Goal: Task Accomplishment & Management: Complete application form

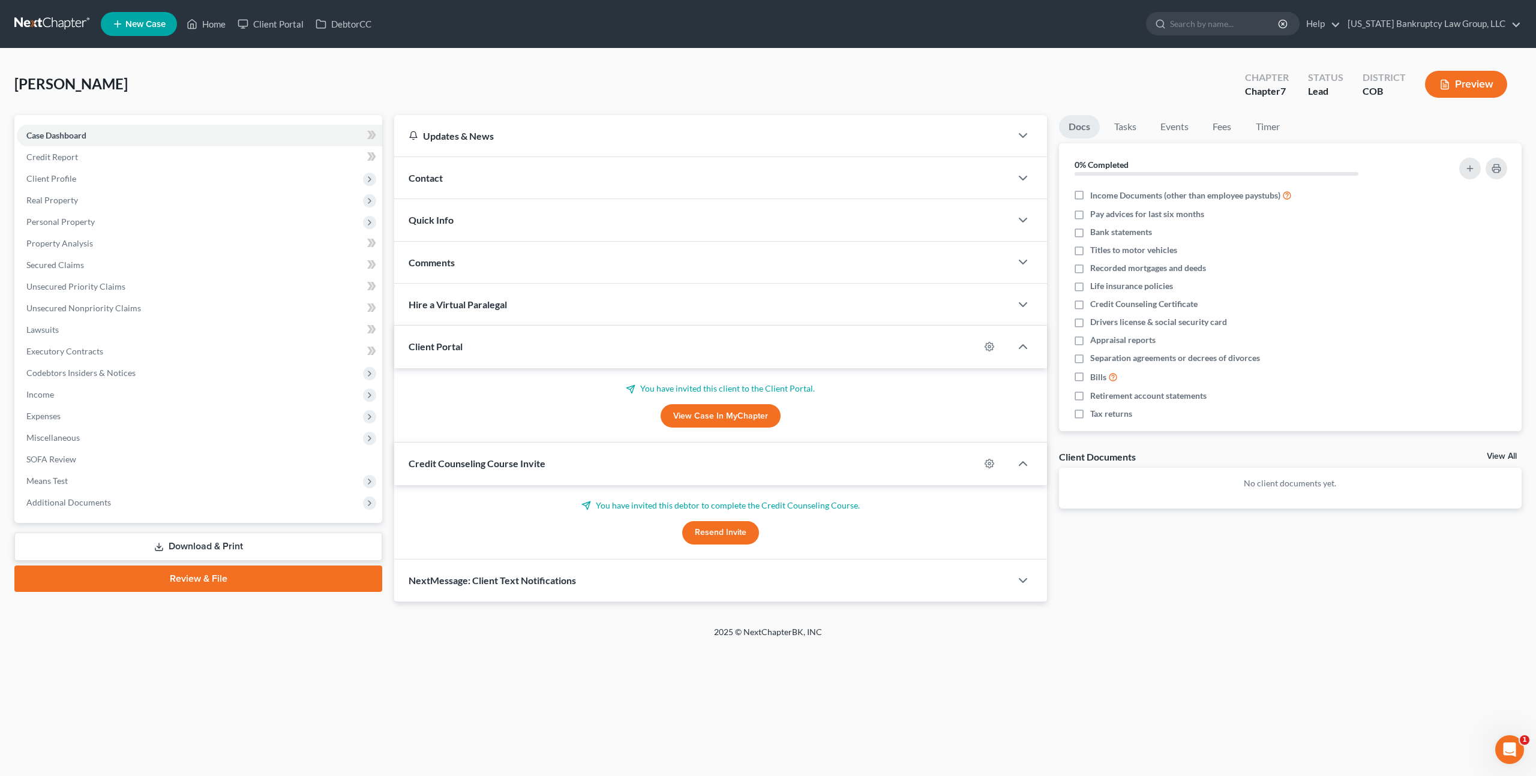
click at [56, 24] on link at bounding box center [52, 24] width 77 height 22
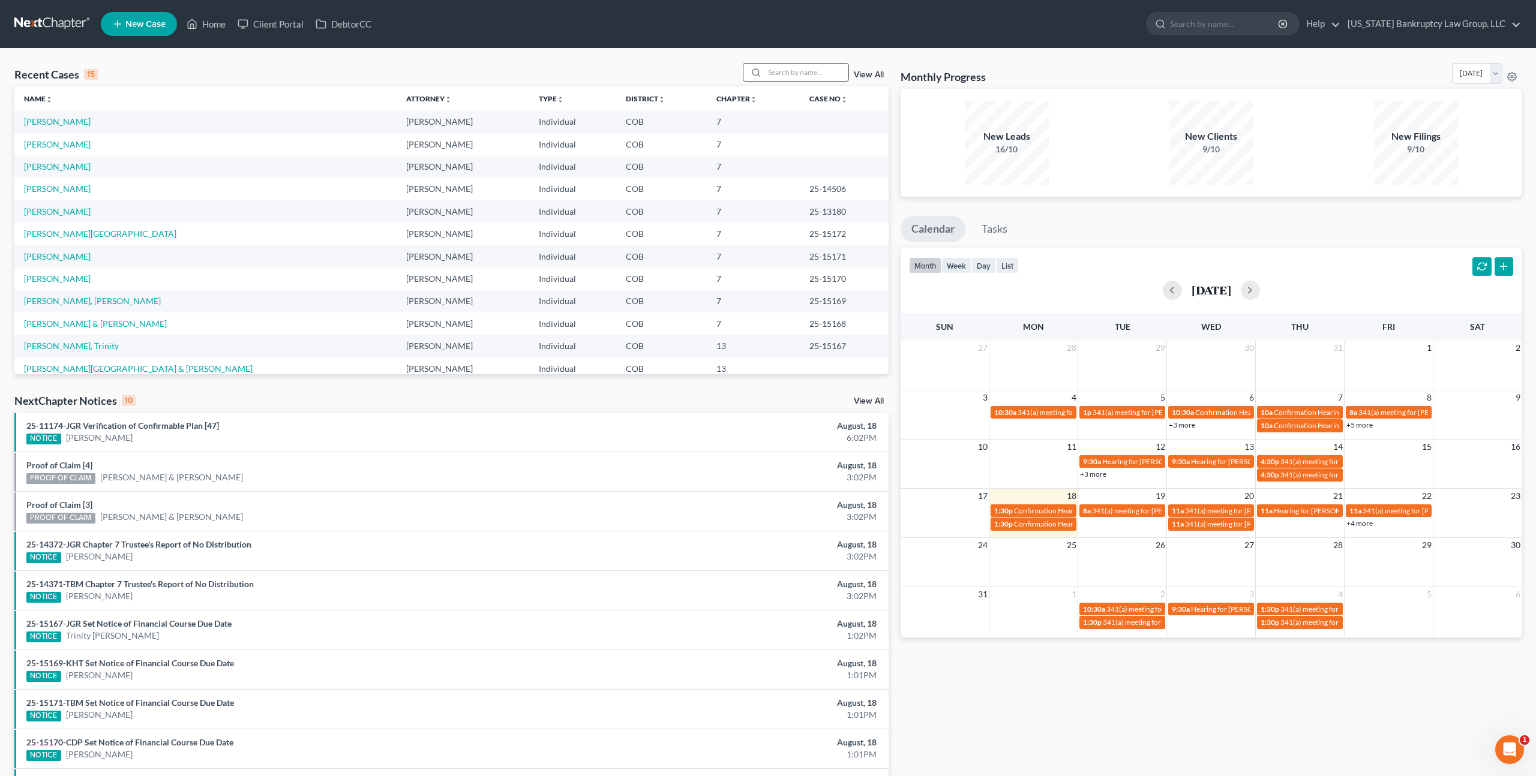
click at [778, 73] on input "search" at bounding box center [806, 72] width 84 height 17
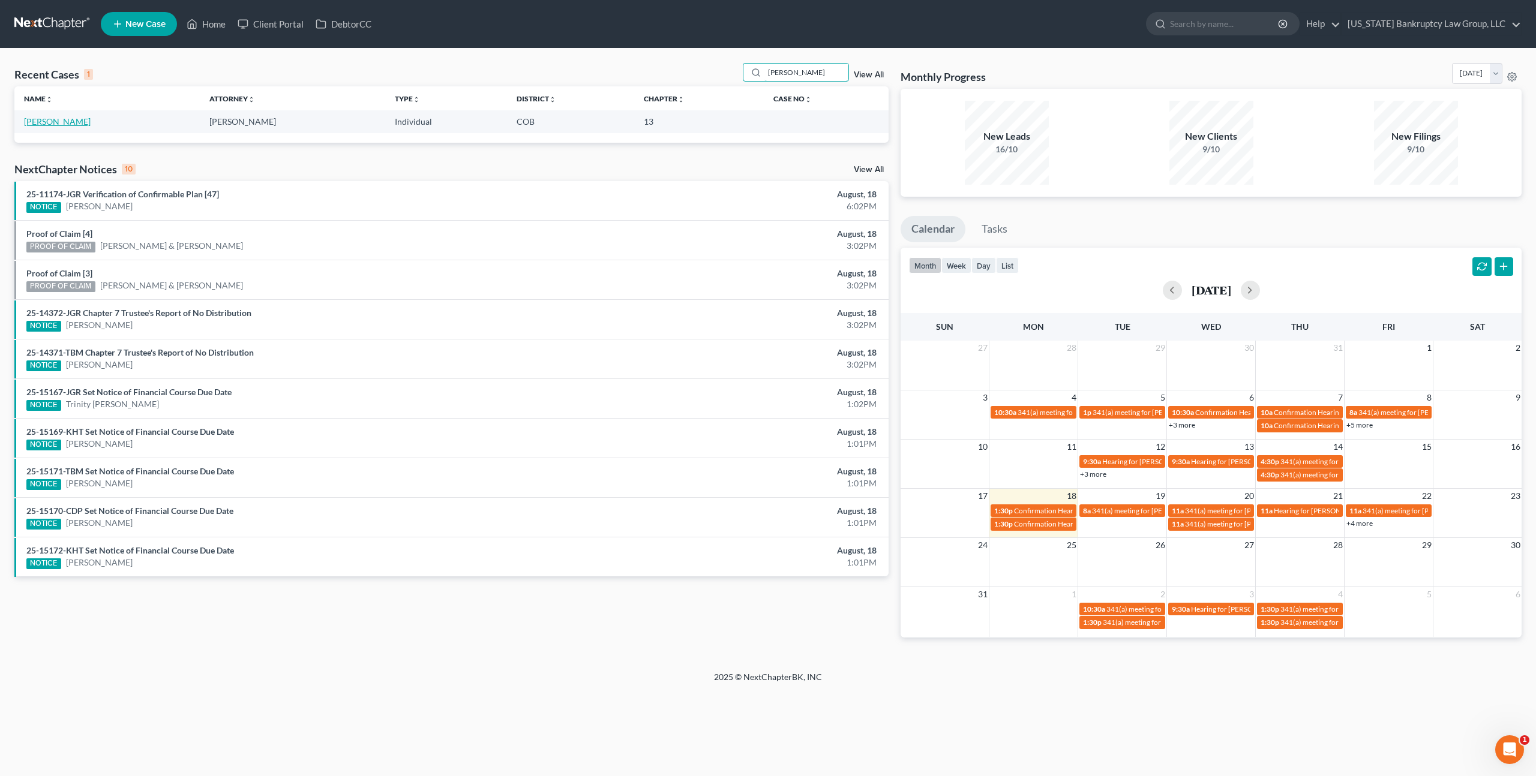
type input "jayne"
click at [58, 122] on link "[PERSON_NAME]" at bounding box center [57, 121] width 67 height 10
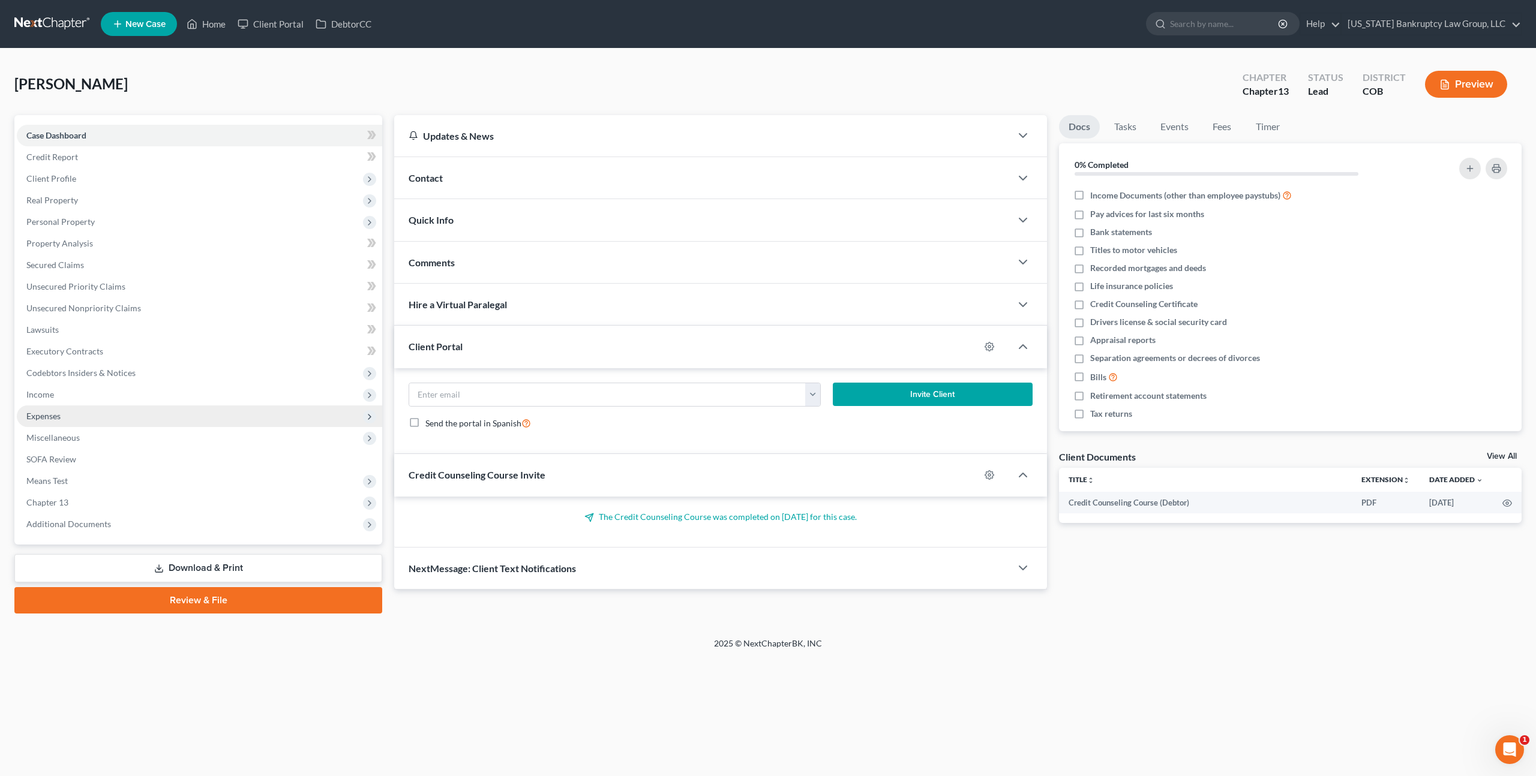
click at [61, 408] on span "Expenses" at bounding box center [199, 417] width 365 height 22
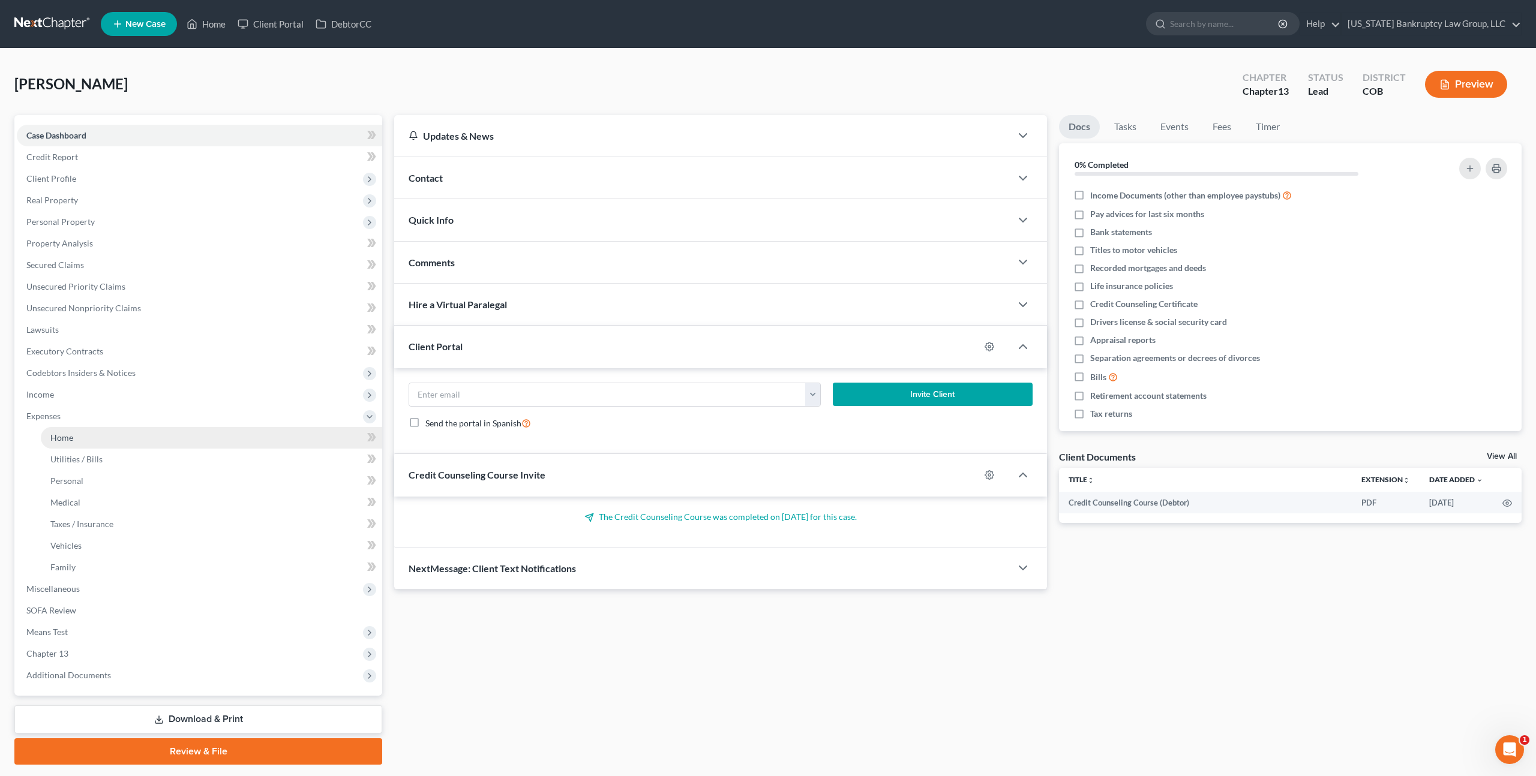
click at [68, 442] on span "Home" at bounding box center [61, 438] width 23 height 10
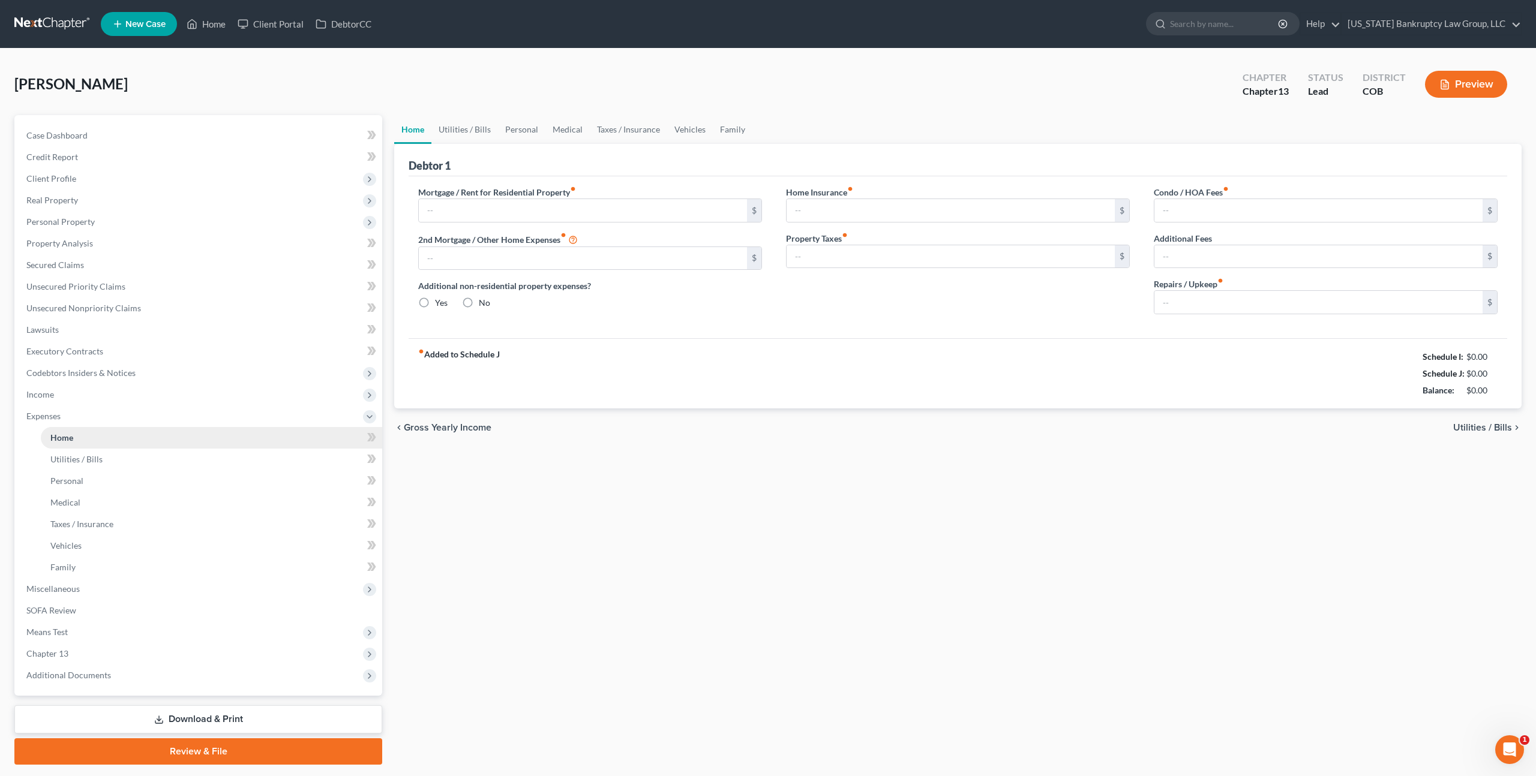
type input "1,672.00"
type input "0.00"
radio input "true"
type input "19.45"
type input "0.00"
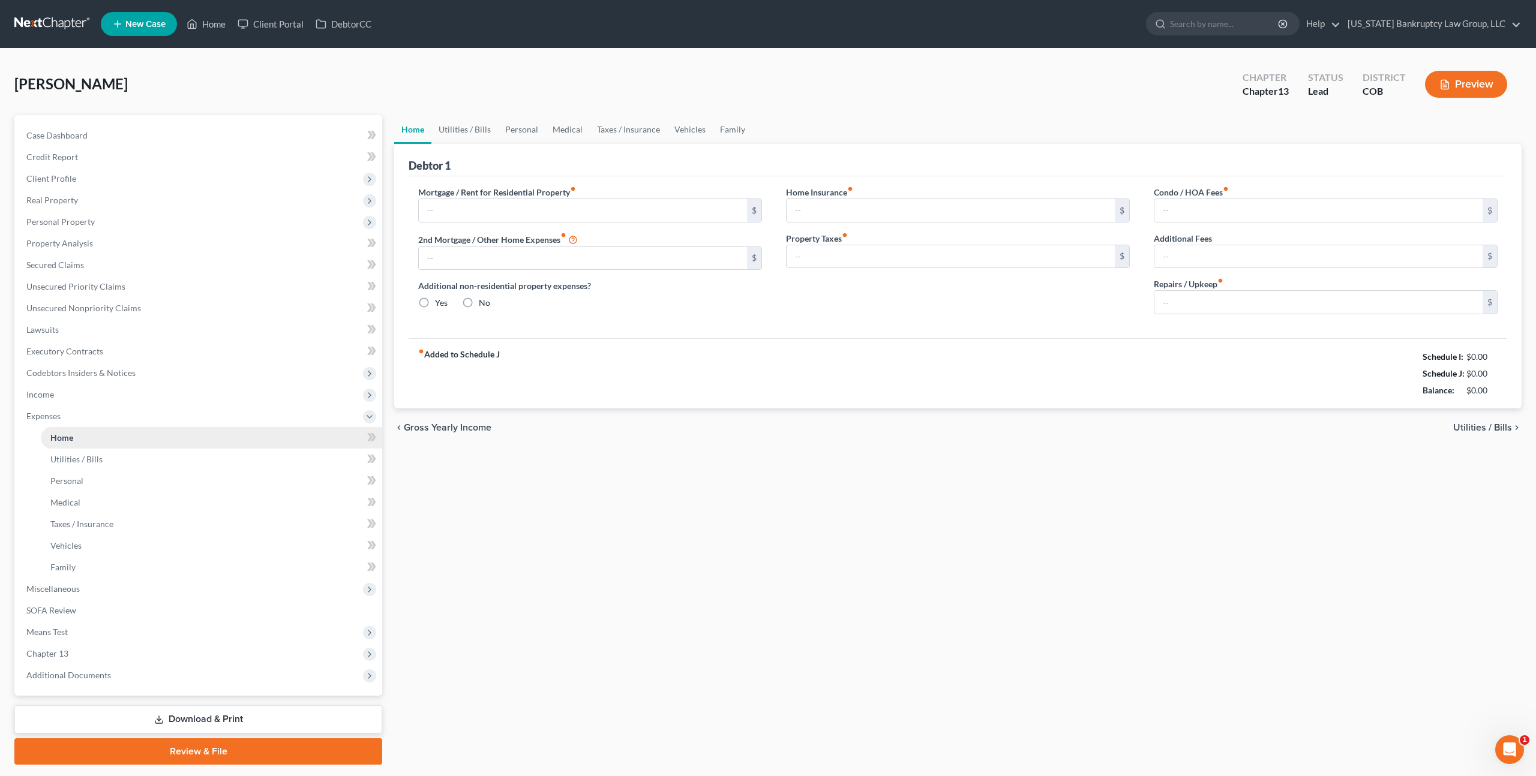
type input "0.00"
type input "50.00"
click at [56, 395] on span "Income" at bounding box center [199, 395] width 365 height 22
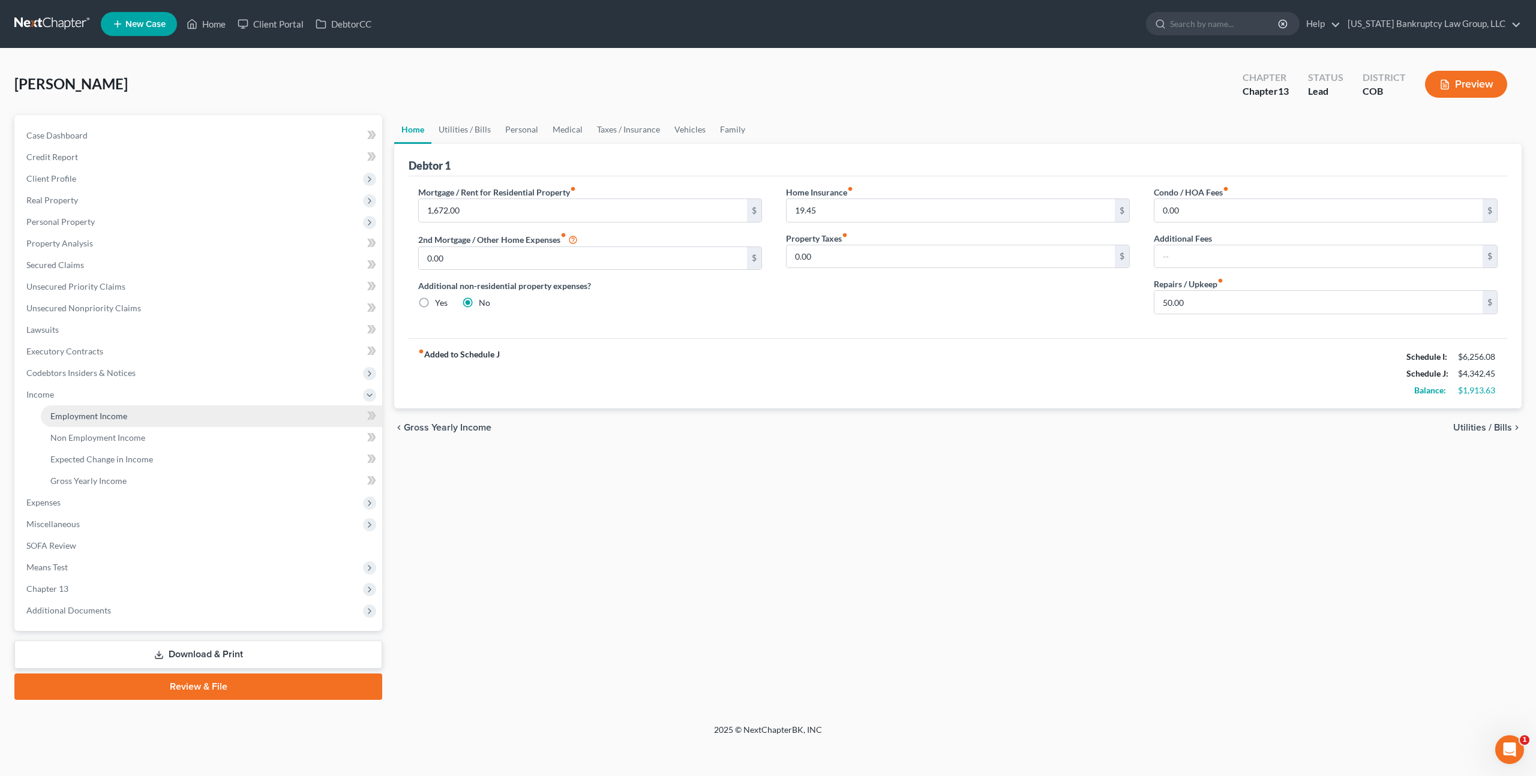
click at [86, 412] on span "Employment Income" at bounding box center [88, 416] width 77 height 10
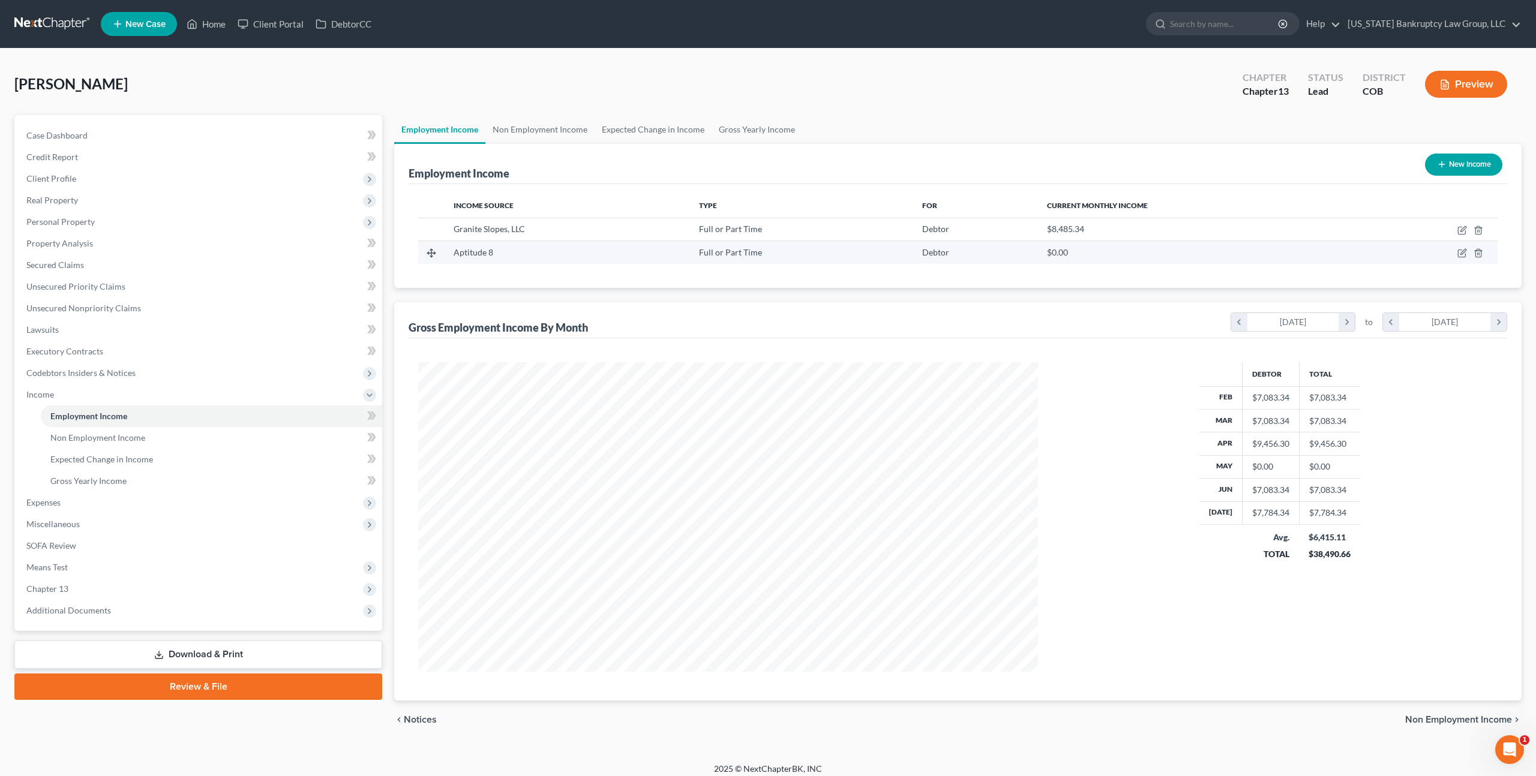
scroll to position [310, 643]
click at [1462, 230] on icon "button" at bounding box center [1462, 231] width 10 height 10
select select "0"
select select "46"
select select "1"
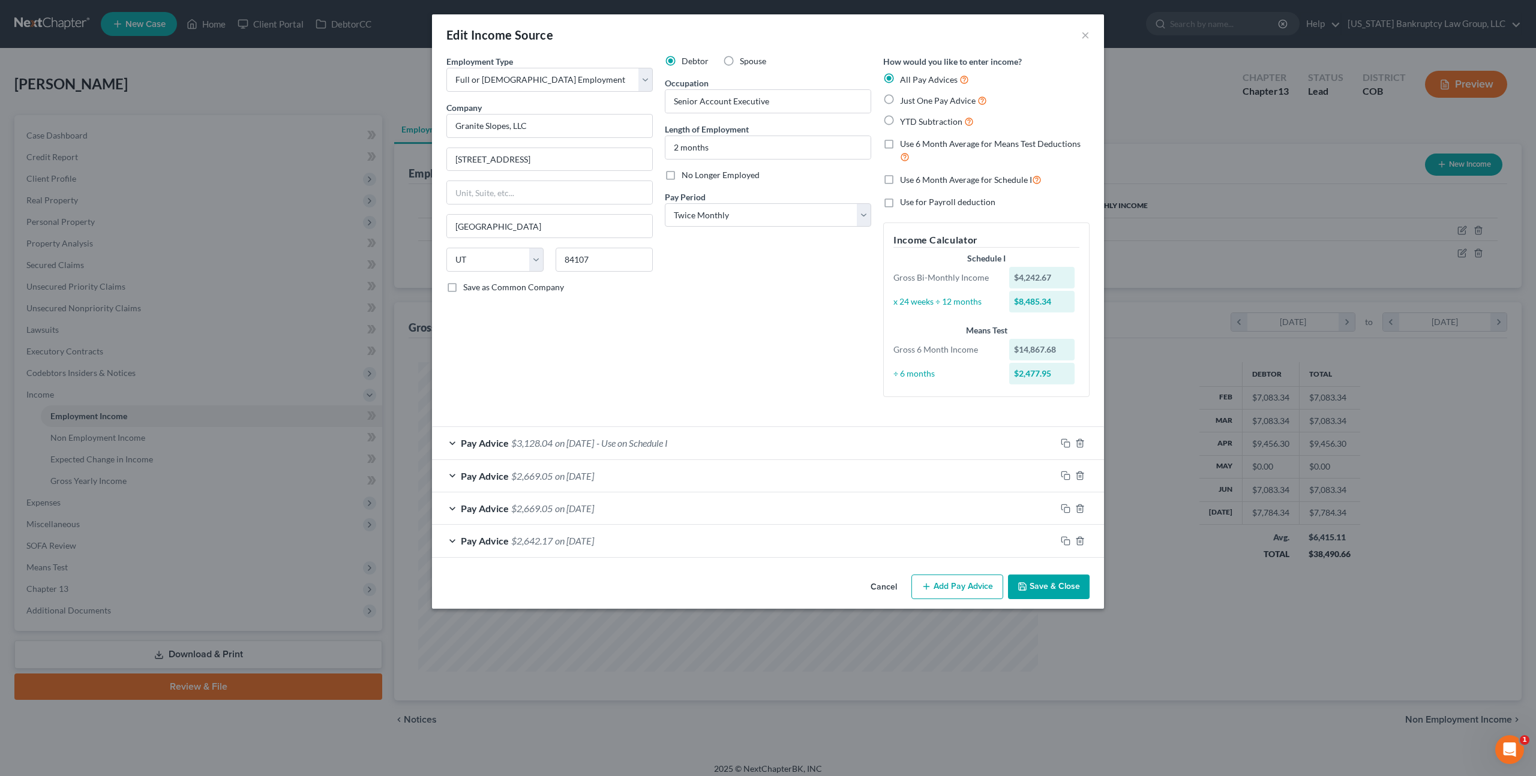
click at [739, 435] on div "Pay Advice $3,128.04 on 07/31/2025 - Use on Schedule I" at bounding box center [744, 443] width 624 height 32
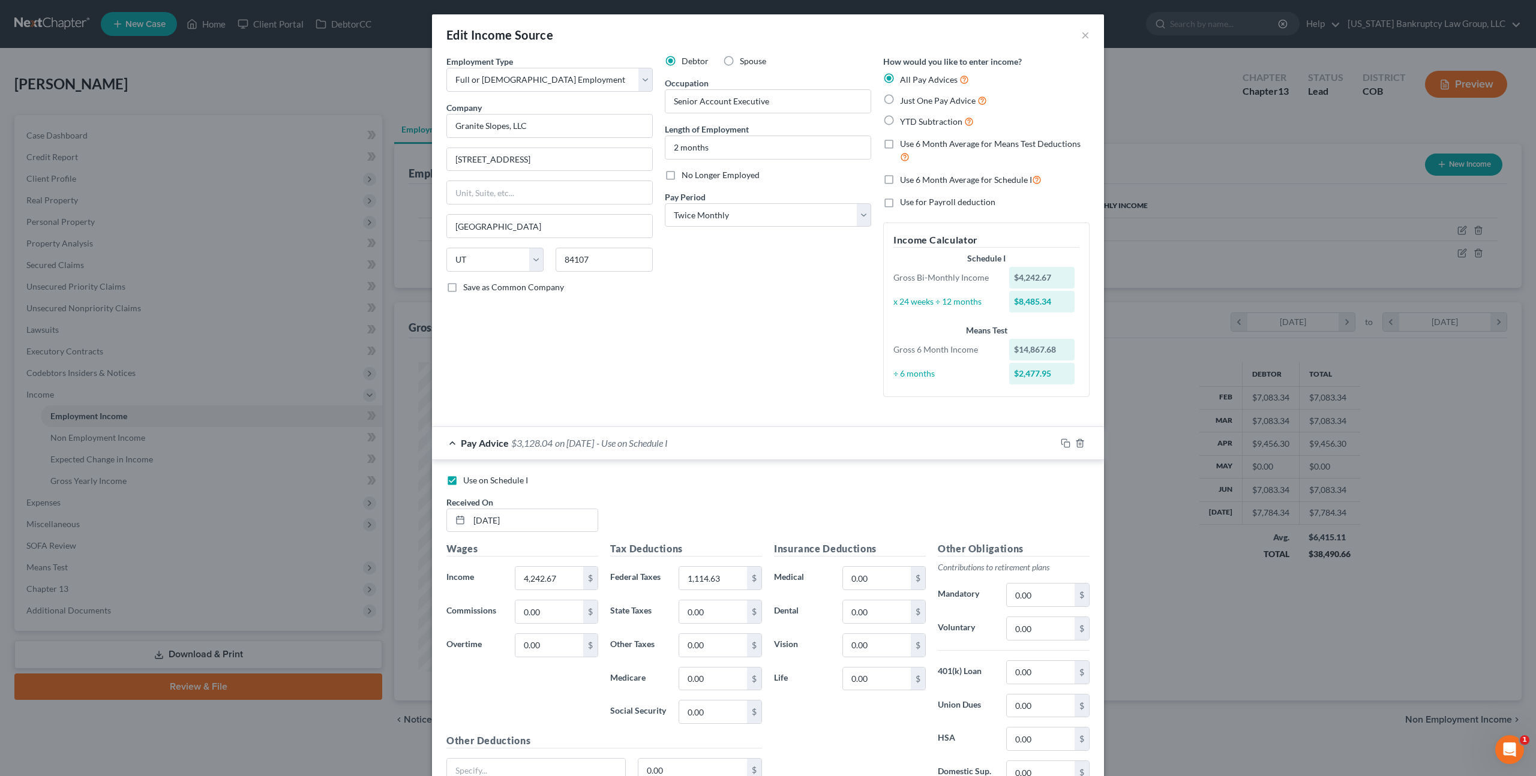
click at [463, 484] on label "Use on Schedule I" at bounding box center [495, 481] width 65 height 12
click at [468, 482] on input "Use on Schedule I" at bounding box center [472, 479] width 8 height 8
checkbox input "false"
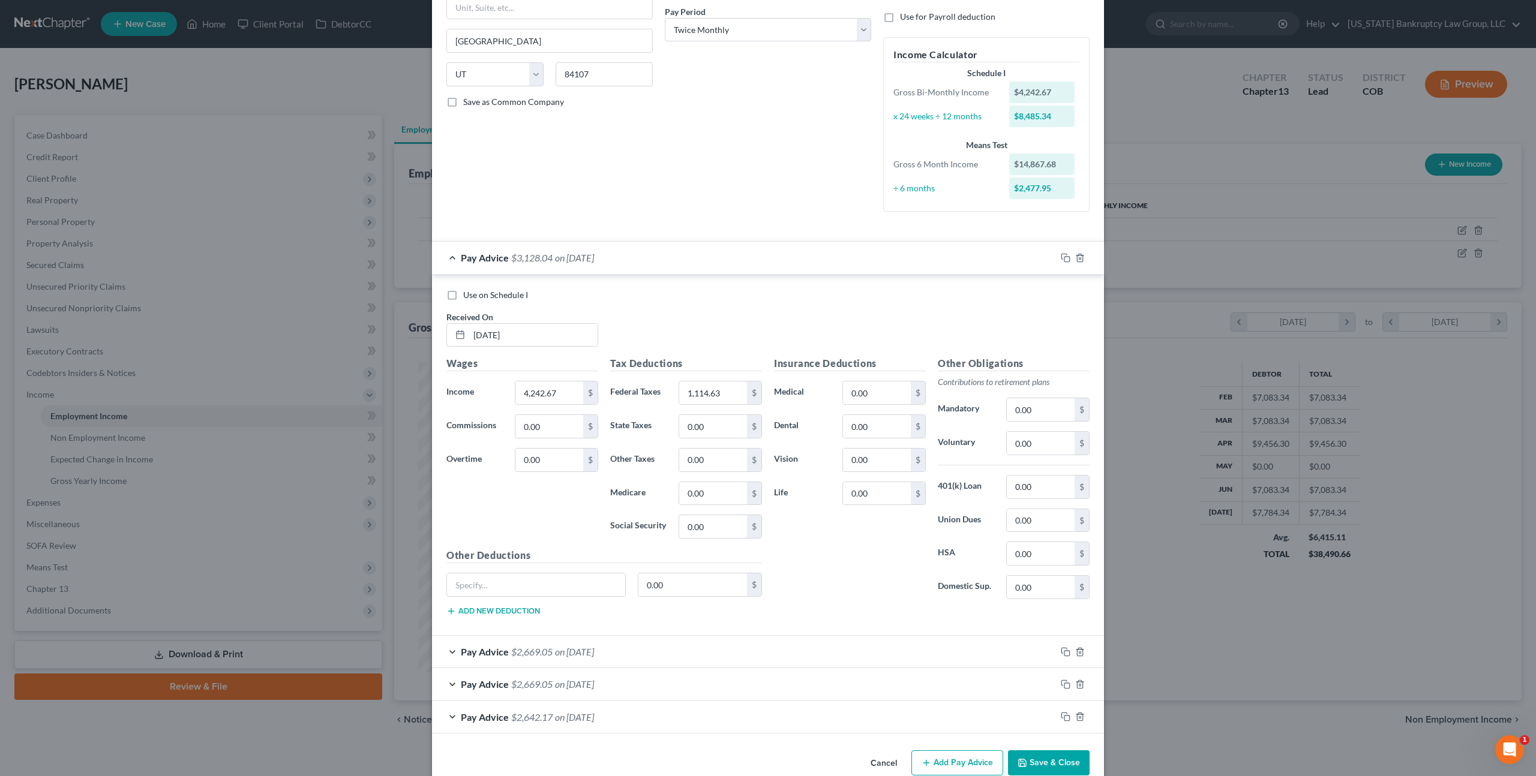
scroll to position [208, 0]
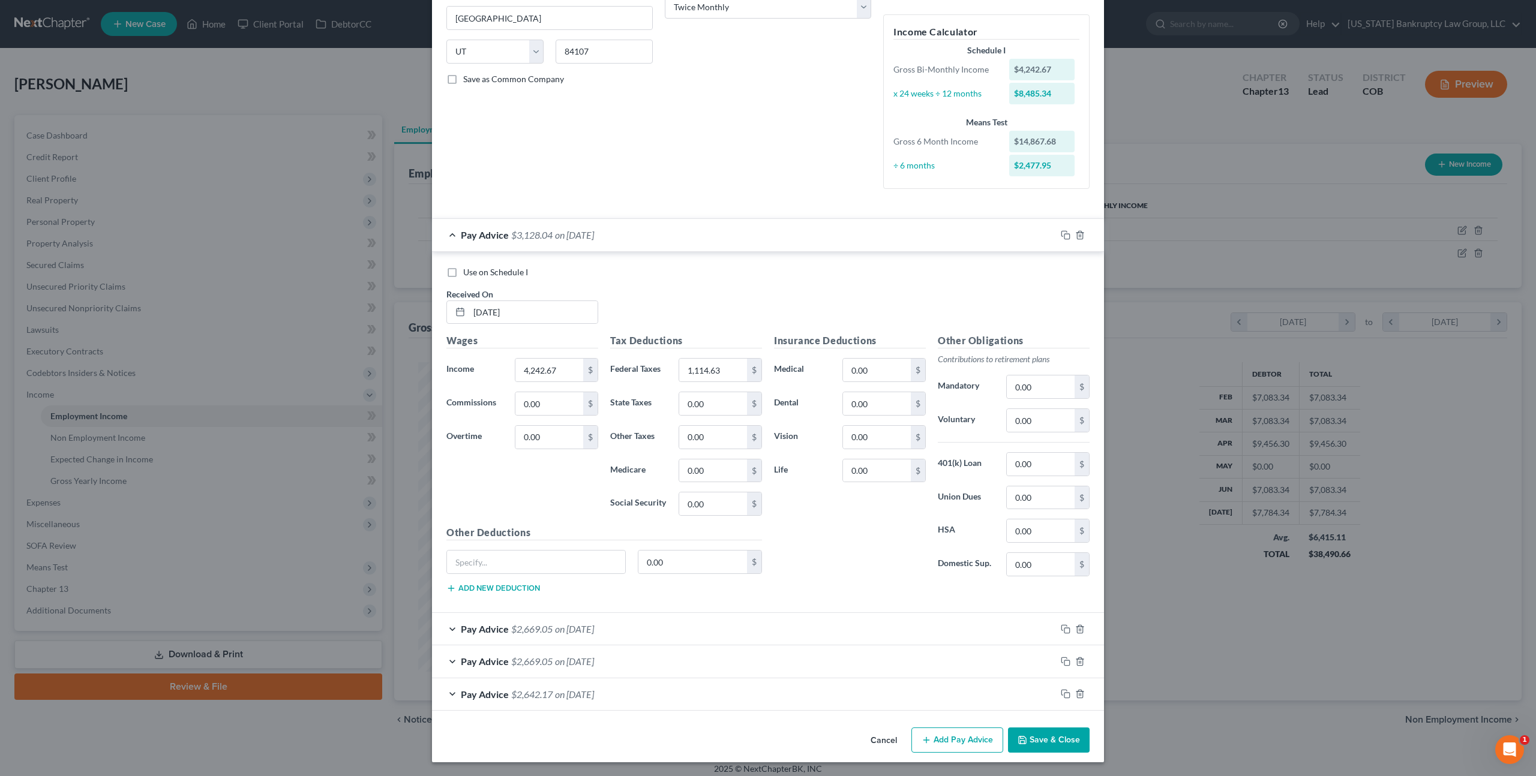
click at [1033, 733] on button "Save & Close" at bounding box center [1049, 740] width 82 height 25
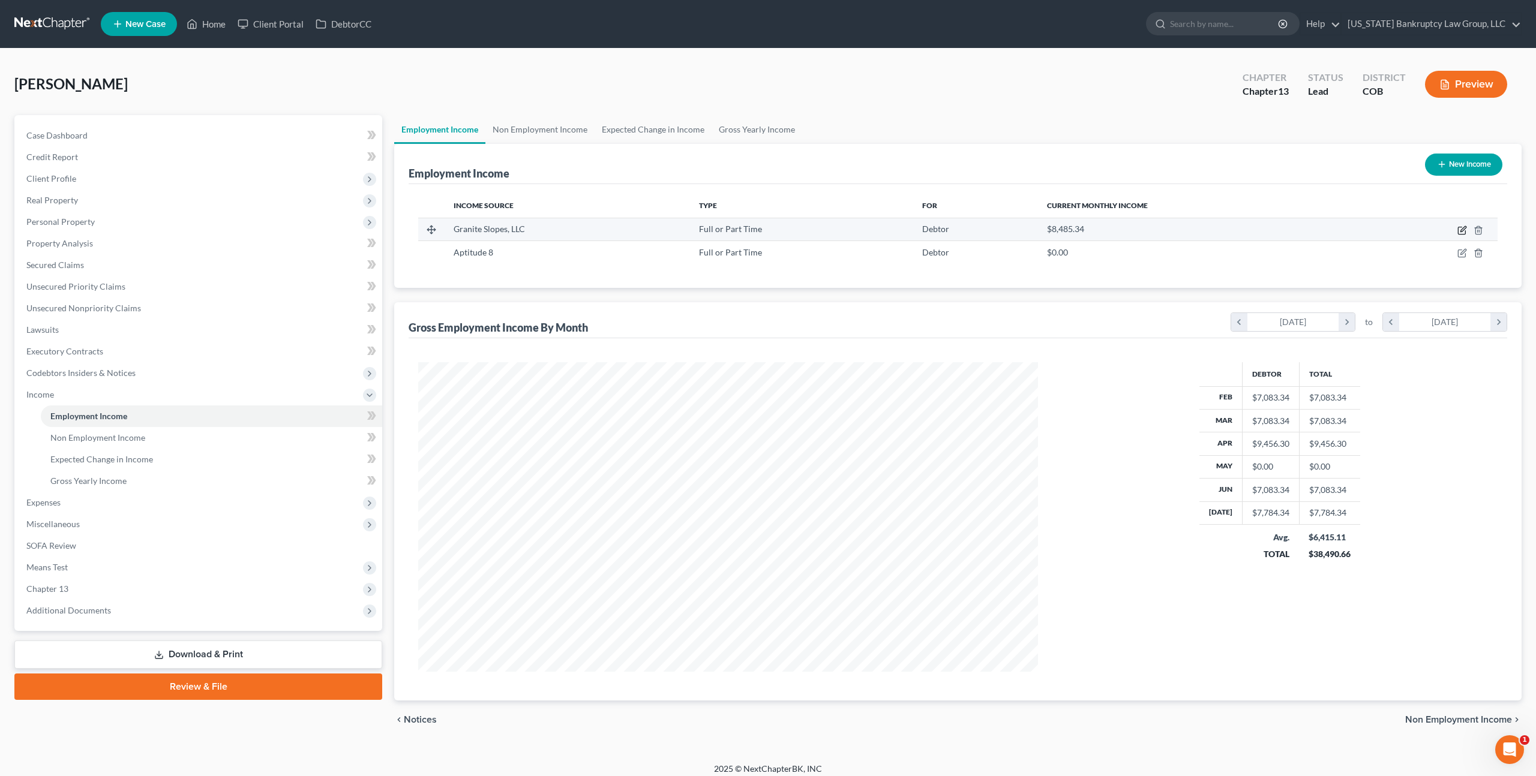
click at [1463, 227] on icon "button" at bounding box center [1462, 228] width 5 height 5
select select "0"
select select "46"
select select "1"
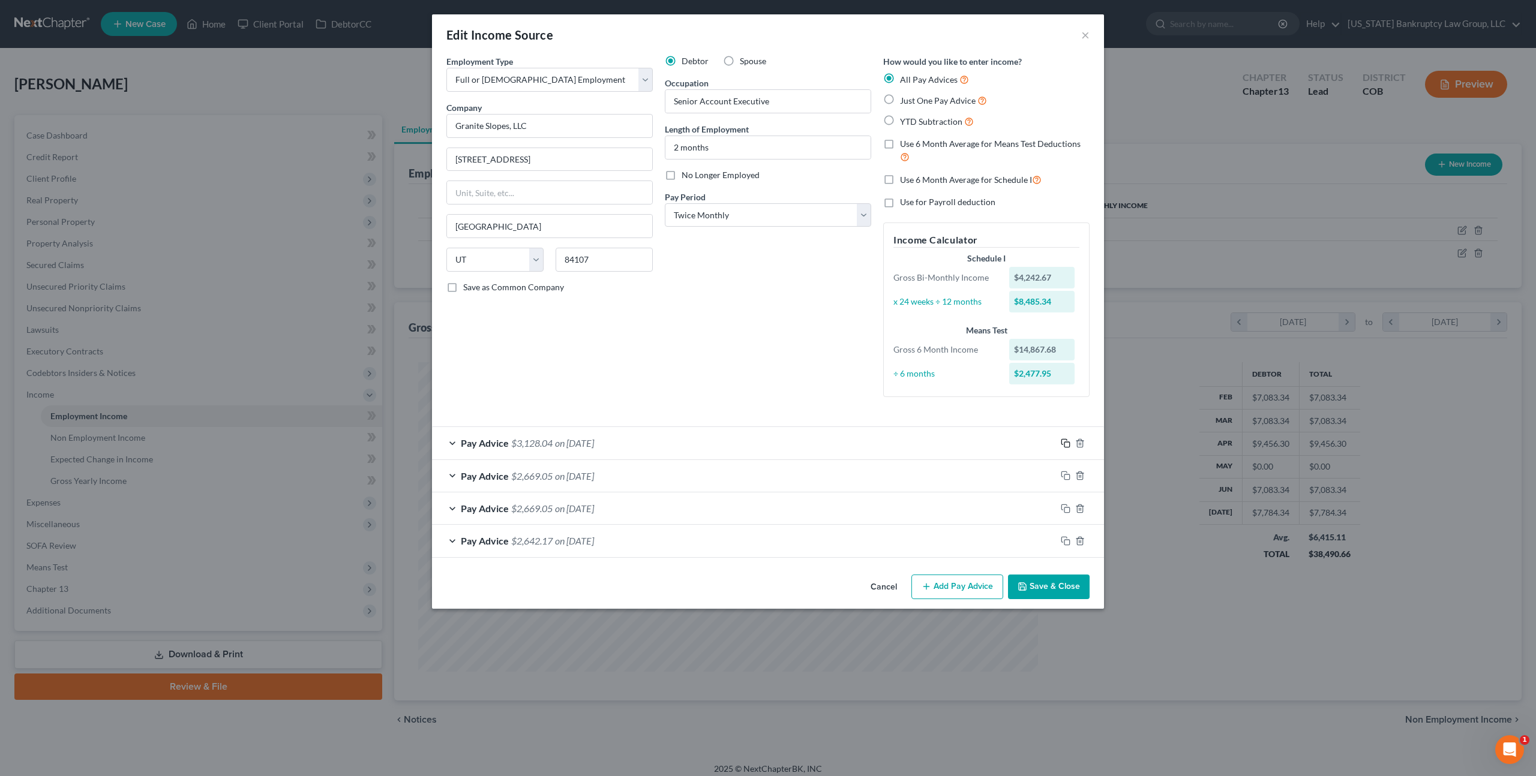
click at [1066, 442] on rect "button" at bounding box center [1066, 444] width 5 height 5
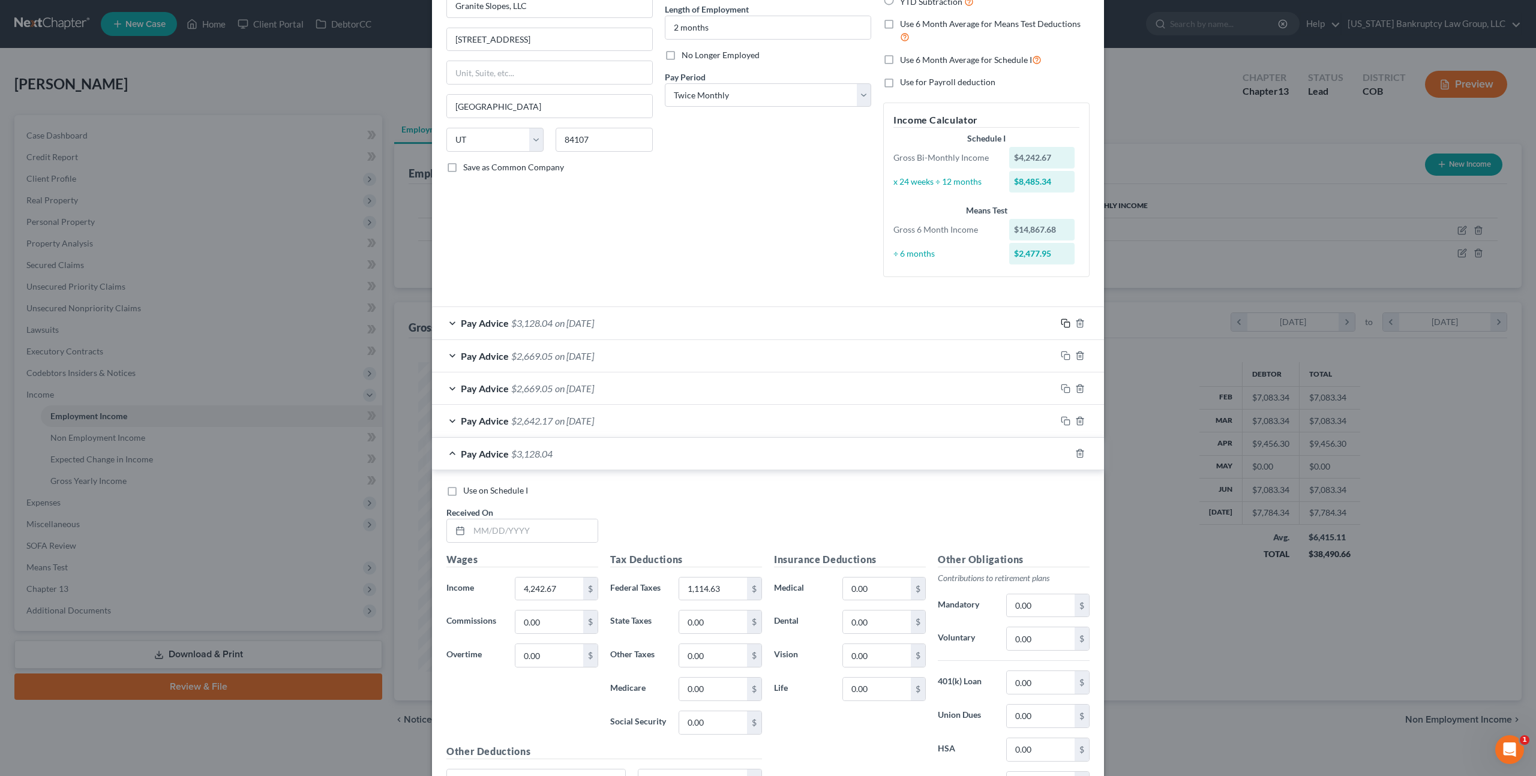
scroll to position [175, 0]
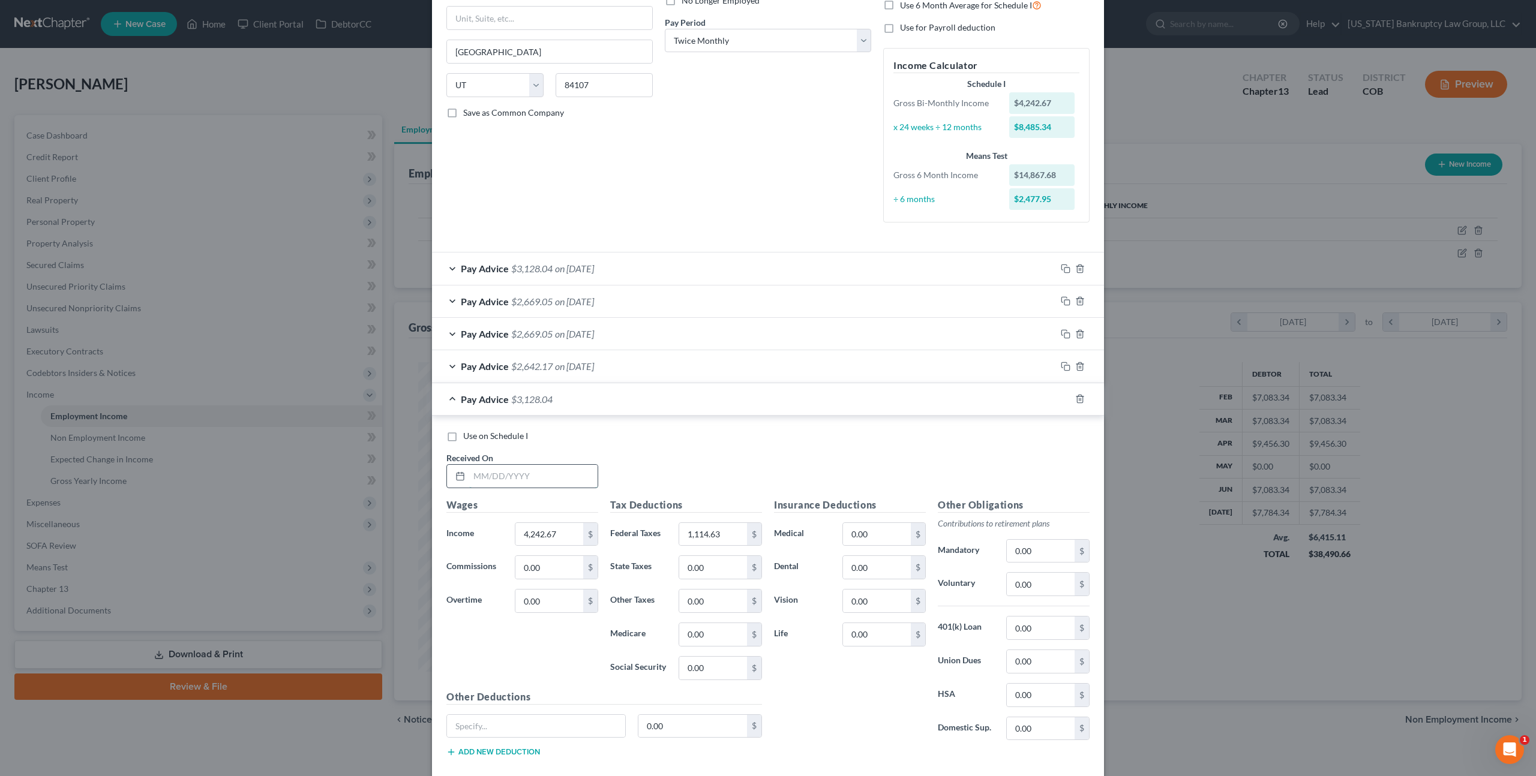
click at [532, 478] on input "text" at bounding box center [533, 476] width 128 height 23
type input "[DATE]"
type input "3,892.17"
click at [700, 533] on input "1,114.63" at bounding box center [713, 534] width 68 height 23
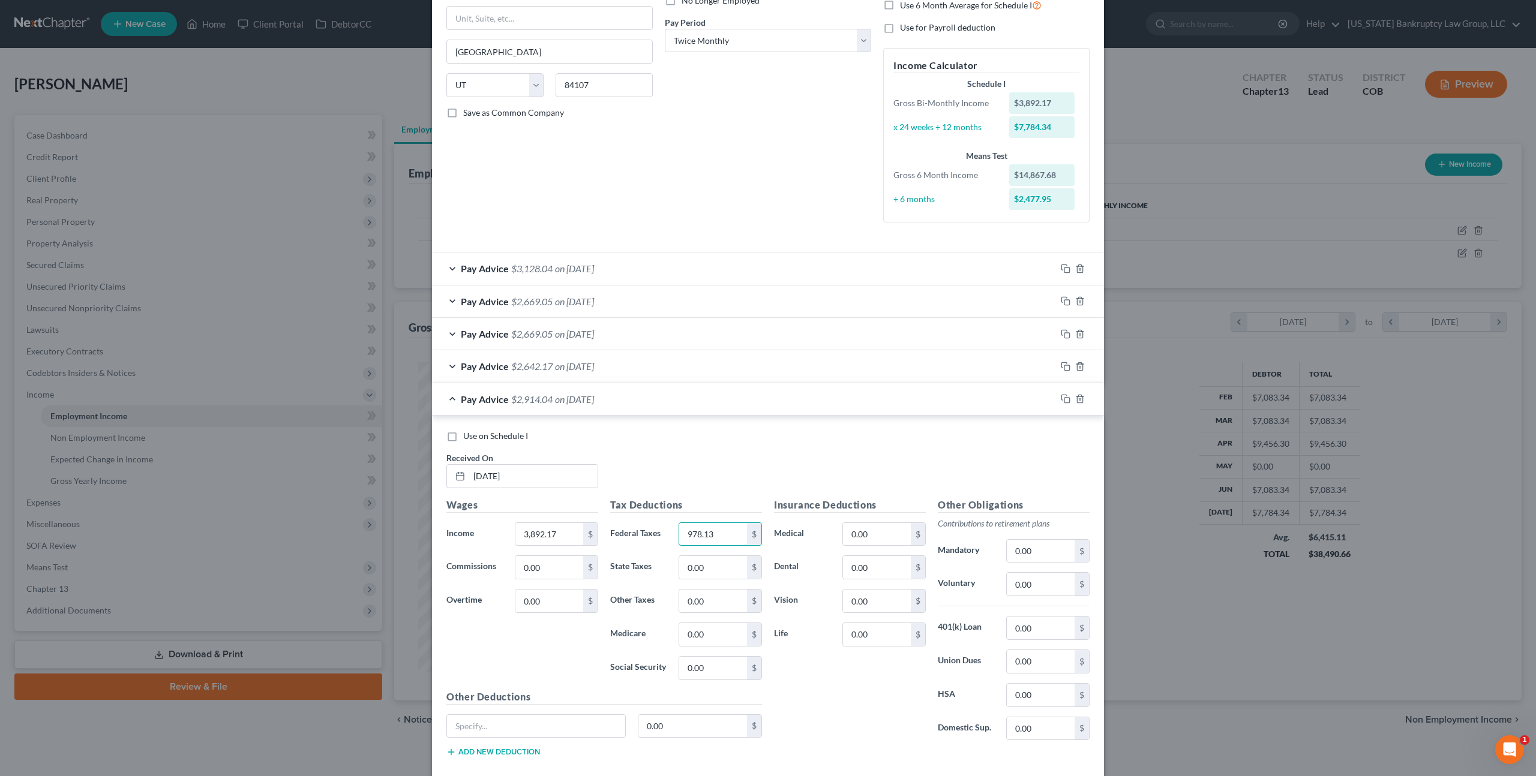
scroll to position [241, 0]
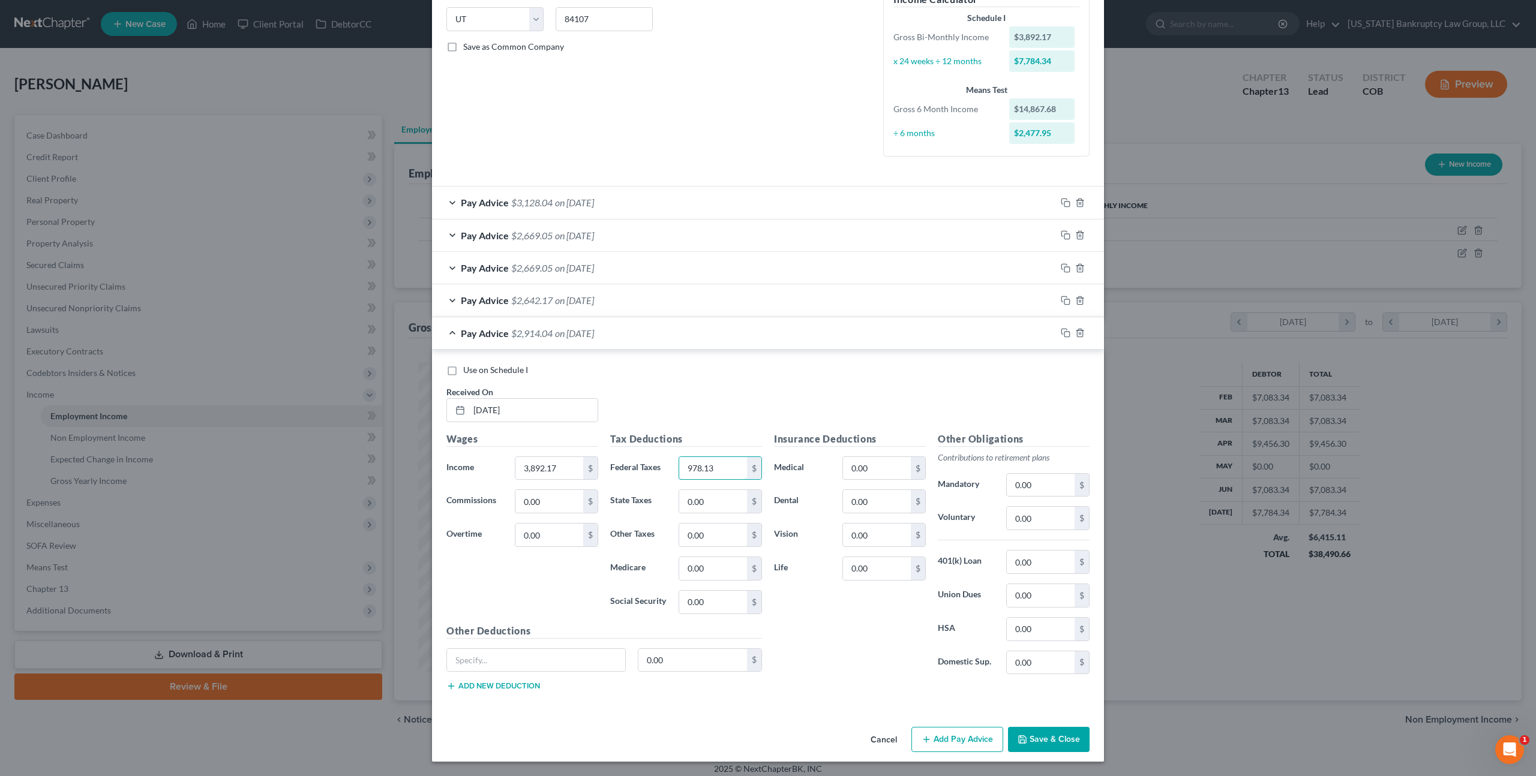
type input "978.13"
click at [1026, 743] on icon "button" at bounding box center [1022, 739] width 7 height 7
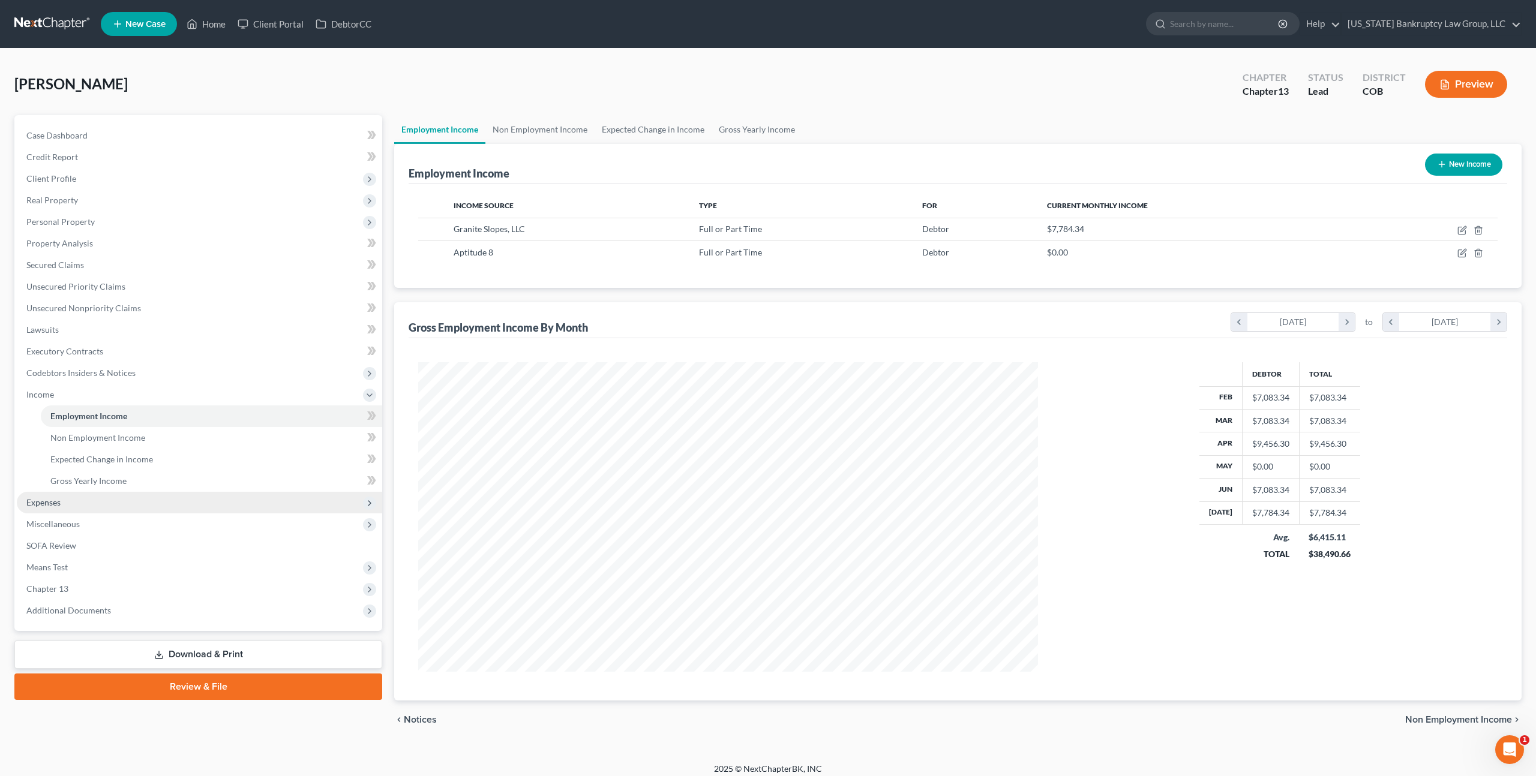
click at [59, 501] on span "Expenses" at bounding box center [43, 502] width 34 height 10
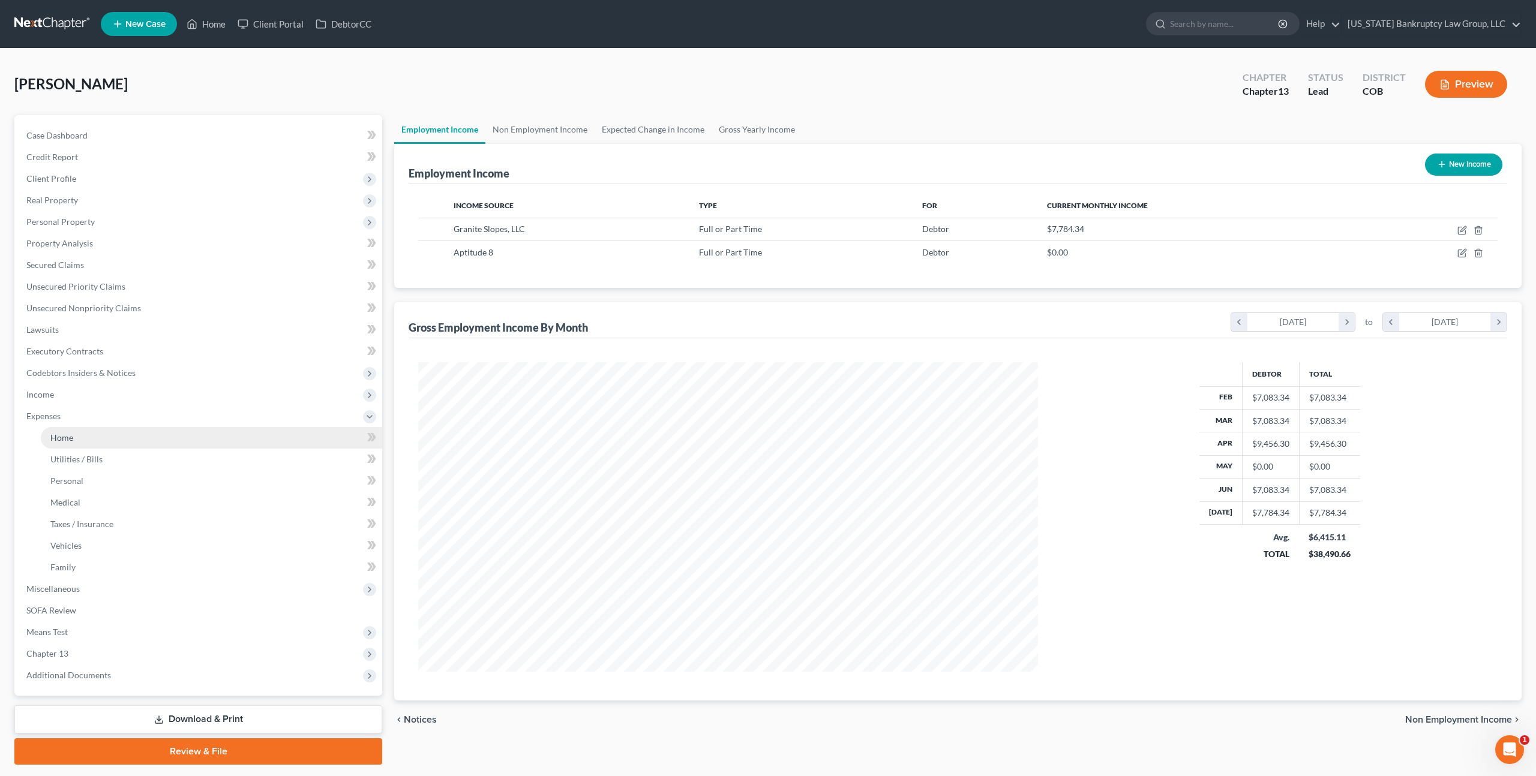
click at [87, 443] on link "Home" at bounding box center [211, 438] width 341 height 22
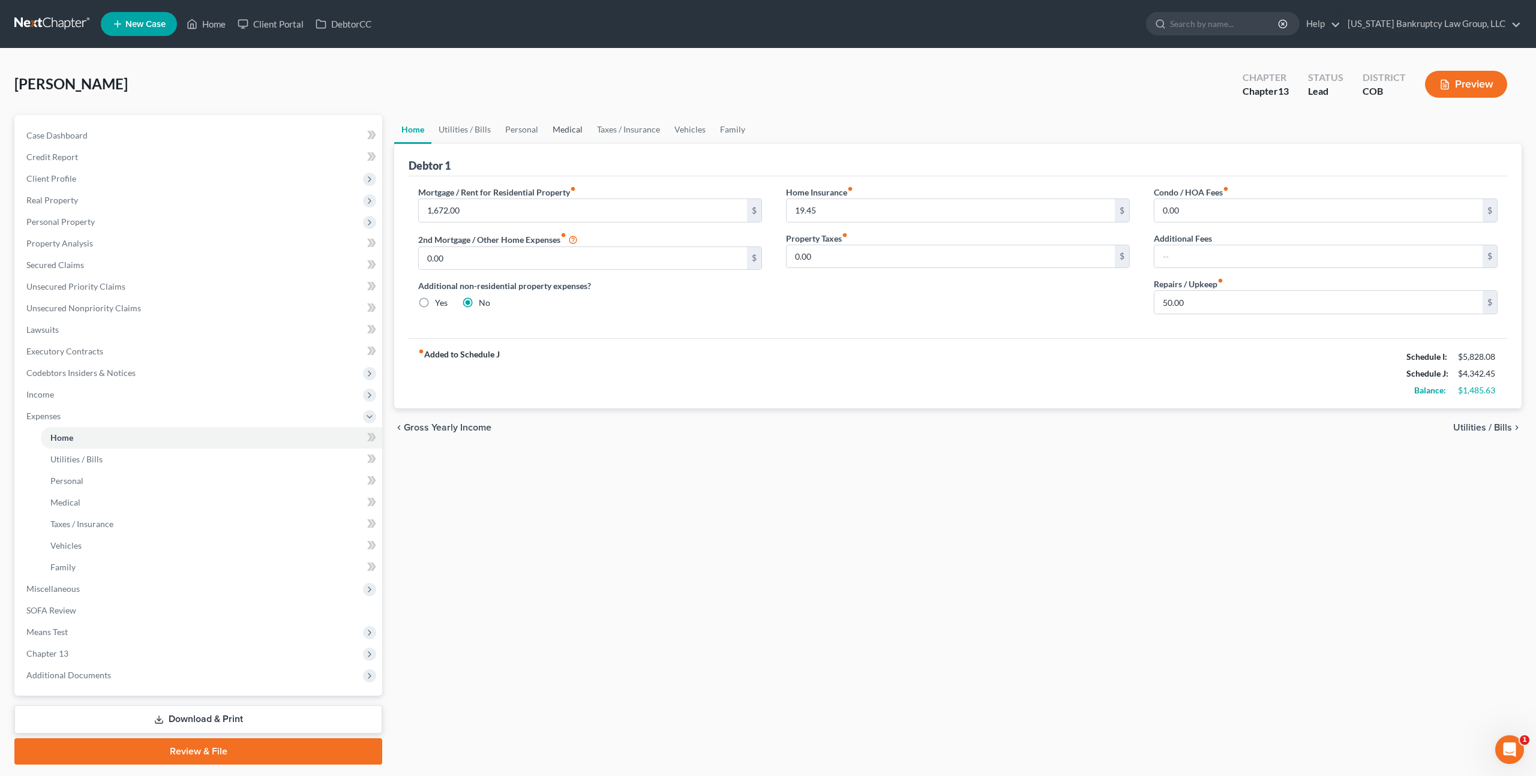
click at [566, 129] on link "Medical" at bounding box center [567, 129] width 44 height 29
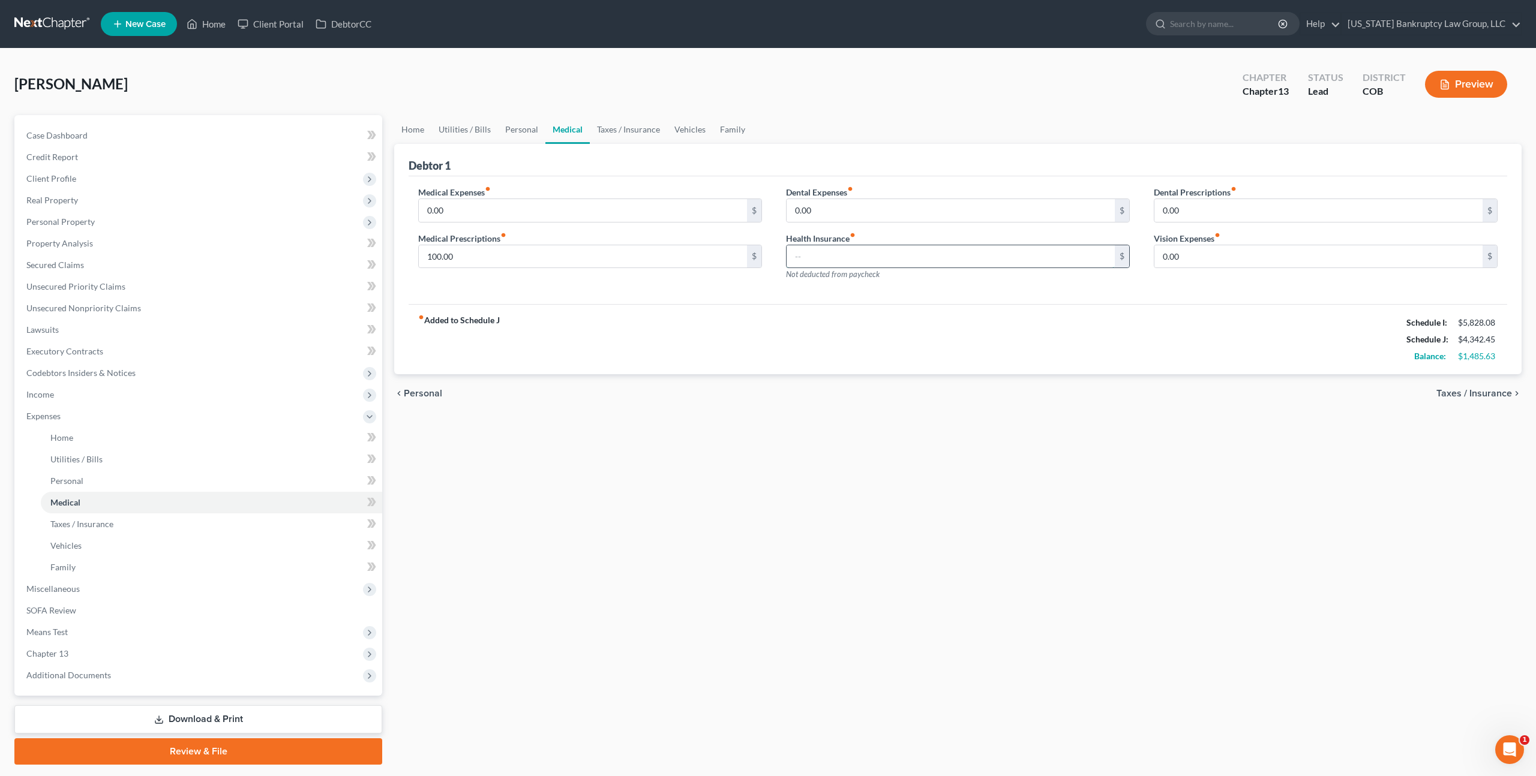
click at [797, 256] on input "text" at bounding box center [951, 256] width 328 height 23
type input "400.00"
click at [513, 130] on link "Personal" at bounding box center [521, 129] width 47 height 29
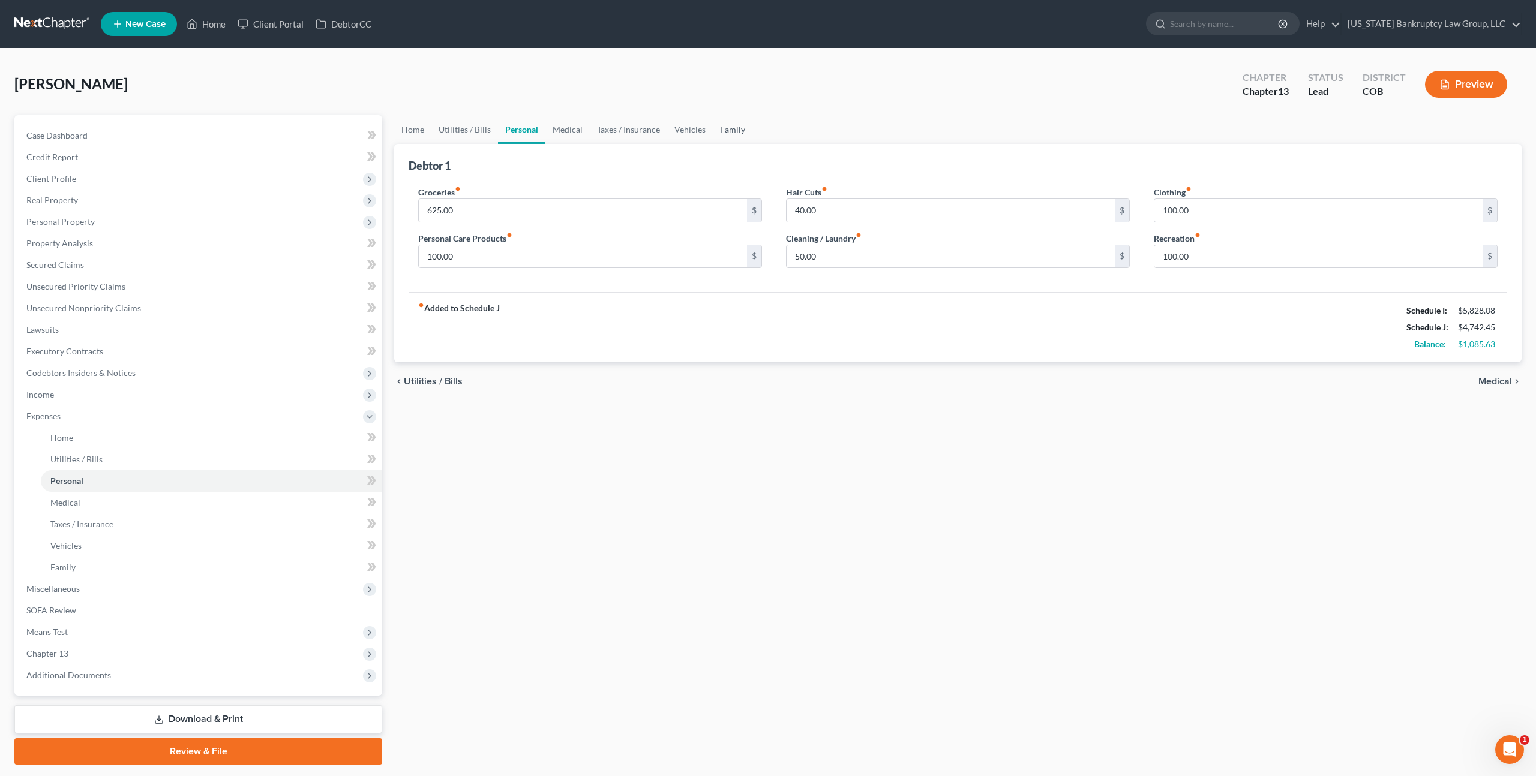
click at [723, 127] on link "Family" at bounding box center [733, 129] width 40 height 29
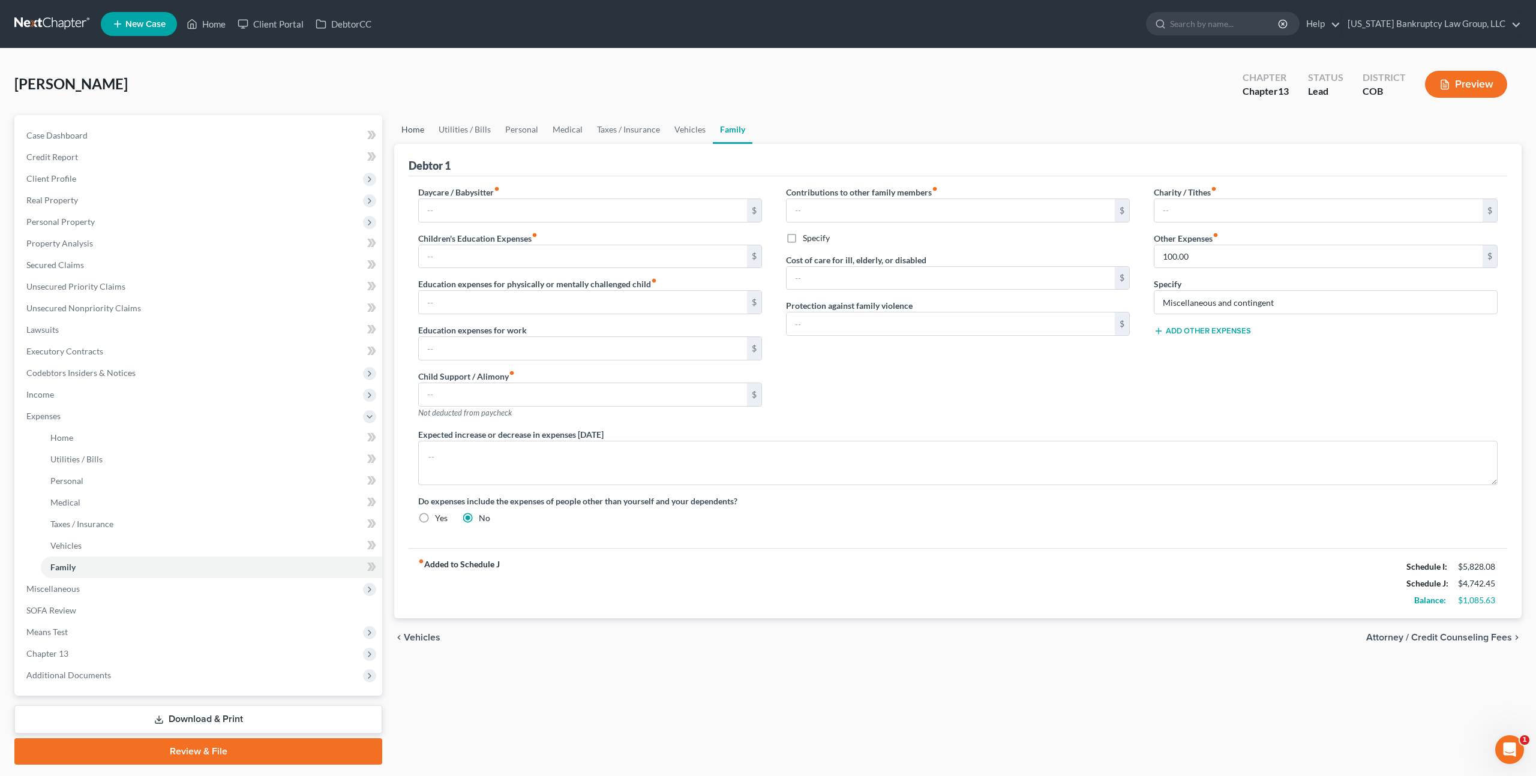
click at [419, 132] on link "Home" at bounding box center [412, 129] width 37 height 29
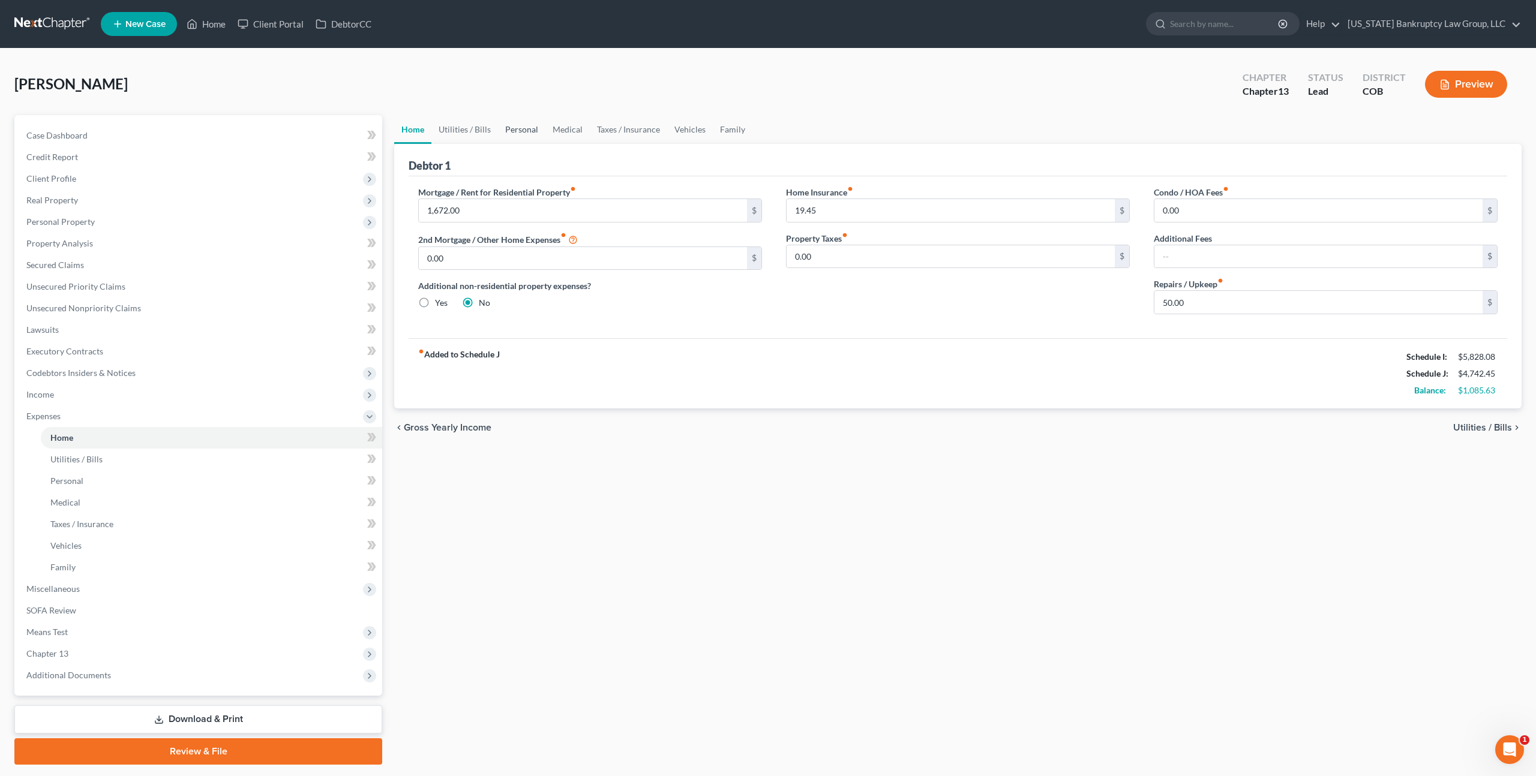
click at [521, 130] on link "Personal" at bounding box center [521, 129] width 47 height 29
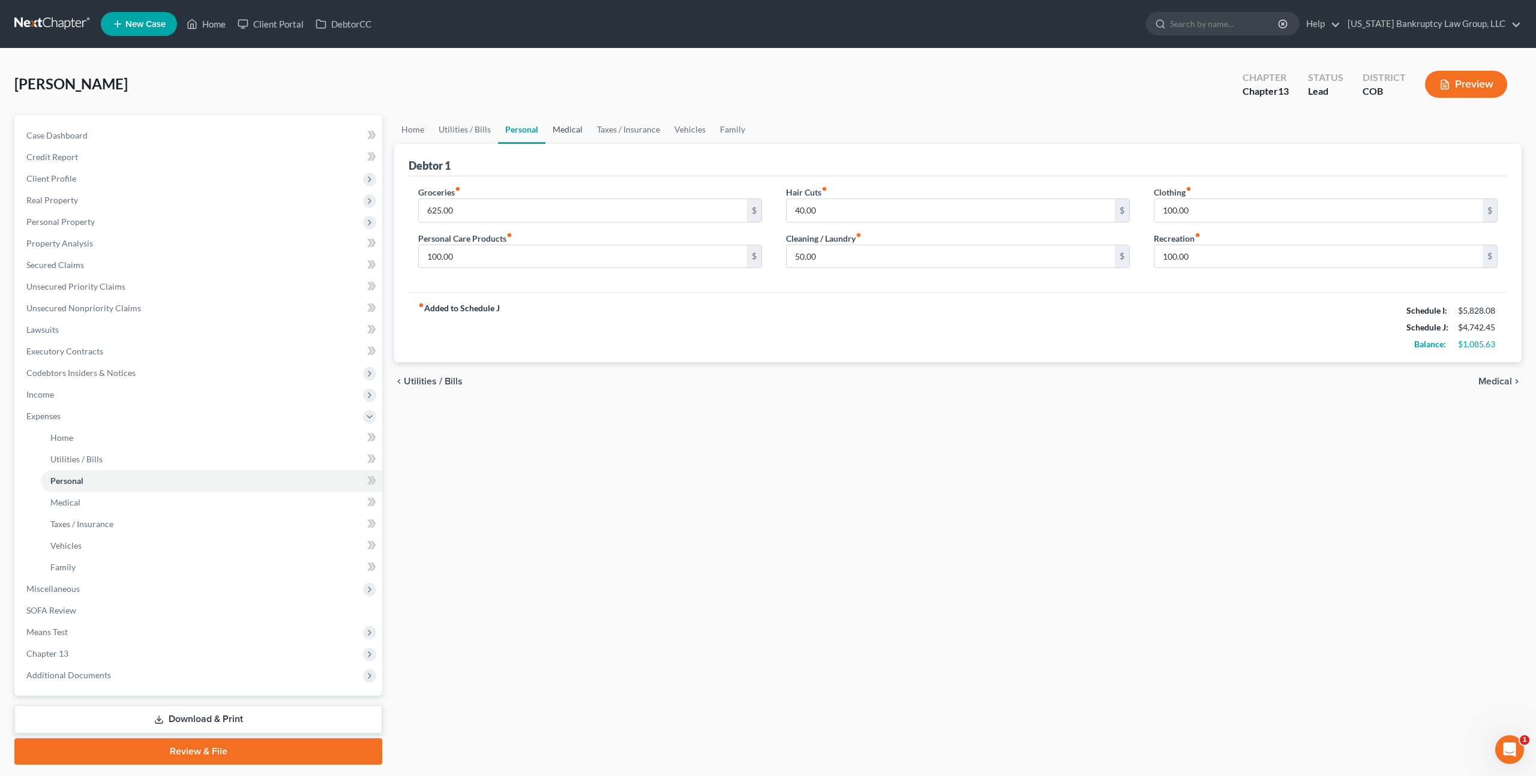
click at [567, 125] on link "Medical" at bounding box center [567, 129] width 44 height 29
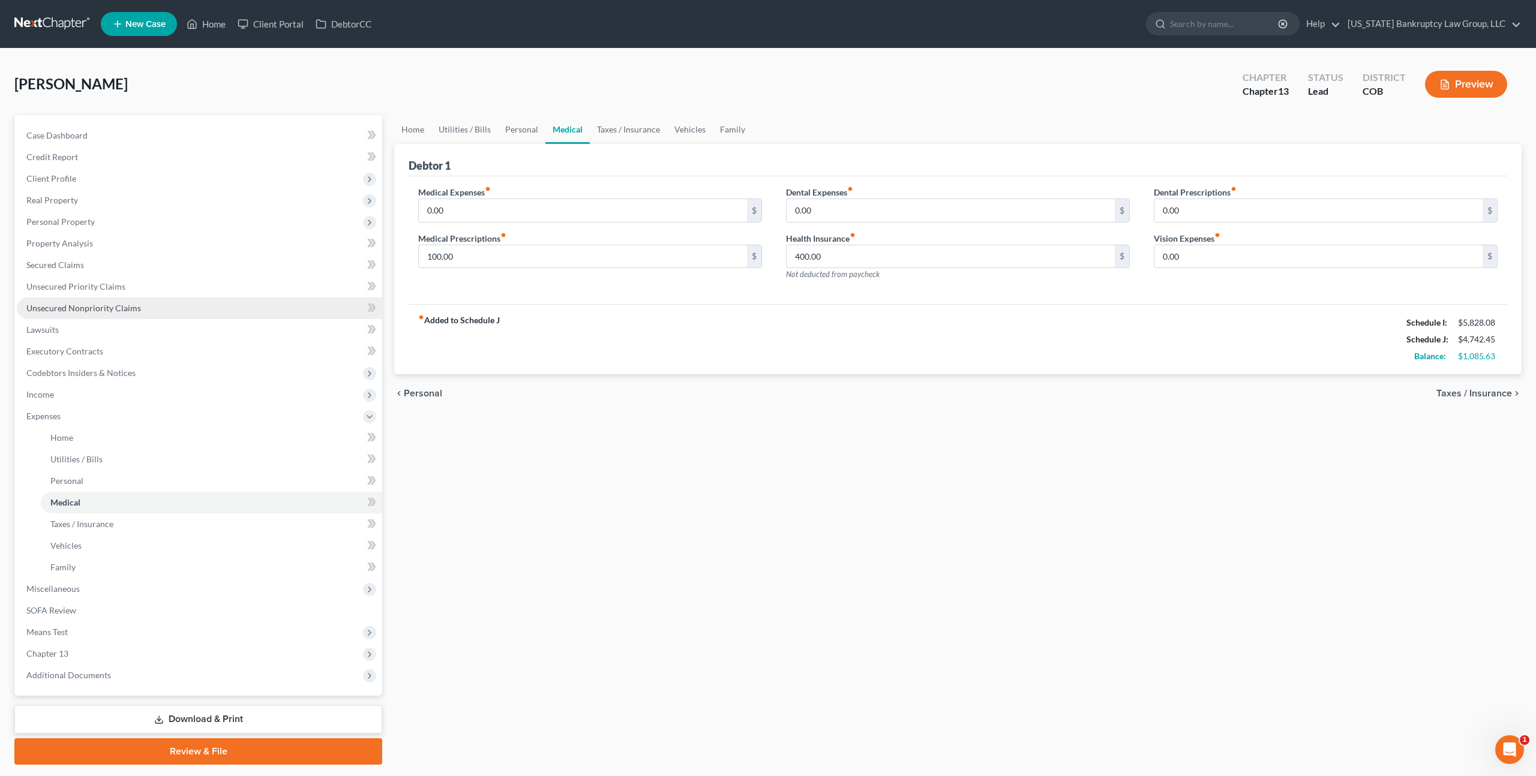
click at [114, 310] on span "Unsecured Nonpriority Claims" at bounding box center [83, 308] width 115 height 10
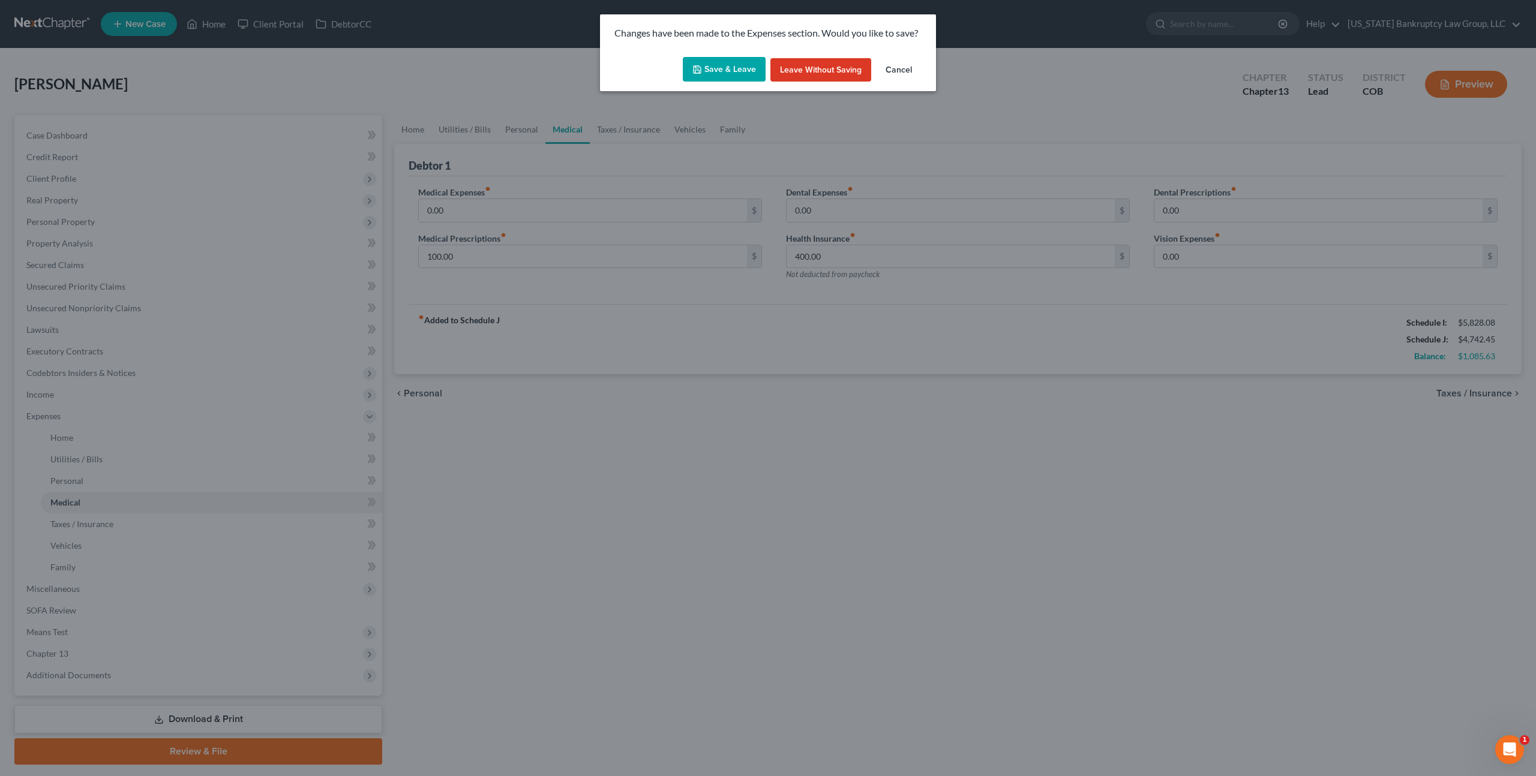
click at [721, 70] on button "Save & Leave" at bounding box center [724, 69] width 83 height 25
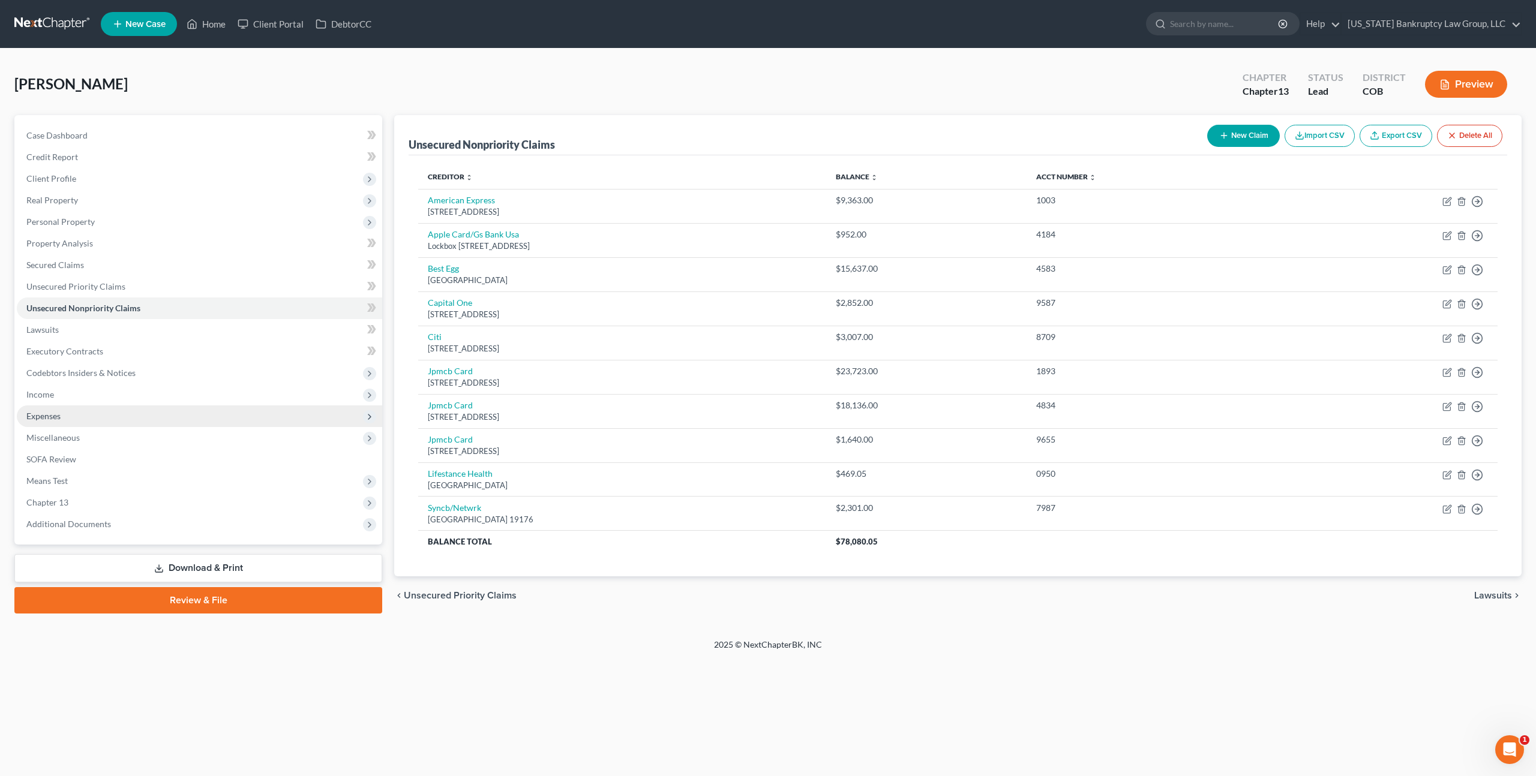
click at [87, 413] on span "Expenses" at bounding box center [199, 417] width 365 height 22
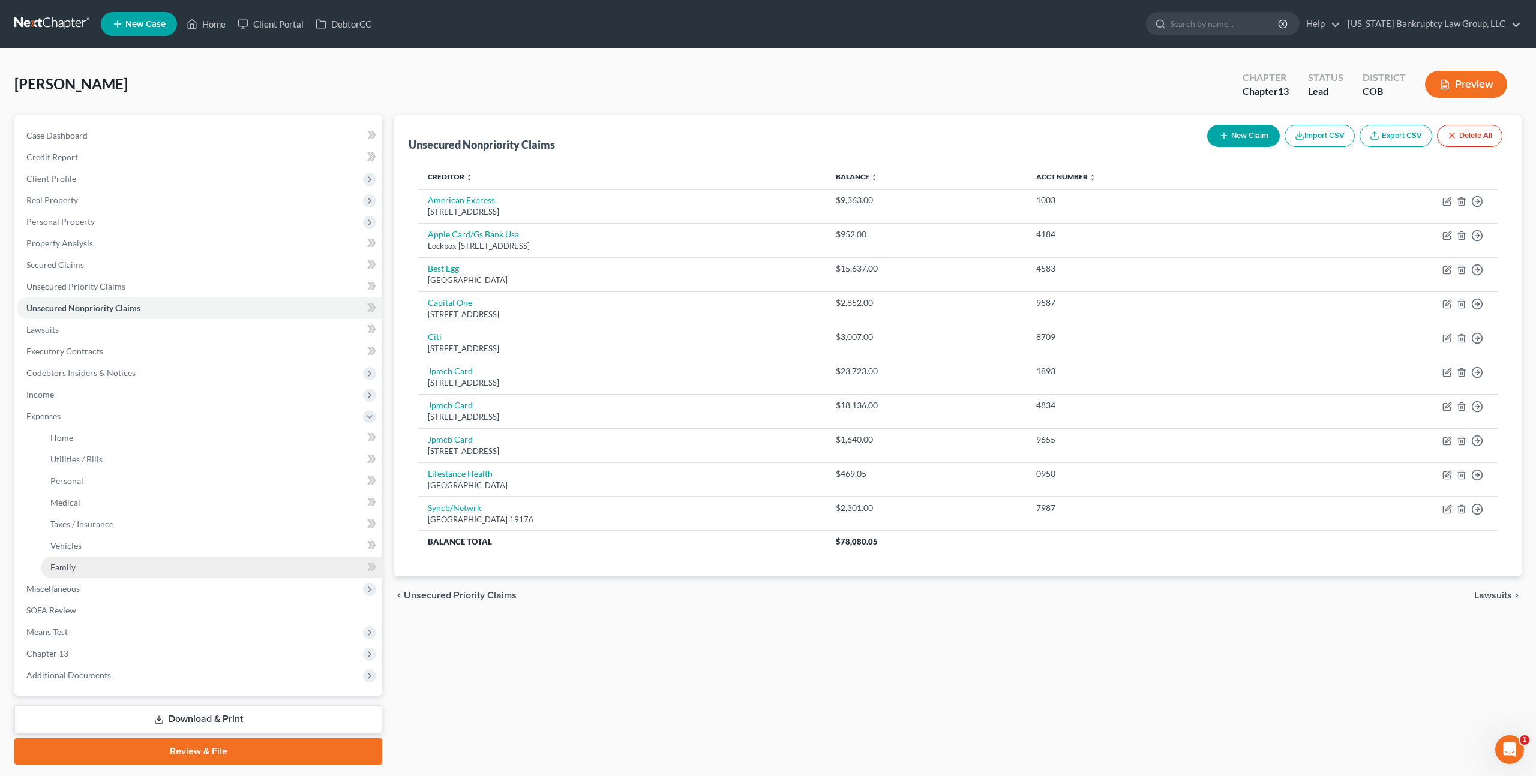
click at [71, 562] on span "Family" at bounding box center [62, 567] width 25 height 10
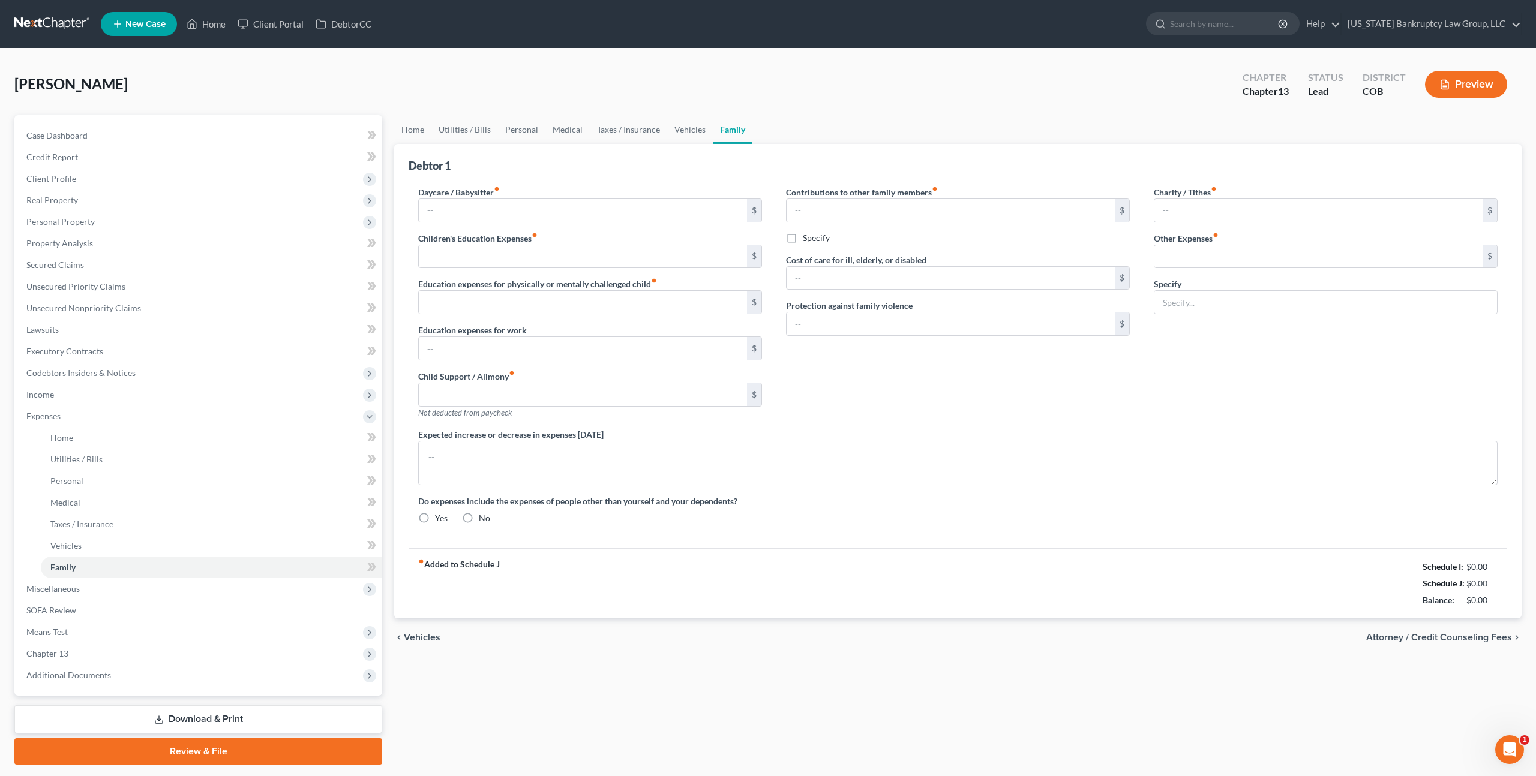
type input "100.00"
type input "Miscellaneous and contingent"
radio input "true"
click at [641, 124] on link "Taxes / Insurance" at bounding box center [628, 129] width 77 height 29
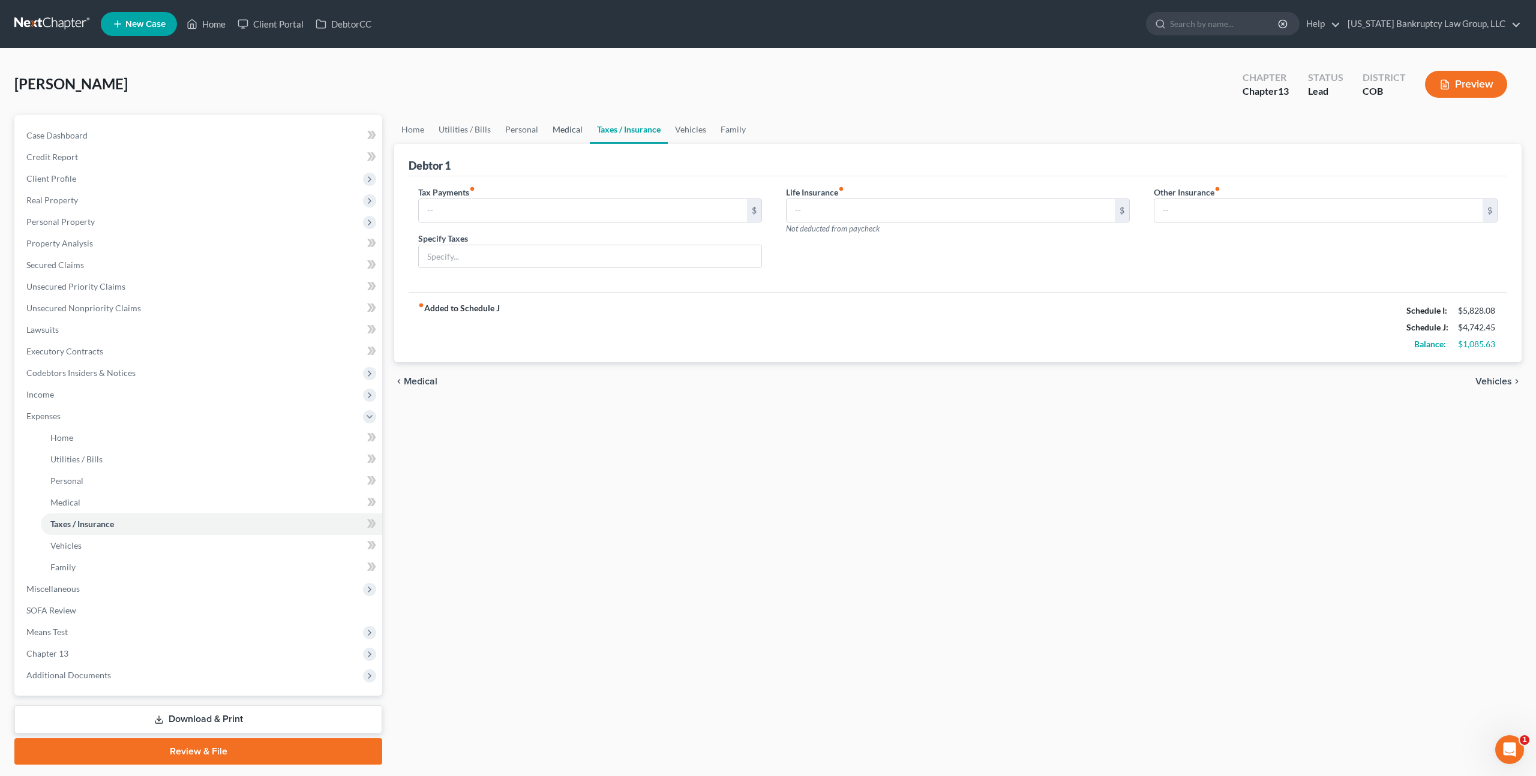
click at [569, 131] on link "Medical" at bounding box center [567, 129] width 44 height 29
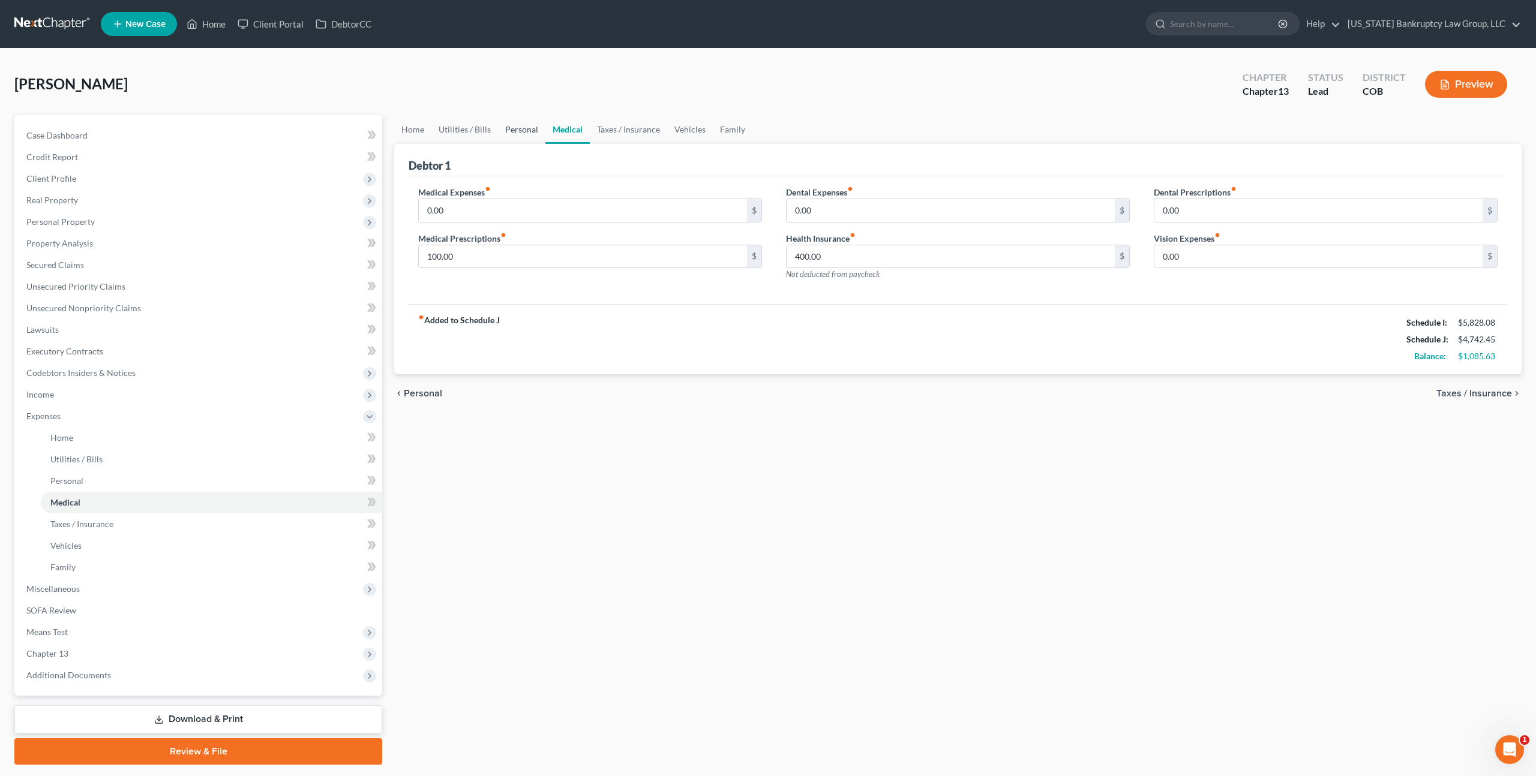
click at [520, 127] on link "Personal" at bounding box center [521, 129] width 47 height 29
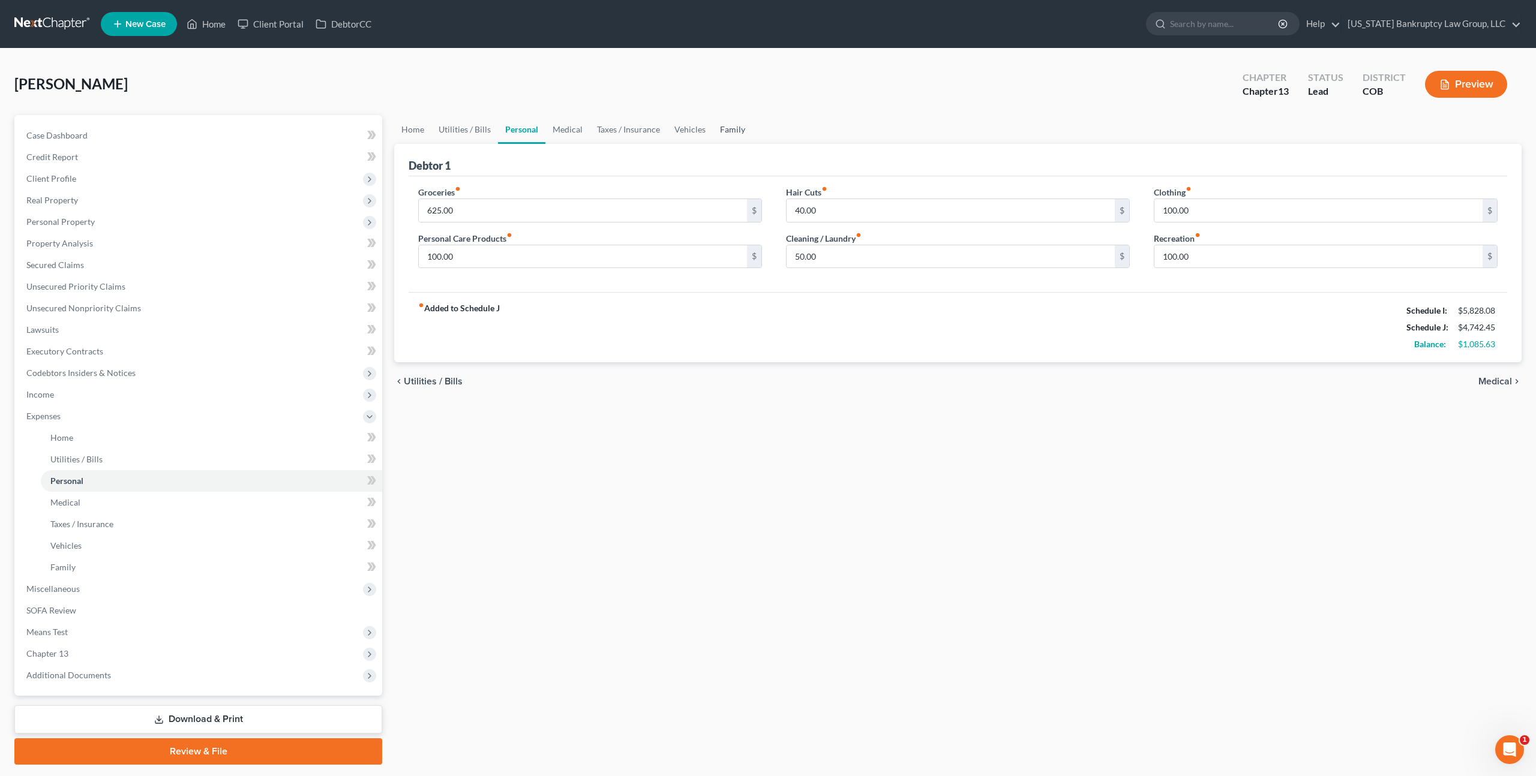
click at [726, 127] on link "Family" at bounding box center [733, 129] width 40 height 29
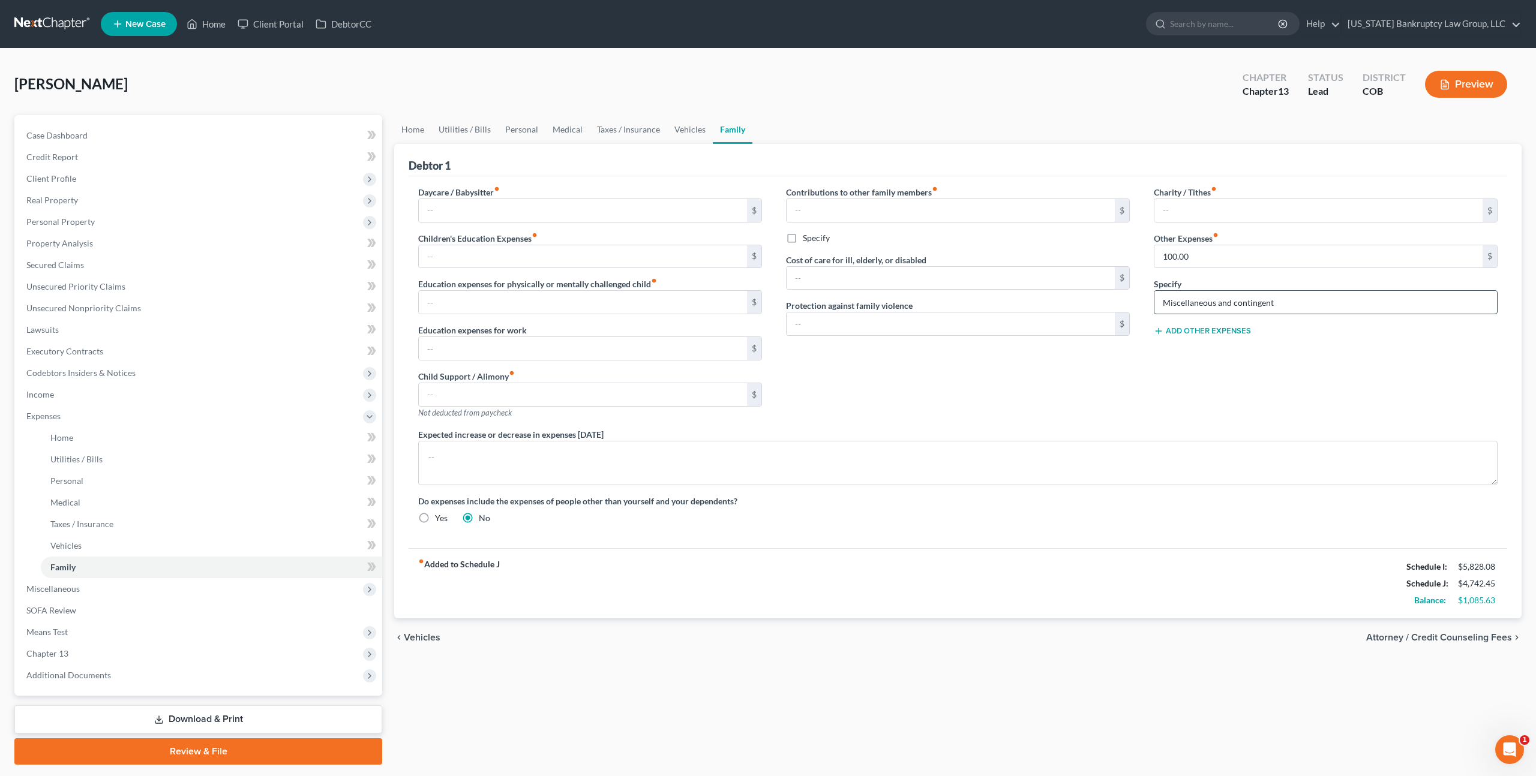
click at [1301, 308] on input "Miscellaneous and contingent" at bounding box center [1325, 302] width 343 height 23
type input "Miscellaneous and contingent expense"
click at [73, 267] on span "Secured Claims" at bounding box center [55, 265] width 58 height 10
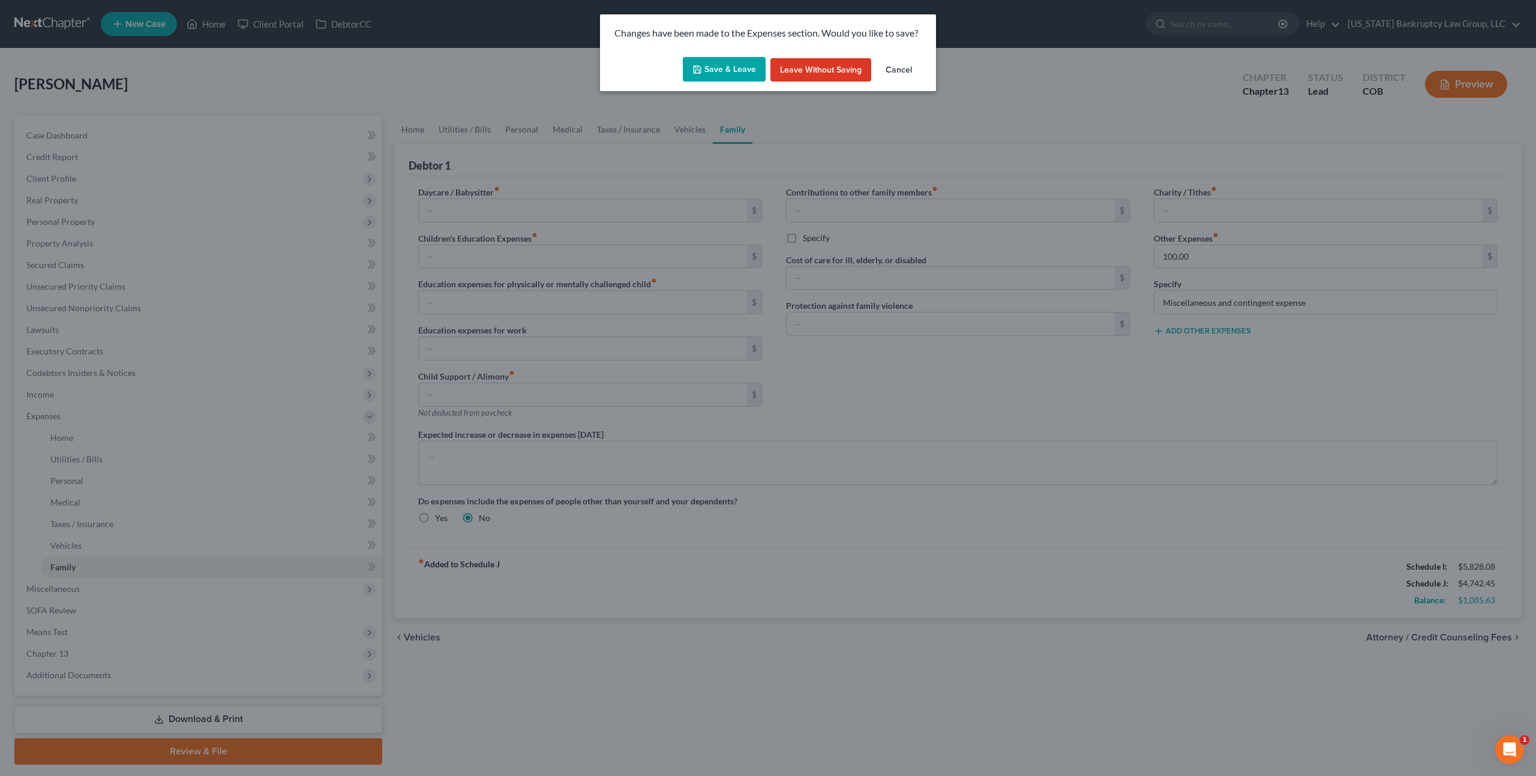
click at [718, 75] on button "Save & Leave" at bounding box center [724, 69] width 83 height 25
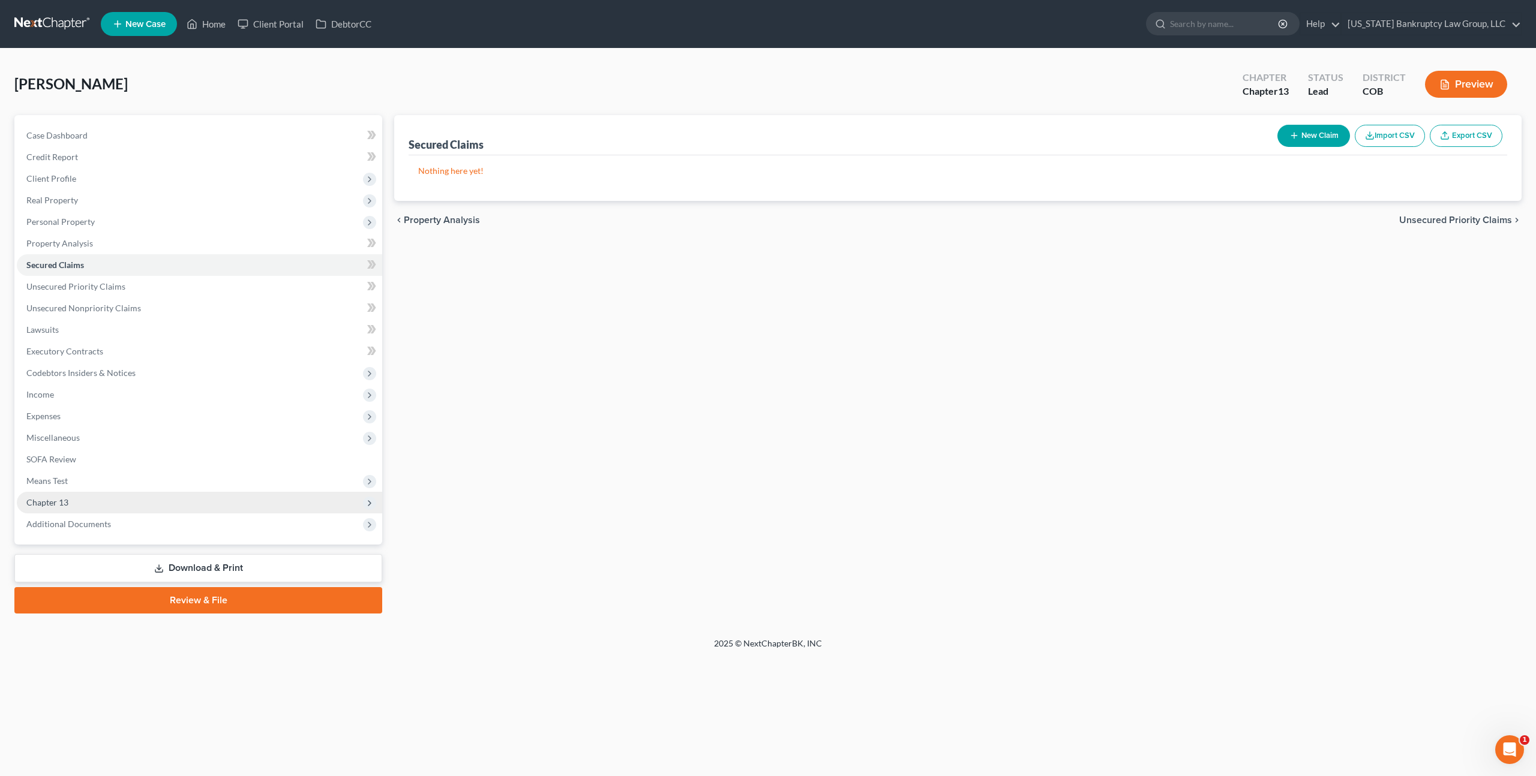
click at [54, 500] on span "Chapter 13" at bounding box center [47, 502] width 42 height 10
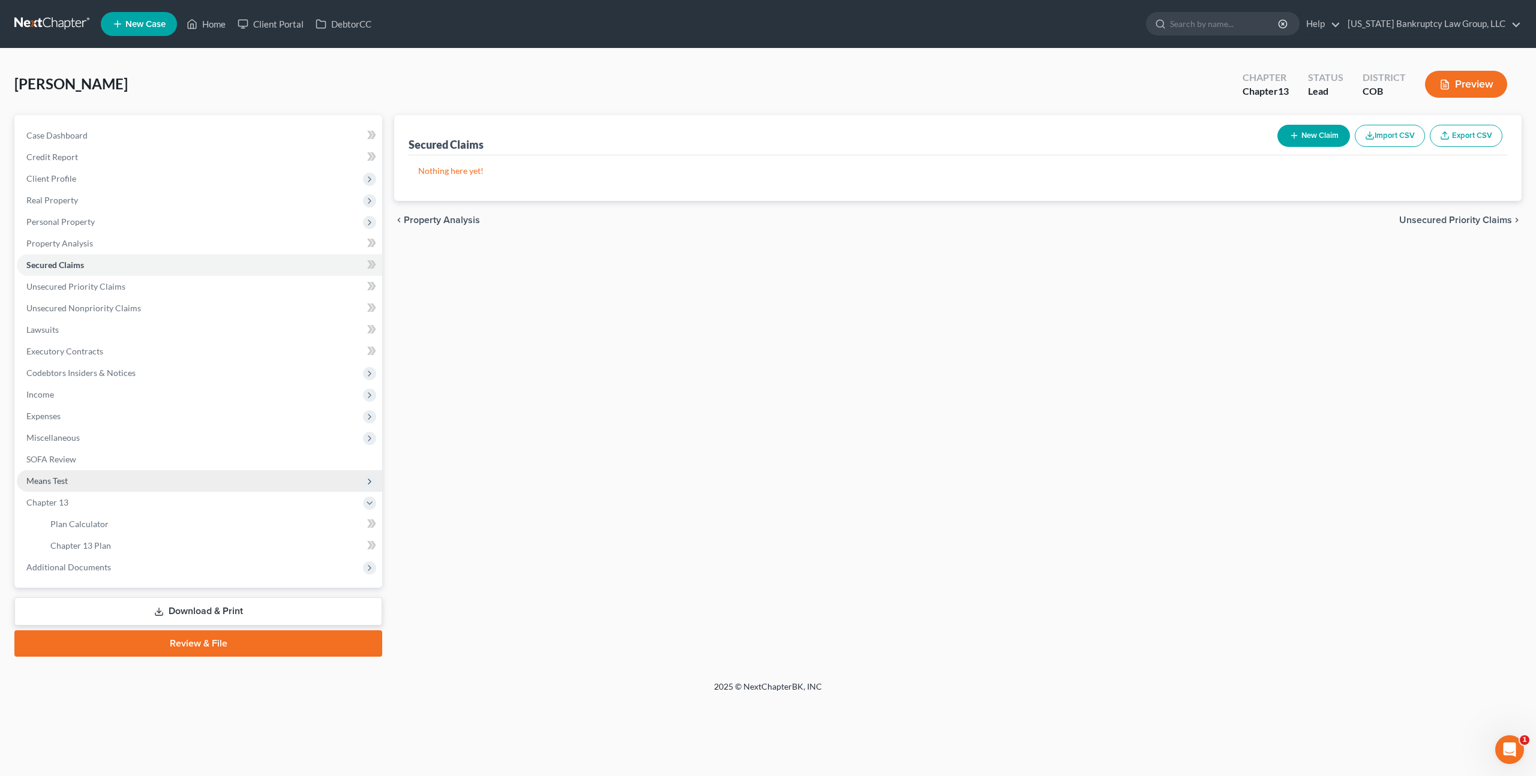
click at [54, 482] on span "Means Test" at bounding box center [46, 481] width 41 height 10
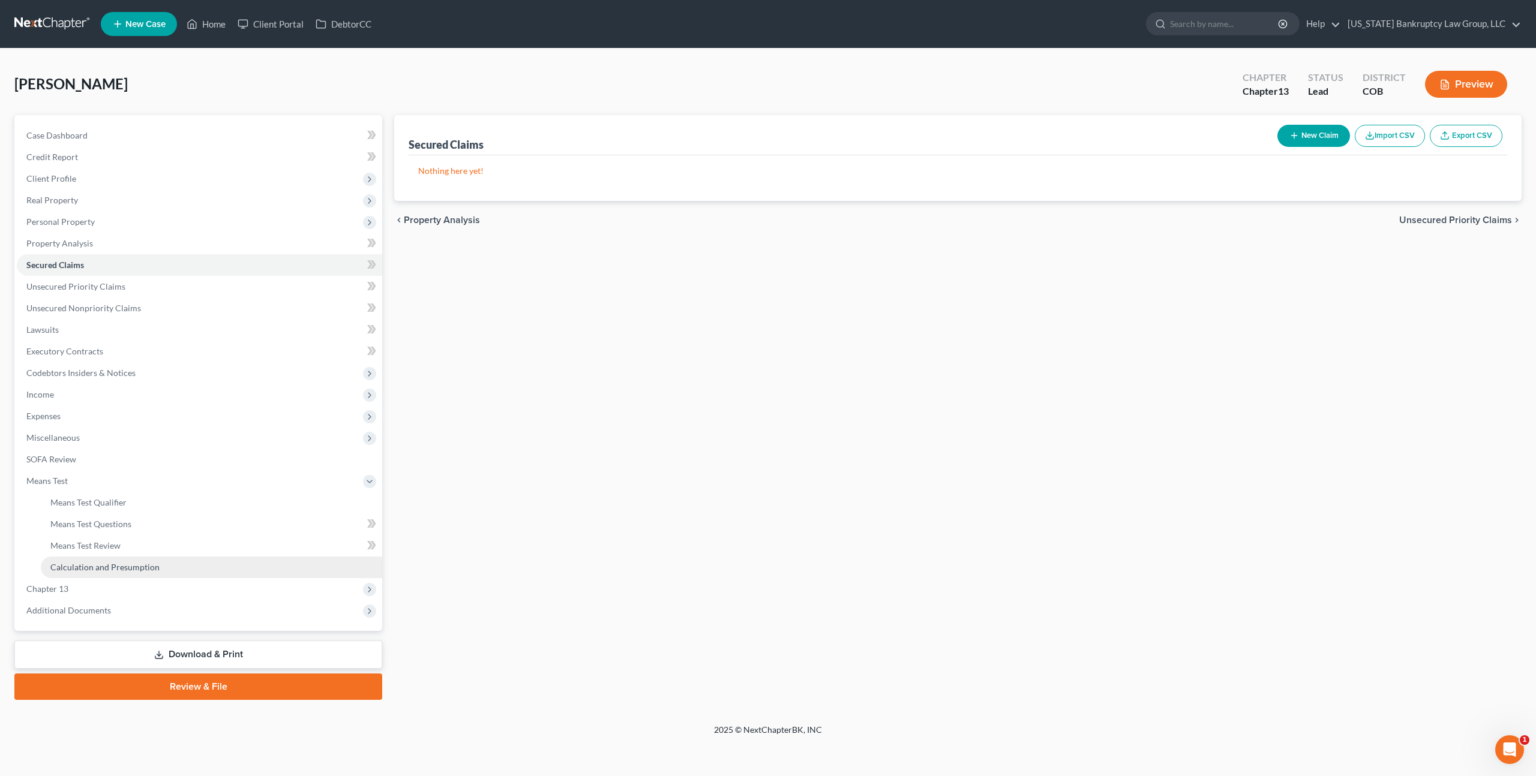
click at [89, 563] on span "Calculation and Presumption" at bounding box center [104, 567] width 109 height 10
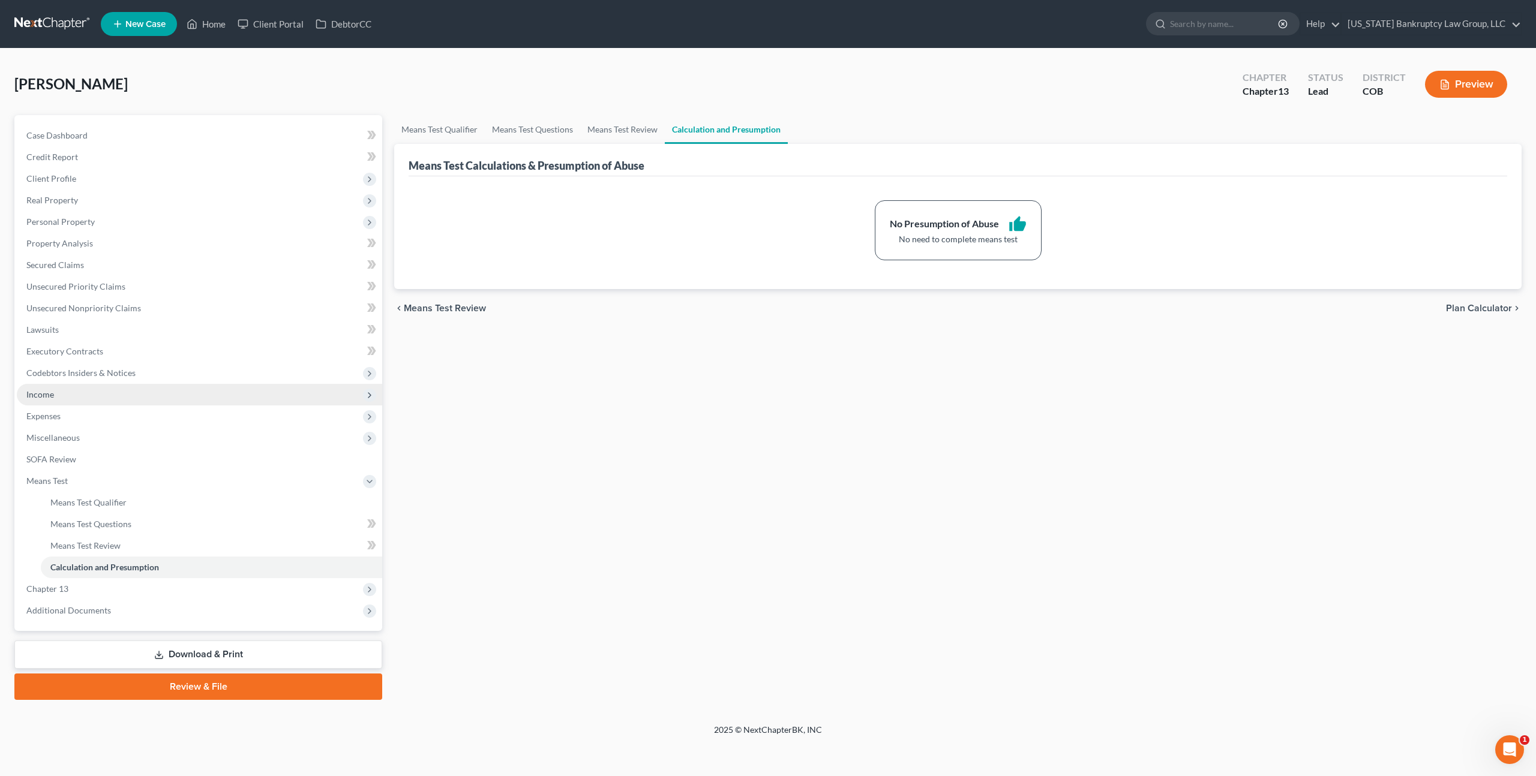
click at [58, 395] on span "Income" at bounding box center [199, 395] width 365 height 22
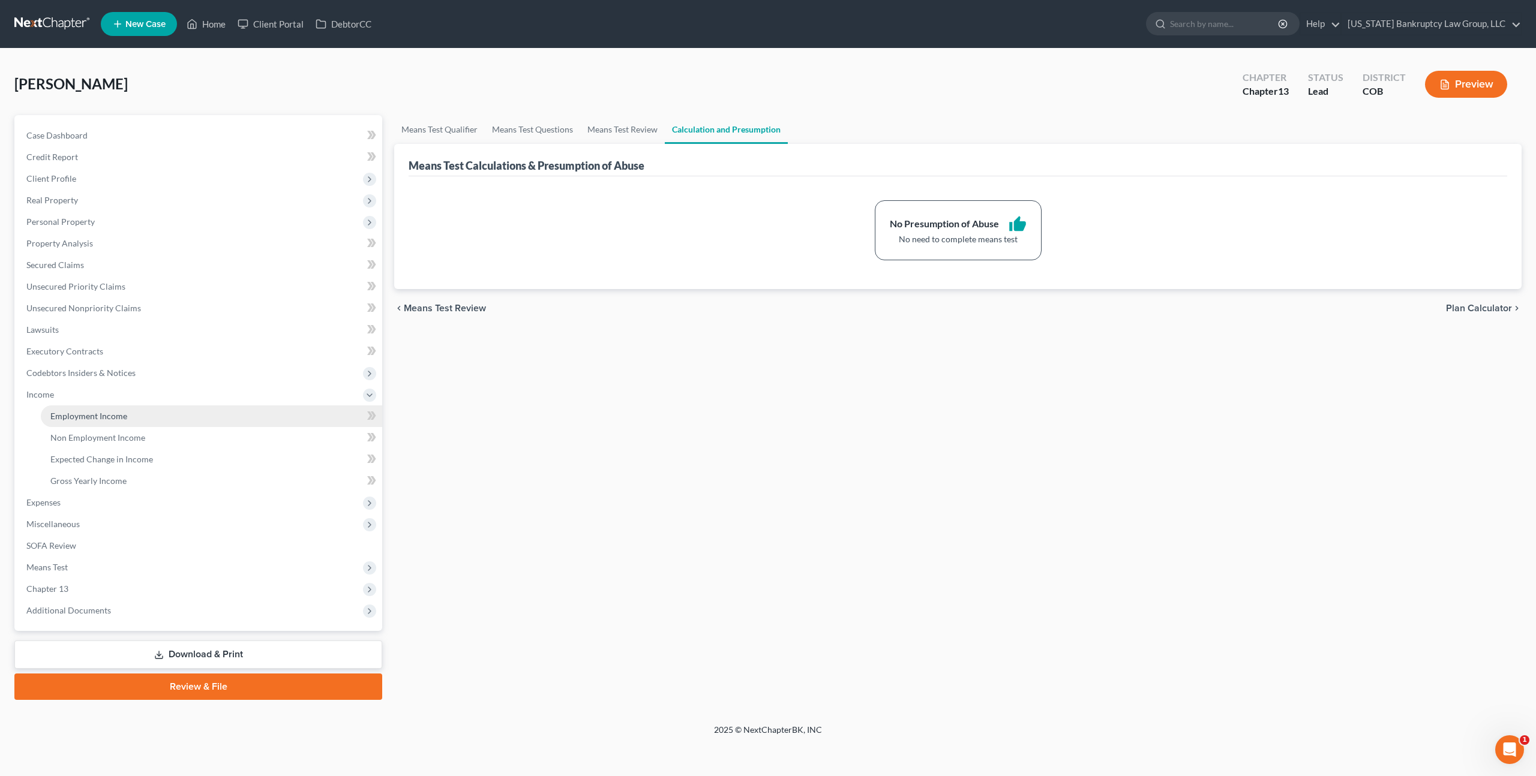
click at [88, 416] on span "Employment Income" at bounding box center [88, 416] width 77 height 10
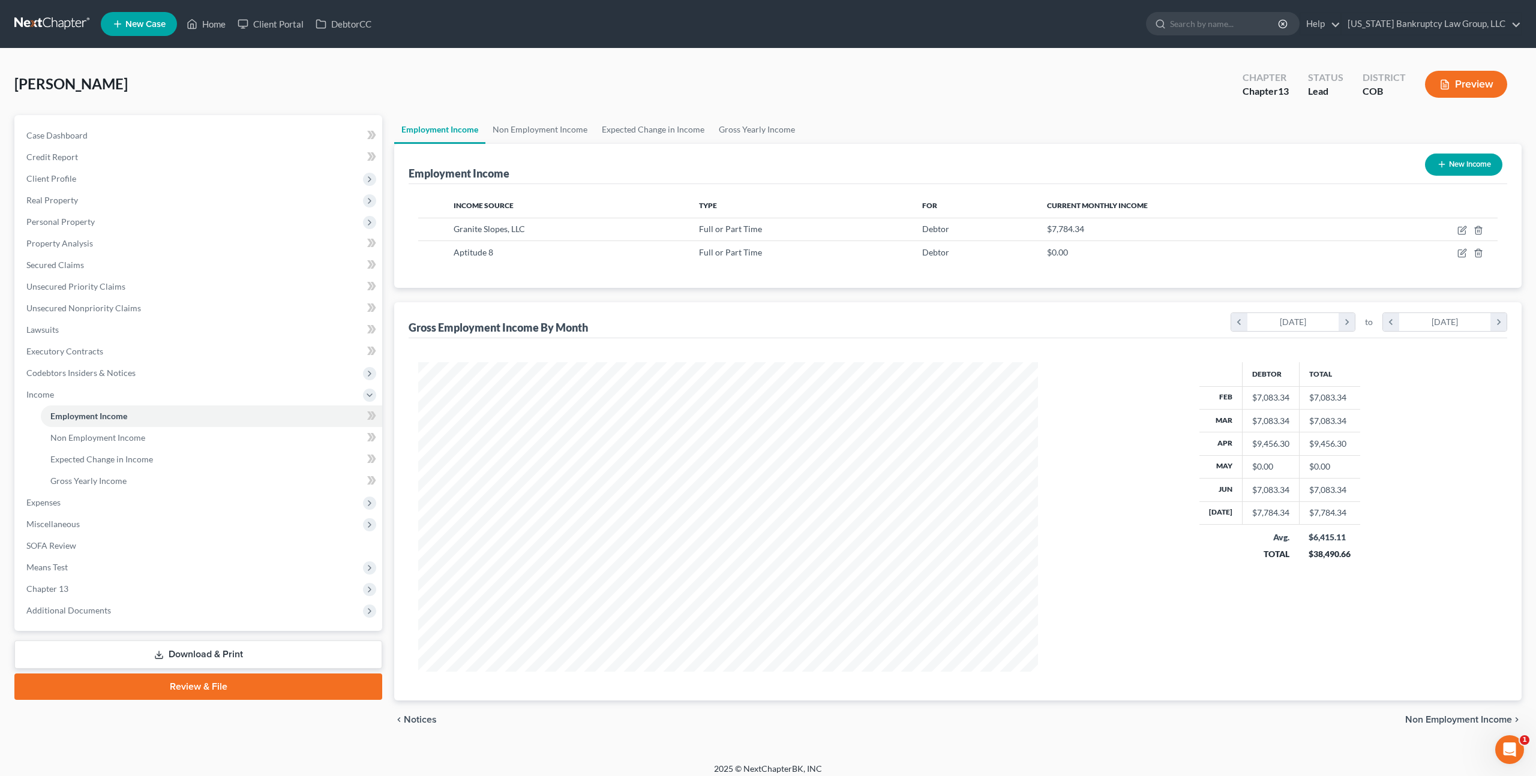
scroll to position [310, 643]
click at [1462, 229] on icon "button" at bounding box center [1462, 228] width 5 height 5
select select "0"
select select "46"
select select "1"
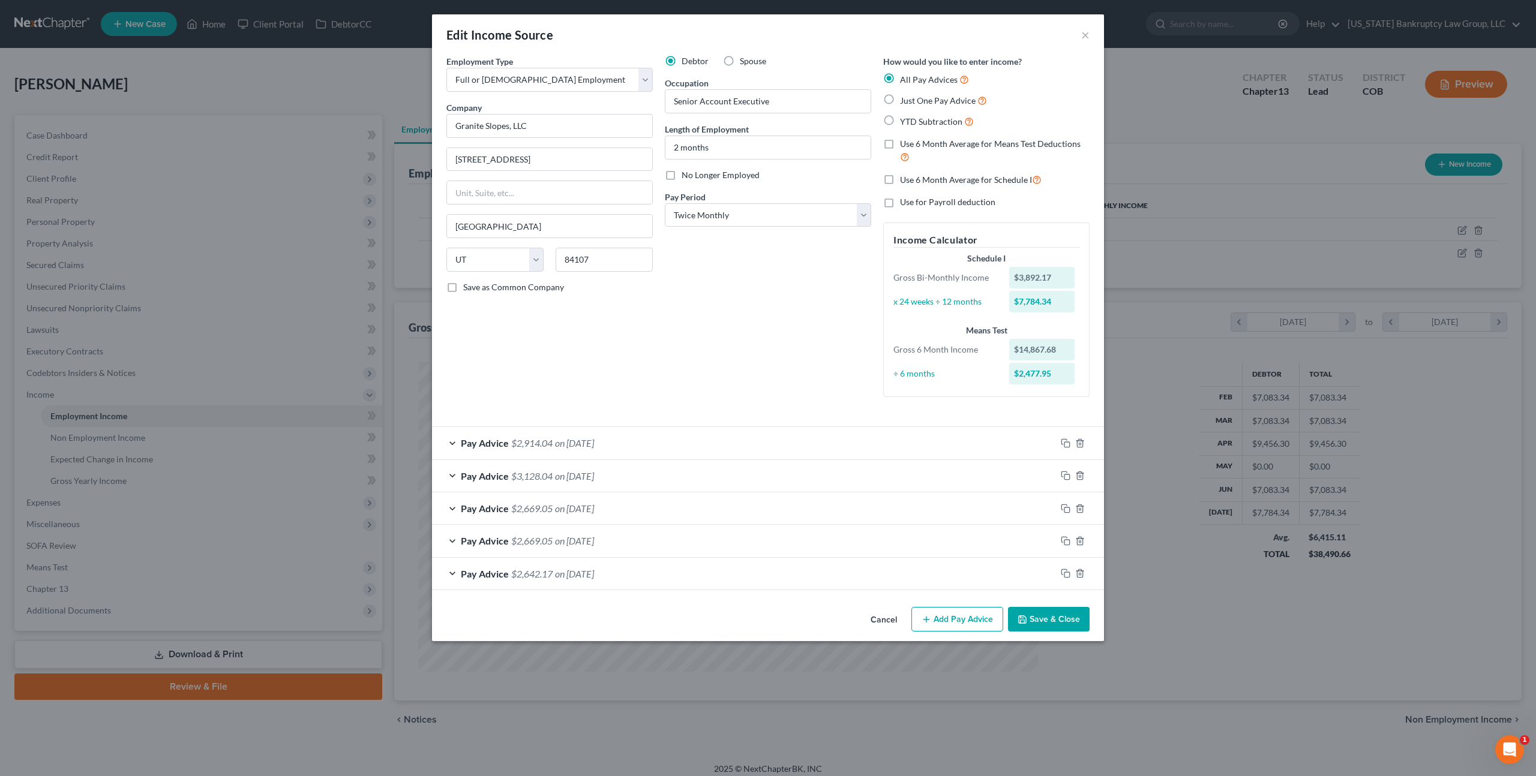
click at [757, 436] on div "Pay Advice $2,914.04 on 08/18/2025" at bounding box center [744, 443] width 624 height 32
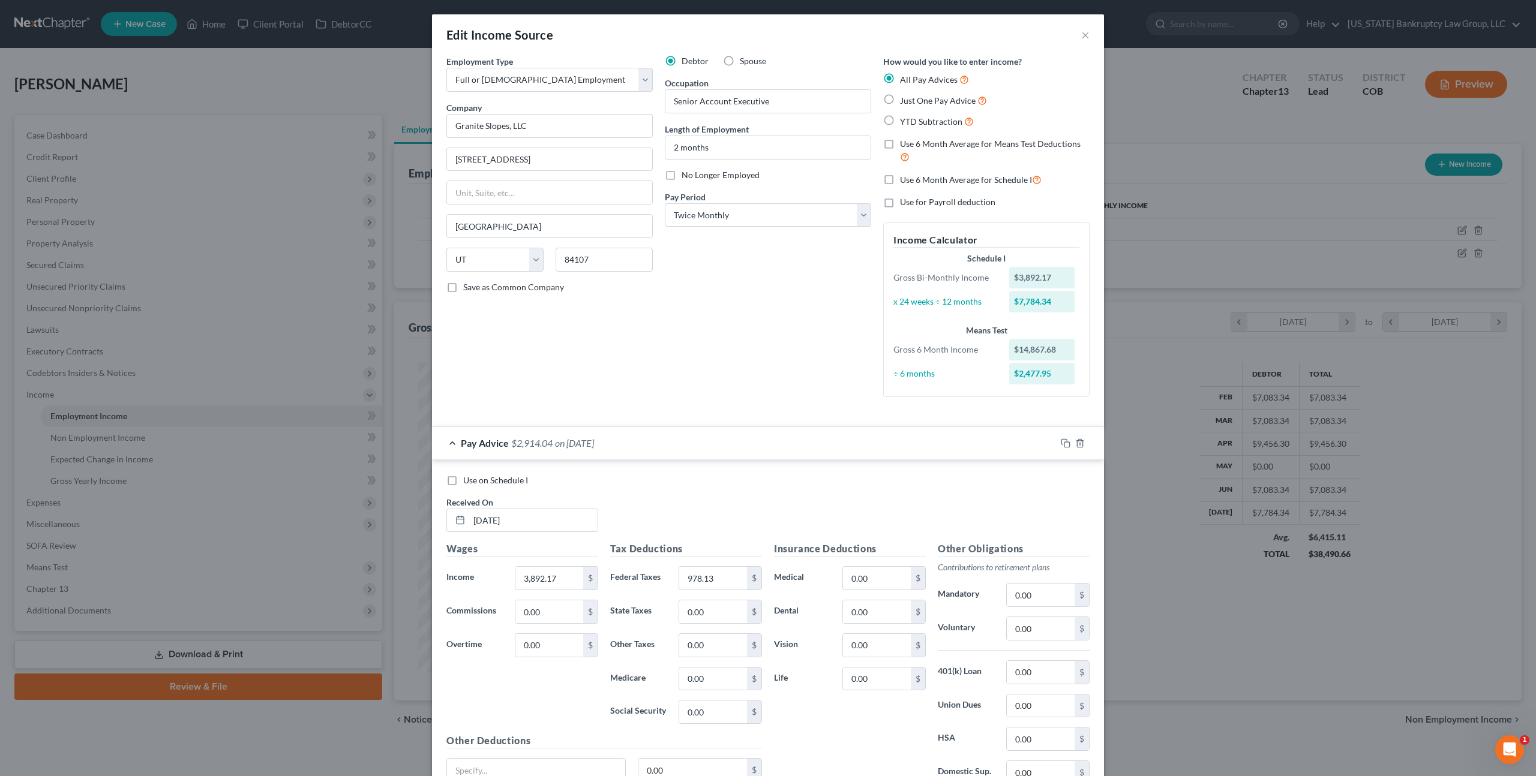
click at [463, 483] on label "Use on Schedule I" at bounding box center [495, 481] width 65 height 12
click at [468, 482] on input "Use on Schedule I" at bounding box center [472, 479] width 8 height 8
checkbox input "true"
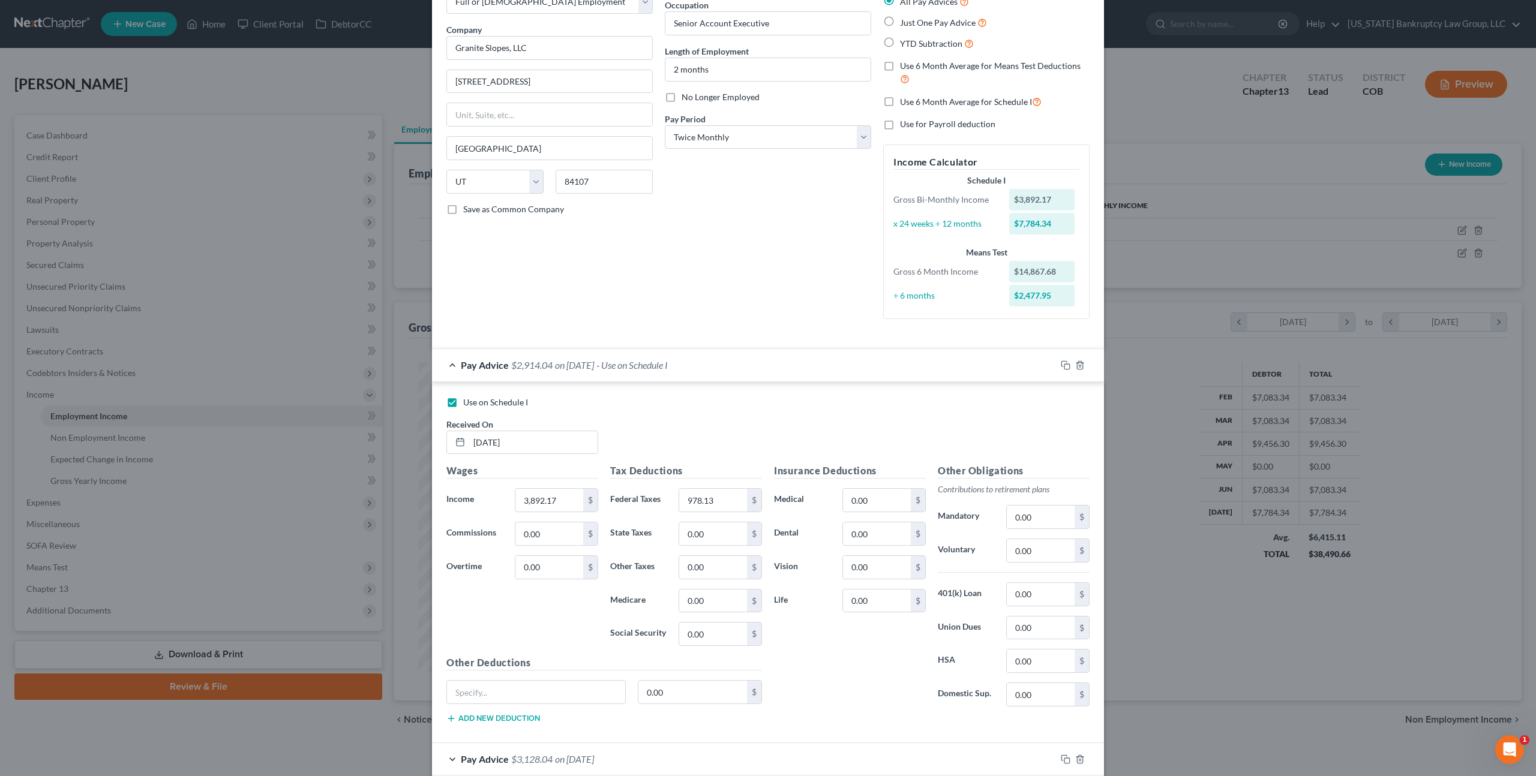
scroll to position [241, 0]
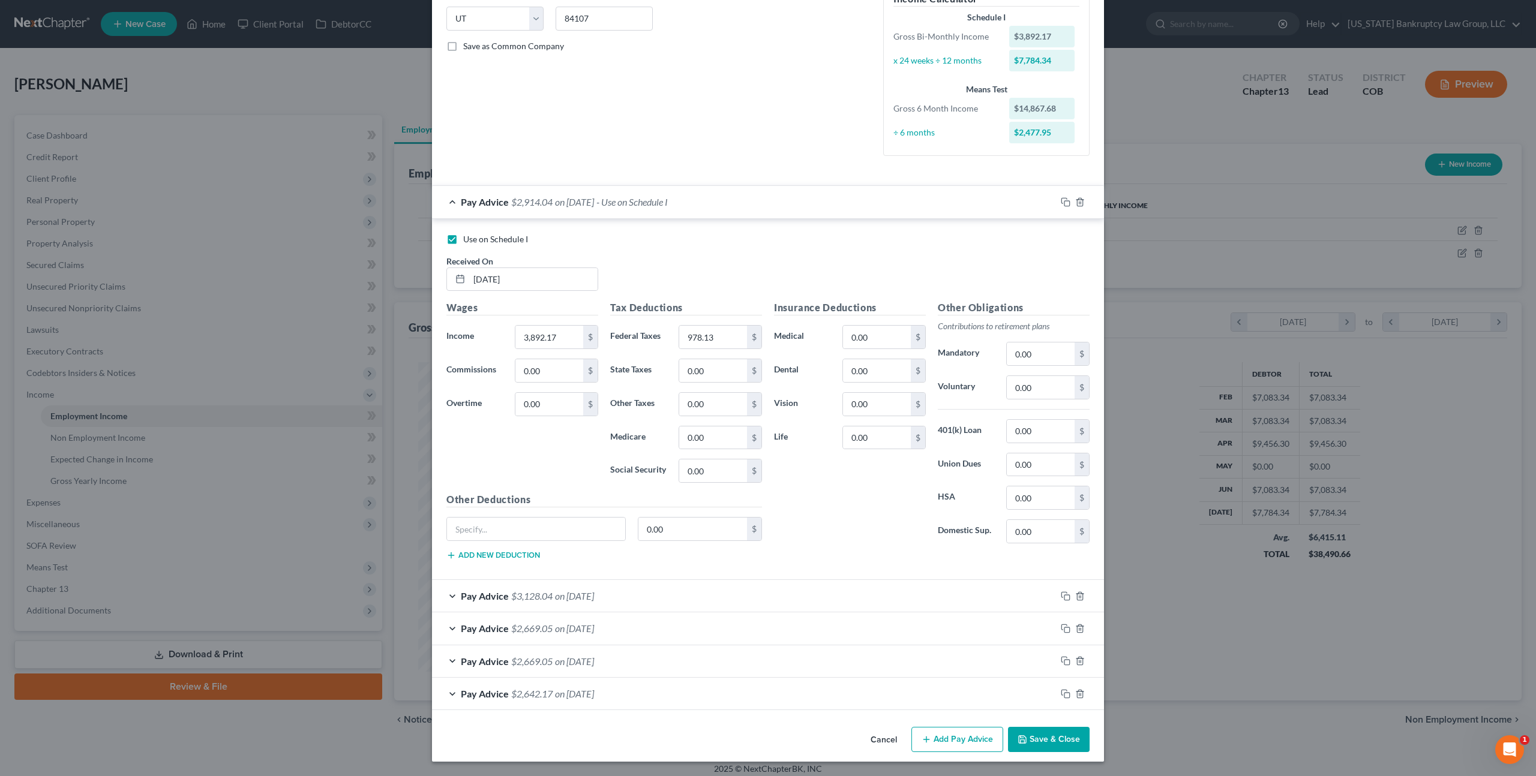
click at [1026, 740] on icon "button" at bounding box center [1023, 740] width 10 height 10
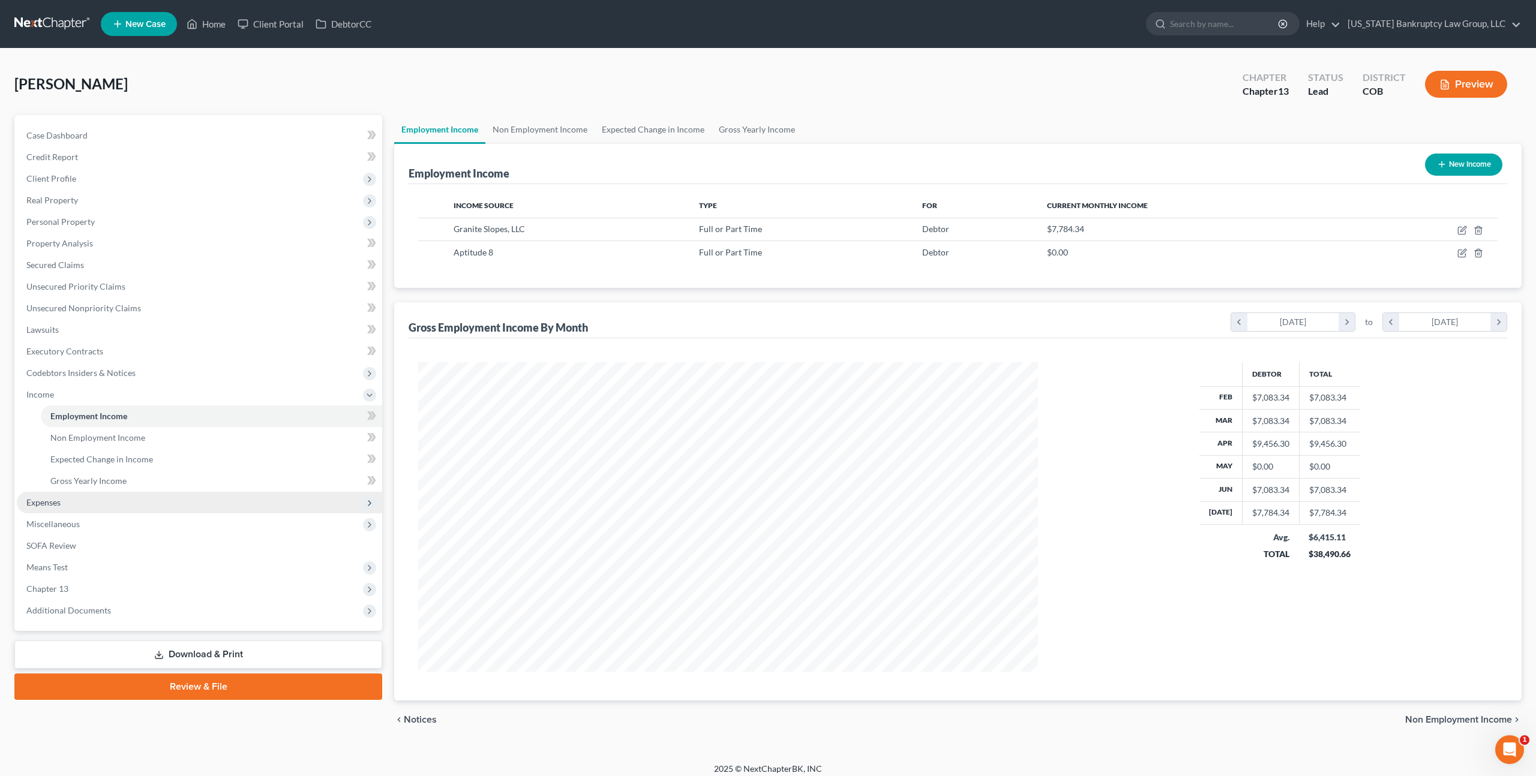
click at [50, 502] on span "Expenses" at bounding box center [43, 502] width 34 height 10
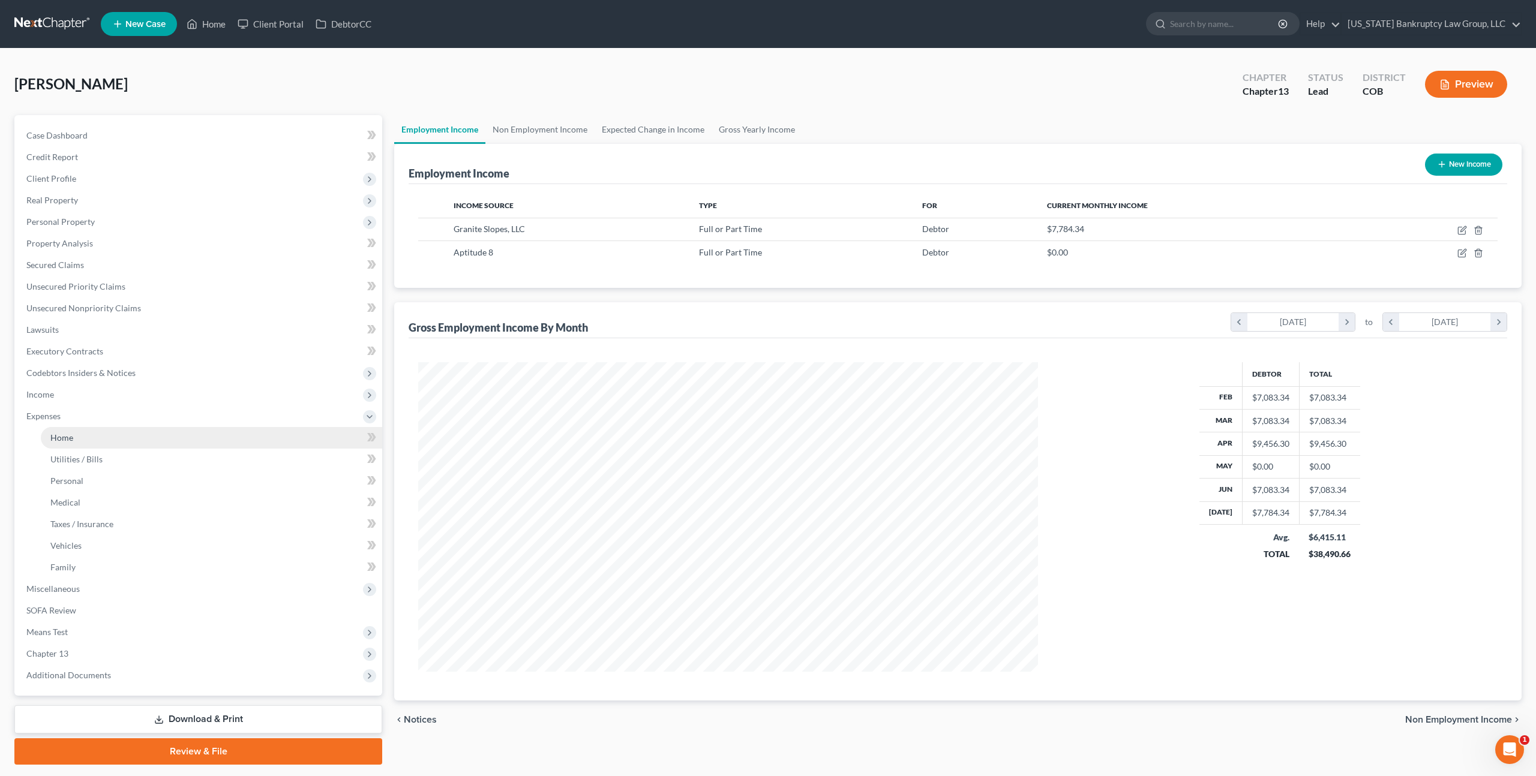
click at [65, 441] on span "Home" at bounding box center [61, 438] width 23 height 10
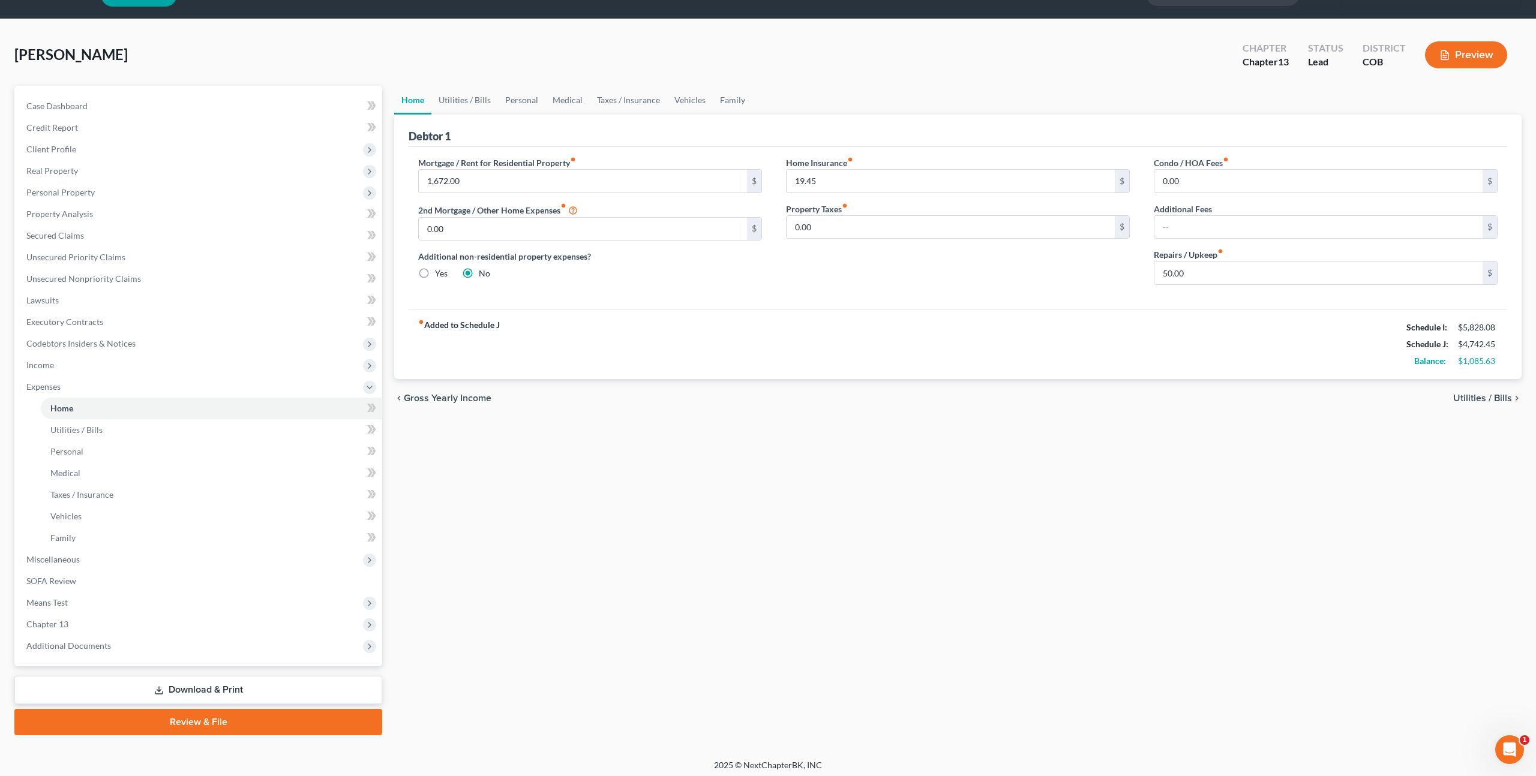
scroll to position [31, 0]
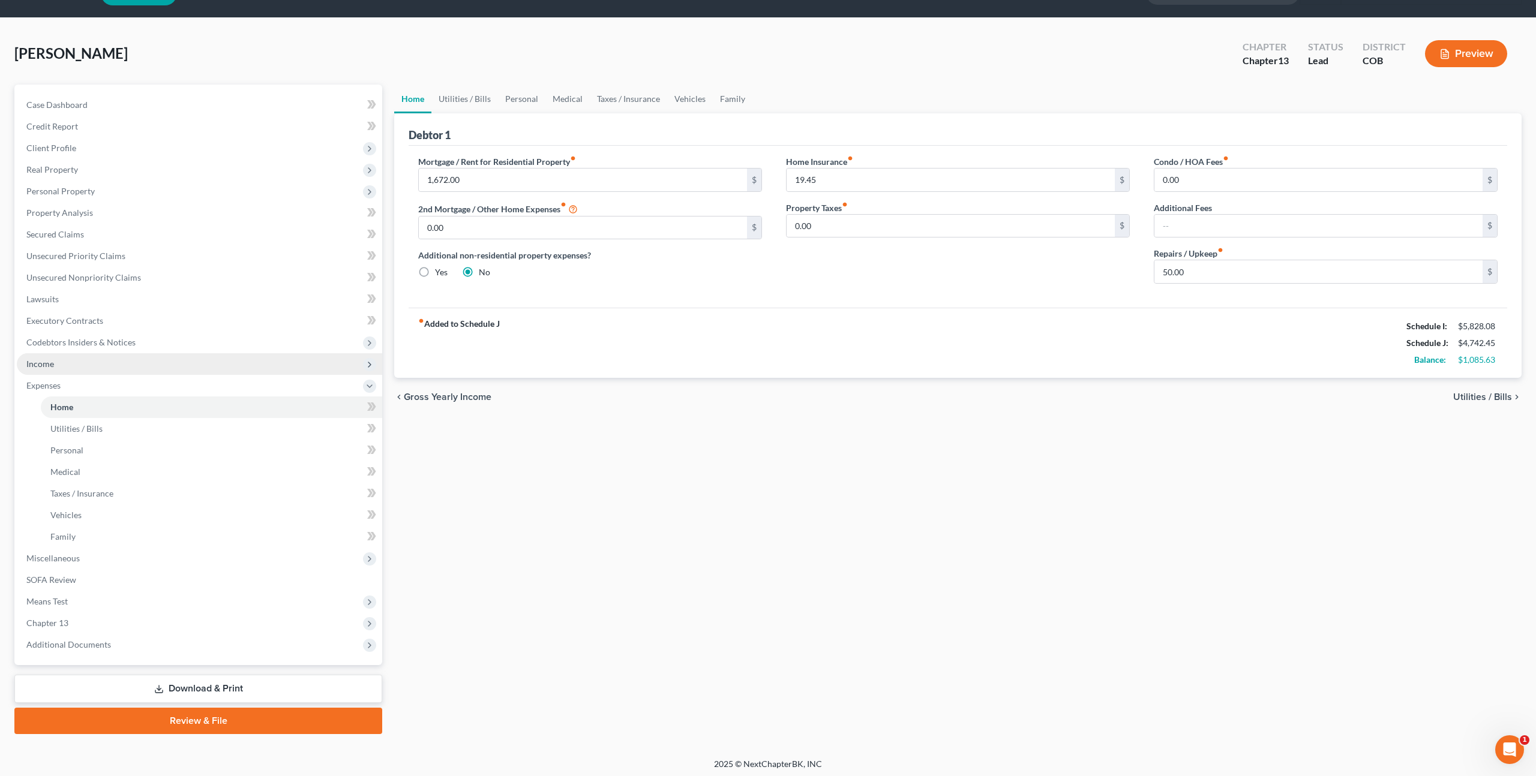
click at [65, 360] on span "Income" at bounding box center [199, 364] width 365 height 22
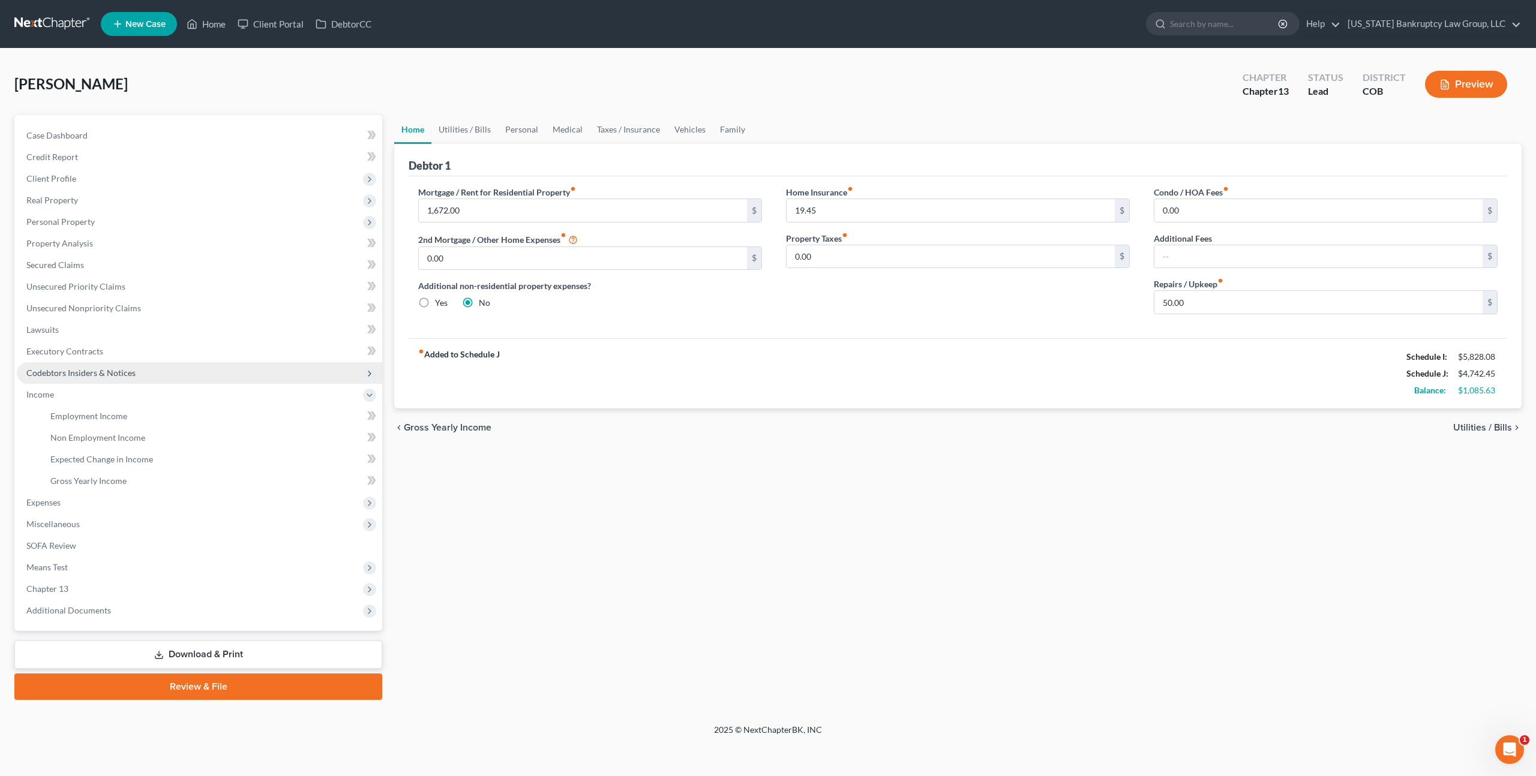
scroll to position [0, 0]
click at [83, 422] on link "Employment Income" at bounding box center [211, 417] width 341 height 22
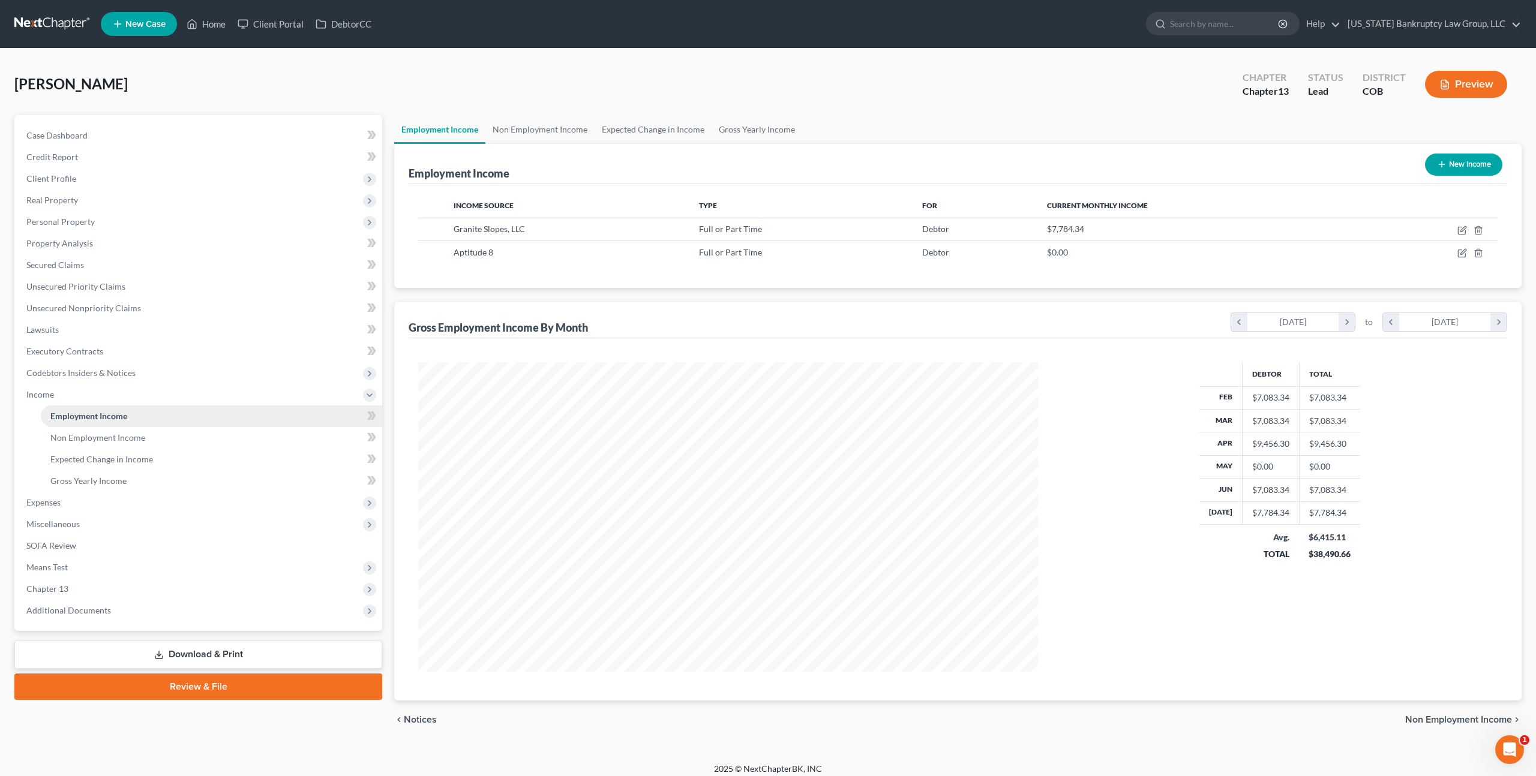
scroll to position [310, 643]
click at [1461, 230] on icon "button" at bounding box center [1462, 228] width 5 height 5
select select "0"
select select "46"
select select "1"
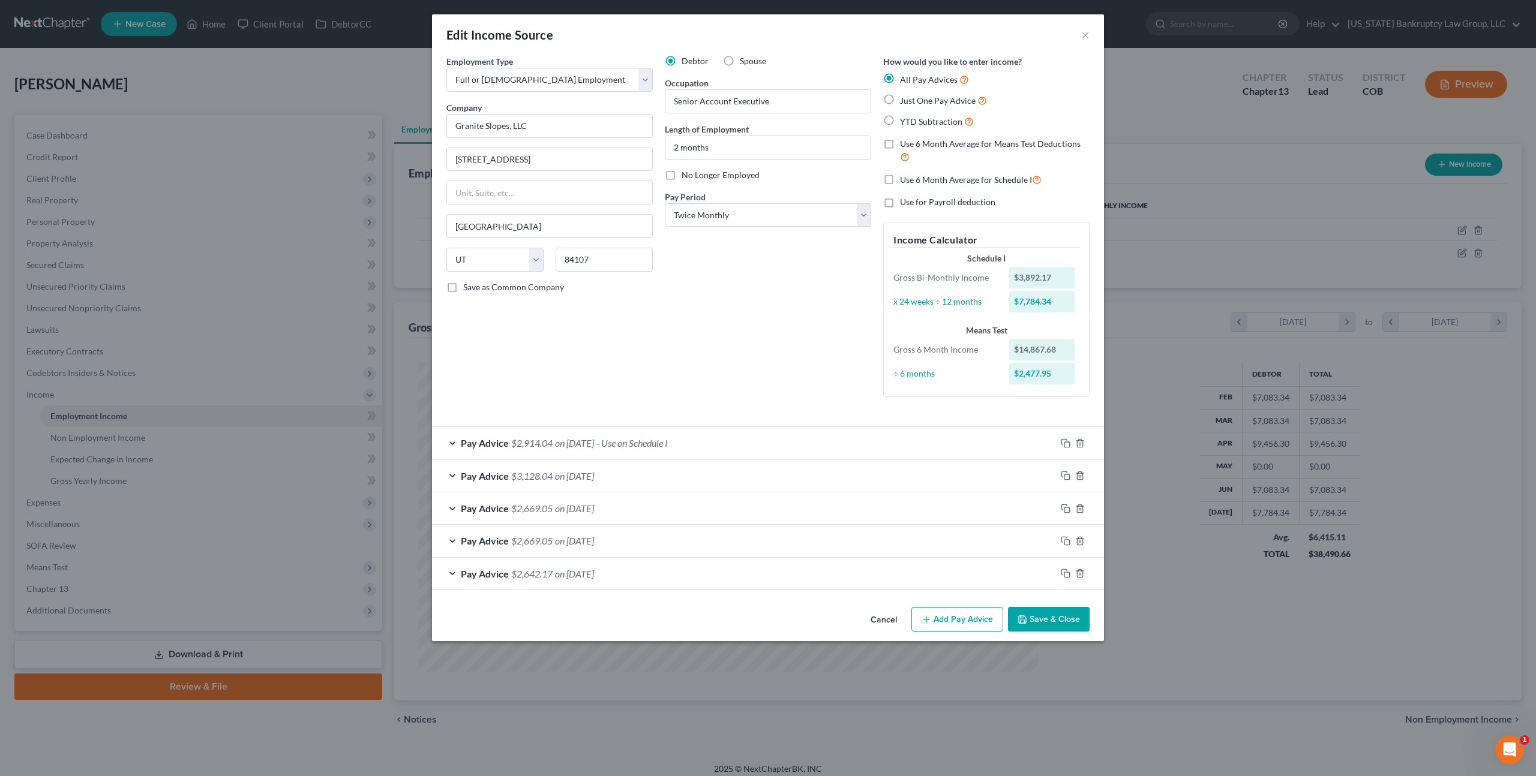
click at [1043, 621] on button "Save & Close" at bounding box center [1049, 619] width 82 height 25
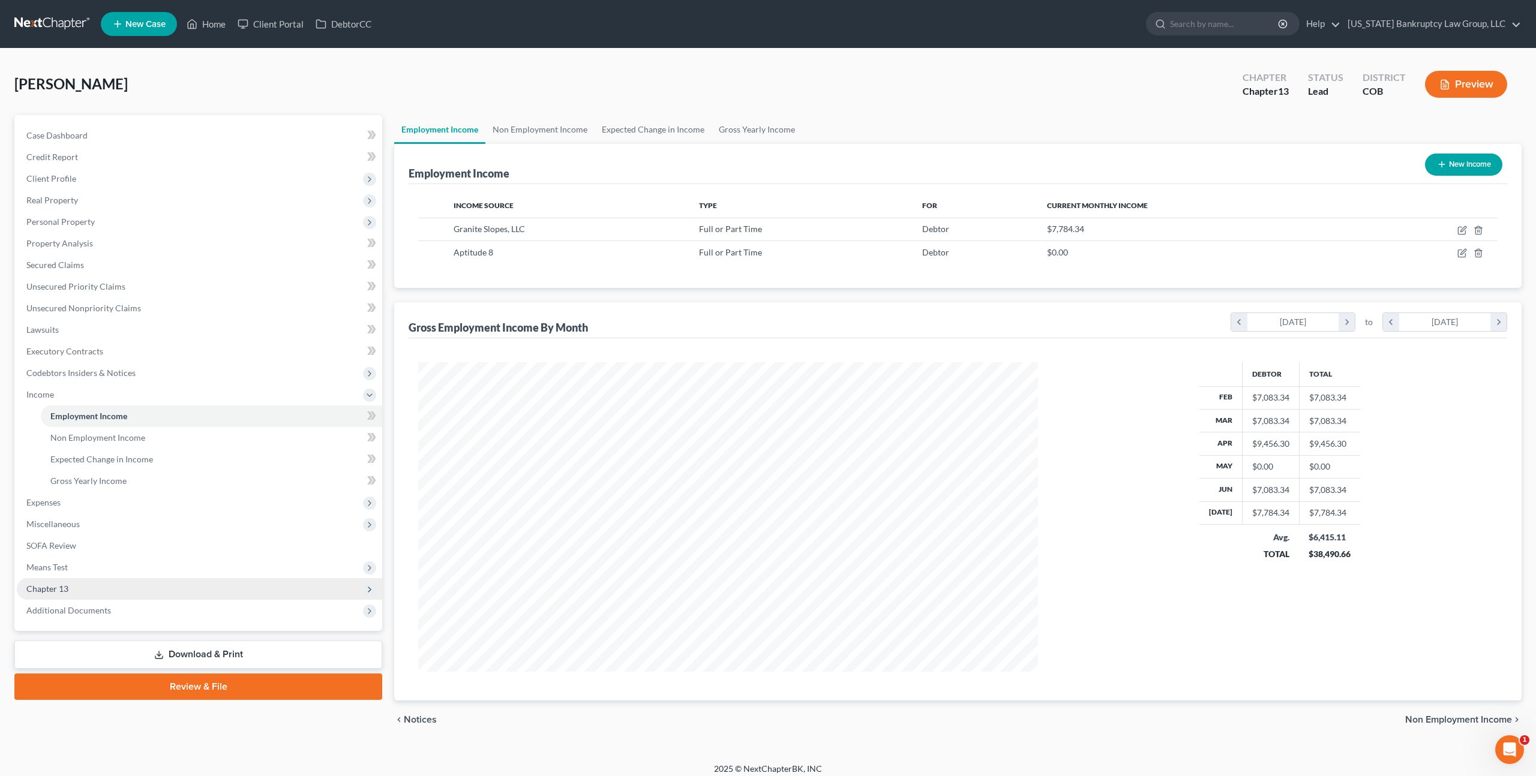
click at [89, 581] on span "Chapter 13" at bounding box center [199, 589] width 365 height 22
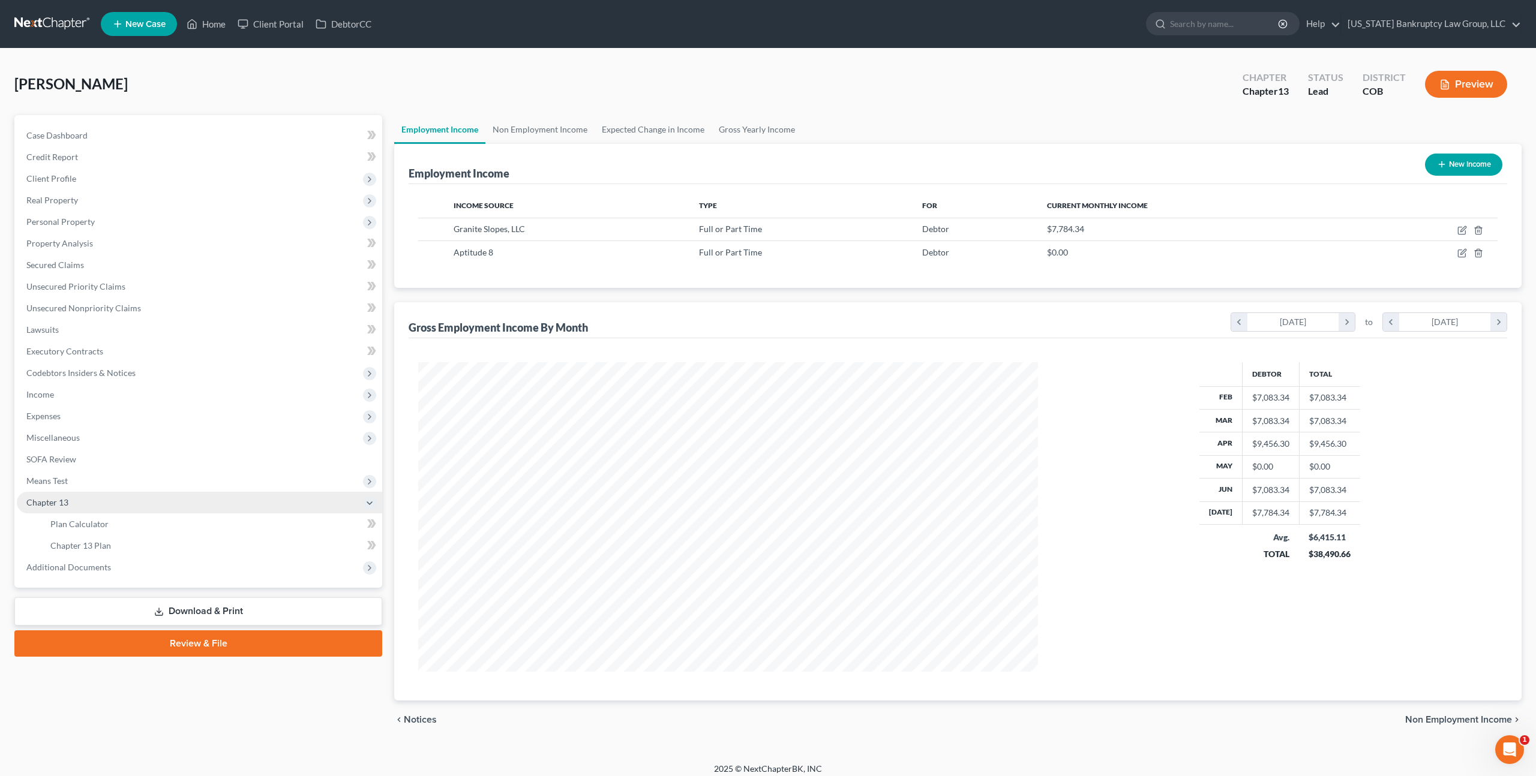
scroll to position [7, 0]
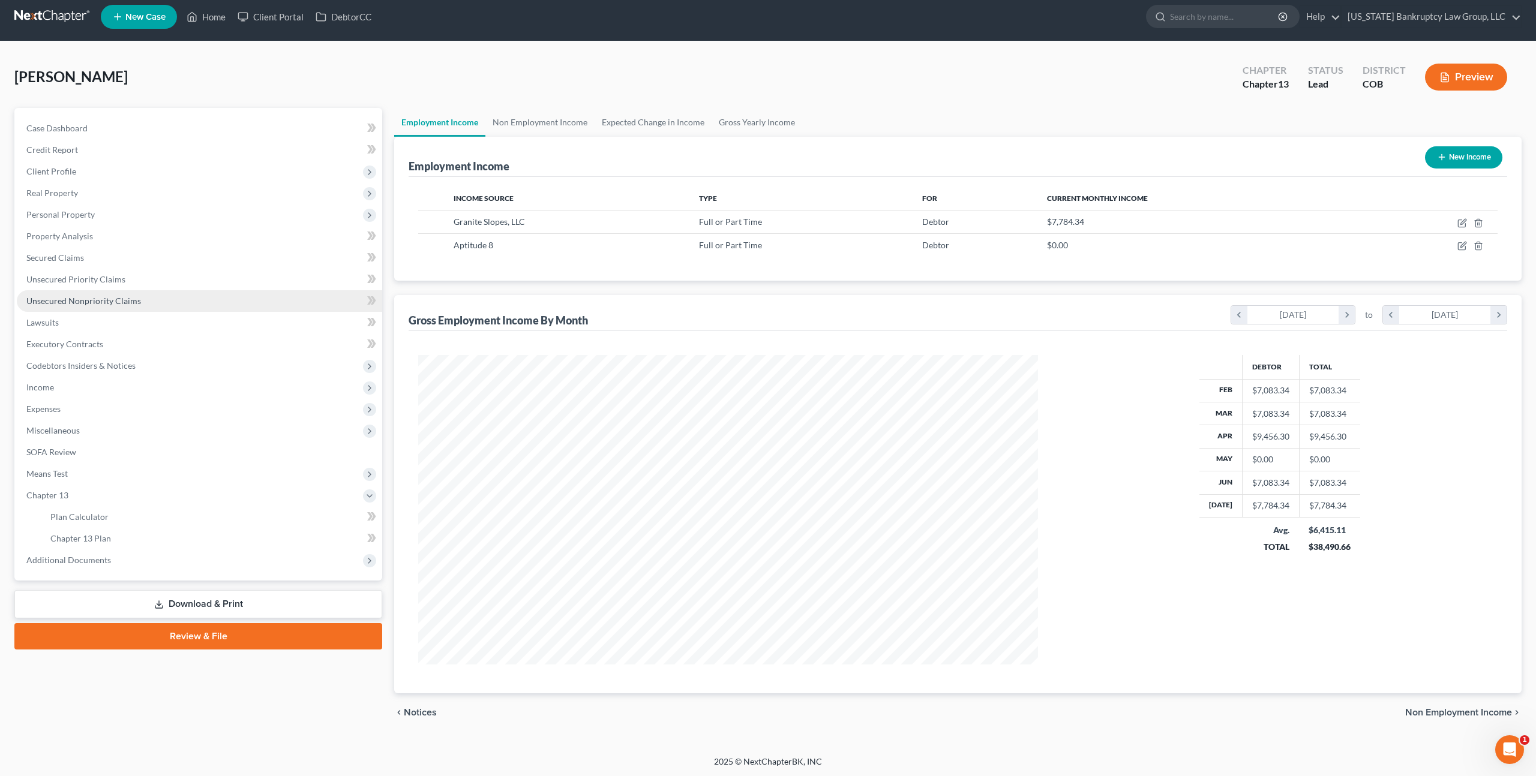
click at [91, 298] on span "Unsecured Nonpriority Claims" at bounding box center [83, 301] width 115 height 10
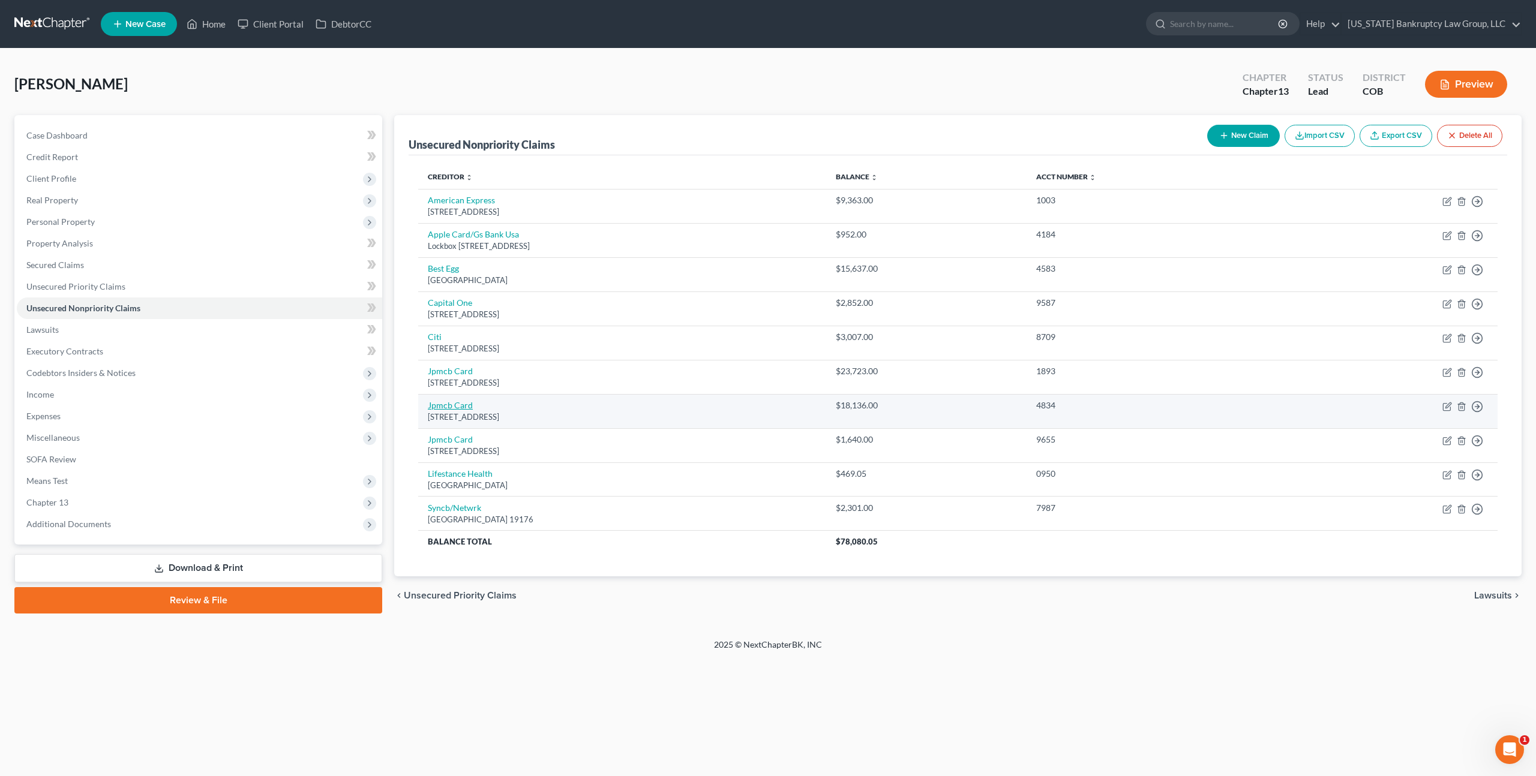
click at [451, 403] on link "Jpmcb Card" at bounding box center [450, 405] width 45 height 10
select select "7"
select select "2"
select select "0"
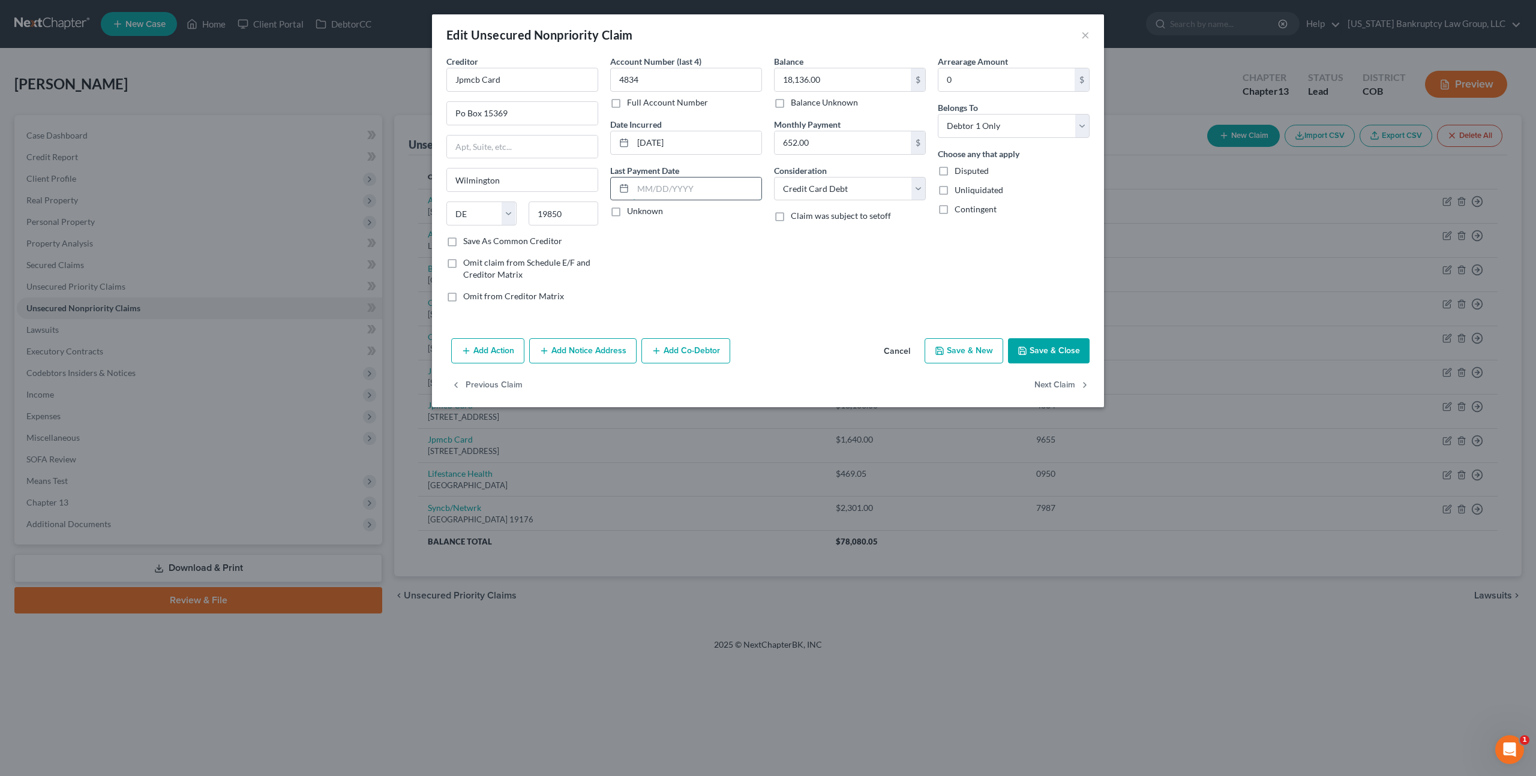
click at [673, 190] on input "text" at bounding box center [697, 189] width 128 height 23
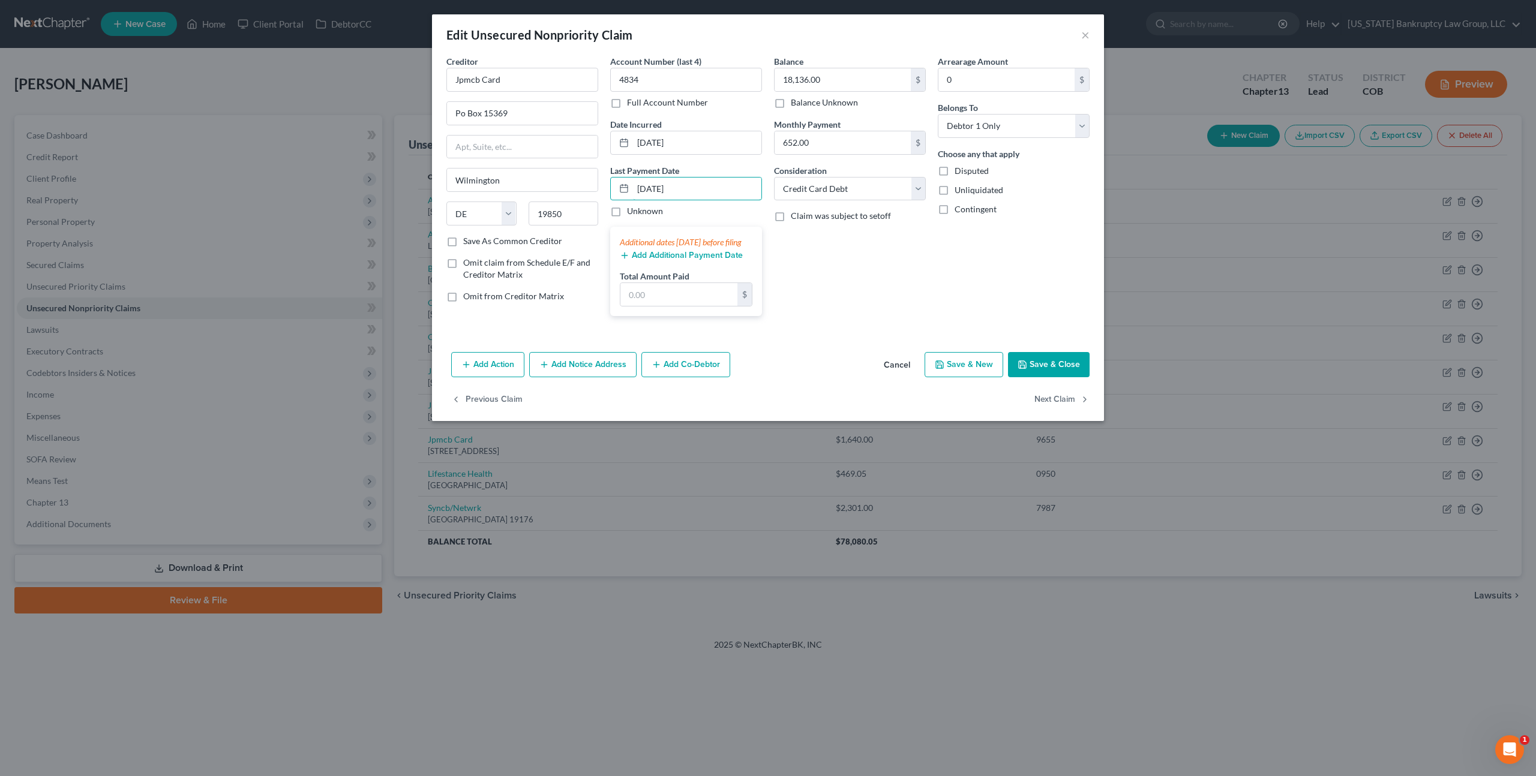
type input "[DATE]"
click at [667, 260] on button "Add Additional Payment Date" at bounding box center [681, 256] width 123 height 10
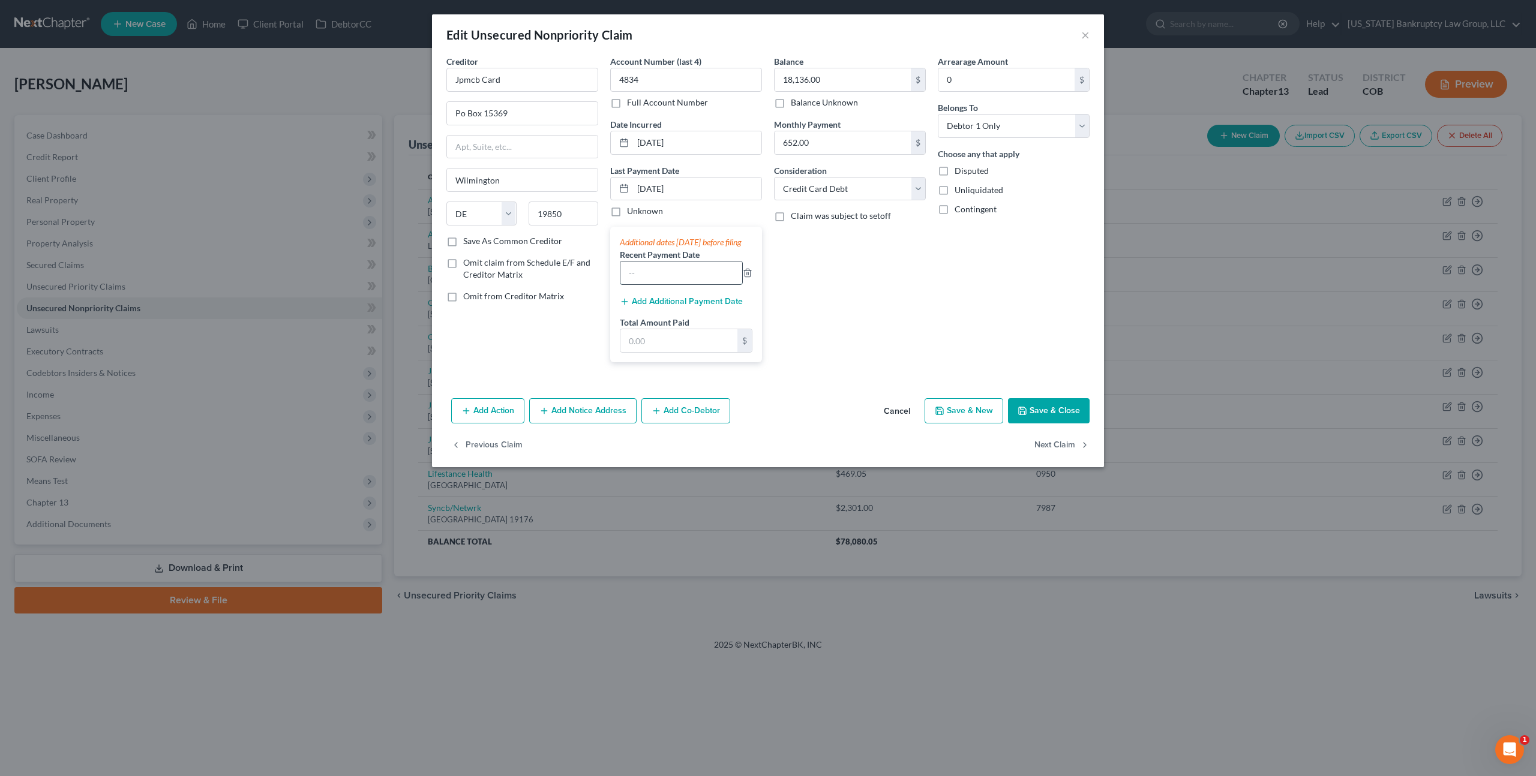
click at [641, 284] on input "text" at bounding box center [681, 273] width 122 height 23
type input "[DATE]"
click at [635, 345] on input "text" at bounding box center [678, 340] width 117 height 23
type input "1,305.15"
click at [1022, 417] on button "Save & Close" at bounding box center [1049, 410] width 82 height 25
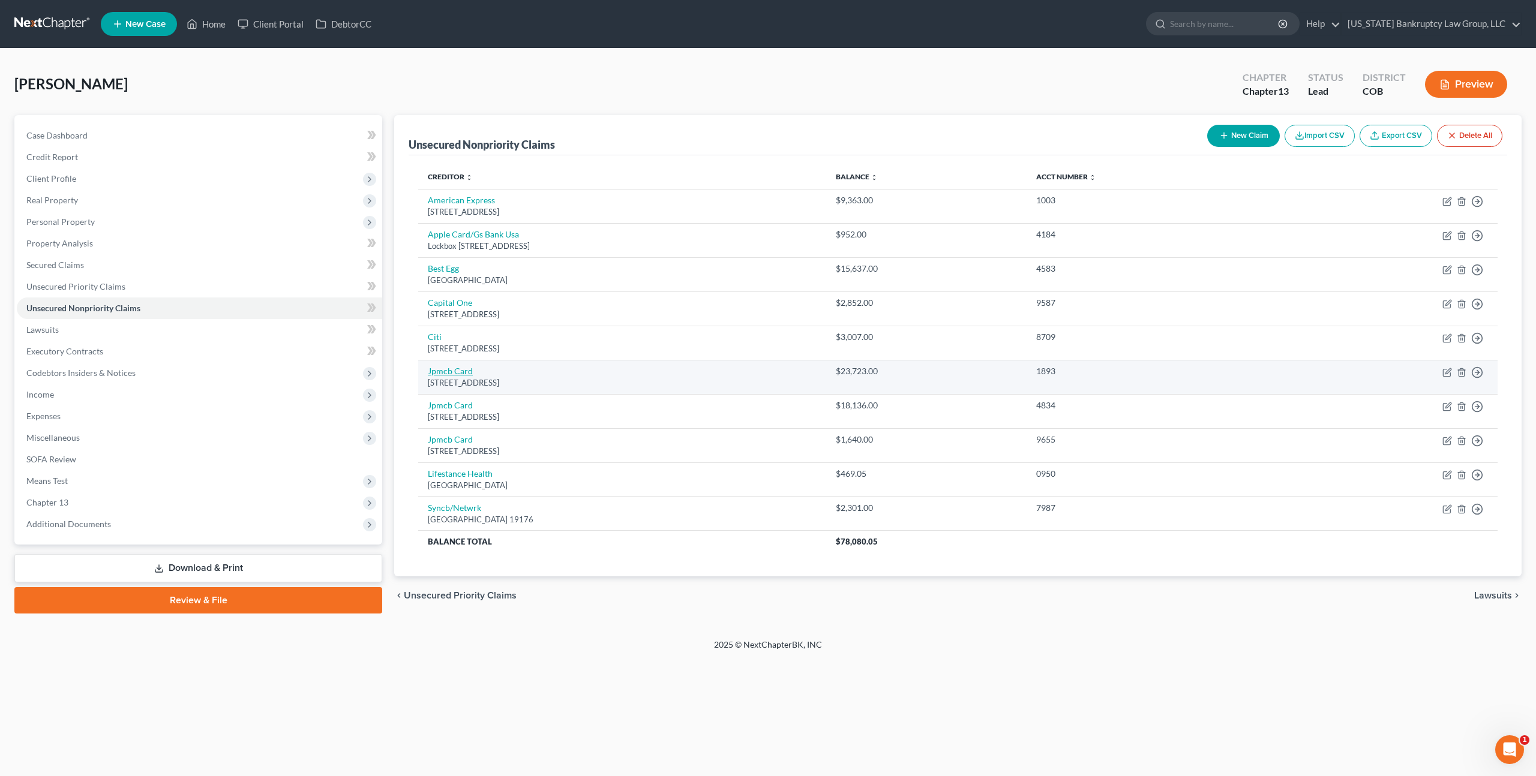
click at [443, 368] on link "Jpmcb Card" at bounding box center [450, 371] width 45 height 10
select select "7"
select select "2"
select select "0"
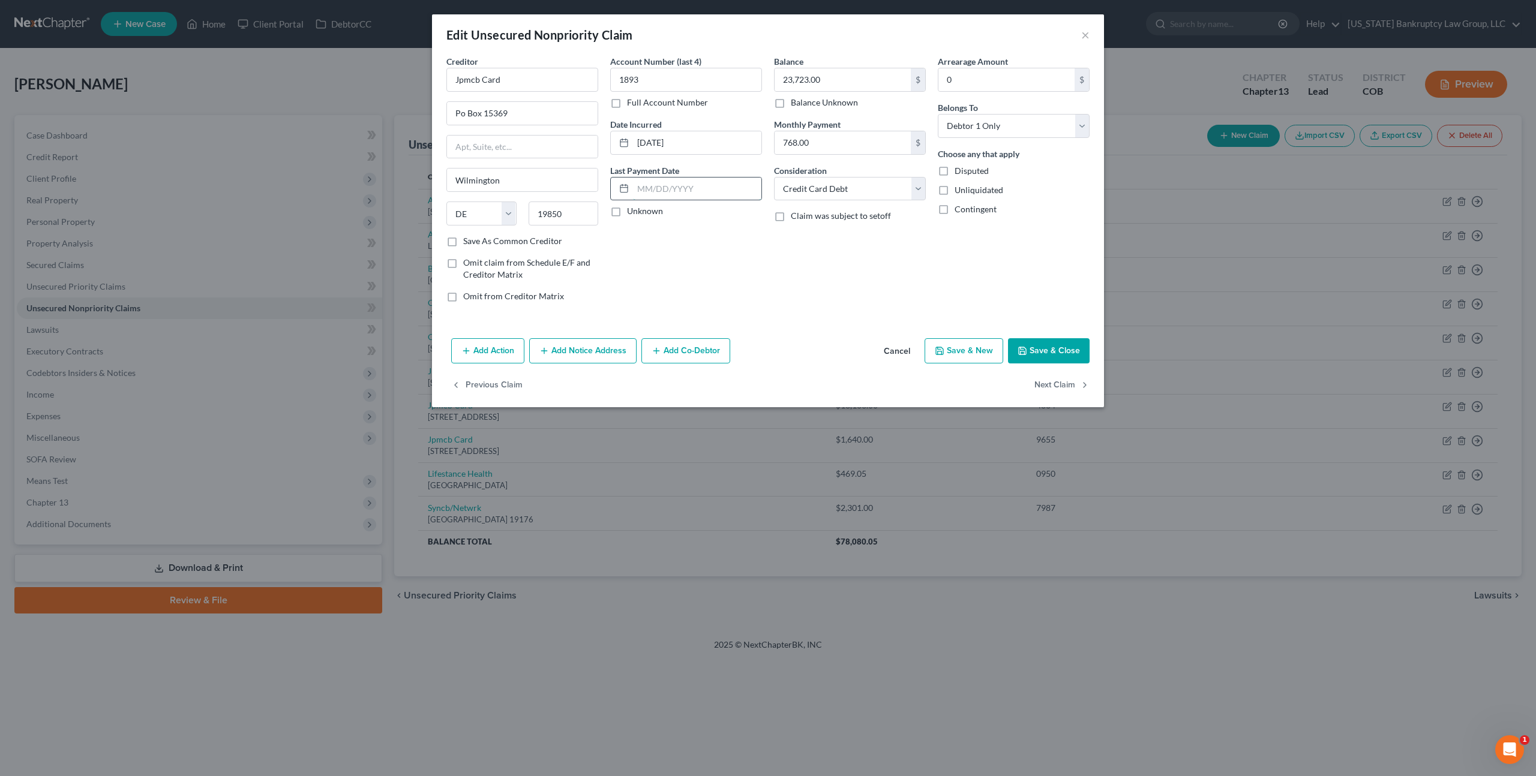
click at [664, 185] on input "text" at bounding box center [697, 189] width 128 height 23
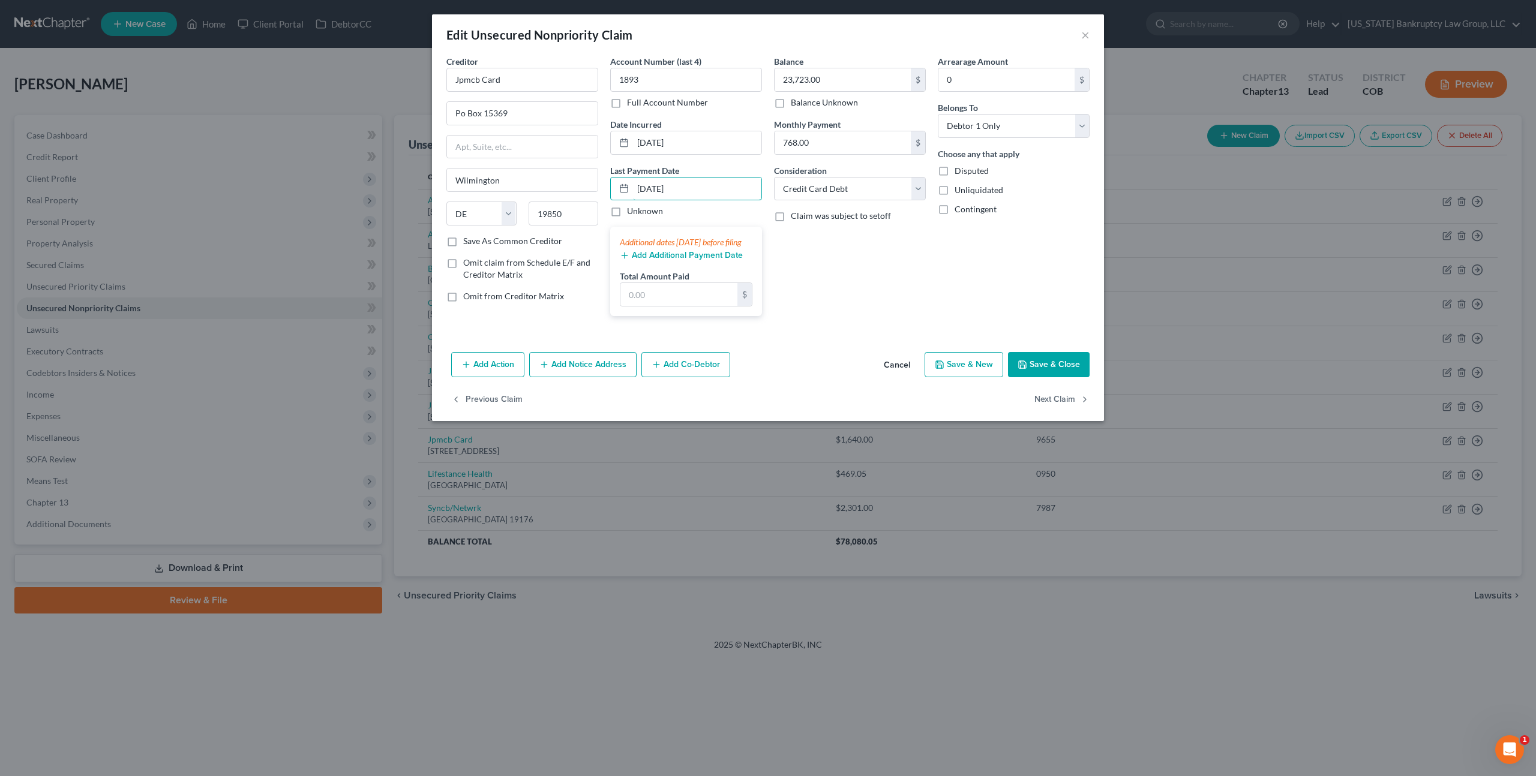
type input "[DATE]"
click at [664, 260] on button "Add Additional Payment Date" at bounding box center [681, 256] width 123 height 10
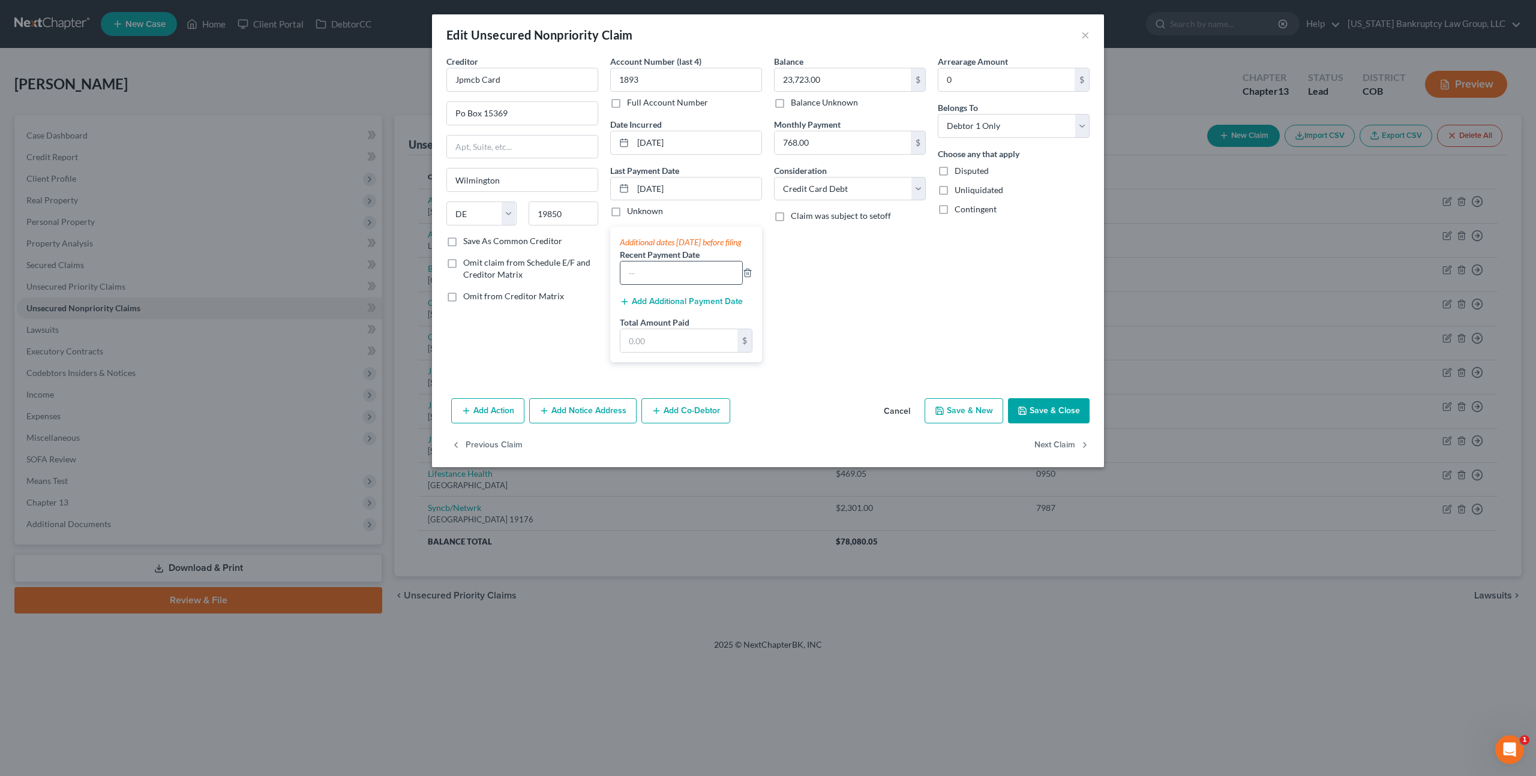
click at [641, 284] on input "text" at bounding box center [681, 273] width 122 height 23
type input "[DATE]"
click at [652, 352] on input "text" at bounding box center [678, 340] width 117 height 23
type input "1,581.00"
click at [1039, 422] on button "Save & Close" at bounding box center [1049, 410] width 82 height 25
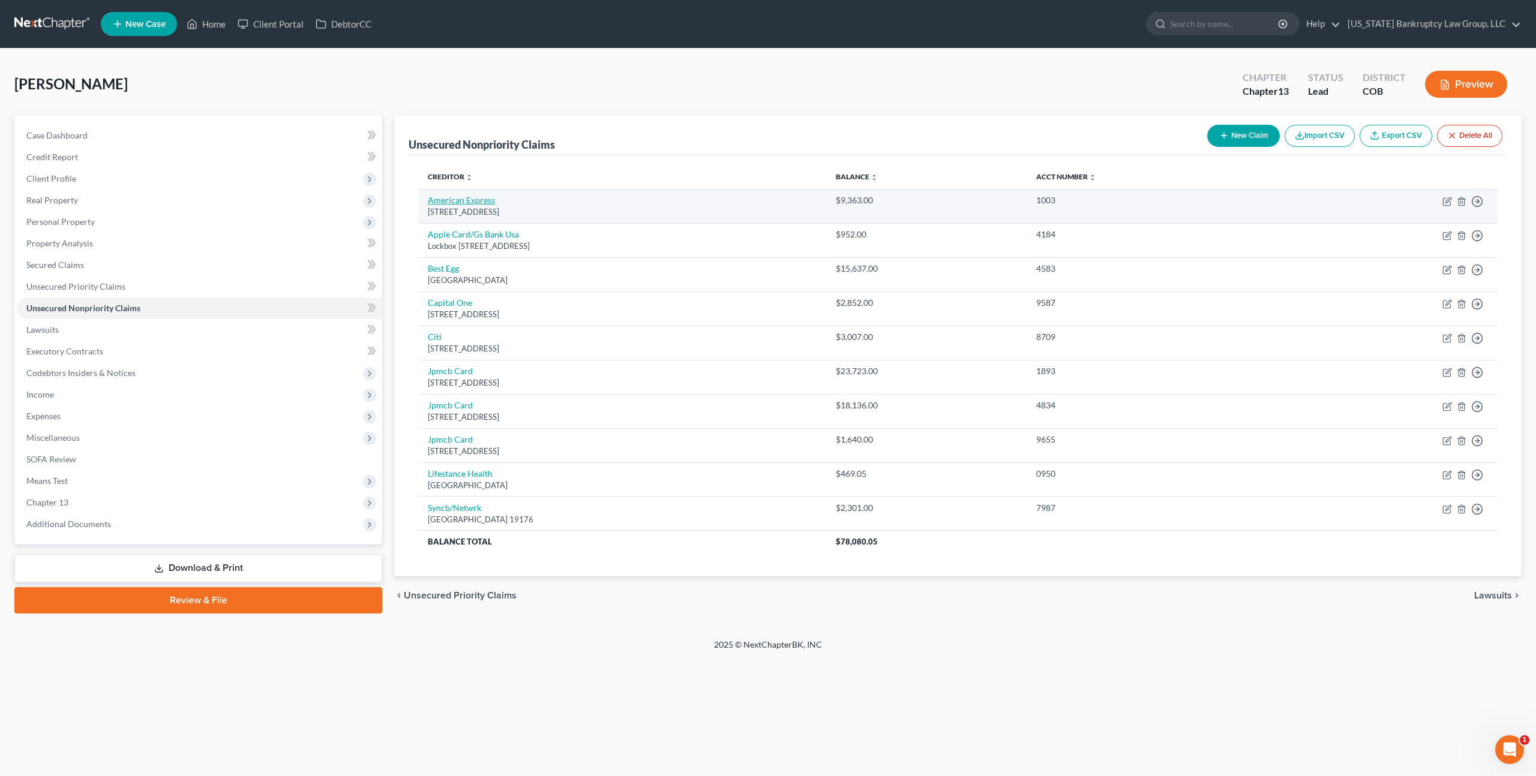
click at [473, 201] on link "American Express" at bounding box center [461, 200] width 67 height 10
select select "45"
select select "2"
select select "0"
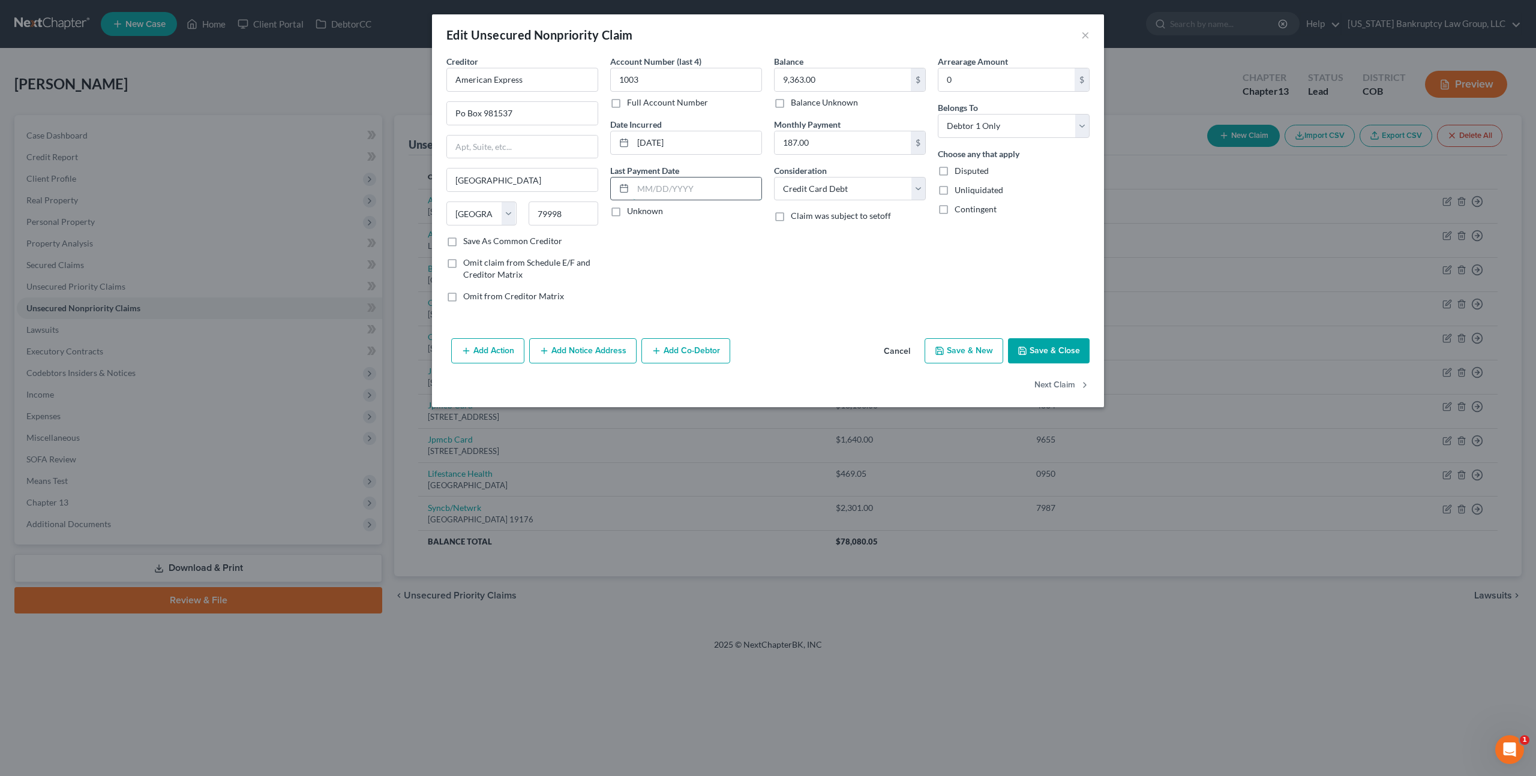
click at [645, 190] on input "text" at bounding box center [697, 189] width 128 height 23
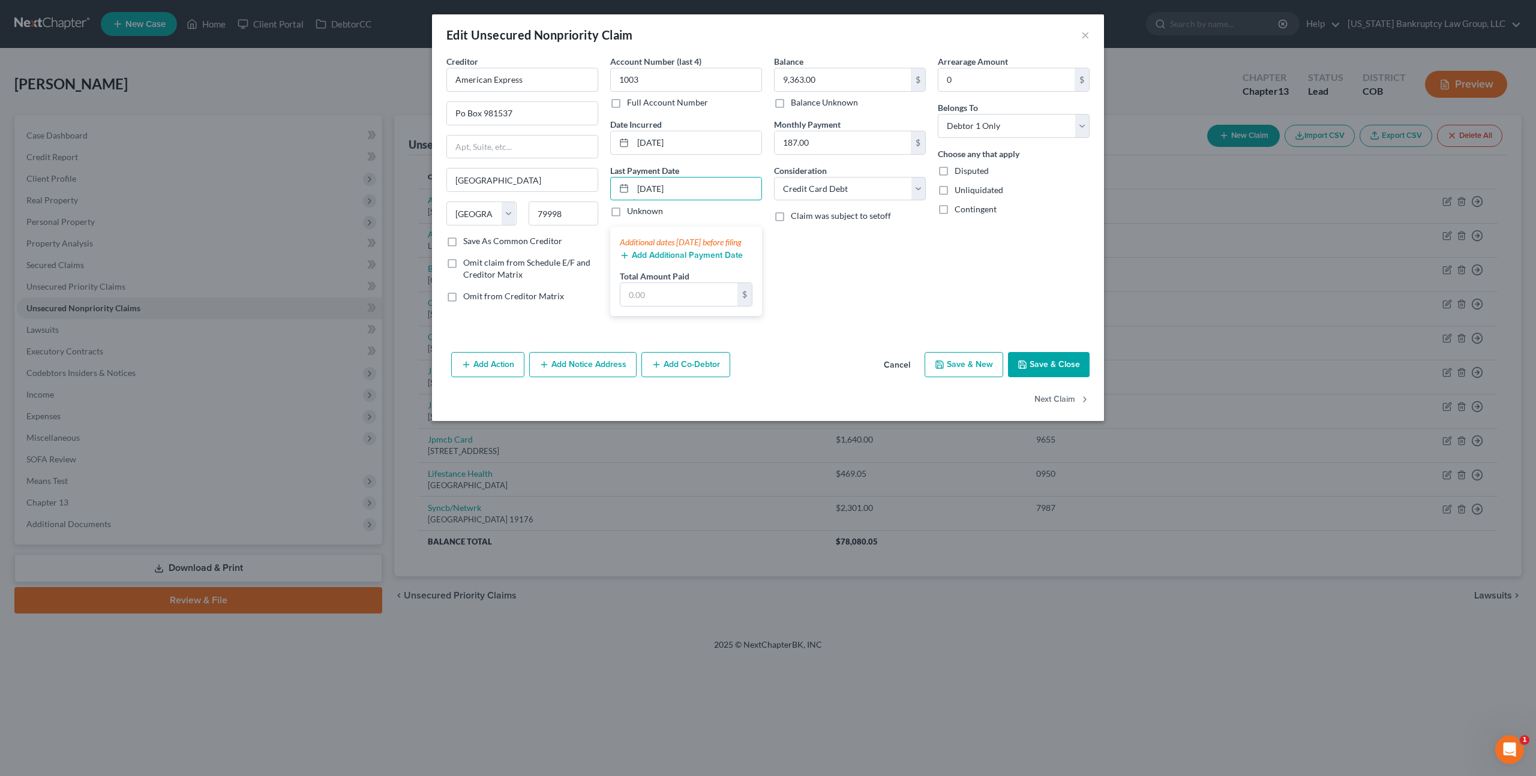
type input "[DATE]"
click at [655, 260] on button "Add Additional Payment Date" at bounding box center [681, 256] width 123 height 10
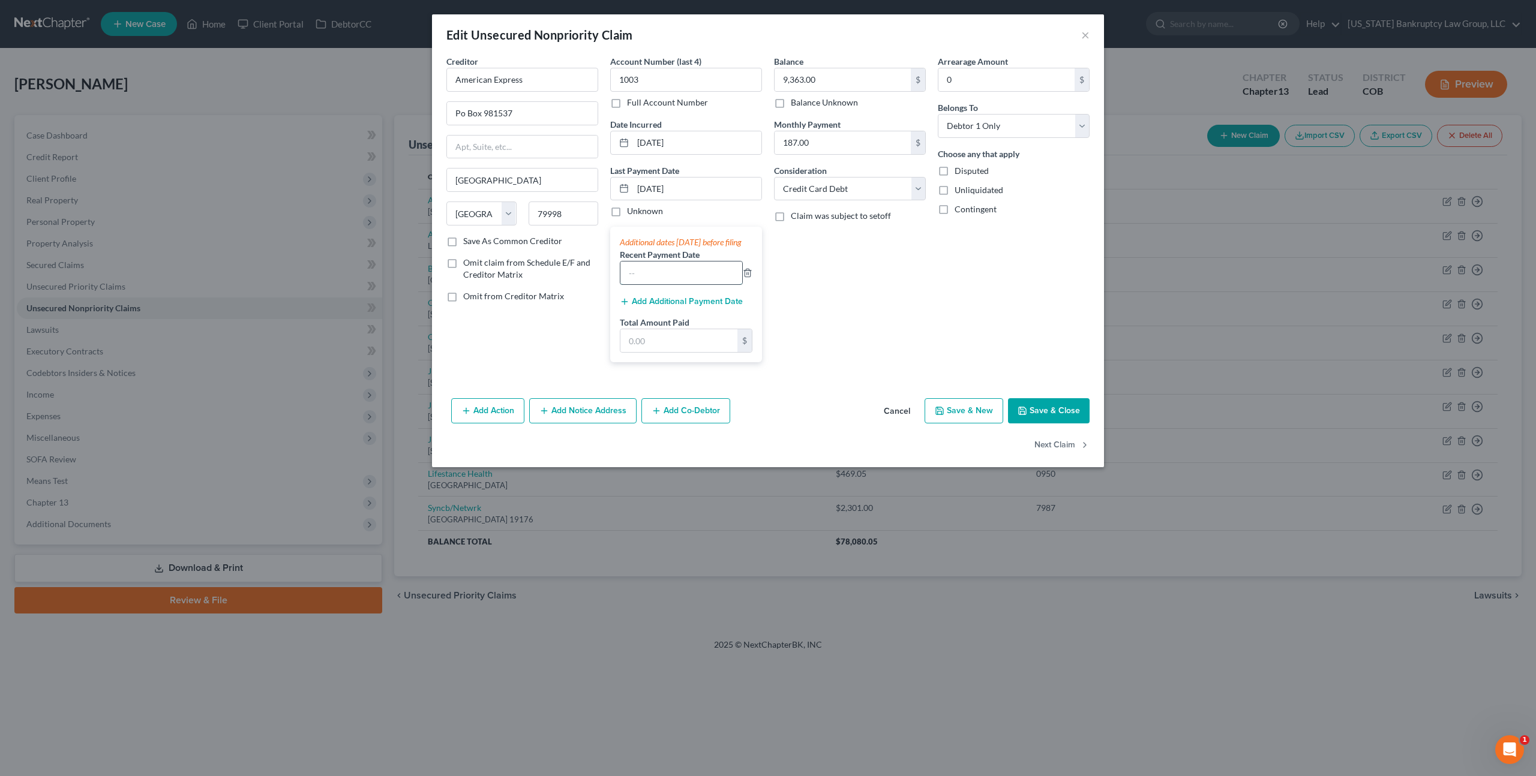
click at [637, 283] on input "text" at bounding box center [681, 273] width 122 height 23
type input "[DATE]"
click at [646, 307] on button "Add Additional Payment Date" at bounding box center [681, 302] width 123 height 10
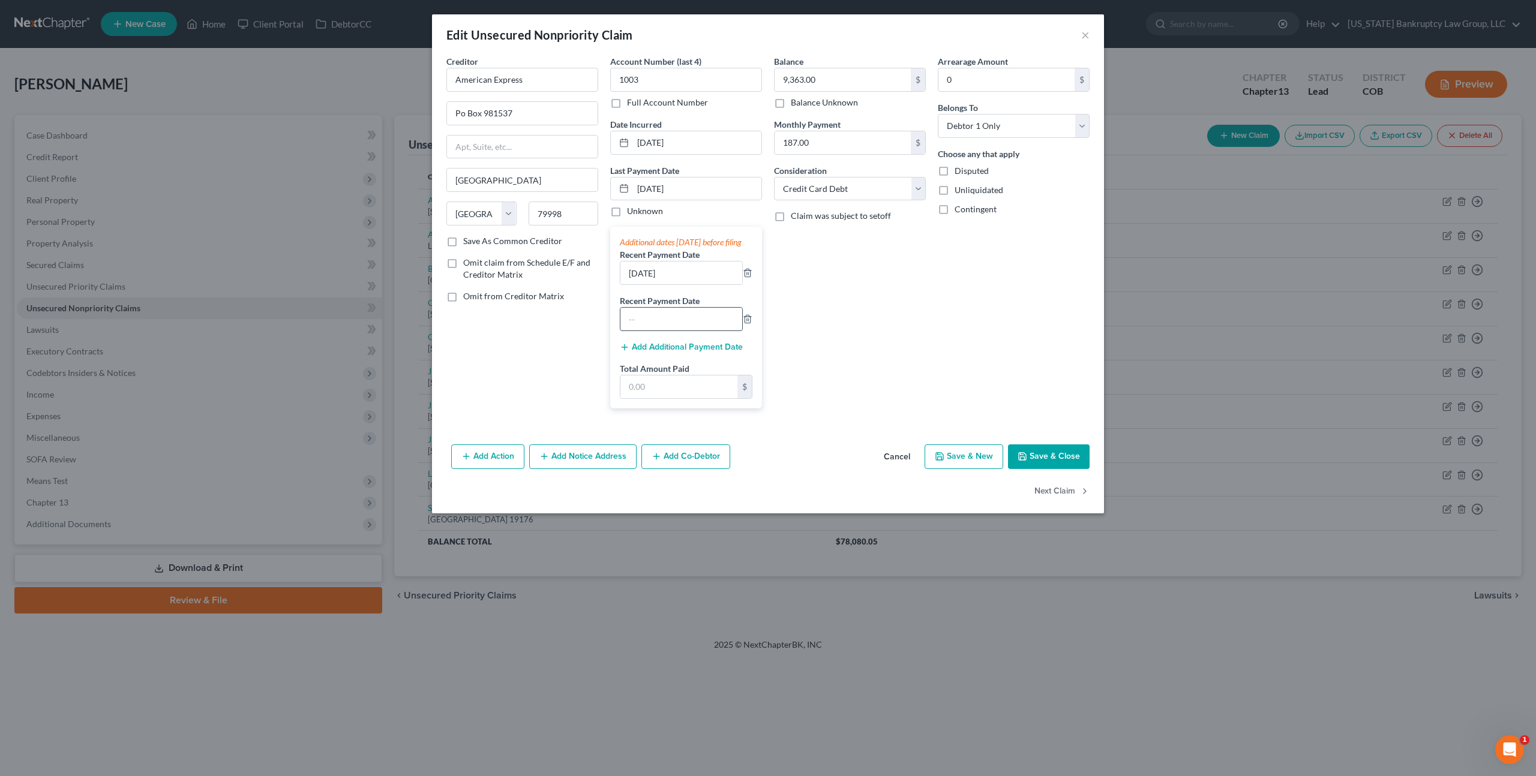
click at [638, 328] on input "text" at bounding box center [681, 319] width 122 height 23
type input "[DATE]"
click at [656, 352] on button "Add Additional Payment Date" at bounding box center [681, 348] width 123 height 10
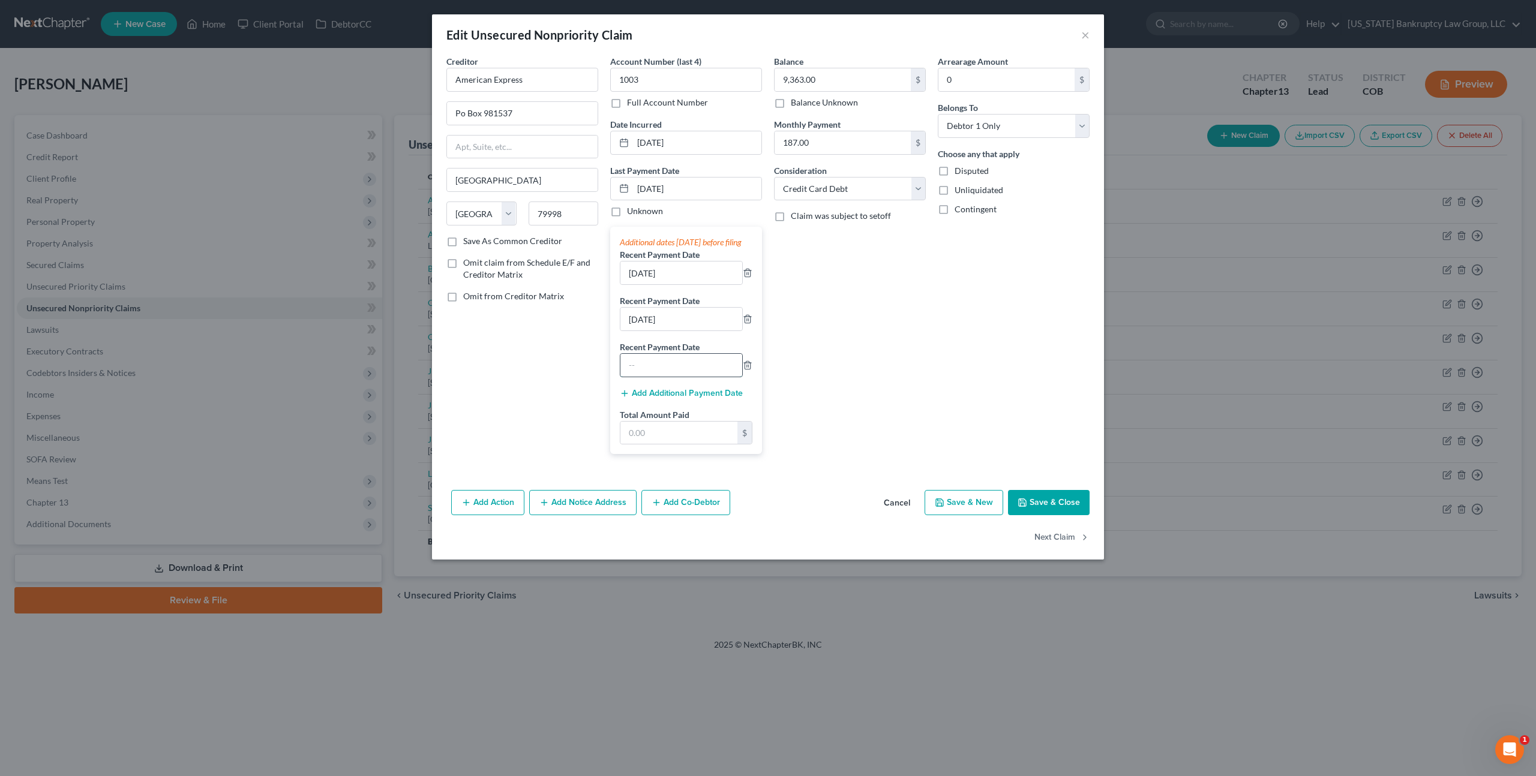
click at [655, 376] on input "text" at bounding box center [681, 365] width 122 height 23
type input "[DATE]"
click at [655, 398] on button "Add Additional Payment Date" at bounding box center [681, 394] width 123 height 10
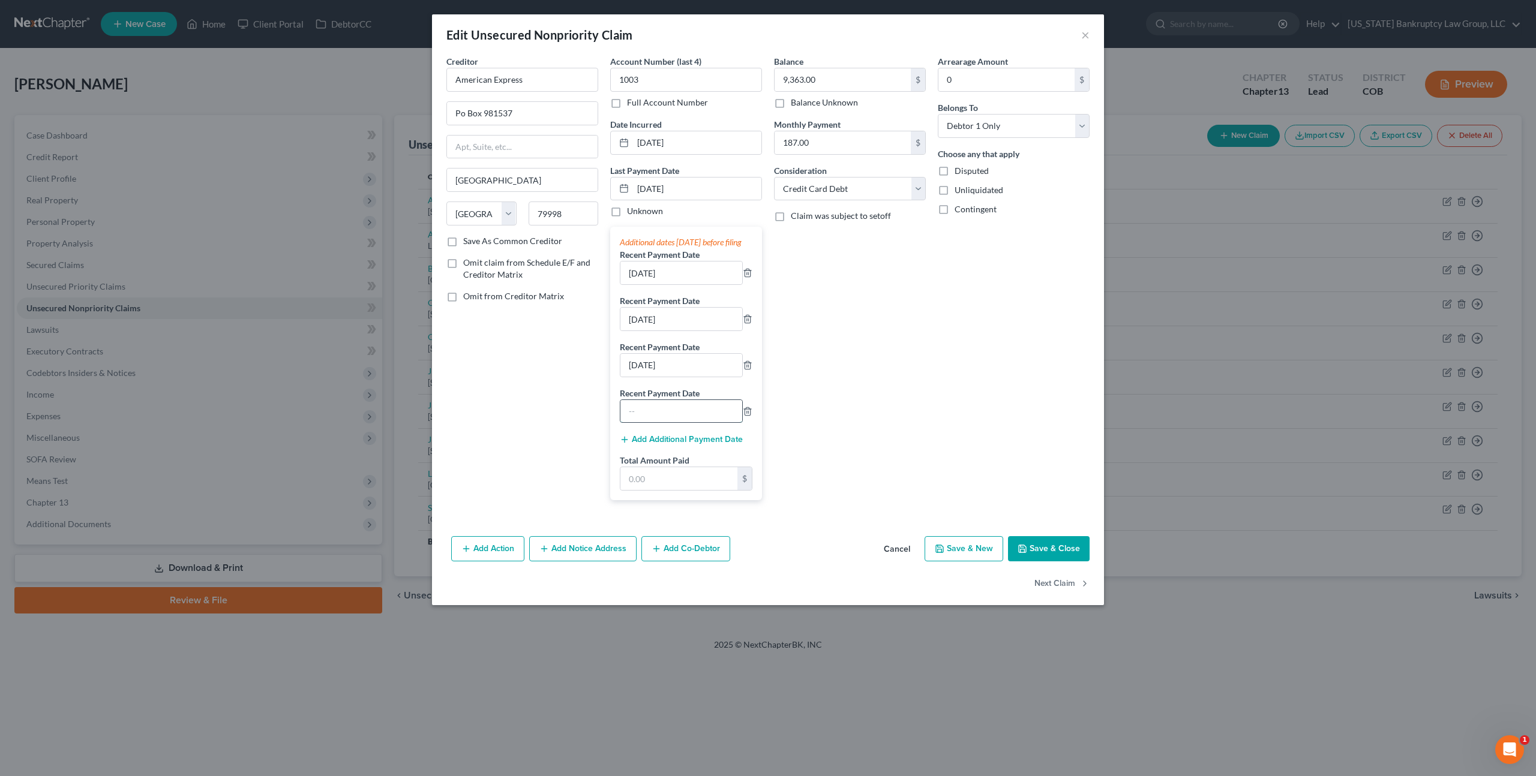
click at [653, 422] on input "text" at bounding box center [681, 411] width 122 height 23
type input "[DATE]"
click at [647, 488] on input "text" at bounding box center [678, 478] width 117 height 23
type input "1,050.00"
click at [1043, 562] on button "Save & Close" at bounding box center [1049, 548] width 82 height 25
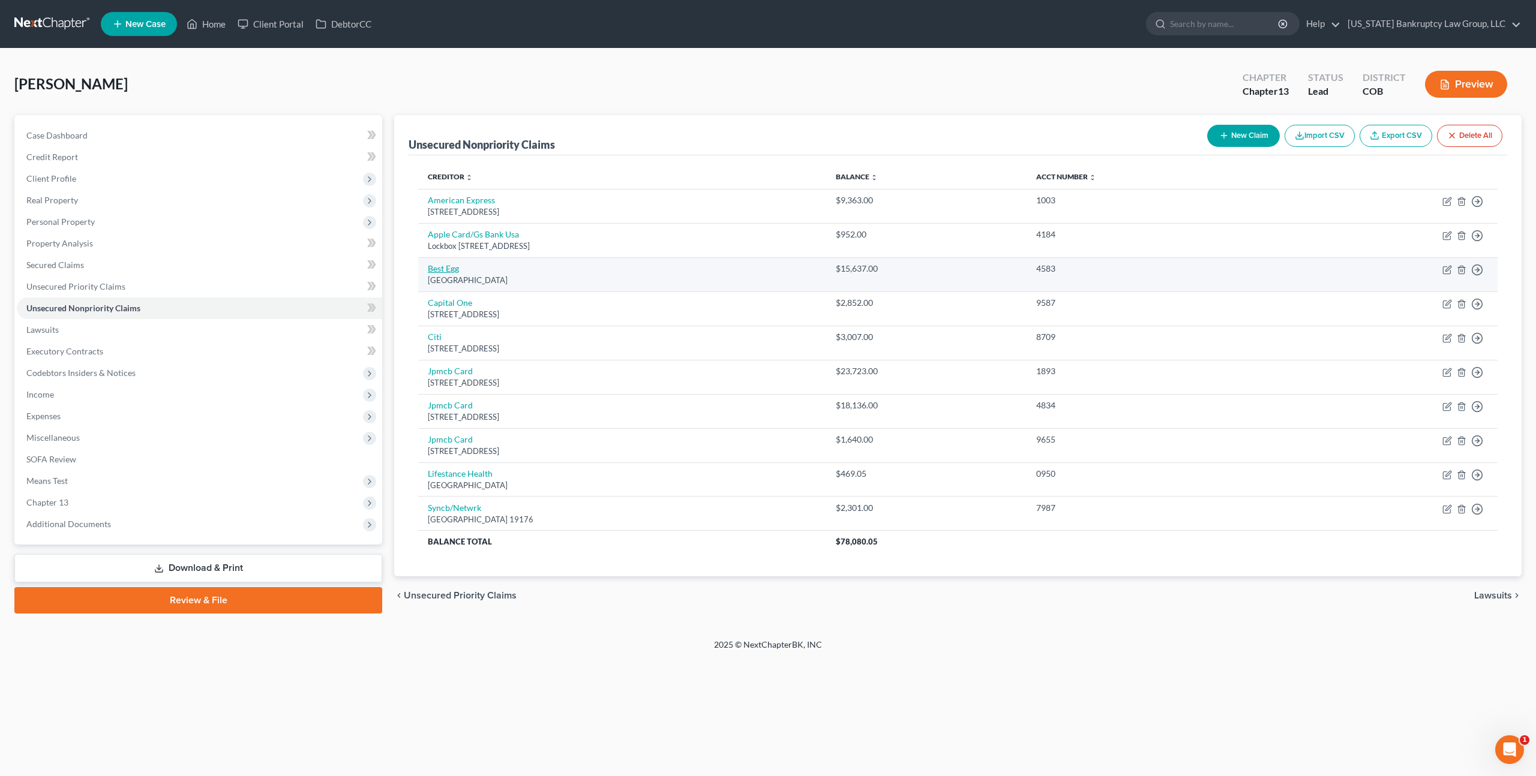
click at [449, 265] on link "Best Egg" at bounding box center [443, 268] width 31 height 10
select select "39"
select select "10"
select select "0"
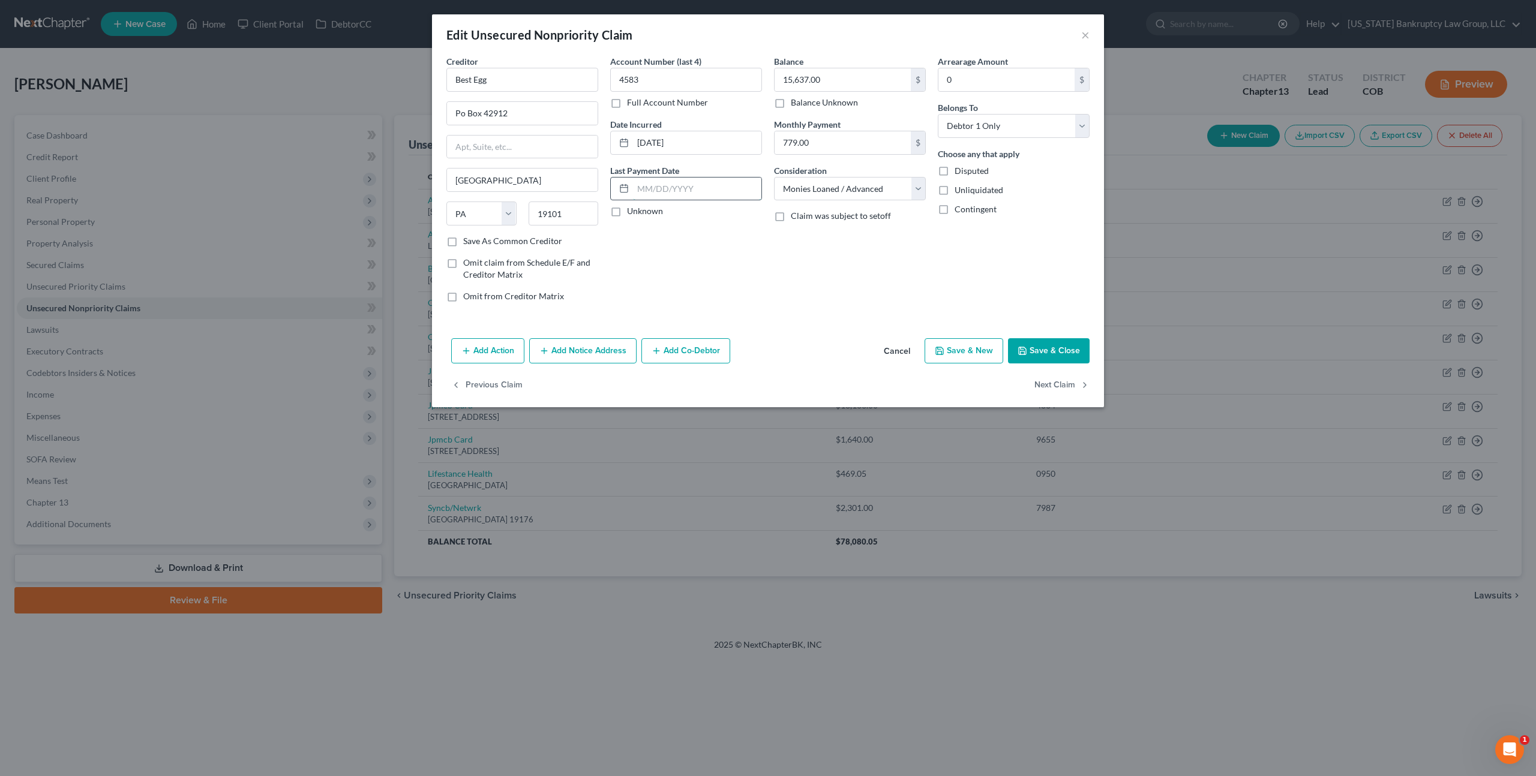
click at [665, 188] on input "text" at bounding box center [697, 189] width 128 height 23
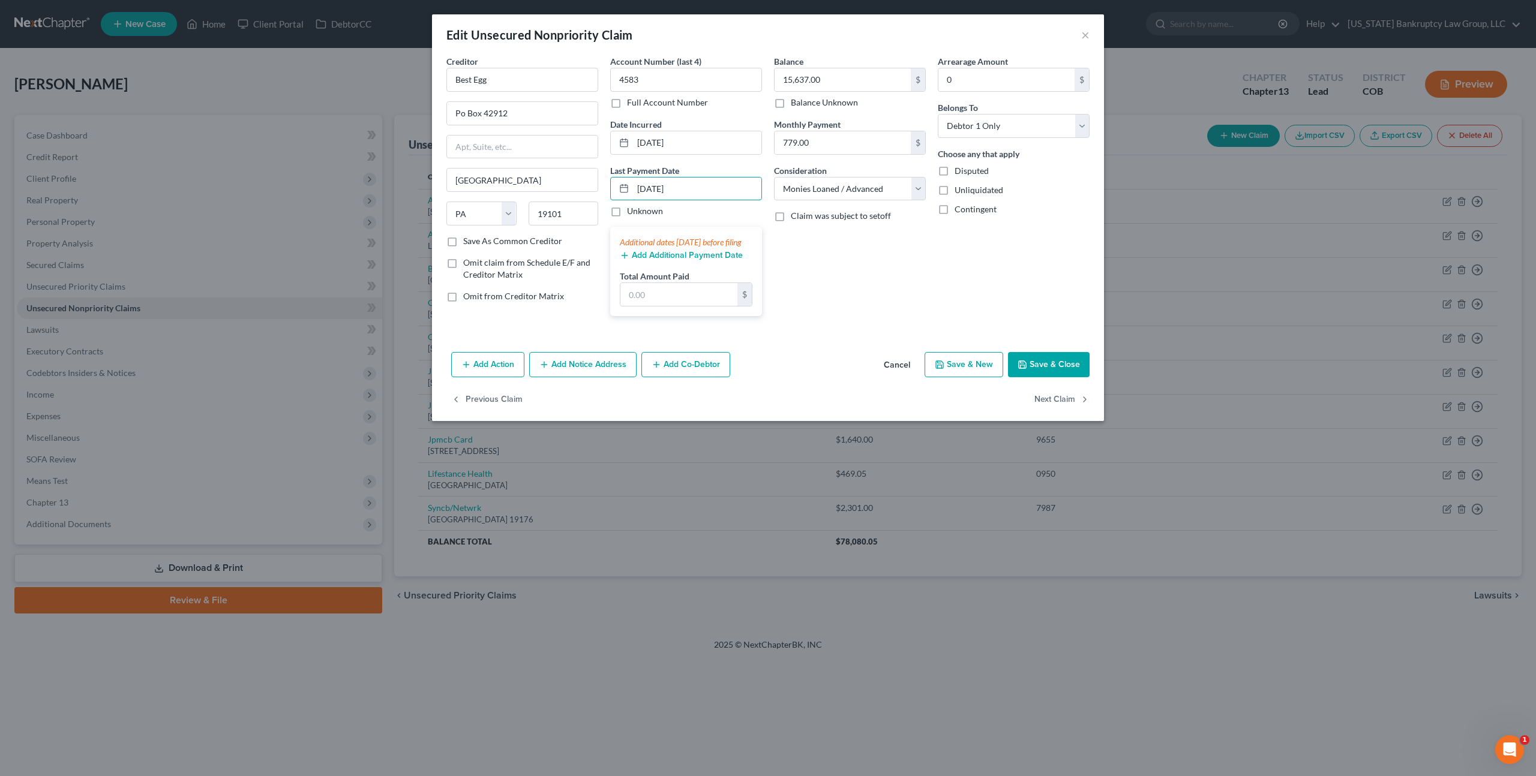
type input "[DATE]"
click at [659, 260] on button "Add Additional Payment Date" at bounding box center [681, 256] width 123 height 10
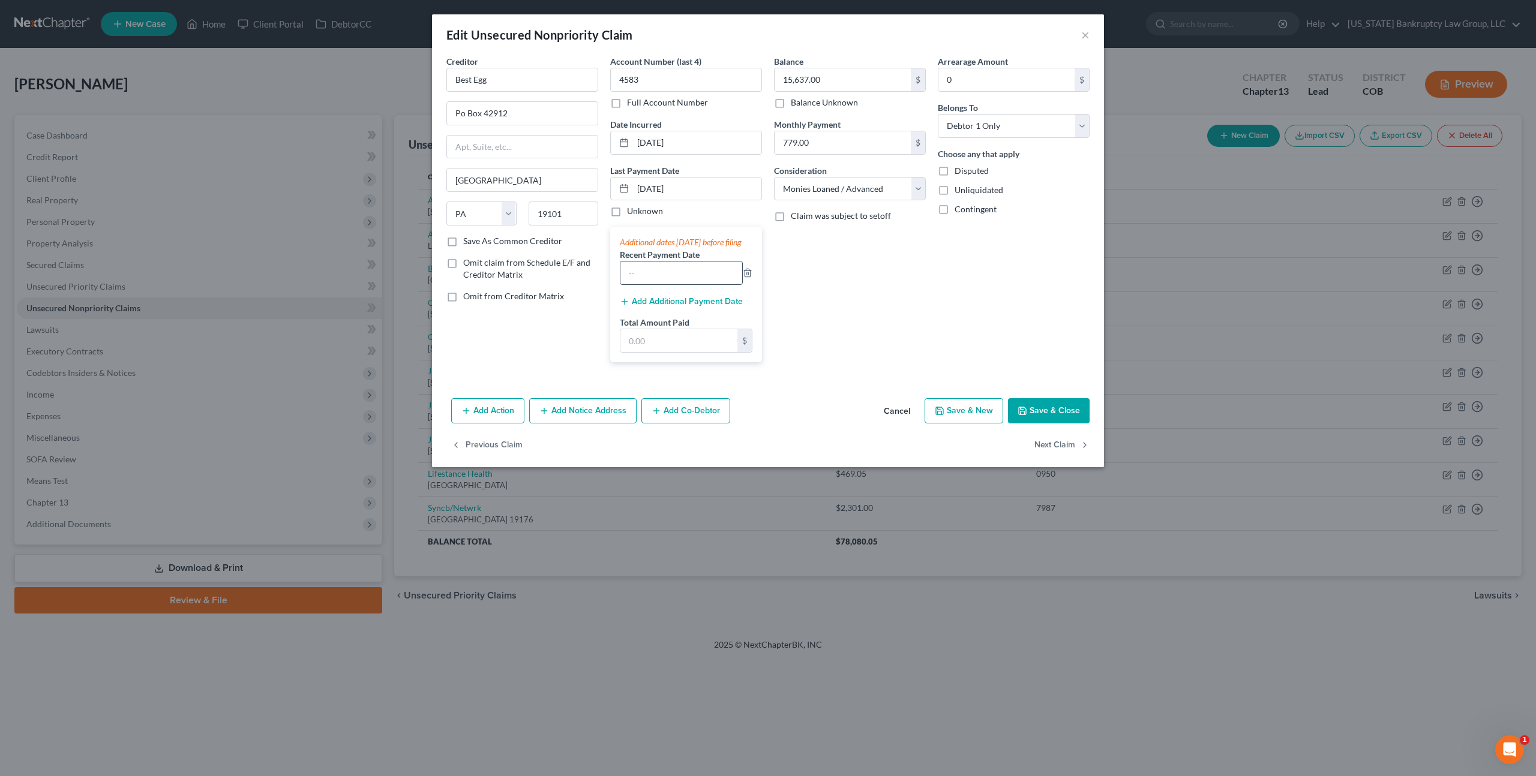
click at [637, 284] on input "text" at bounding box center [681, 273] width 122 height 23
type input "[DATE]"
click at [654, 352] on input "text" at bounding box center [678, 340] width 117 height 23
type input "1,556.12"
click at [1048, 424] on button "Save & Close" at bounding box center [1049, 410] width 82 height 25
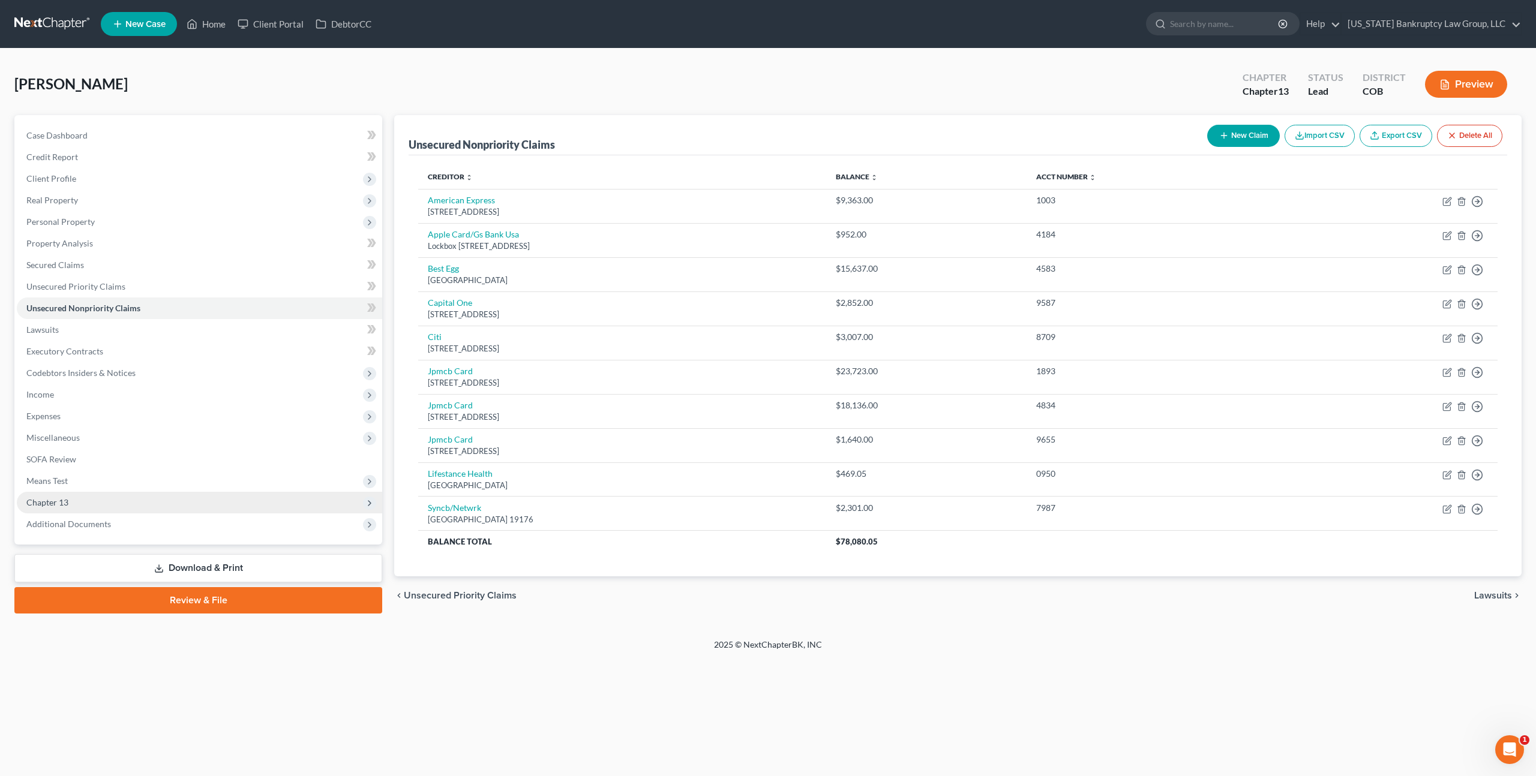
click at [64, 493] on span "Chapter 13" at bounding box center [199, 503] width 365 height 22
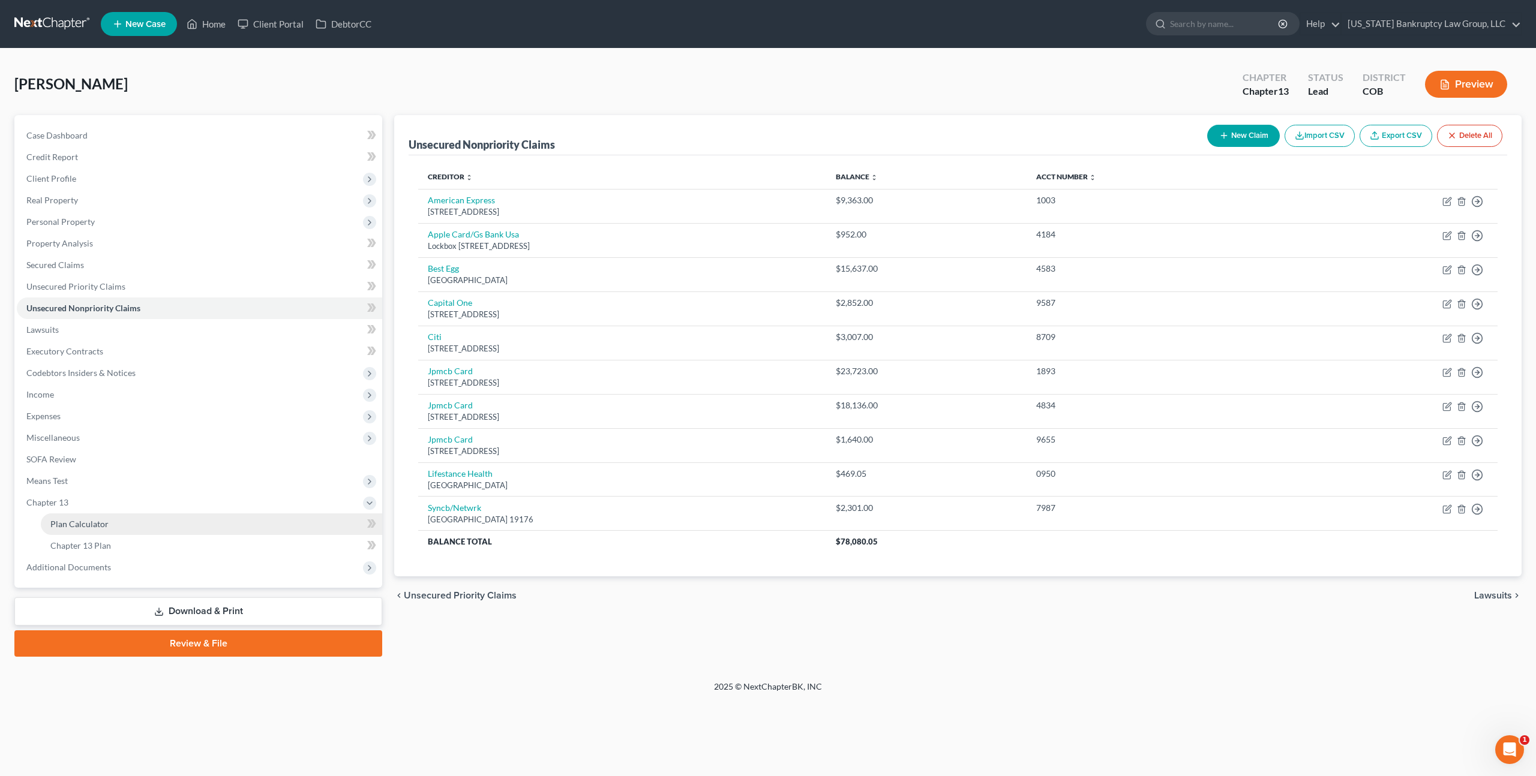
click at [90, 521] on span "Plan Calculator" at bounding box center [79, 524] width 58 height 10
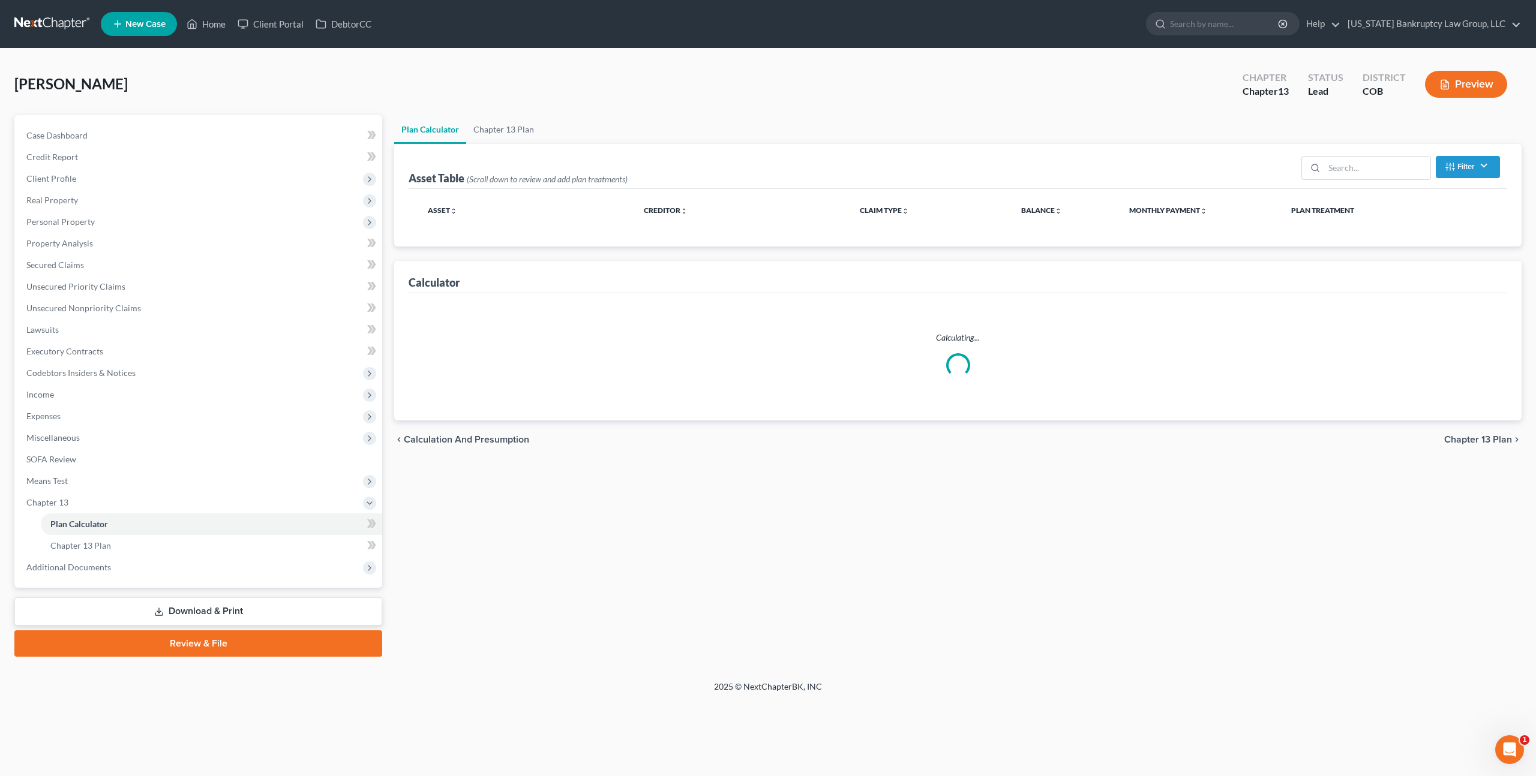
select select "59"
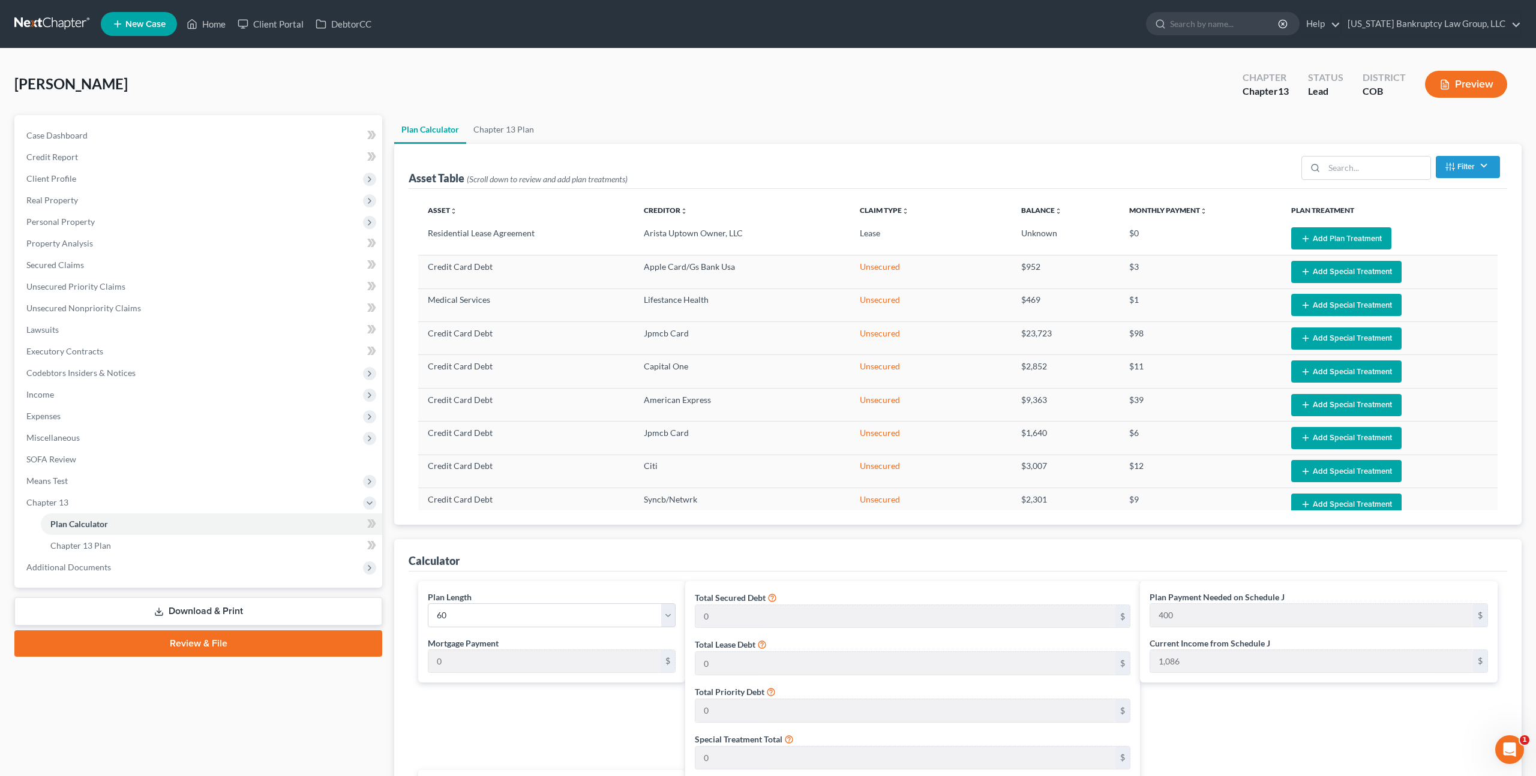
scroll to position [86, 0]
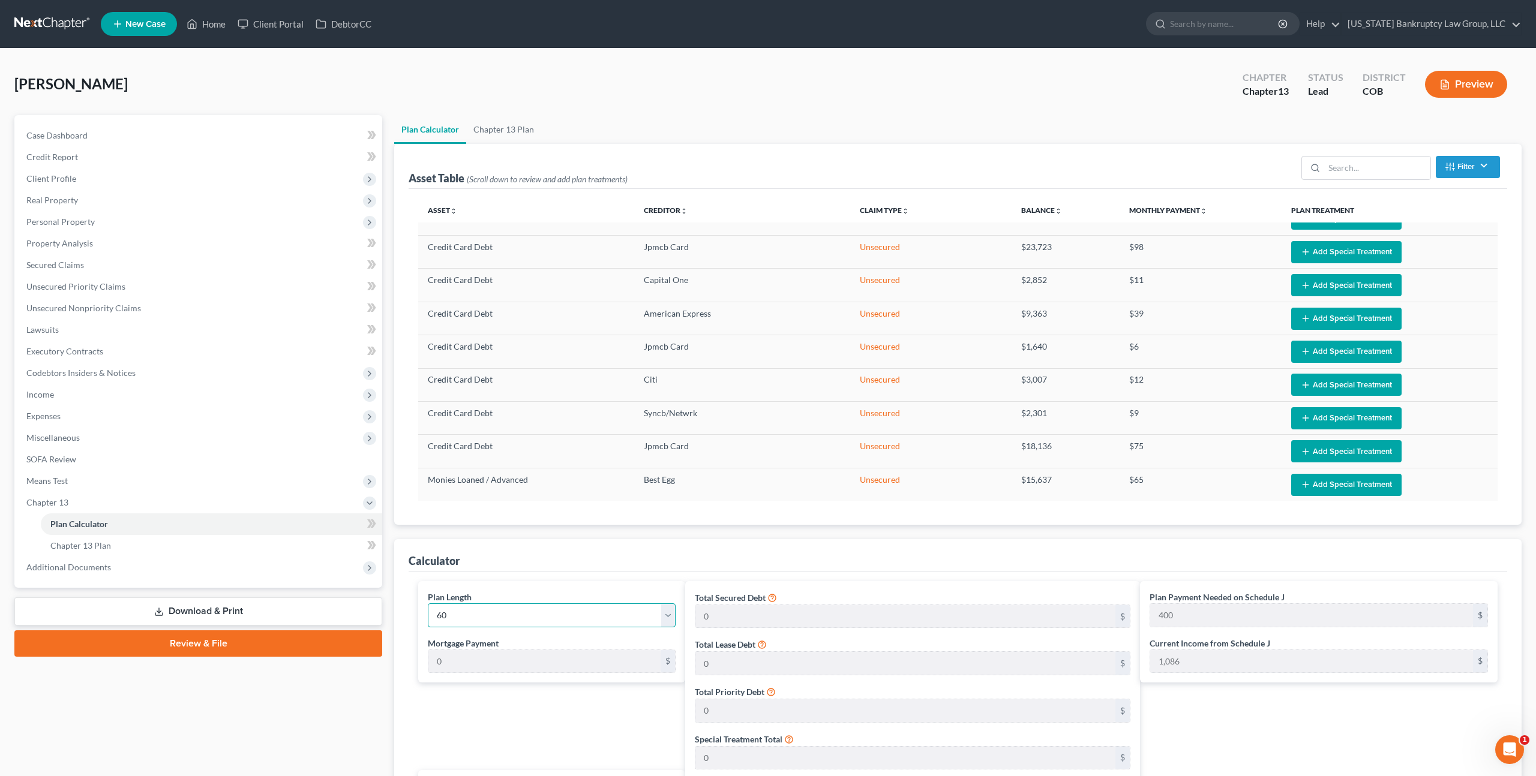
click at [571, 614] on select "1 2 3 4 5 6 7 8 9 10 11 12 13 14 15 16 17 18 19 20 21 22 23 24 25 26 27 28 29 3…" at bounding box center [552, 616] width 248 height 24
select select "35"
click at [428, 604] on select "1 2 3 4 5 6 7 8 9 10 11 12 13 14 15 16 17 18 19 20 21 22 23 24 25 26 27 28 29 3…" at bounding box center [552, 616] width 248 height 24
type input "667"
select select "35"
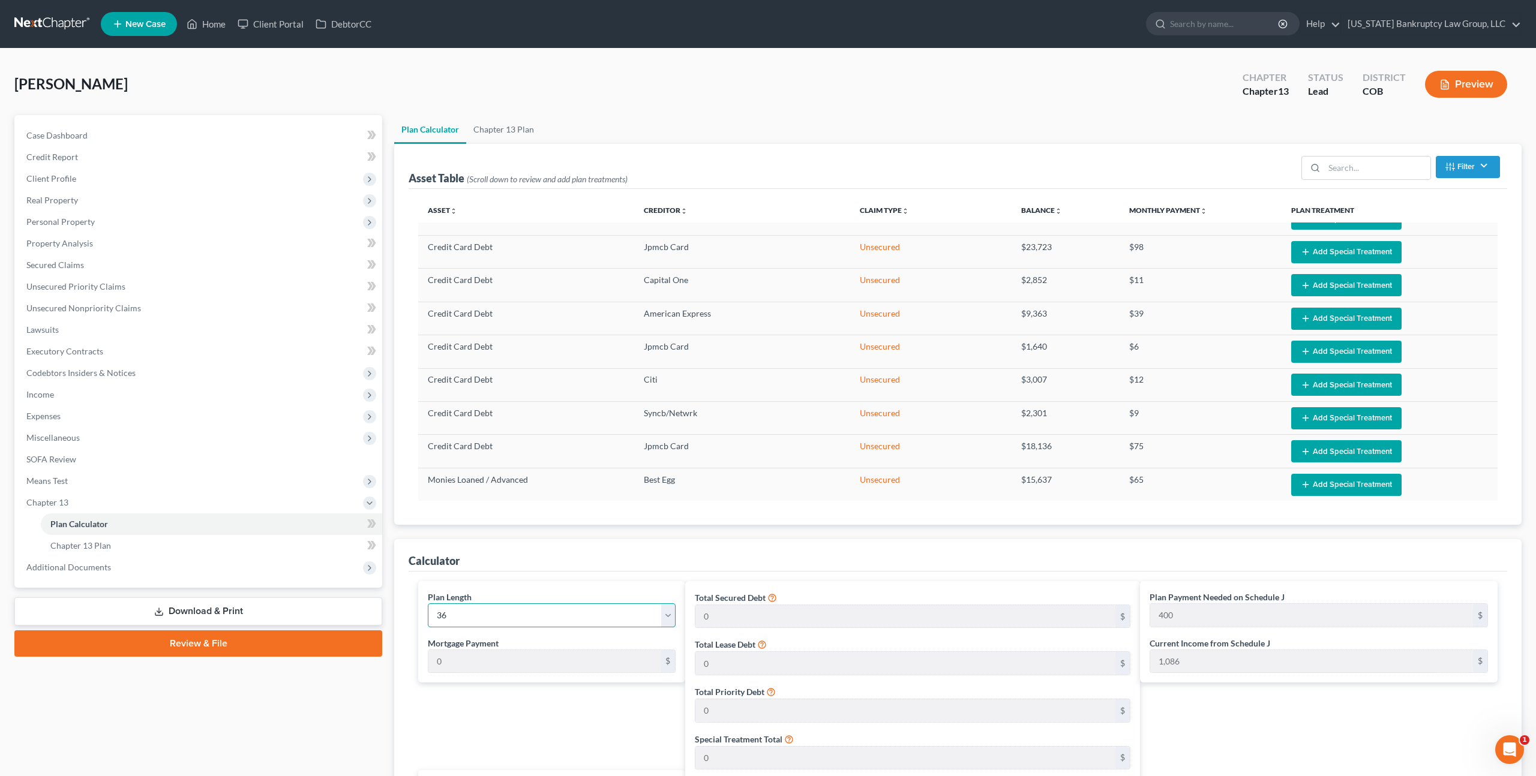
type input "667"
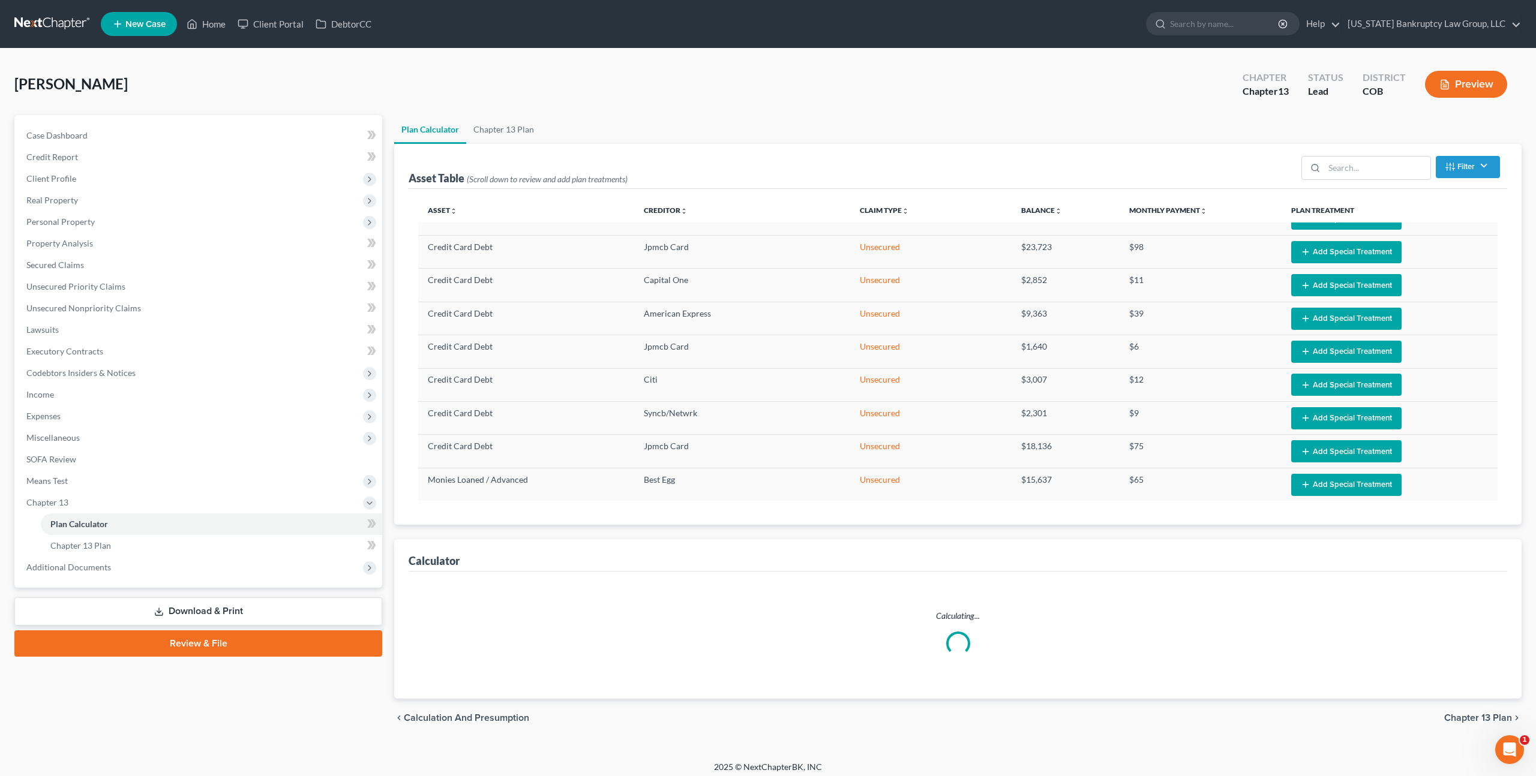
select select "35"
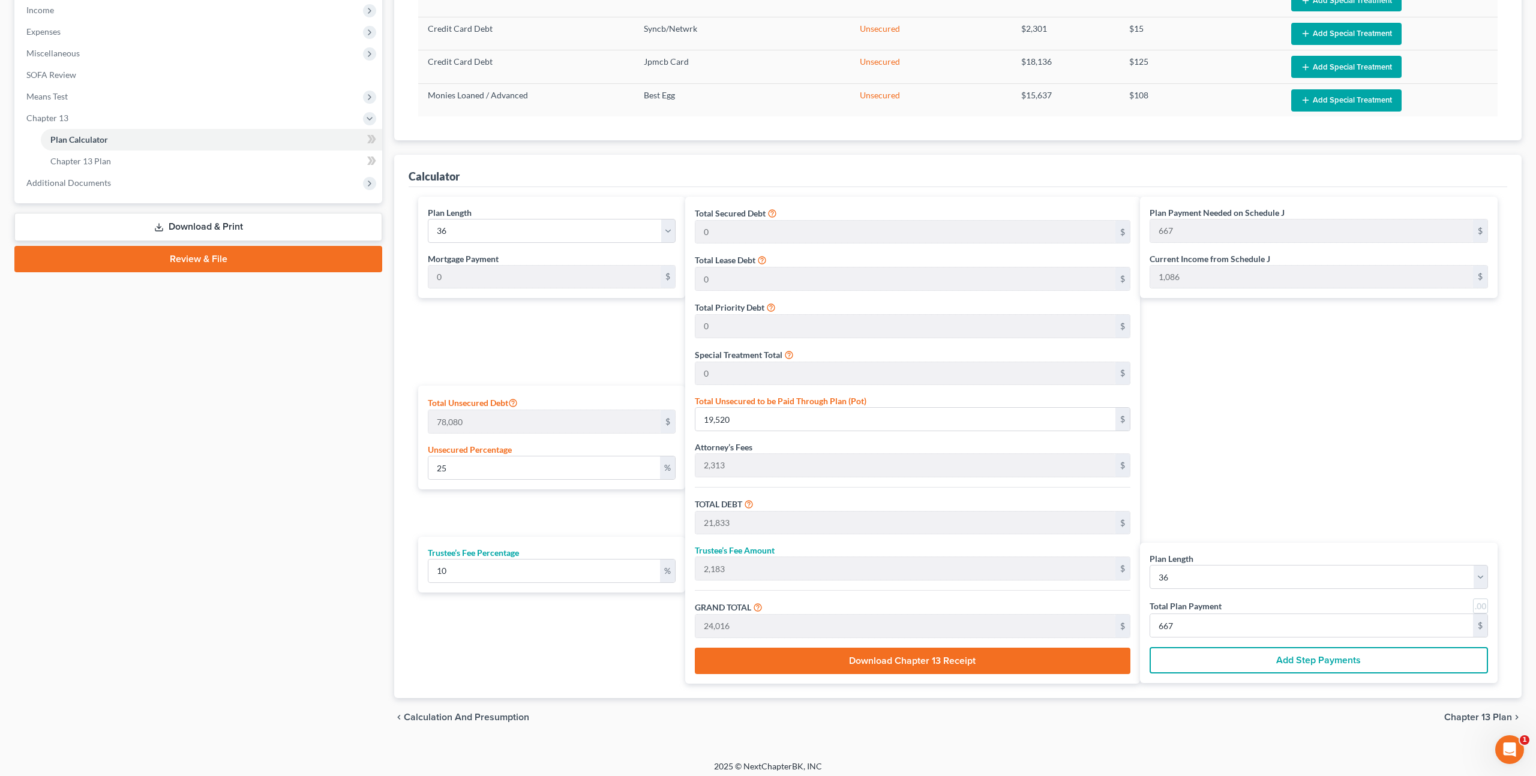
scroll to position [390, 0]
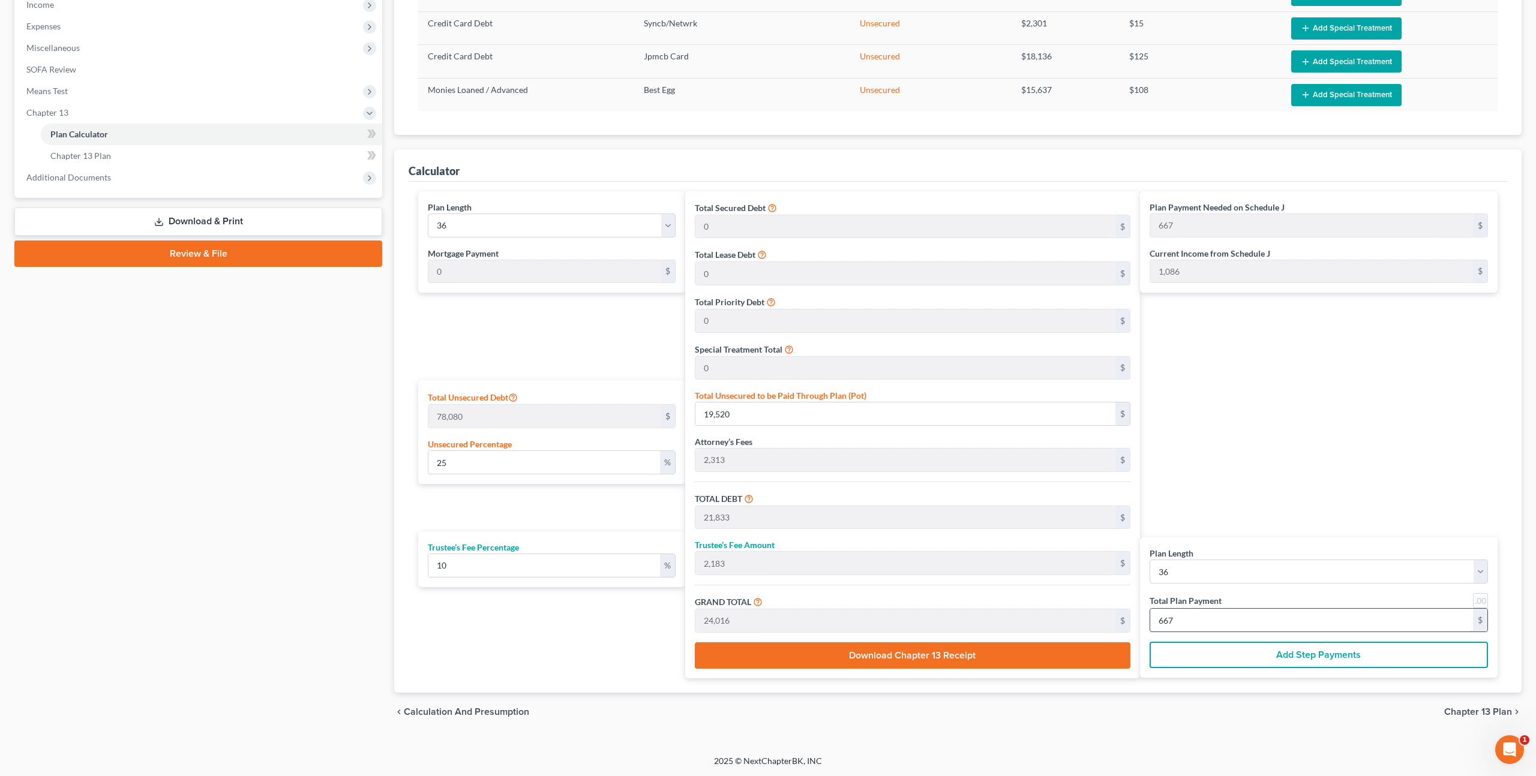
click at [1161, 620] on input "667" at bounding box center [1311, 620] width 323 height 23
type input "0"
type input "33"
type input "3"
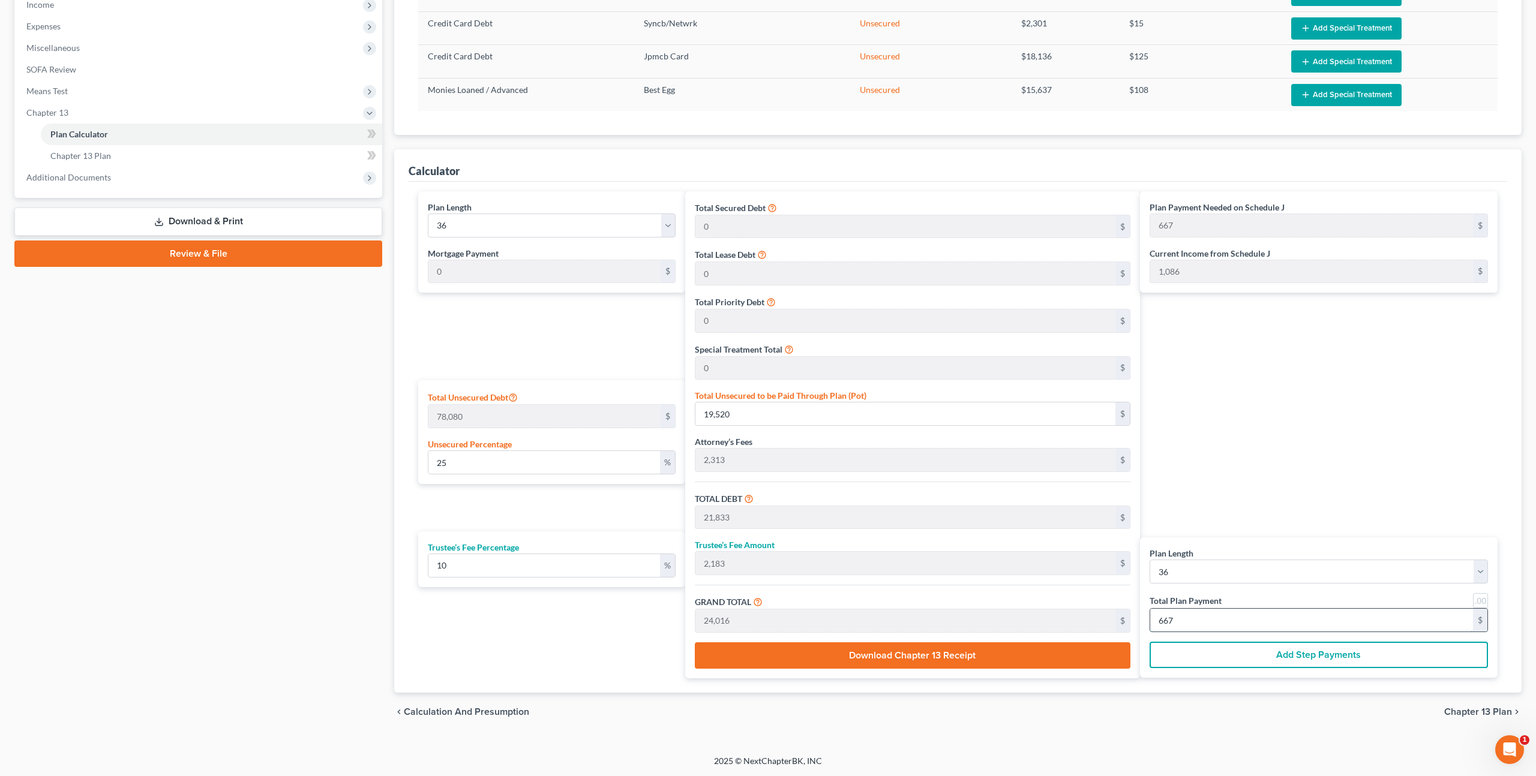
type input "36"
type input "1"
type input "327"
type input "33"
type input "360"
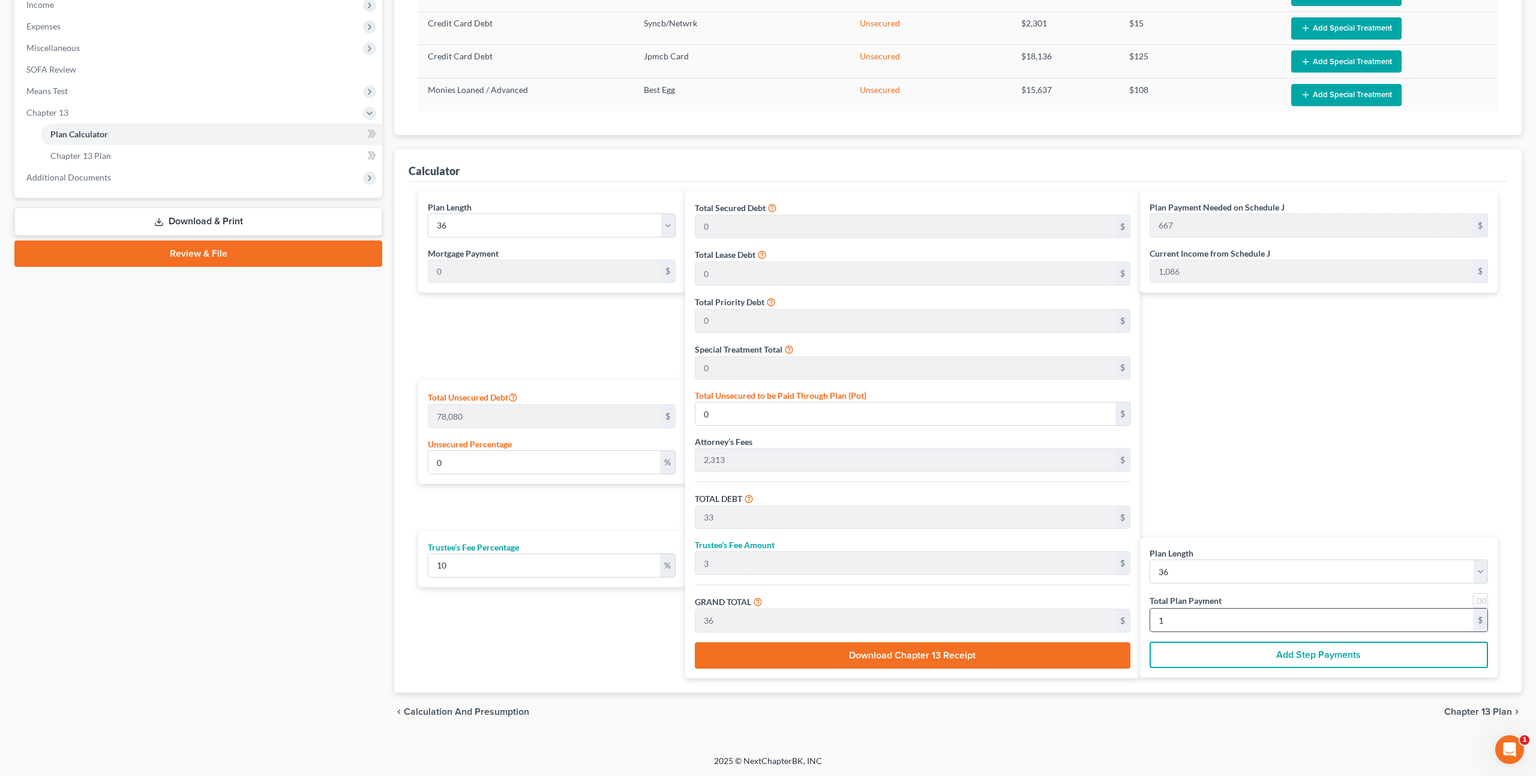
type input "10"
type input "1.56"
type input "1,222"
type input "3,535"
type input "353"
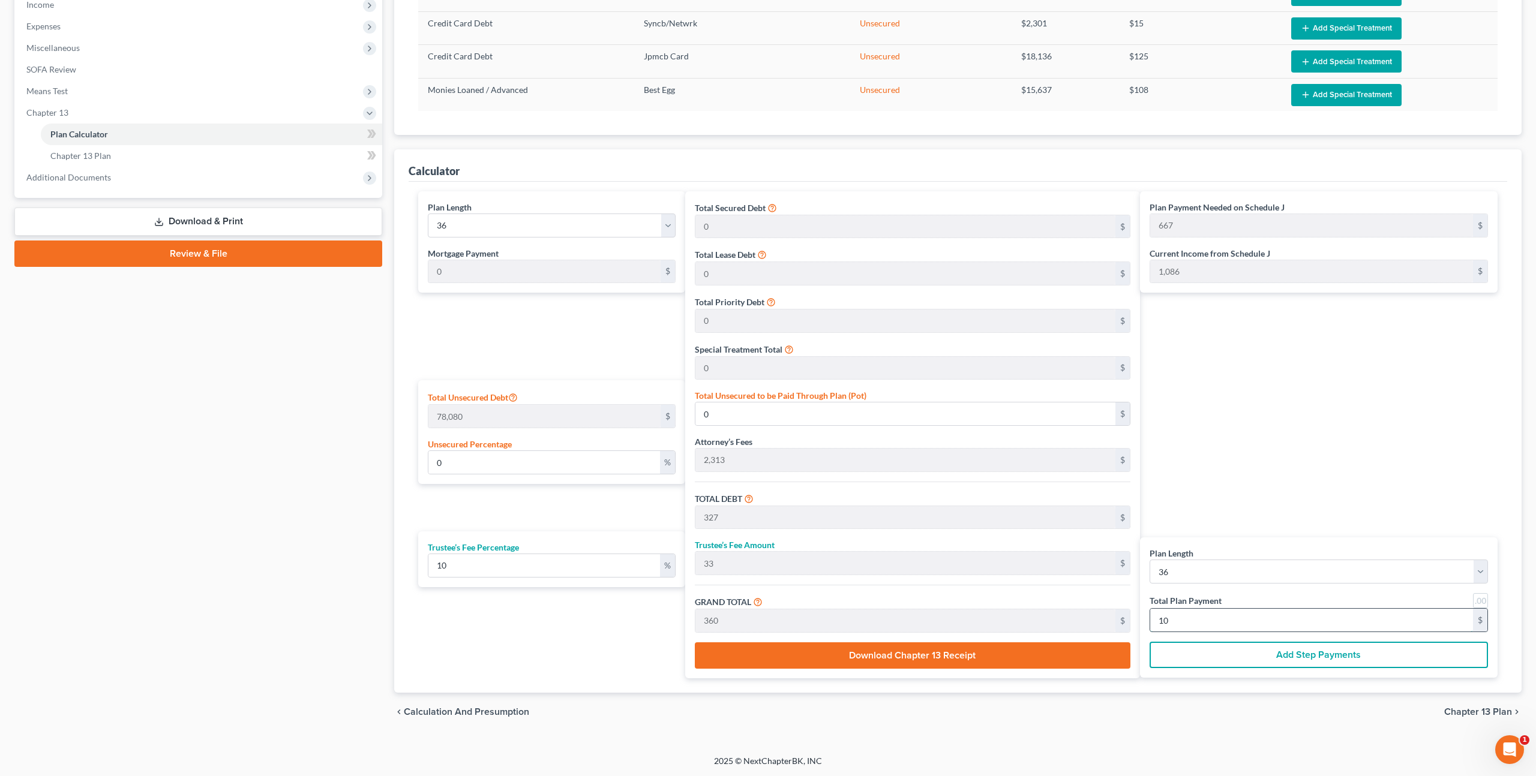
type input "3,888"
type input "108"
type input "42.52"
type input "33,196"
type input "35,509"
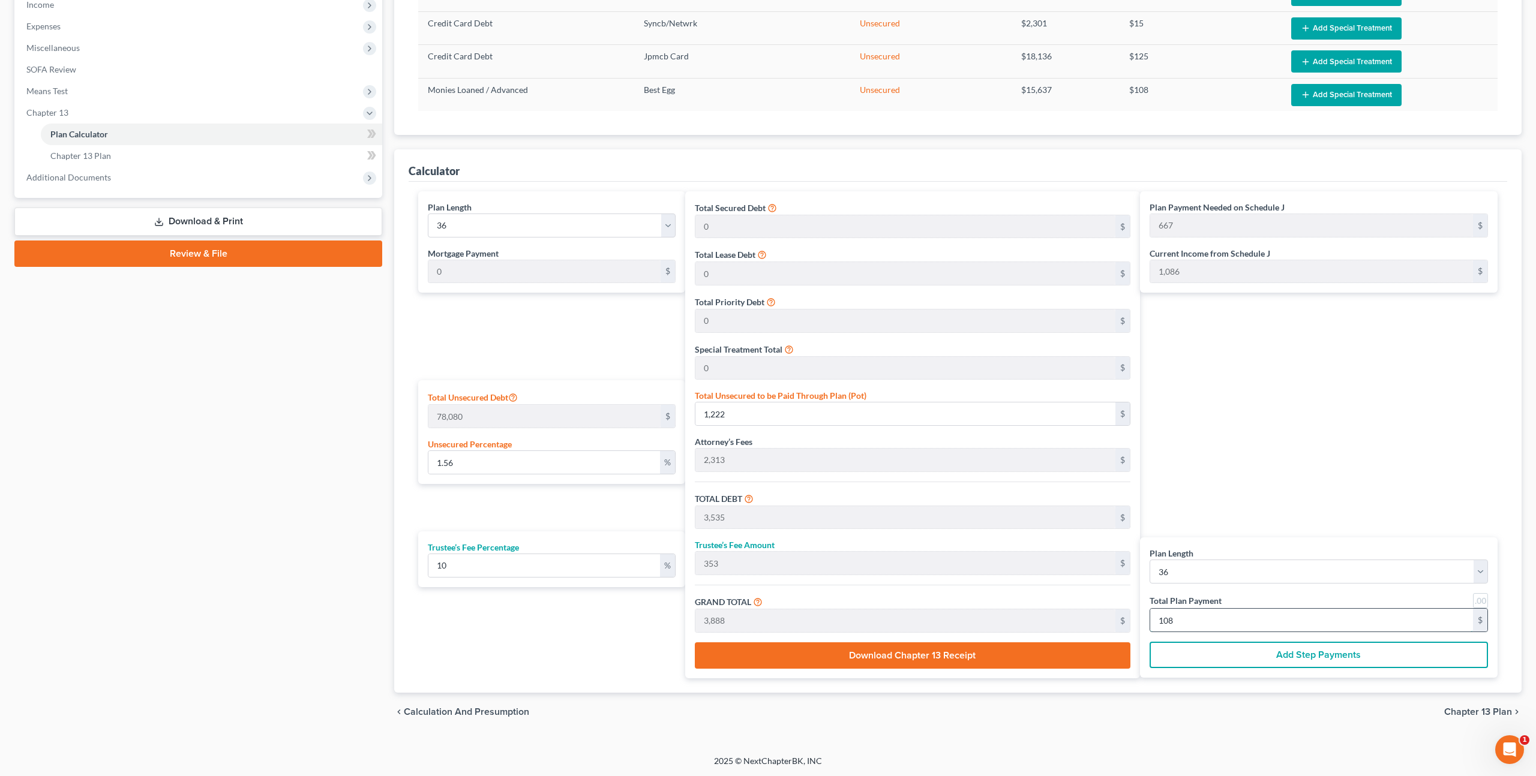
type input "3,551"
type input "39,060"
type input "1,085"
type input "451.82"
type input "352,778"
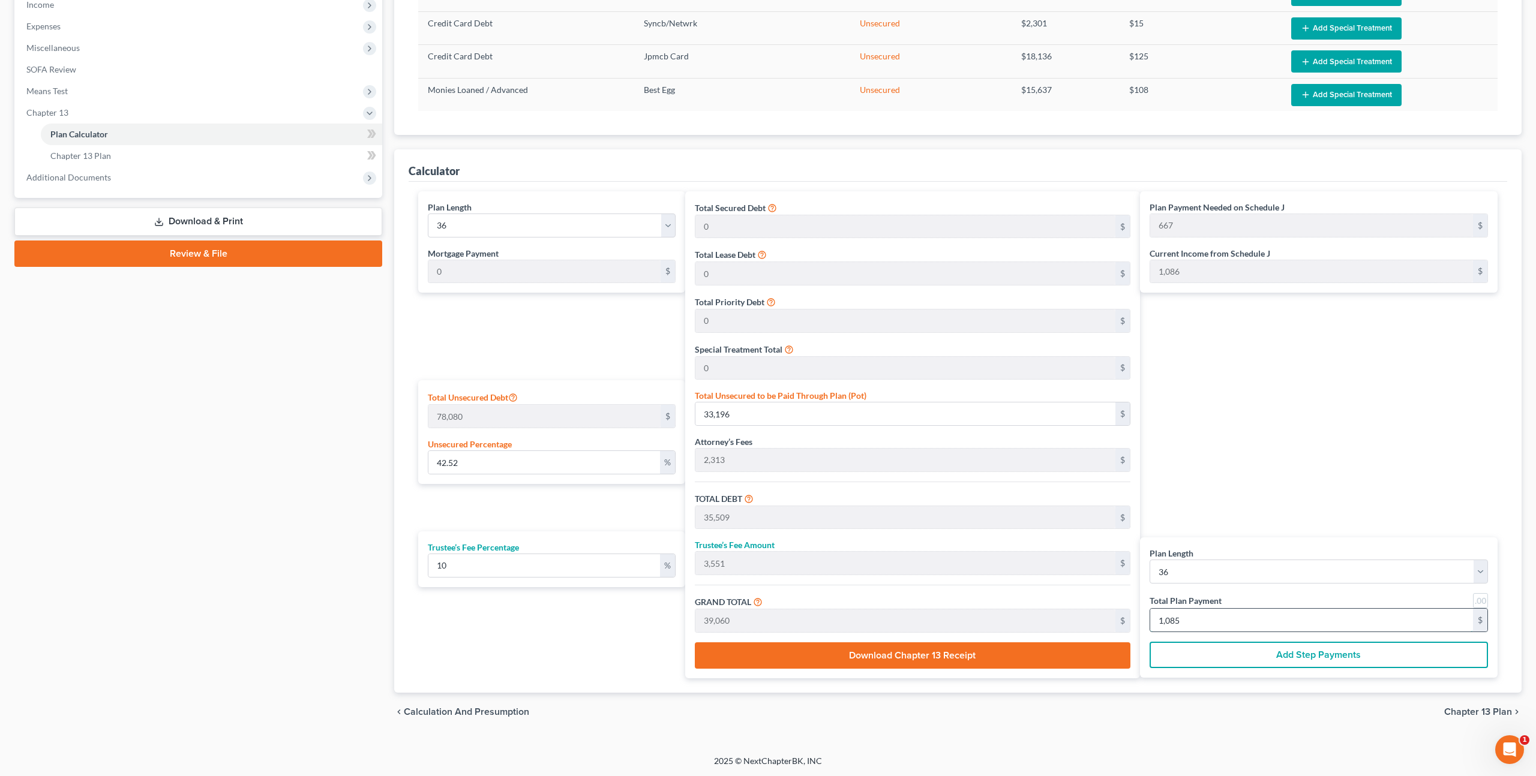
type input "355,091"
type input "35,509"
type input "390,600"
type input "10,850"
type input "4544.82"
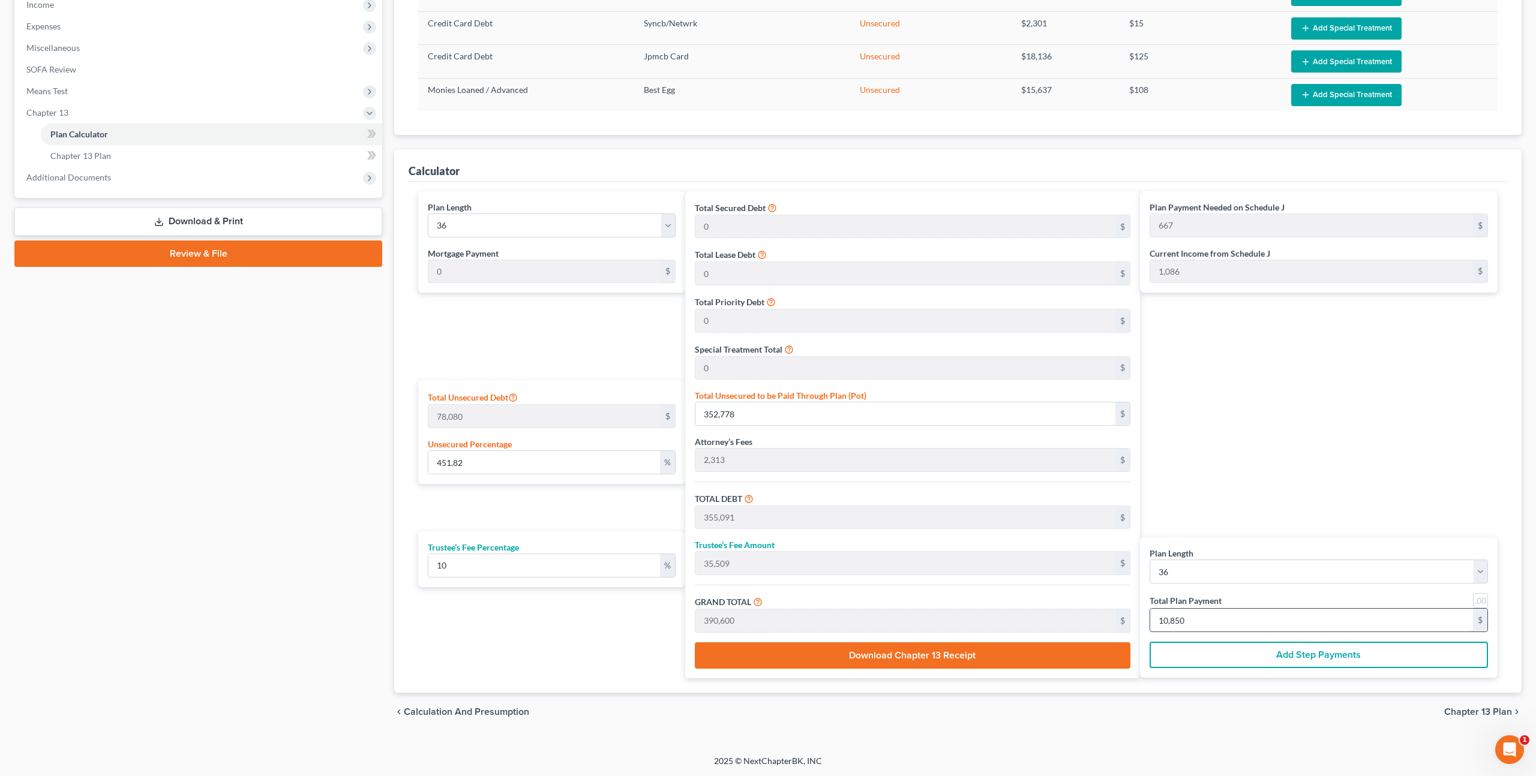
type input "3,548,596"
type input "3,550,909"
type input "355,091"
type input "3,906,000"
type input "108,500"
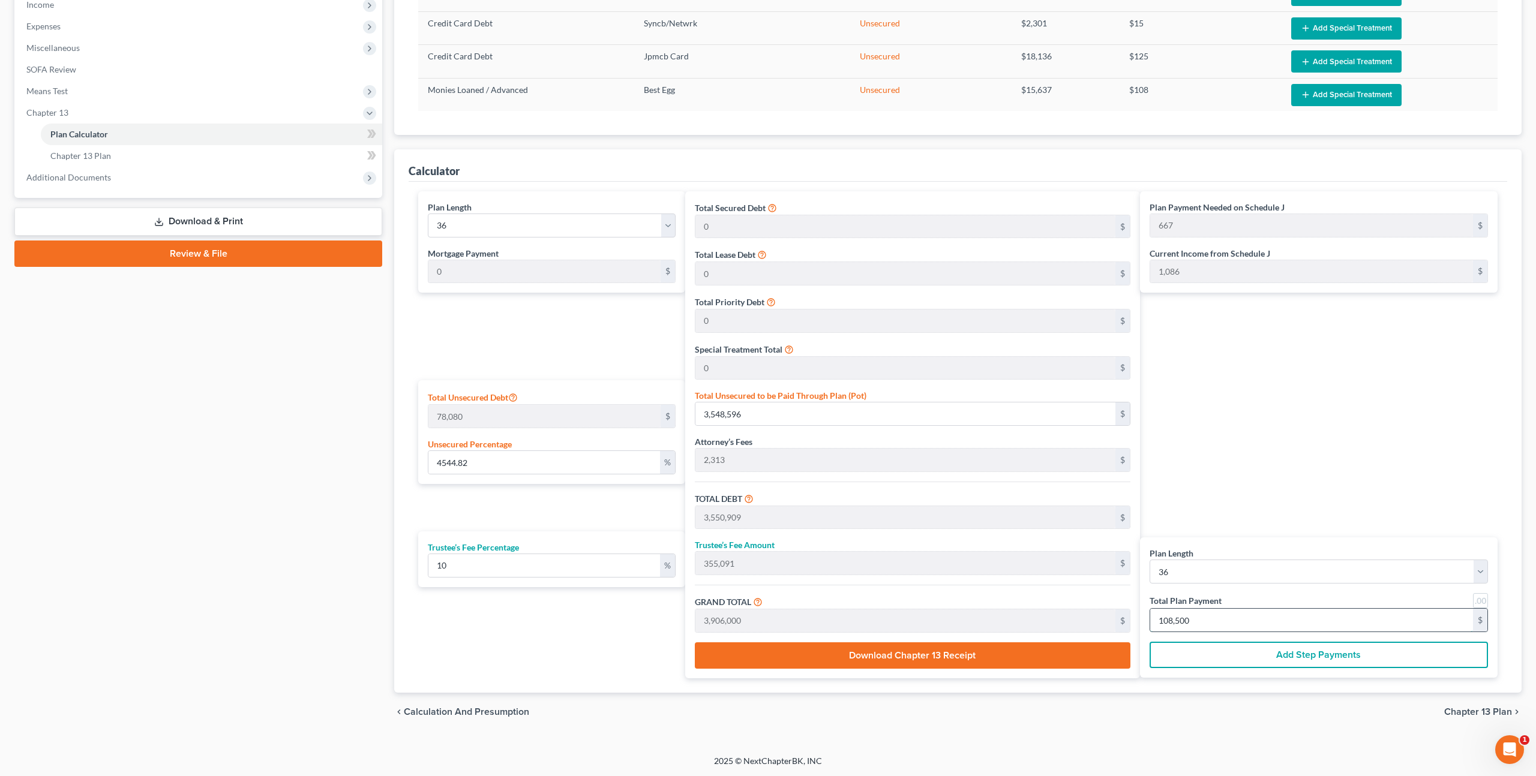
type input "451.82"
type input "352,778"
type input "355,091"
type input "35,509"
type input "390,600"
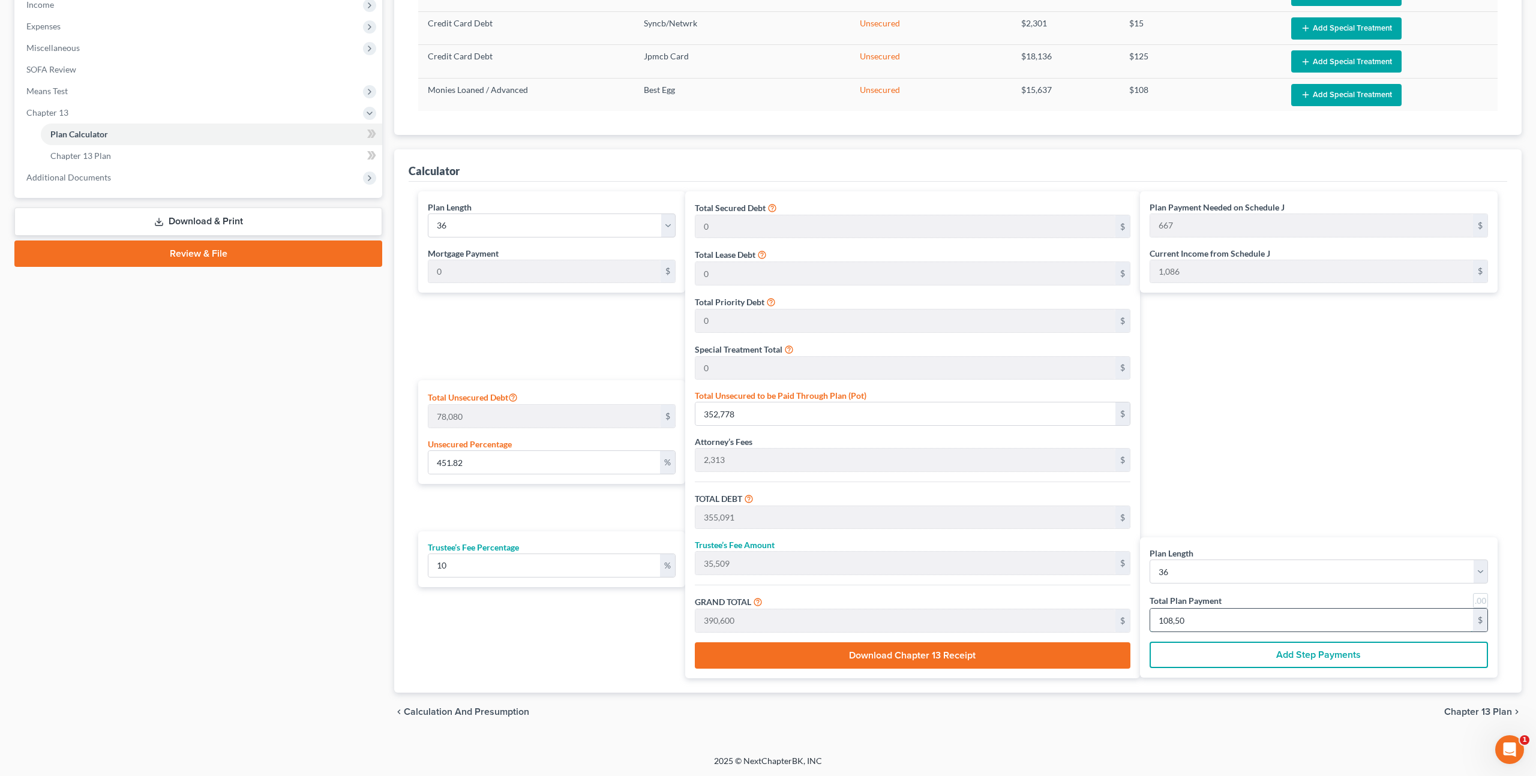
type input "10,850"
type input "42.52"
type input "33,196"
type input "35,509"
type input "3,551"
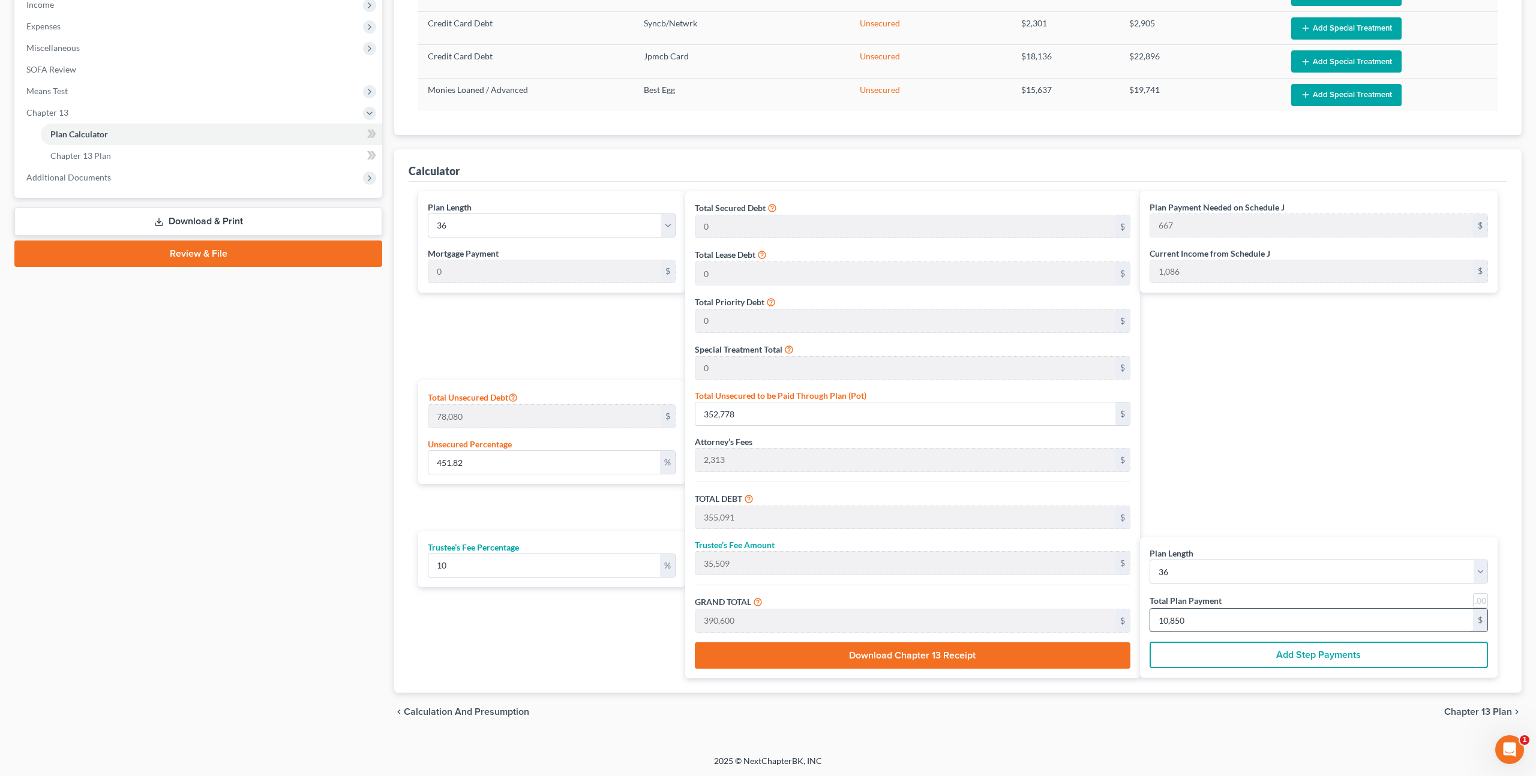
type input "39,060"
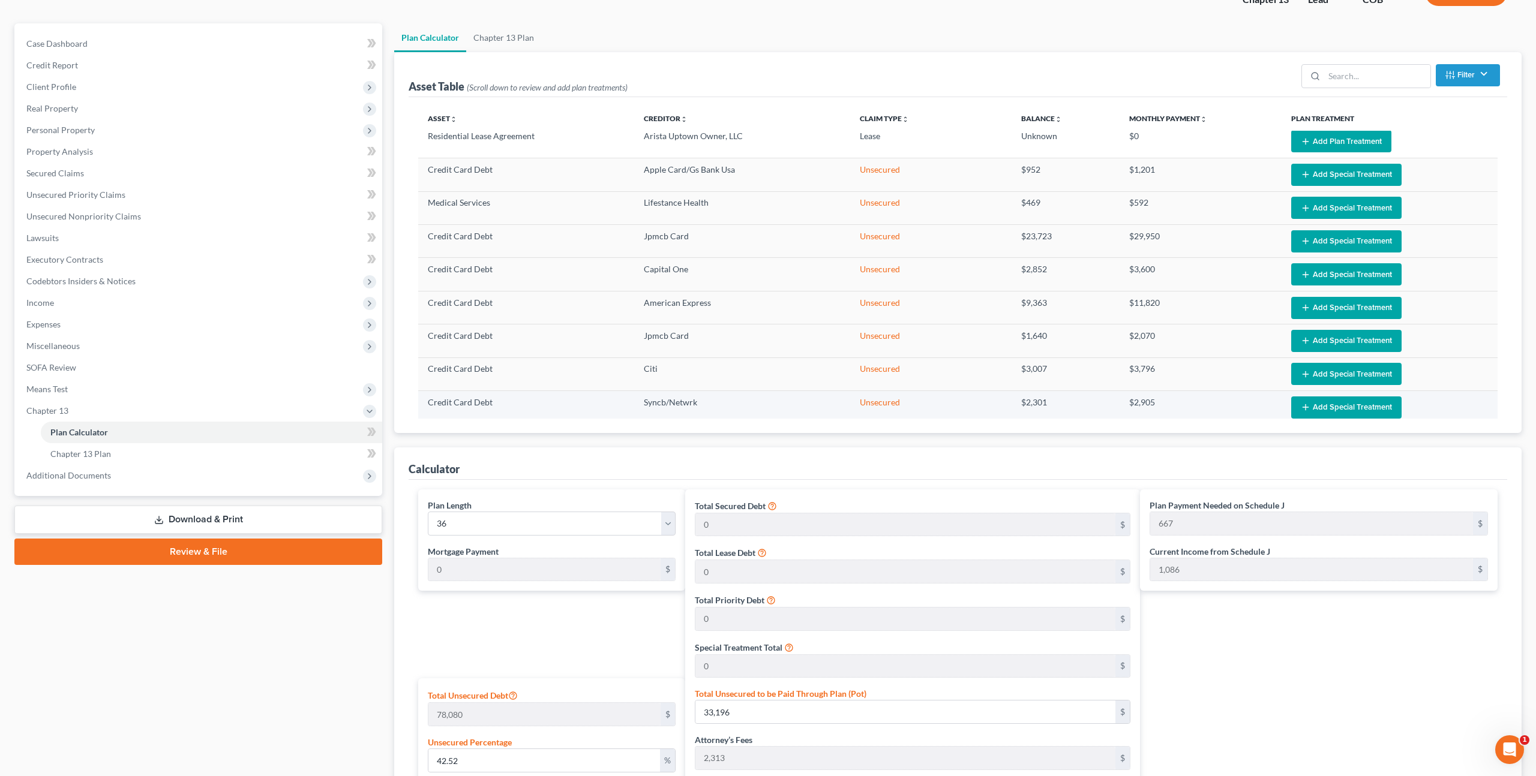
scroll to position [0, 0]
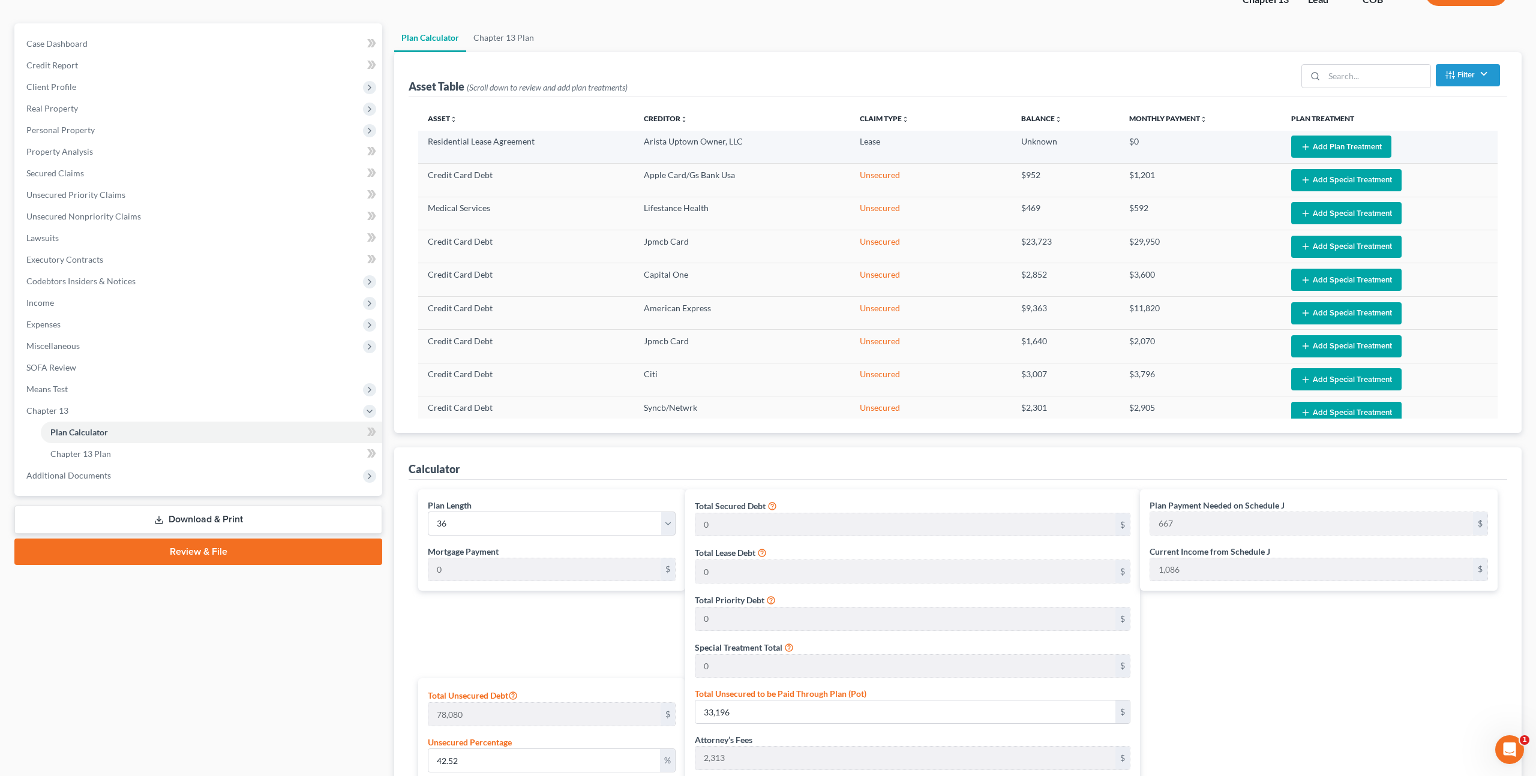
type input "1,085"
click at [1327, 143] on button "Add Plan Treatment" at bounding box center [1341, 147] width 100 height 22
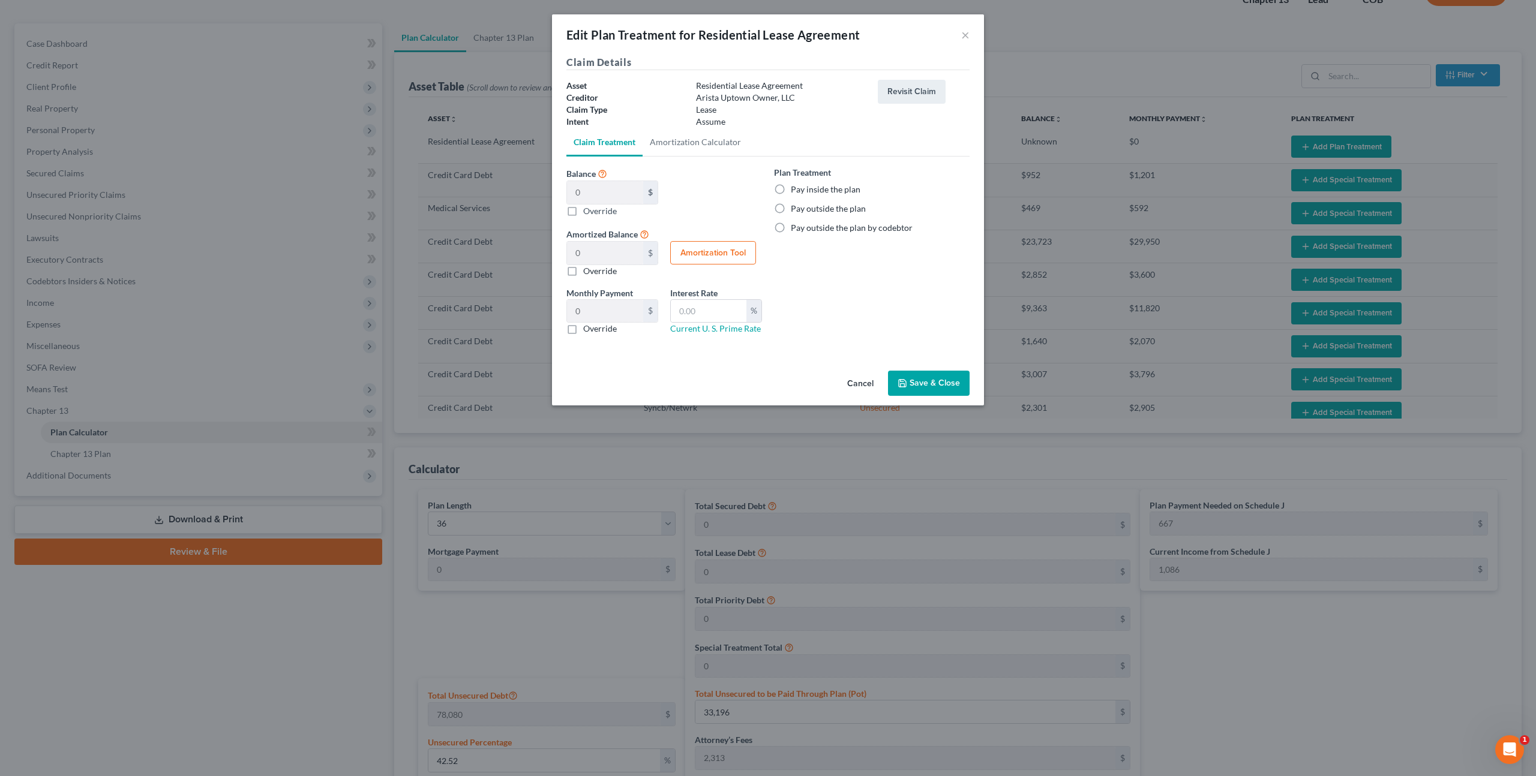
click at [791, 209] on label "Pay outside the plan" at bounding box center [828, 209] width 75 height 12
click at [796, 209] on input "Pay outside the plan" at bounding box center [800, 207] width 8 height 8
radio input "true"
click at [583, 332] on label "Override" at bounding box center [600, 329] width 34 height 12
click at [588, 331] on input "Override" at bounding box center [592, 327] width 8 height 8
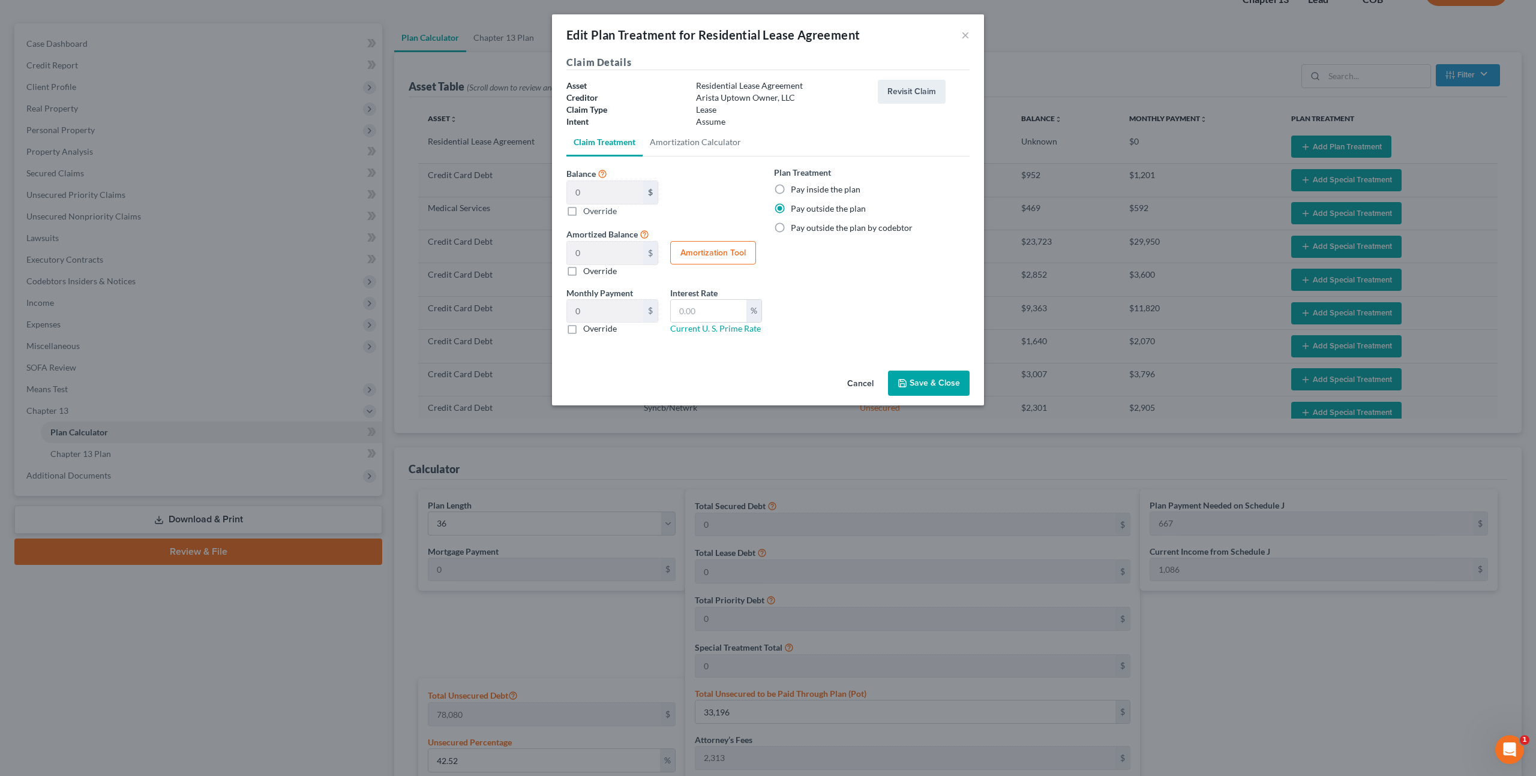
checkbox input "true"
click at [587, 313] on input "text" at bounding box center [605, 311] width 76 height 23
type input "1,672.00"
click at [908, 382] on button "Save & Close" at bounding box center [929, 383] width 82 height 25
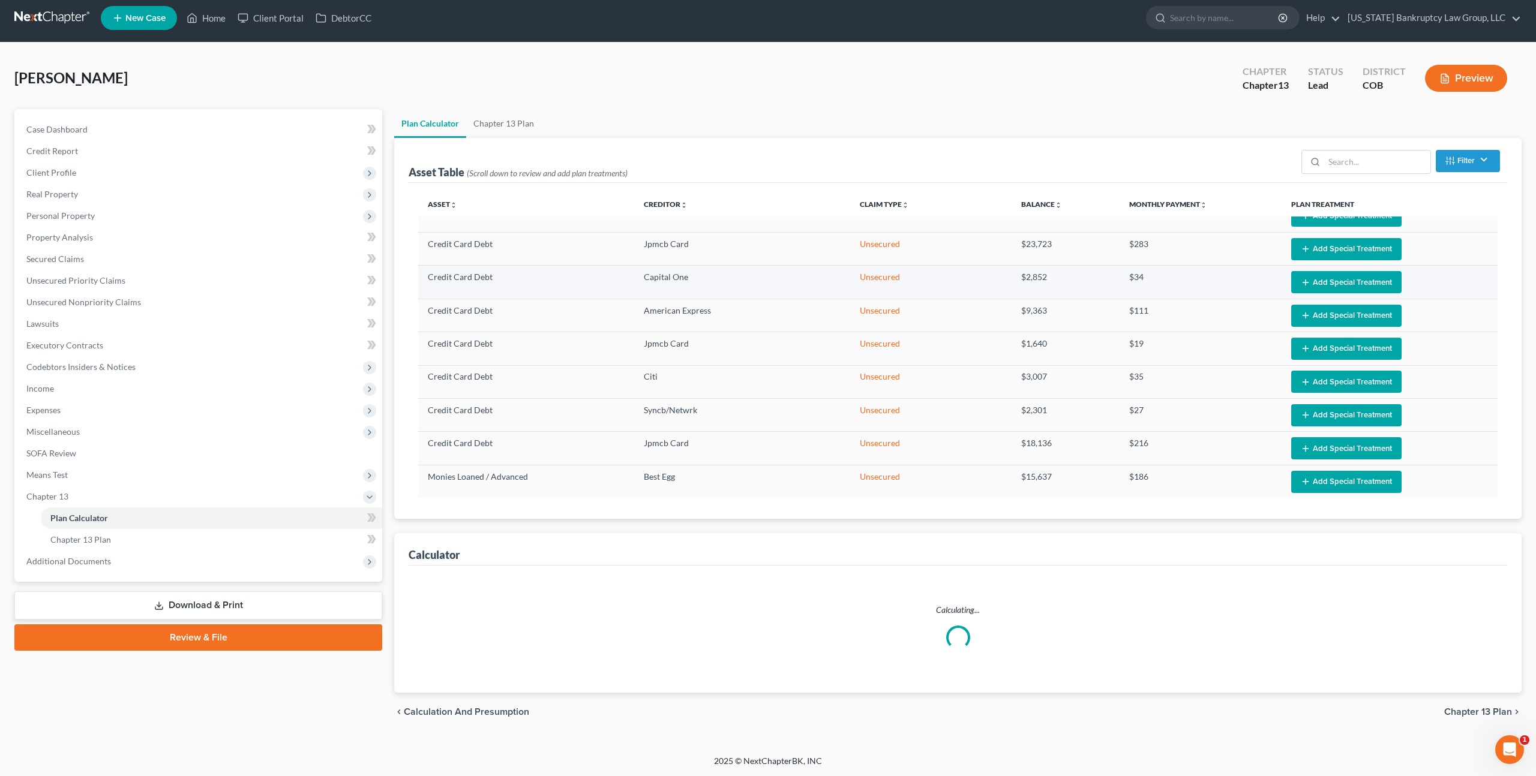
scroll to position [87, 0]
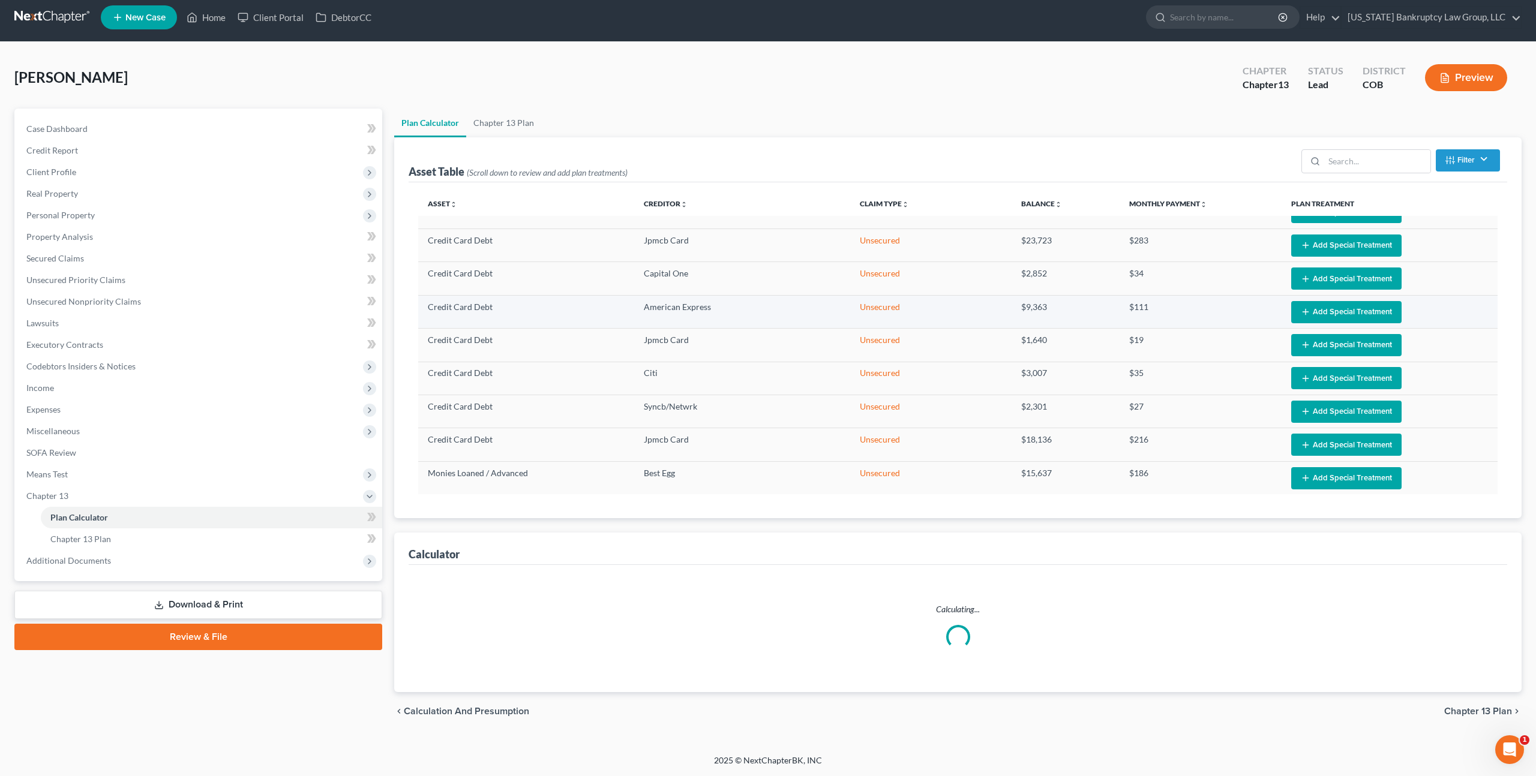
select select "35"
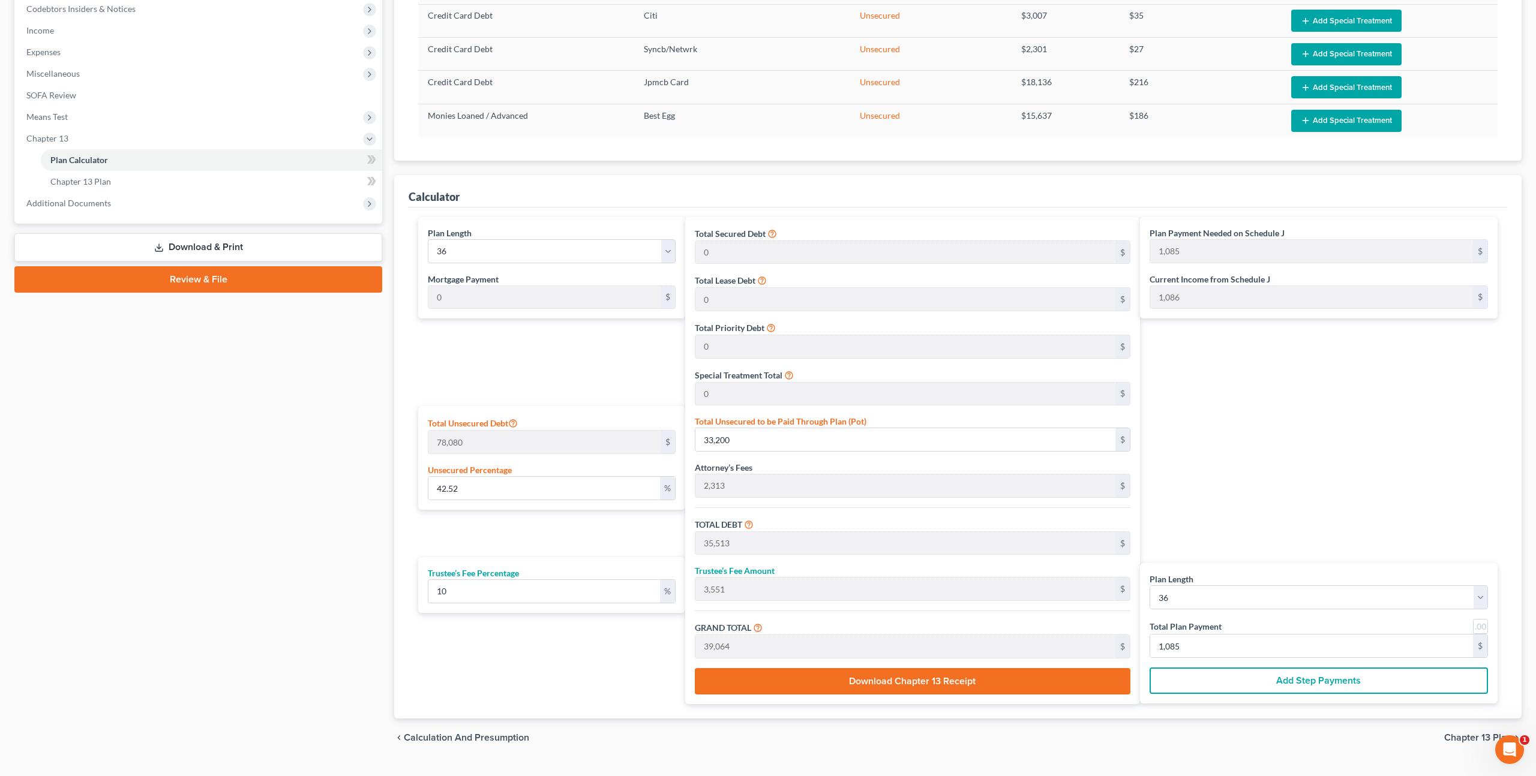
scroll to position [390, 0]
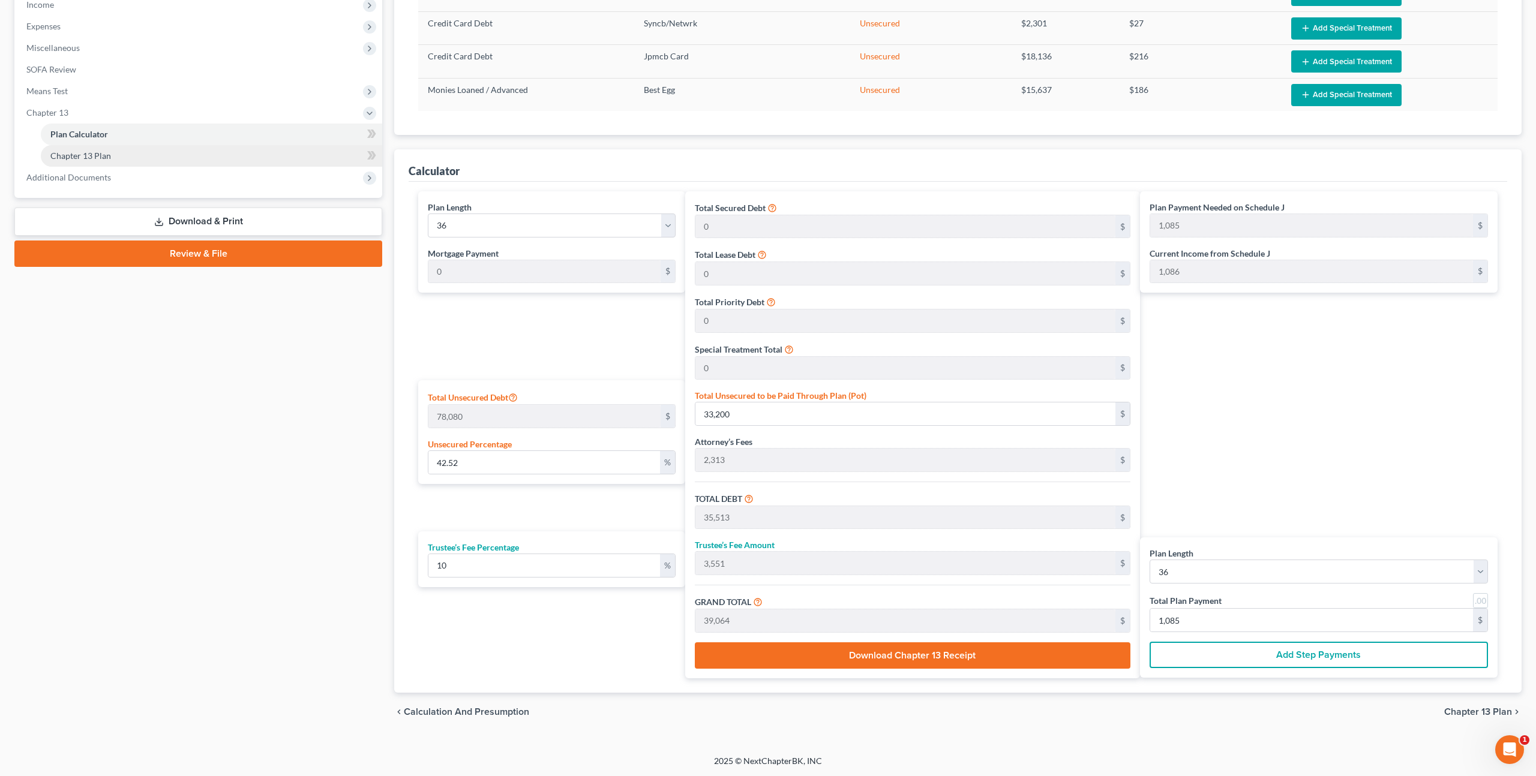
click at [103, 154] on span "Chapter 13 Plan" at bounding box center [80, 156] width 61 height 10
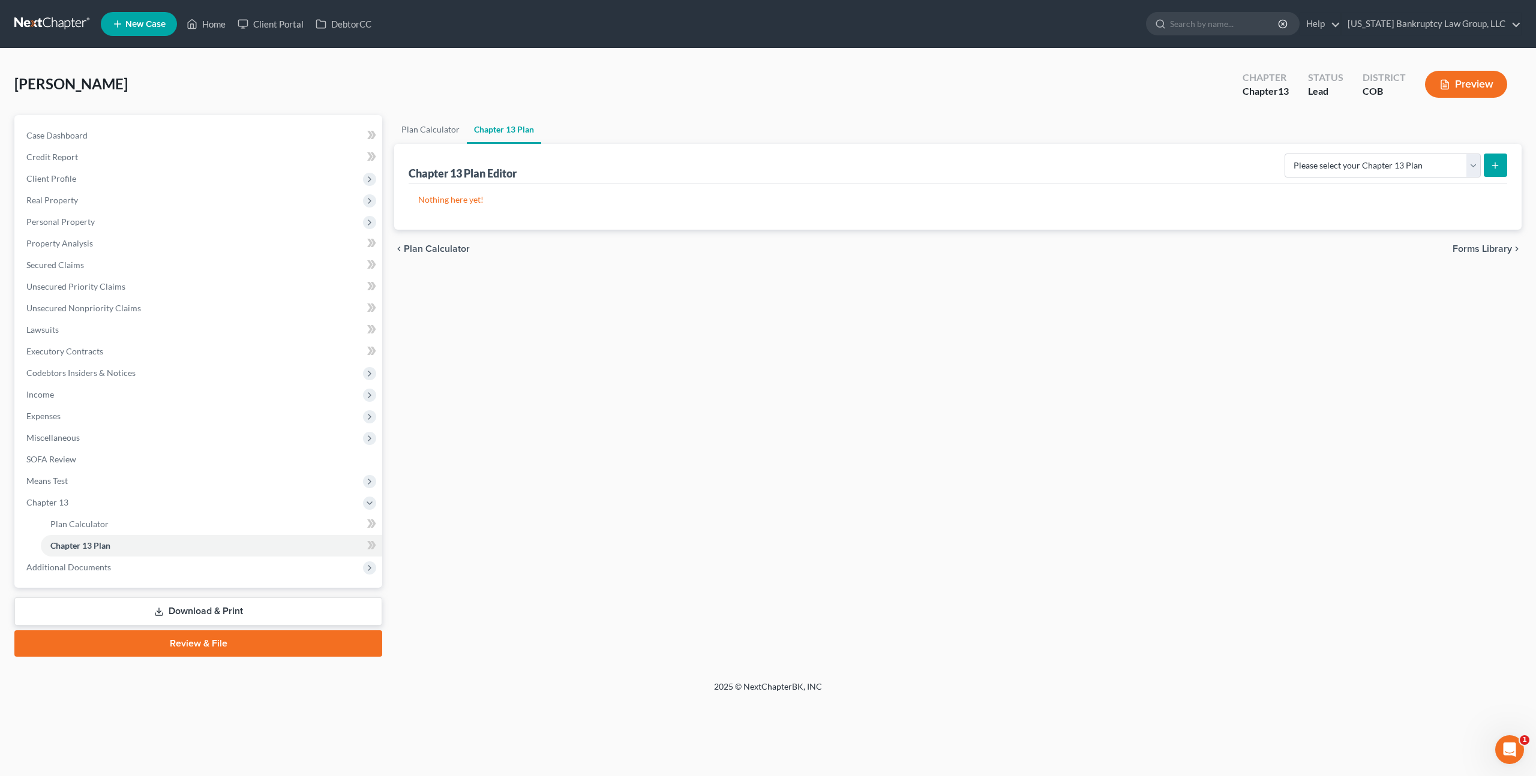
click at [200, 614] on link "Download & Print" at bounding box center [198, 612] width 368 height 28
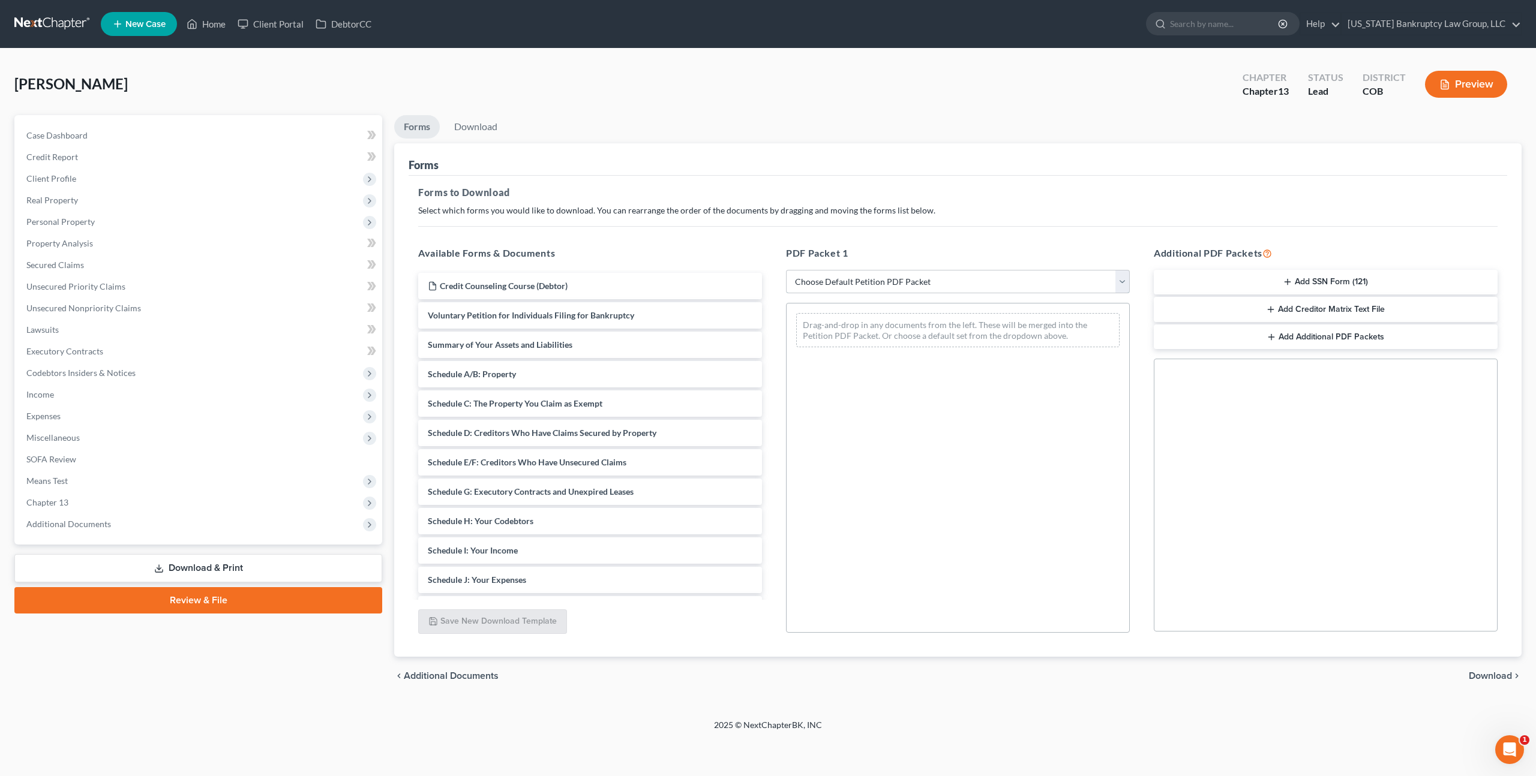
click at [915, 283] on select "Choose Default Petition PDF Packet Complete Bankruptcy Petition (all forms and …" at bounding box center [958, 282] width 344 height 24
select select "0"
click at [786, 270] on select "Choose Default Petition PDF Packet Complete Bankruptcy Petition (all forms and …" at bounding box center [958, 282] width 344 height 24
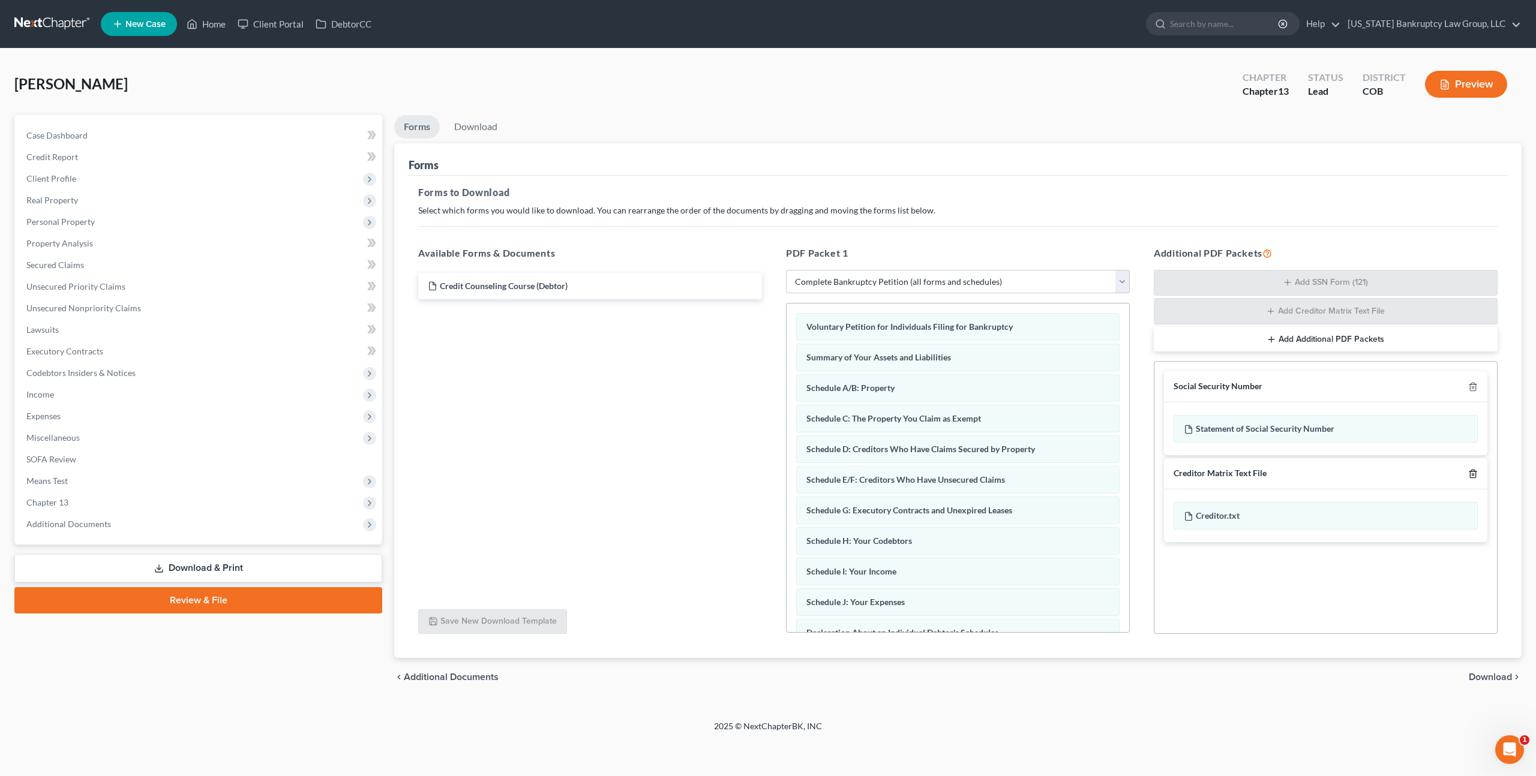
click at [1472, 472] on icon "button" at bounding box center [1473, 474] width 10 height 10
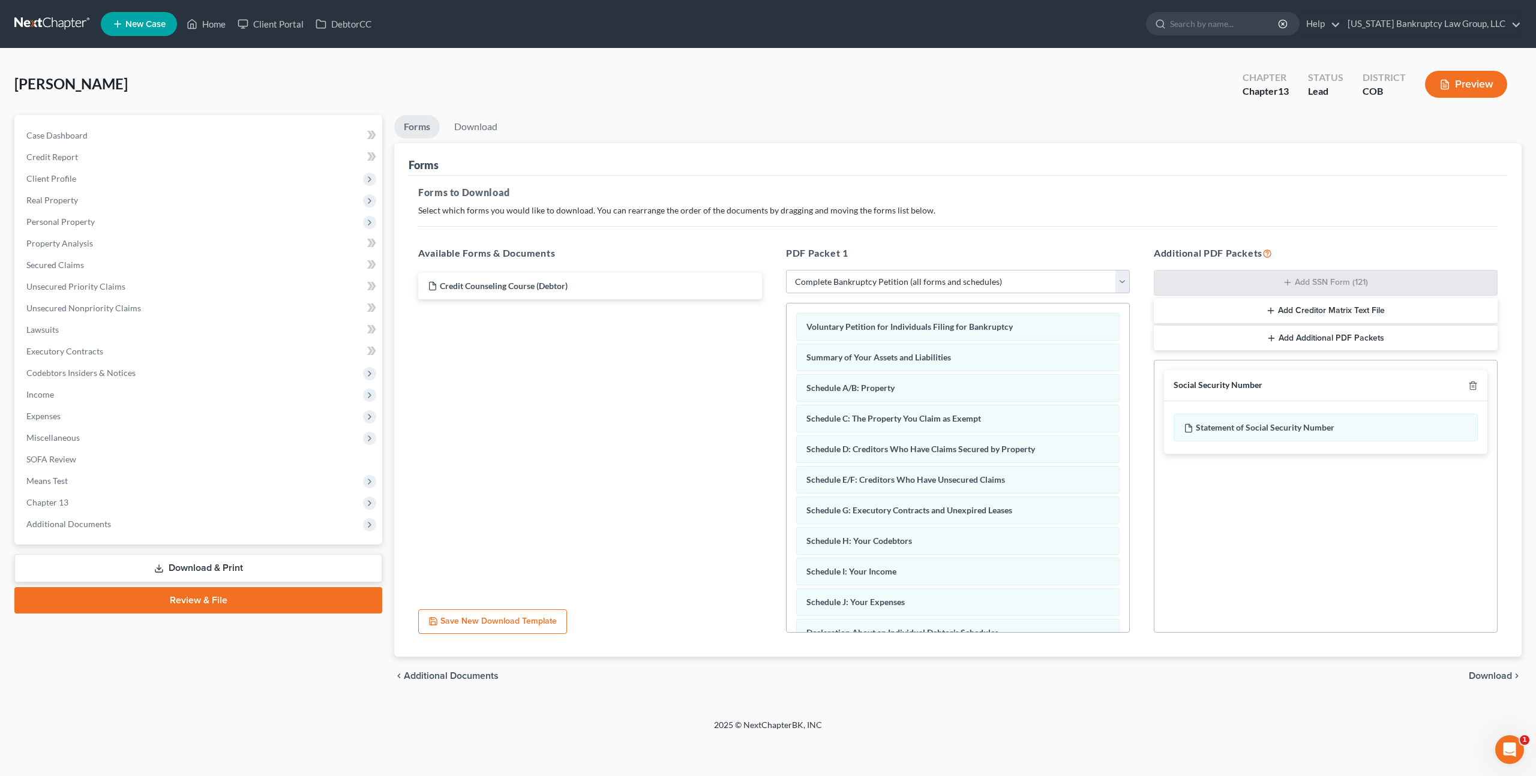
click at [1485, 673] on span "Download" at bounding box center [1490, 676] width 43 height 10
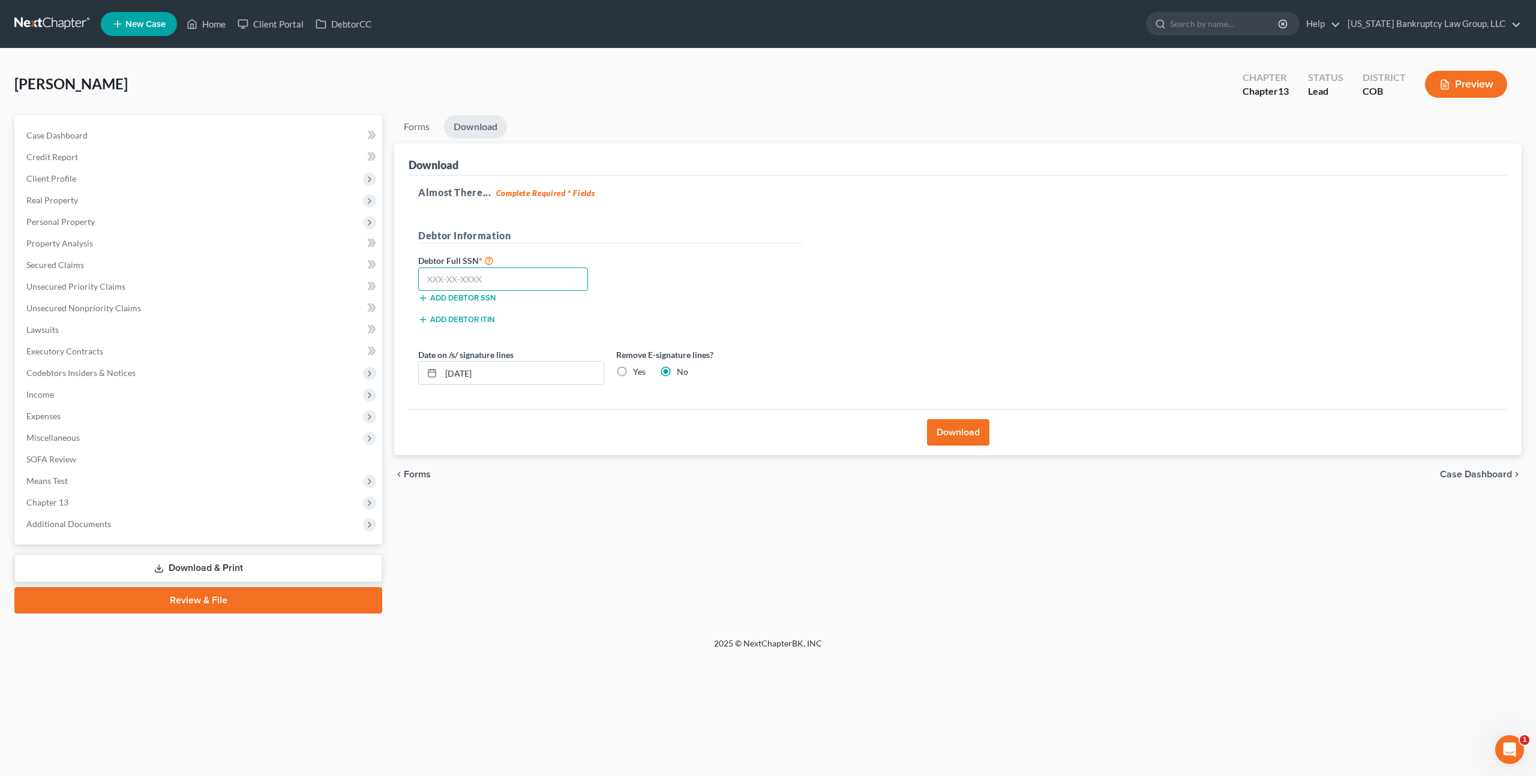
click at [484, 278] on input "text" at bounding box center [503, 280] width 170 height 24
type input "618-68-4120"
click at [952, 432] on button "Download" at bounding box center [958, 432] width 62 height 26
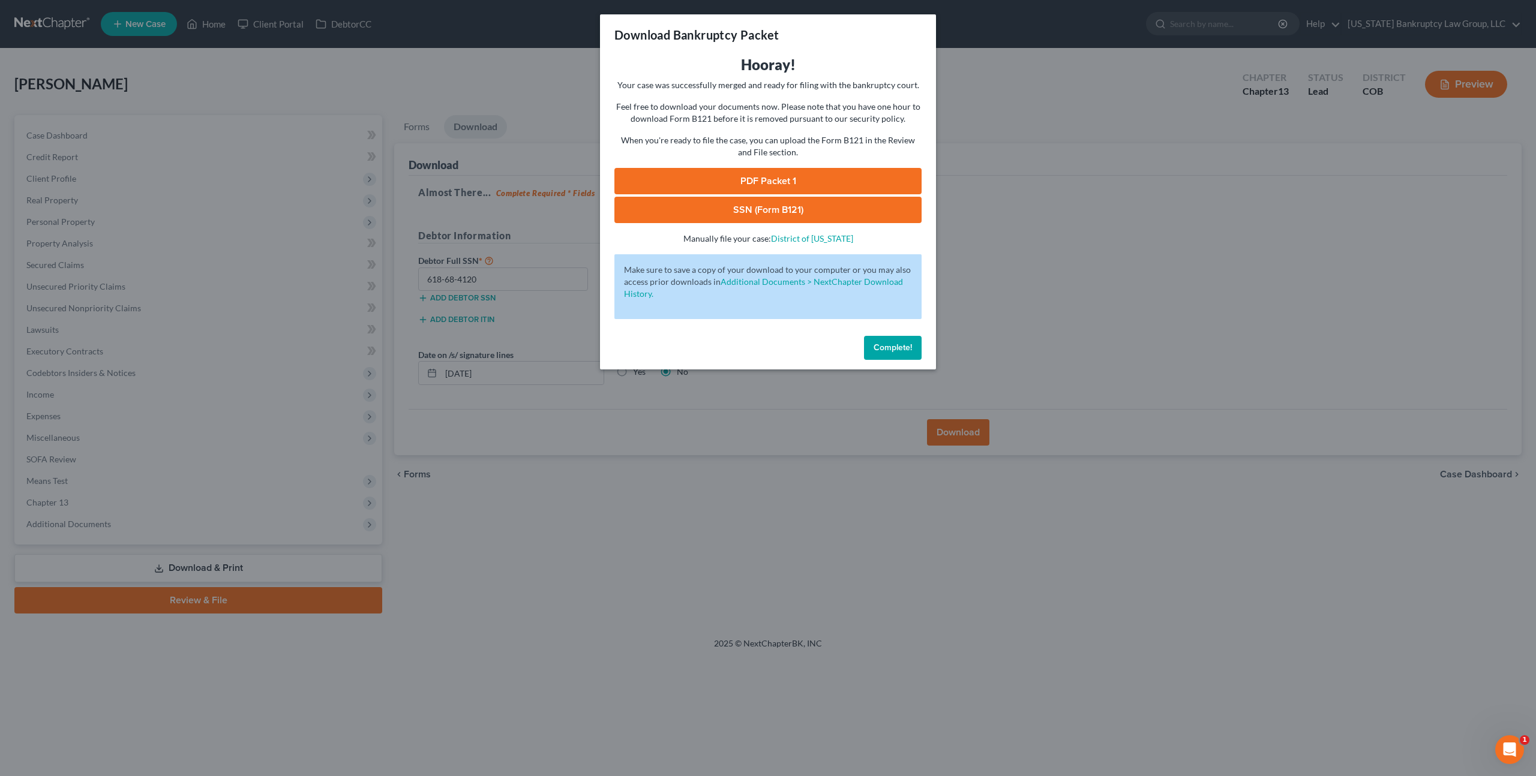
click at [653, 179] on link "PDF Packet 1" at bounding box center [767, 181] width 307 height 26
click at [883, 347] on span "Complete!" at bounding box center [893, 348] width 38 height 10
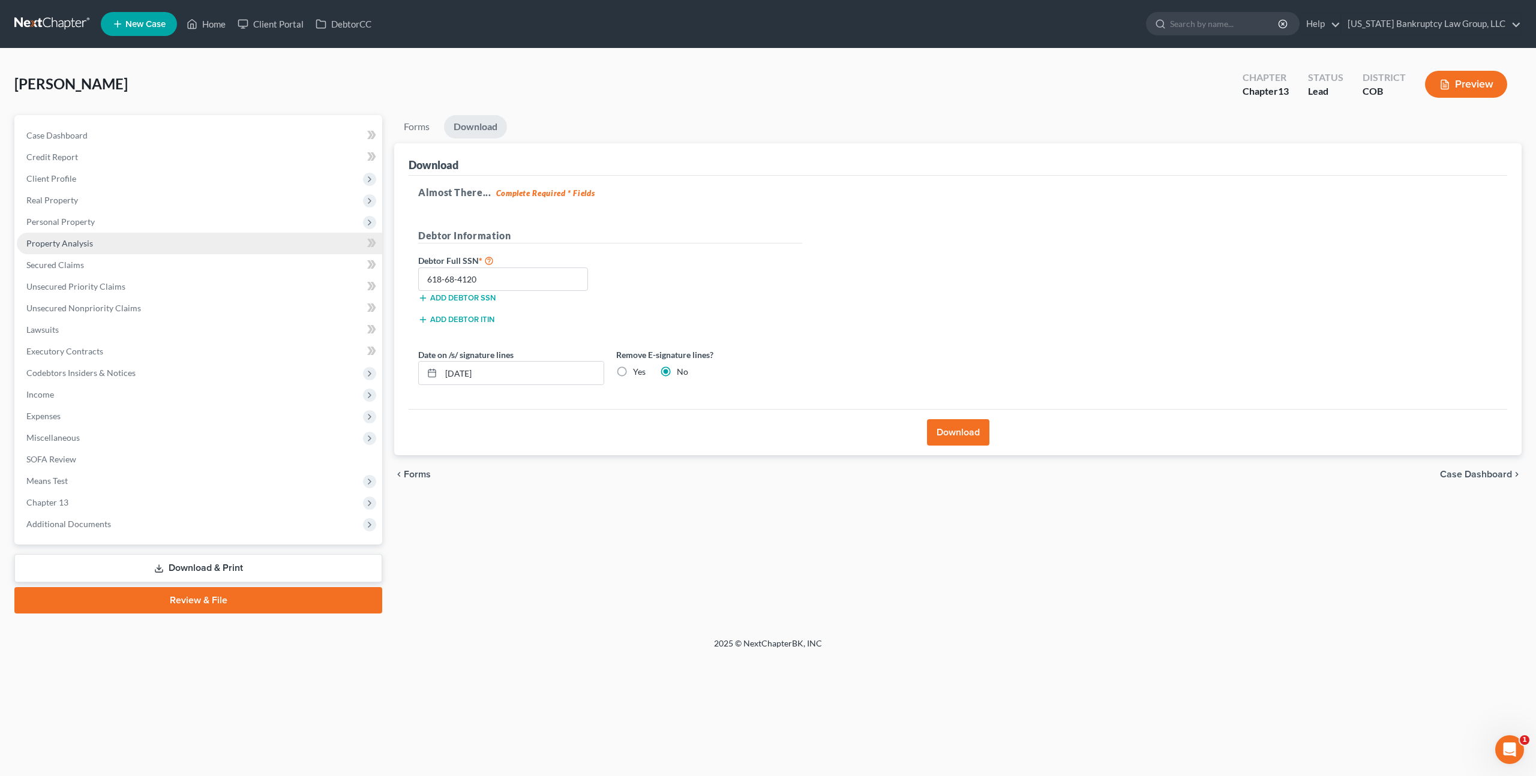
click at [73, 239] on span "Property Analysis" at bounding box center [59, 243] width 67 height 10
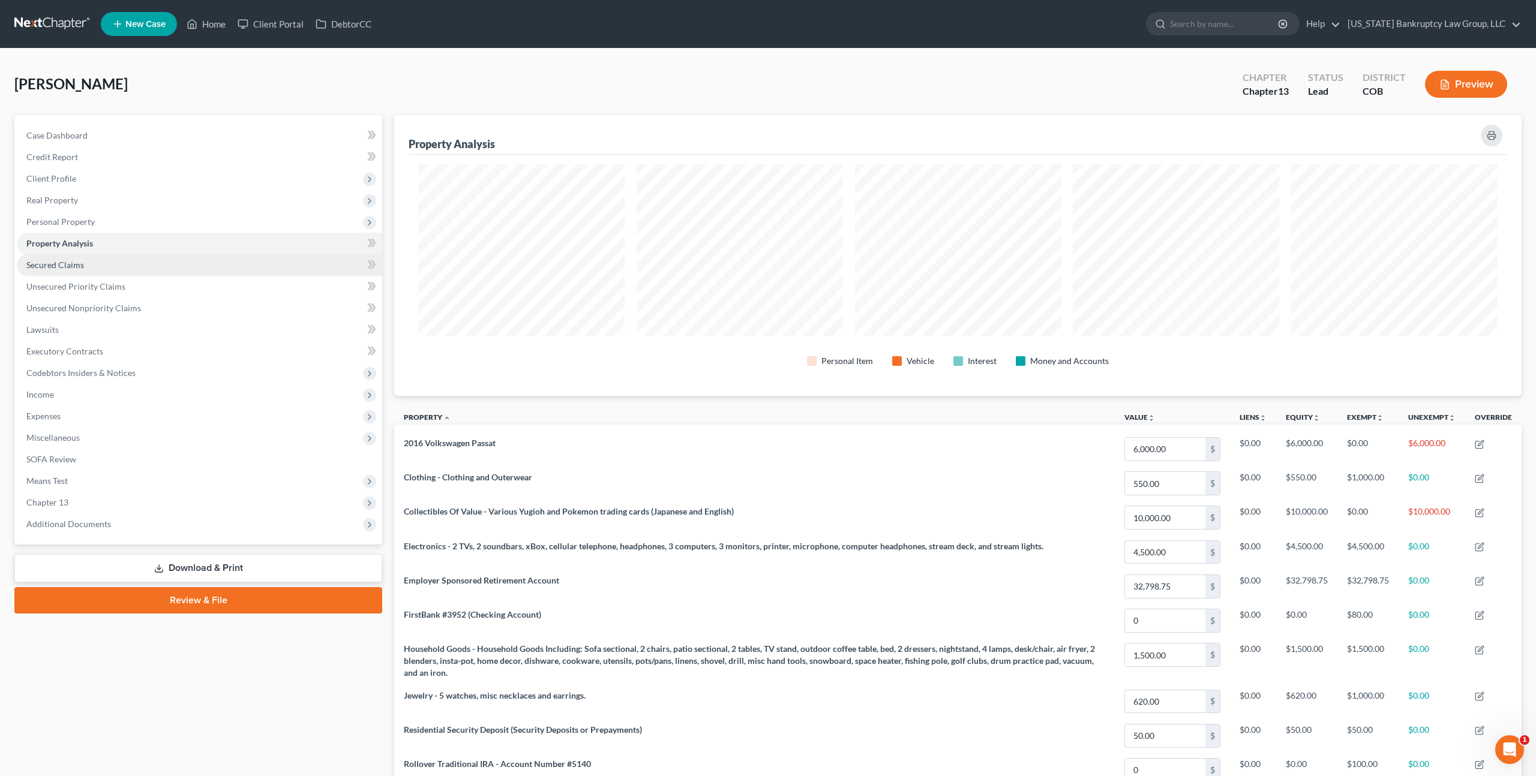
scroll to position [281, 1127]
click at [68, 217] on span "Personal Property" at bounding box center [60, 222] width 68 height 10
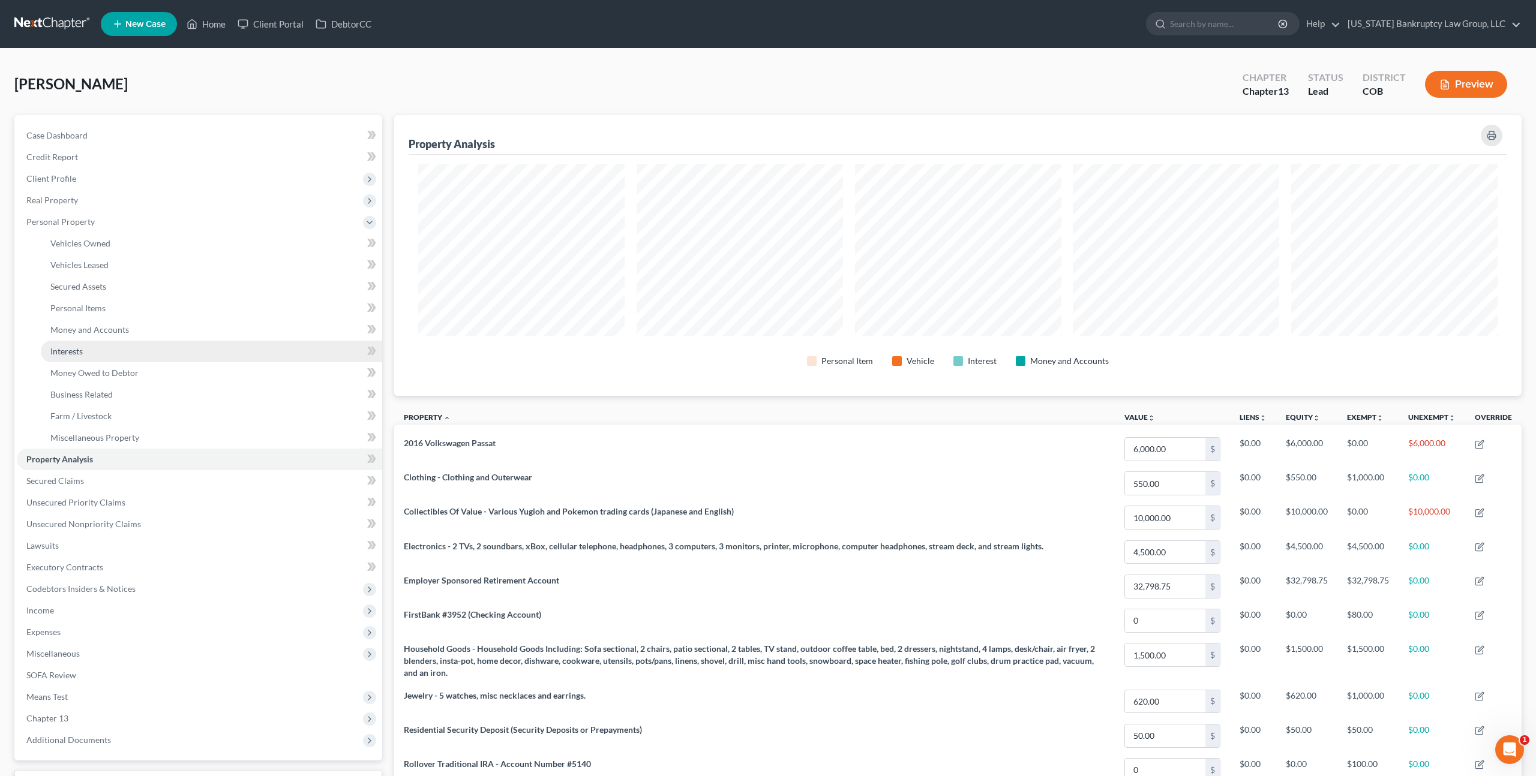
click at [79, 347] on span "Interests" at bounding box center [66, 351] width 32 height 10
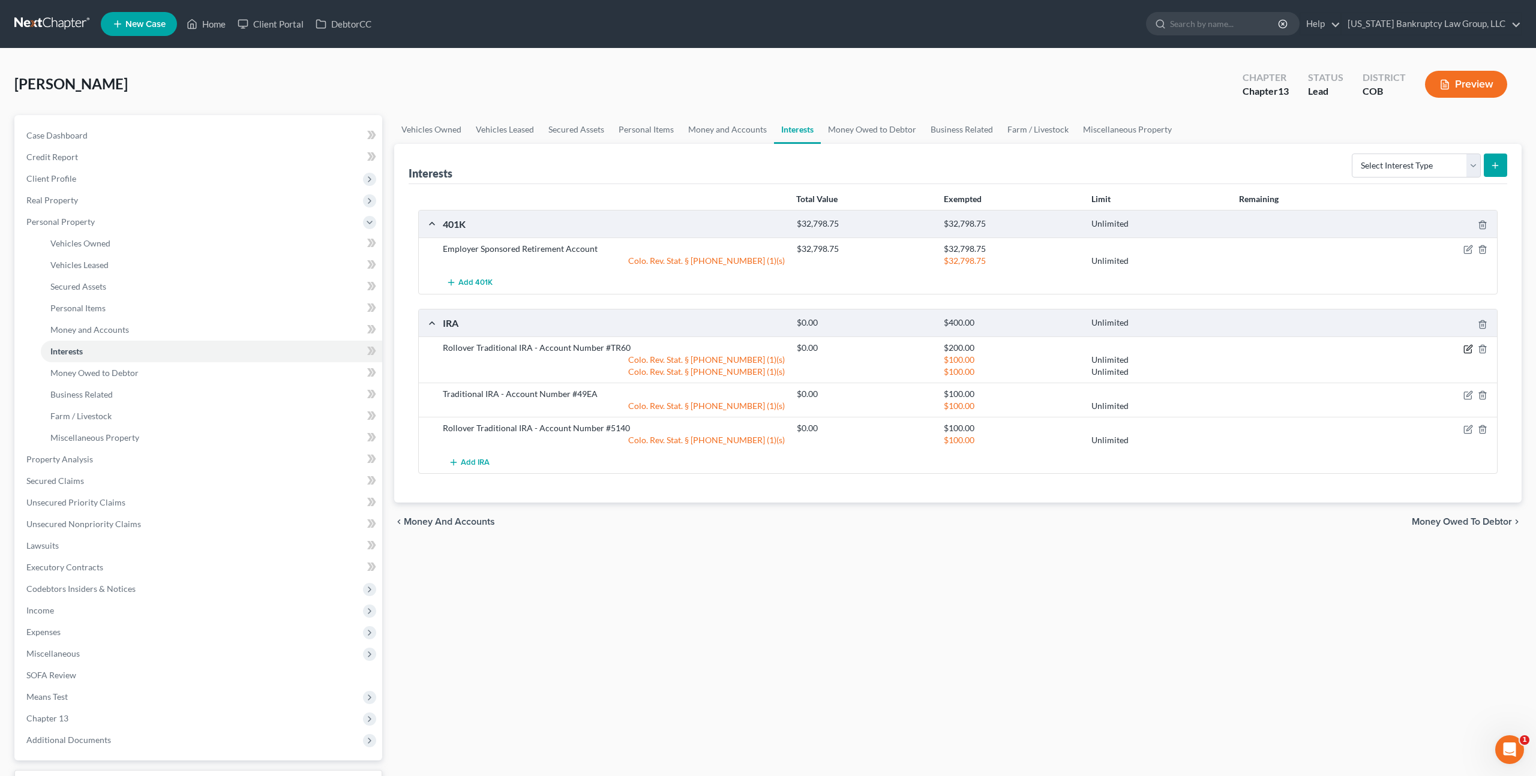
click at [1466, 347] on icon "button" at bounding box center [1468, 349] width 10 height 10
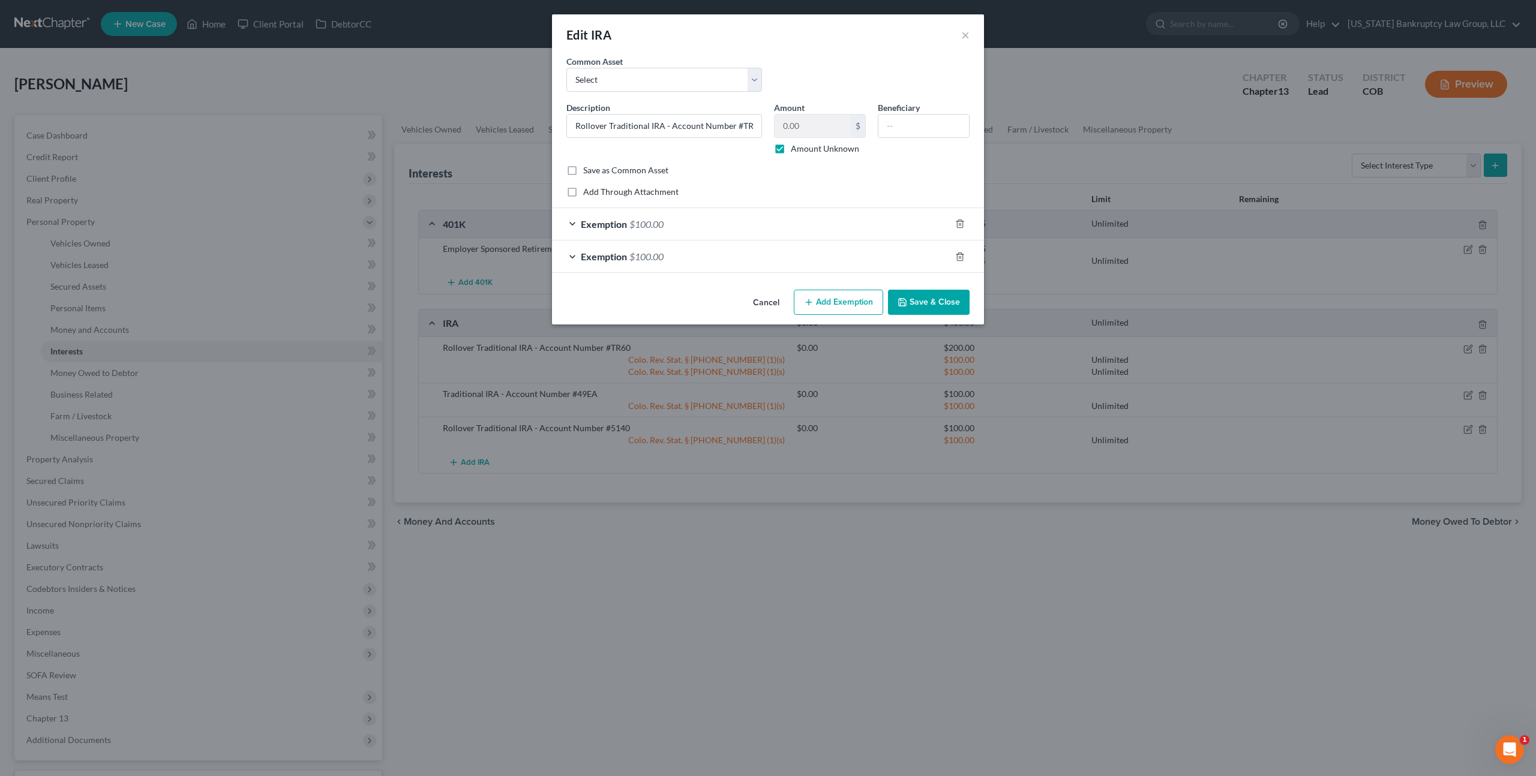
click at [791, 150] on label "Amount Unknown" at bounding box center [825, 149] width 68 height 12
click at [796, 150] on input "Amount Unknown" at bounding box center [800, 147] width 8 height 8
checkbox input "false"
click at [783, 128] on input "0.00" at bounding box center [813, 126] width 76 height 23
type input "6,229.38"
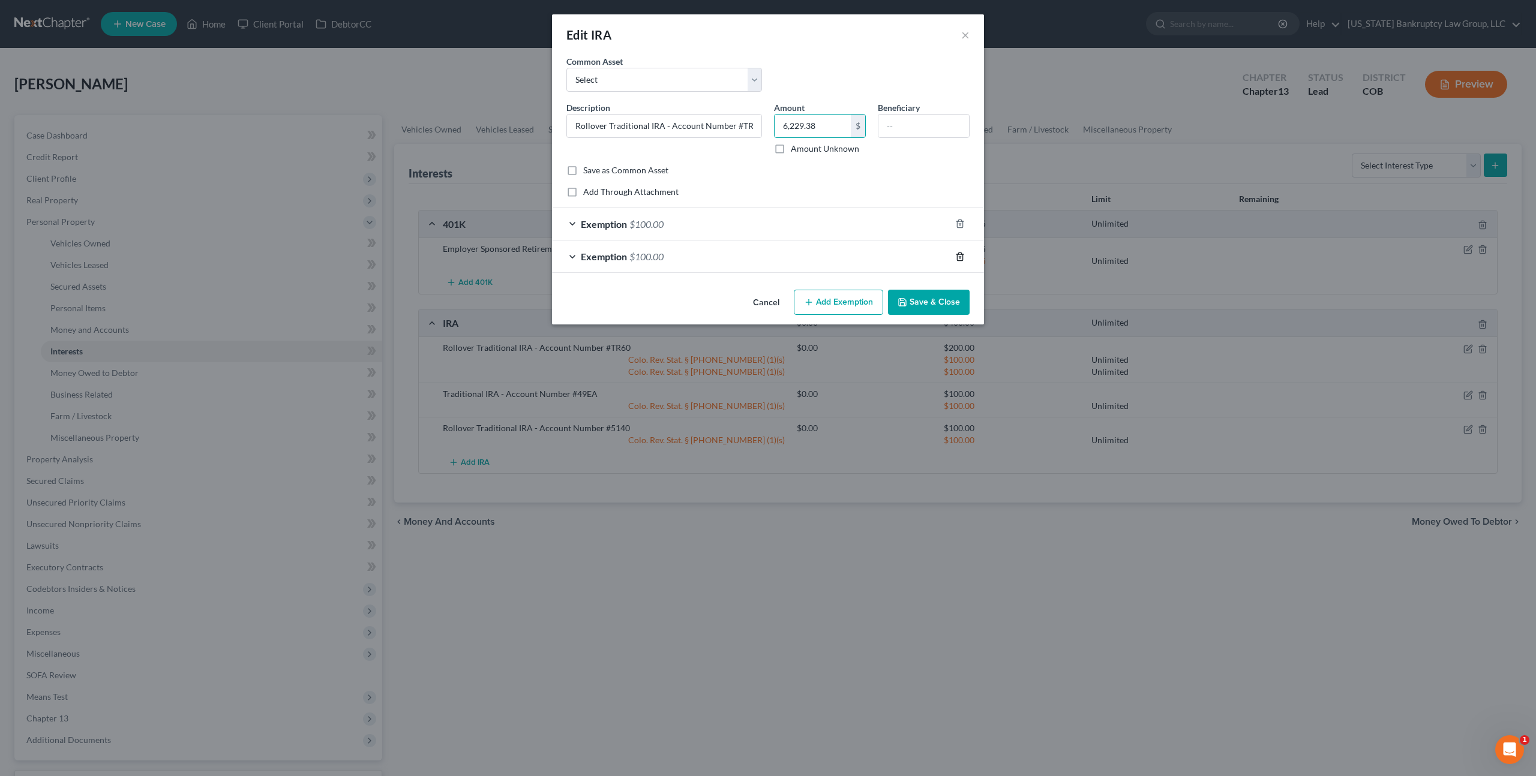
click at [957, 256] on icon "button" at bounding box center [959, 257] width 5 height 8
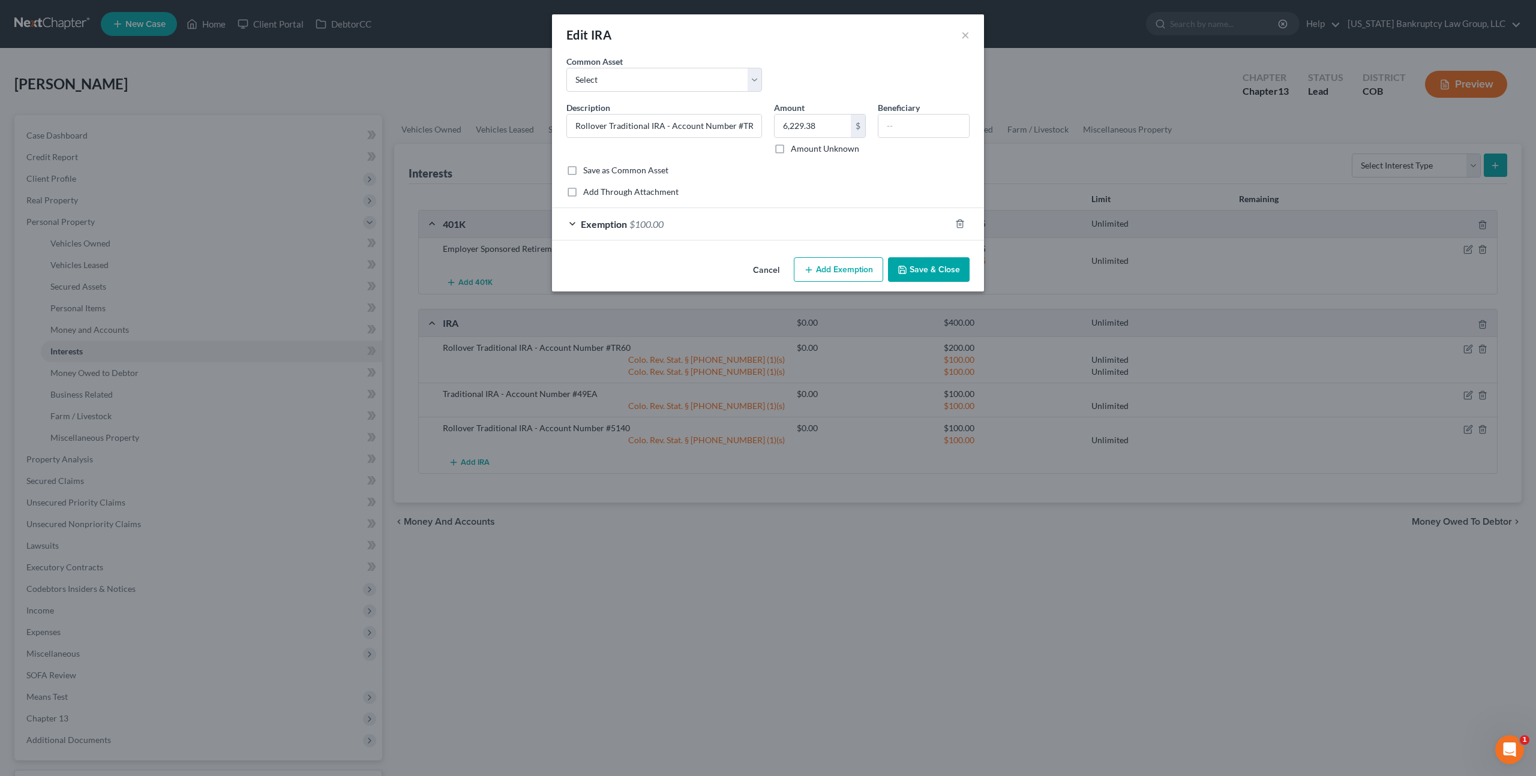
click at [850, 216] on div "Exemption $100.00" at bounding box center [751, 224] width 398 height 32
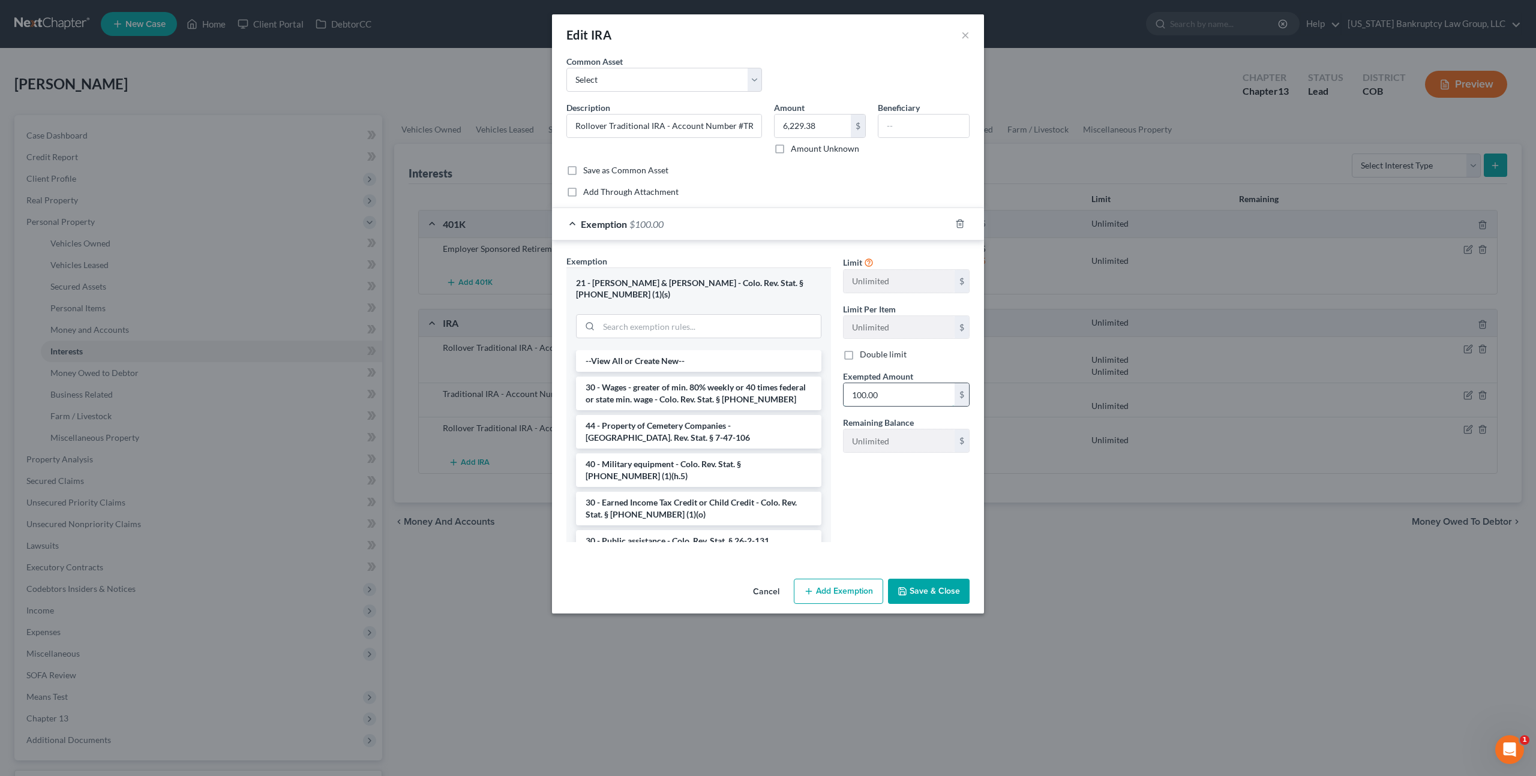
click at [868, 397] on input "100.00" at bounding box center [899, 394] width 111 height 23
type input "6,229.38"
click at [913, 581] on button "Save & Close" at bounding box center [929, 591] width 82 height 25
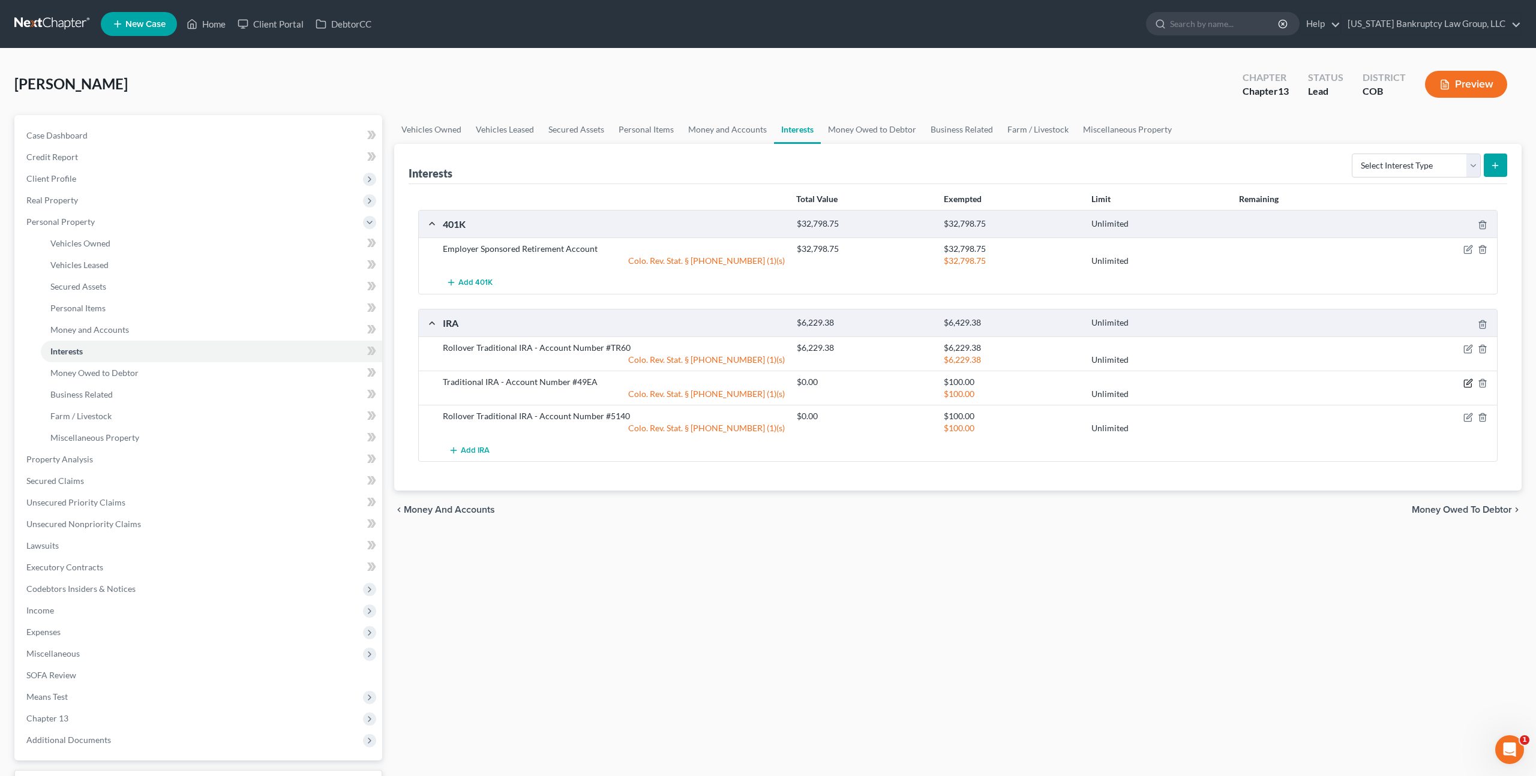
click at [1468, 383] on icon "button" at bounding box center [1468, 384] width 10 height 10
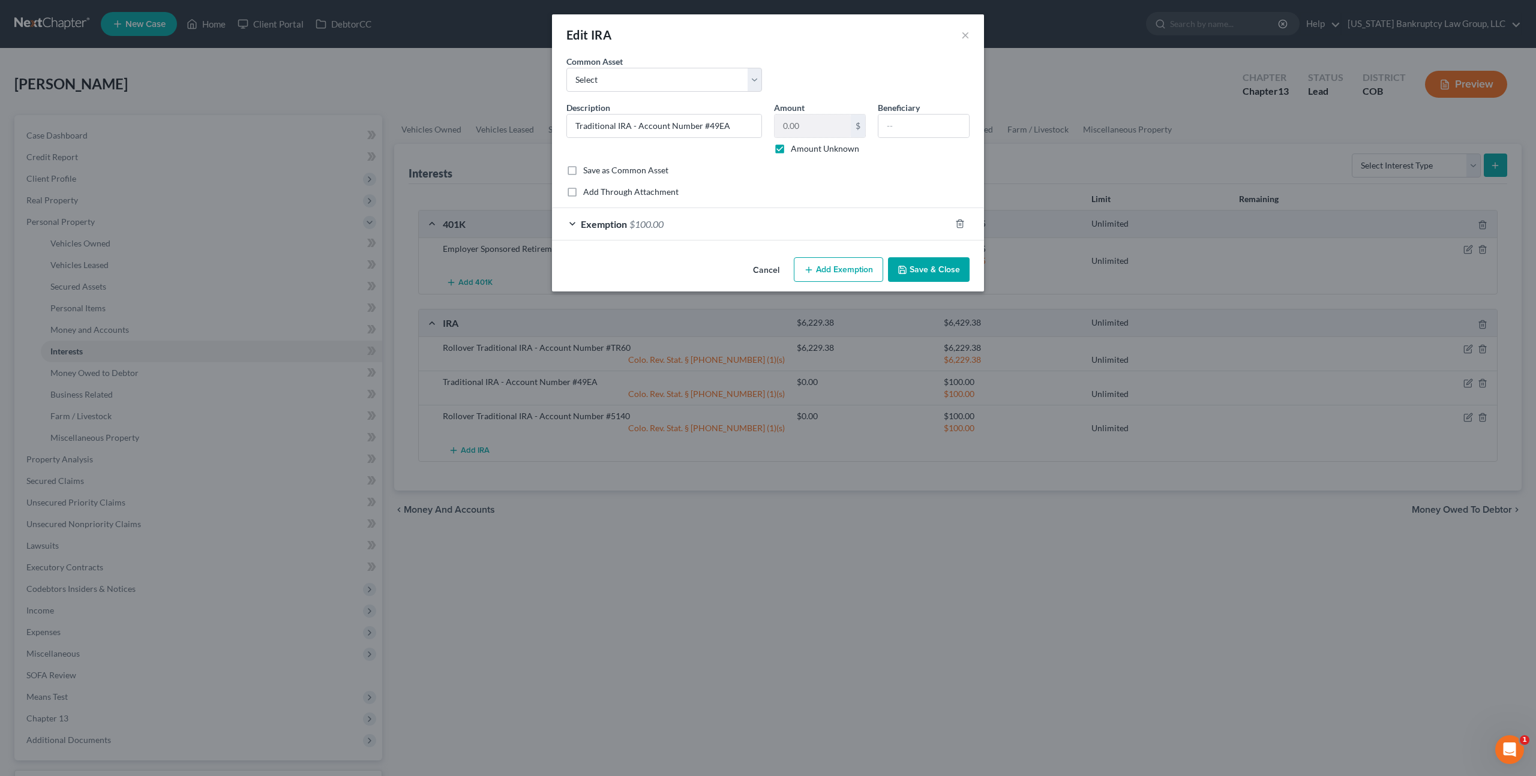
click at [791, 152] on label "Amount Unknown" at bounding box center [825, 149] width 68 height 12
click at [796, 151] on input "Amount Unknown" at bounding box center [800, 147] width 8 height 8
checkbox input "false"
click at [799, 124] on input "0.00" at bounding box center [813, 126] width 76 height 23
type input "2,348.48"
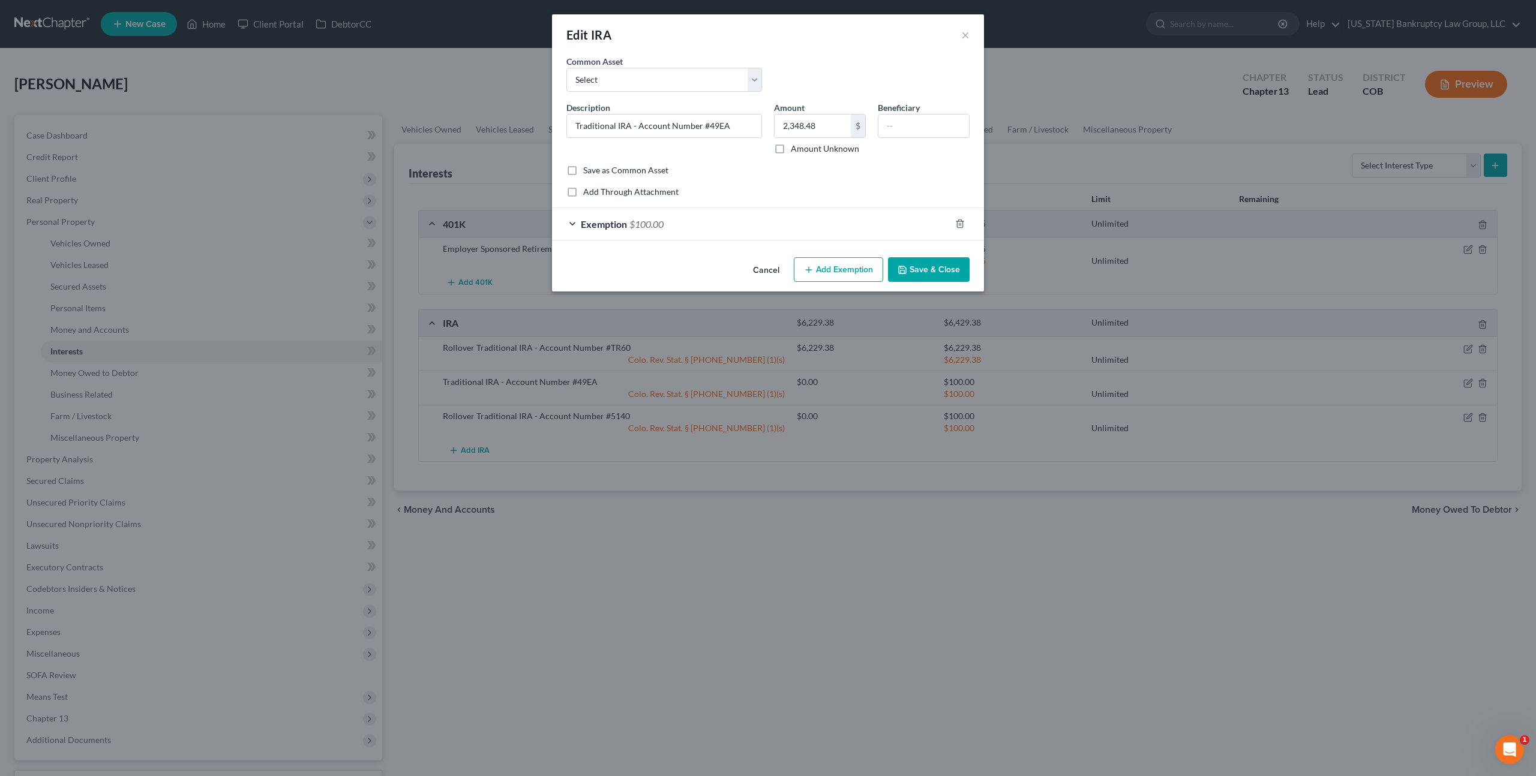
click at [869, 225] on div "Exemption $100.00" at bounding box center [751, 224] width 398 height 32
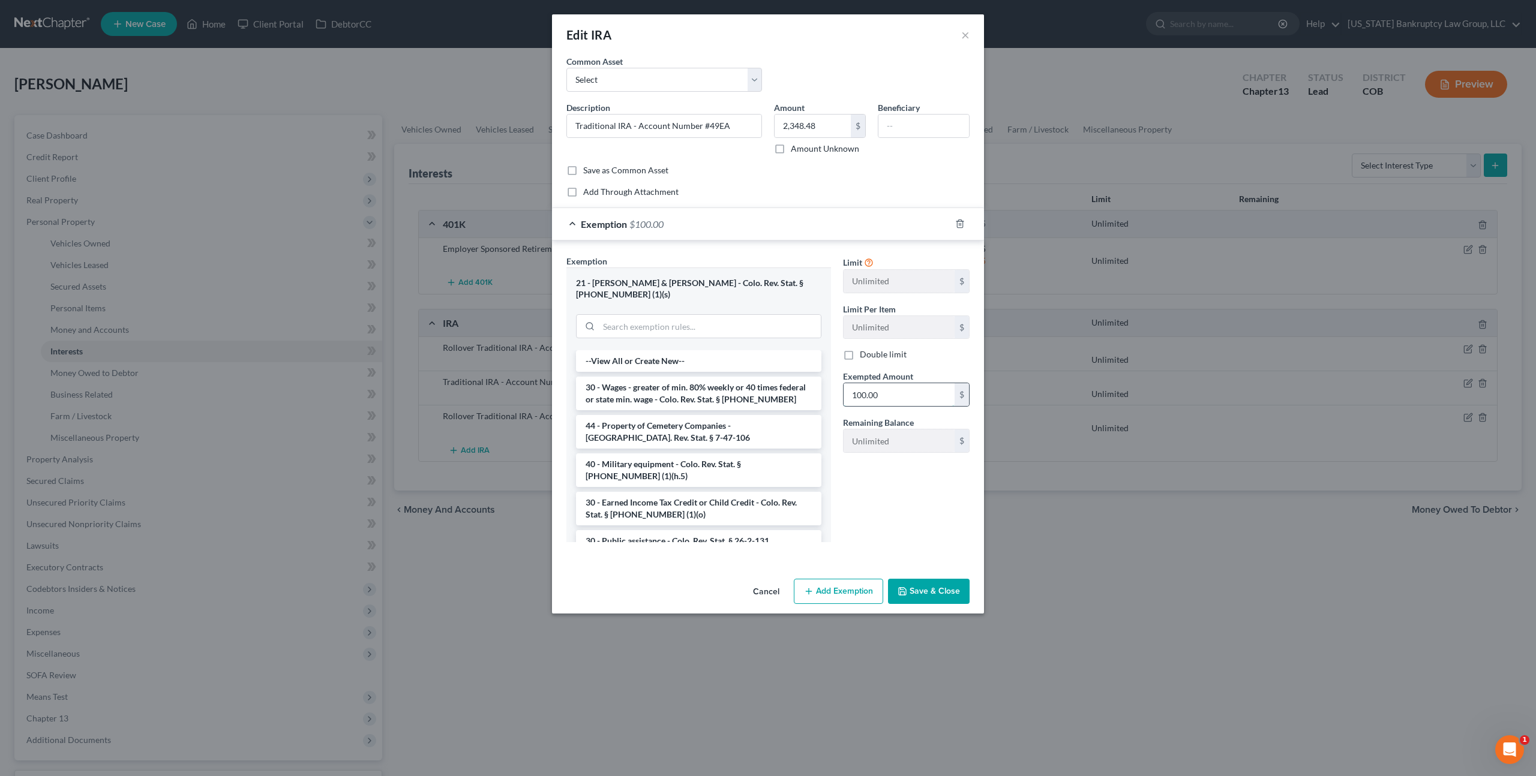
click at [884, 390] on input "100.00" at bounding box center [899, 394] width 111 height 23
type input "2,348.48"
click at [919, 587] on button "Save & Close" at bounding box center [929, 591] width 82 height 25
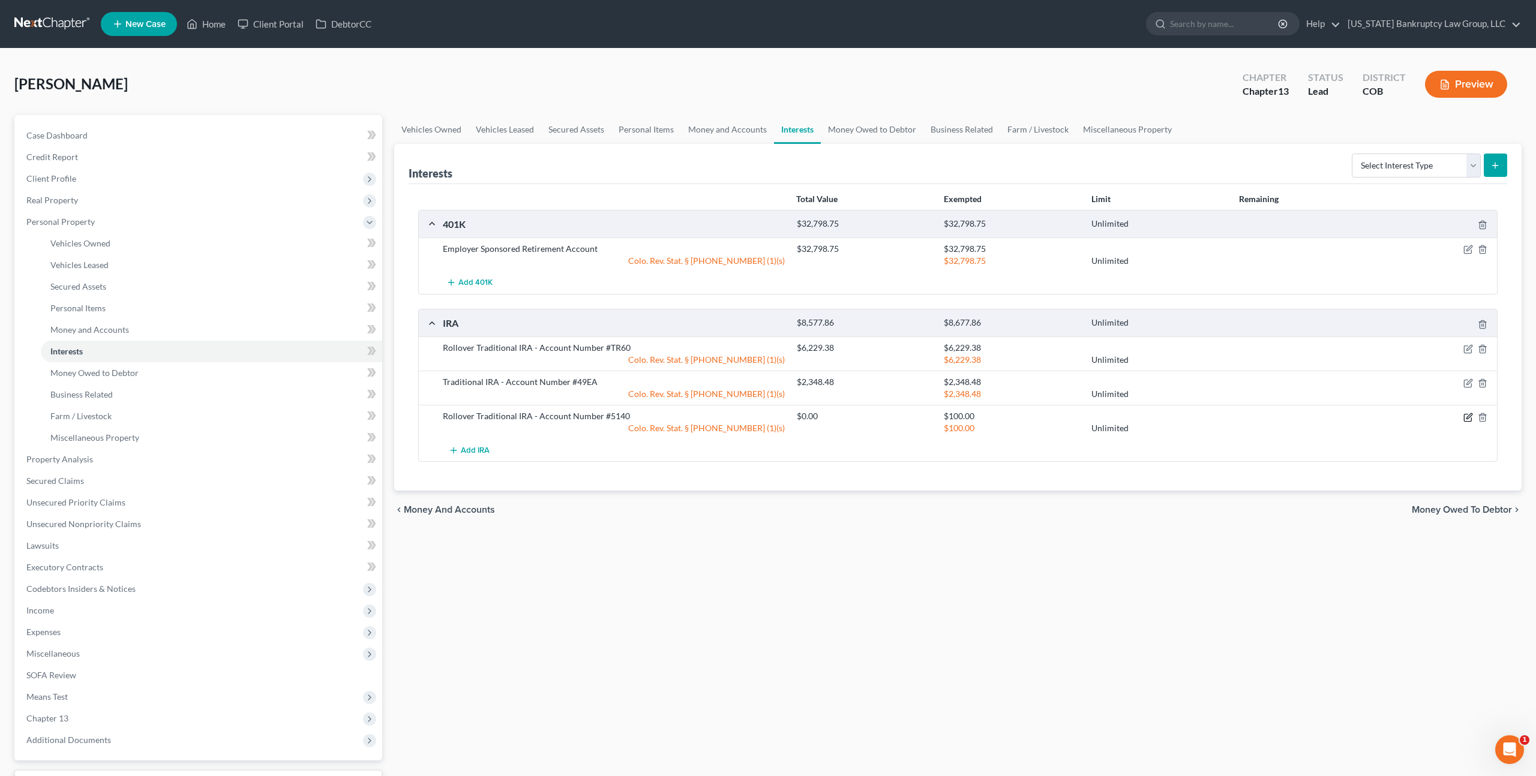
click at [1470, 416] on icon "button" at bounding box center [1468, 418] width 10 height 10
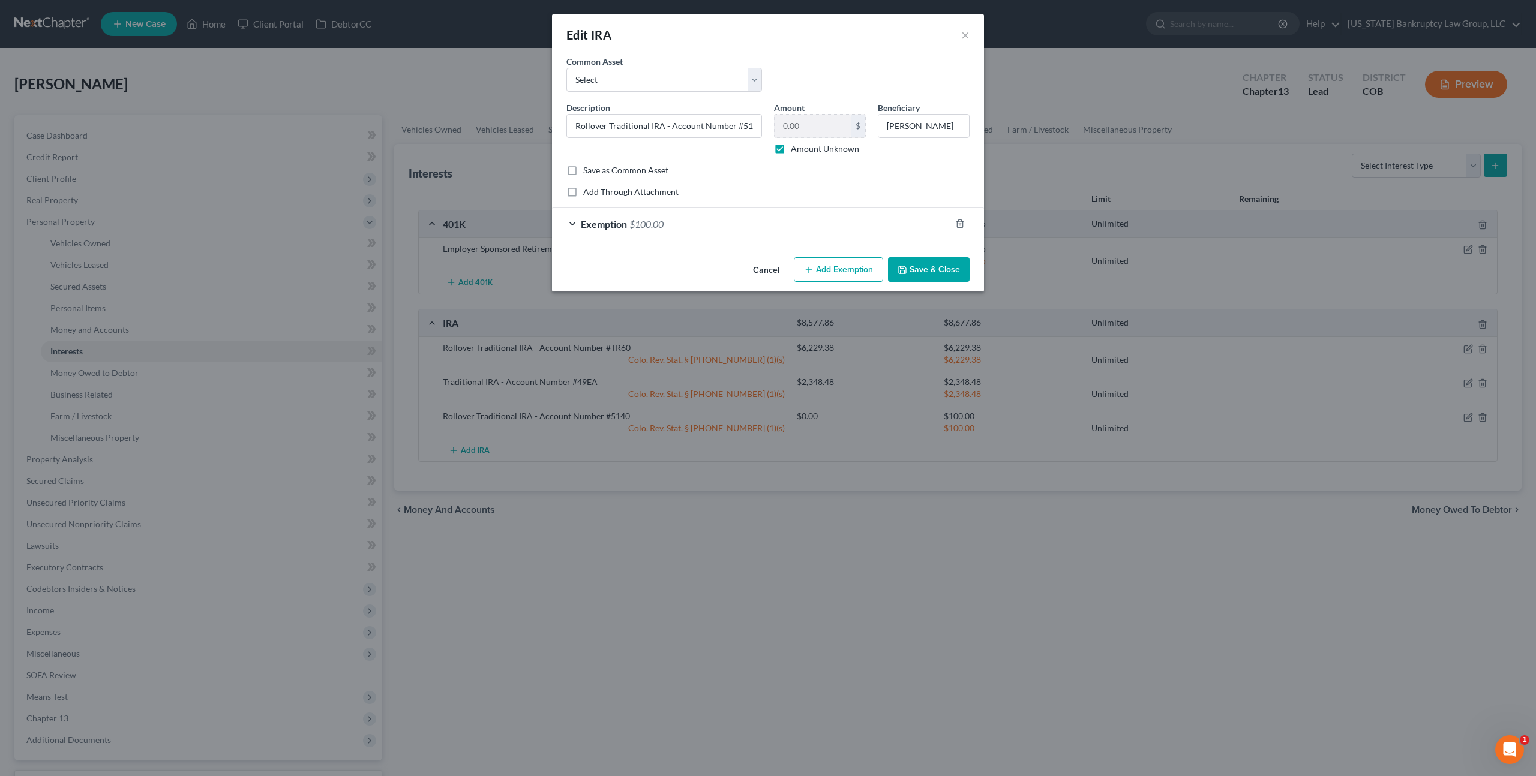
click at [830, 149] on label "Amount Unknown" at bounding box center [825, 149] width 68 height 12
click at [803, 149] on input "Amount Unknown" at bounding box center [800, 147] width 8 height 8
checkbox input "false"
click at [788, 122] on input "0.00" at bounding box center [813, 126] width 76 height 23
type input "1,056.27"
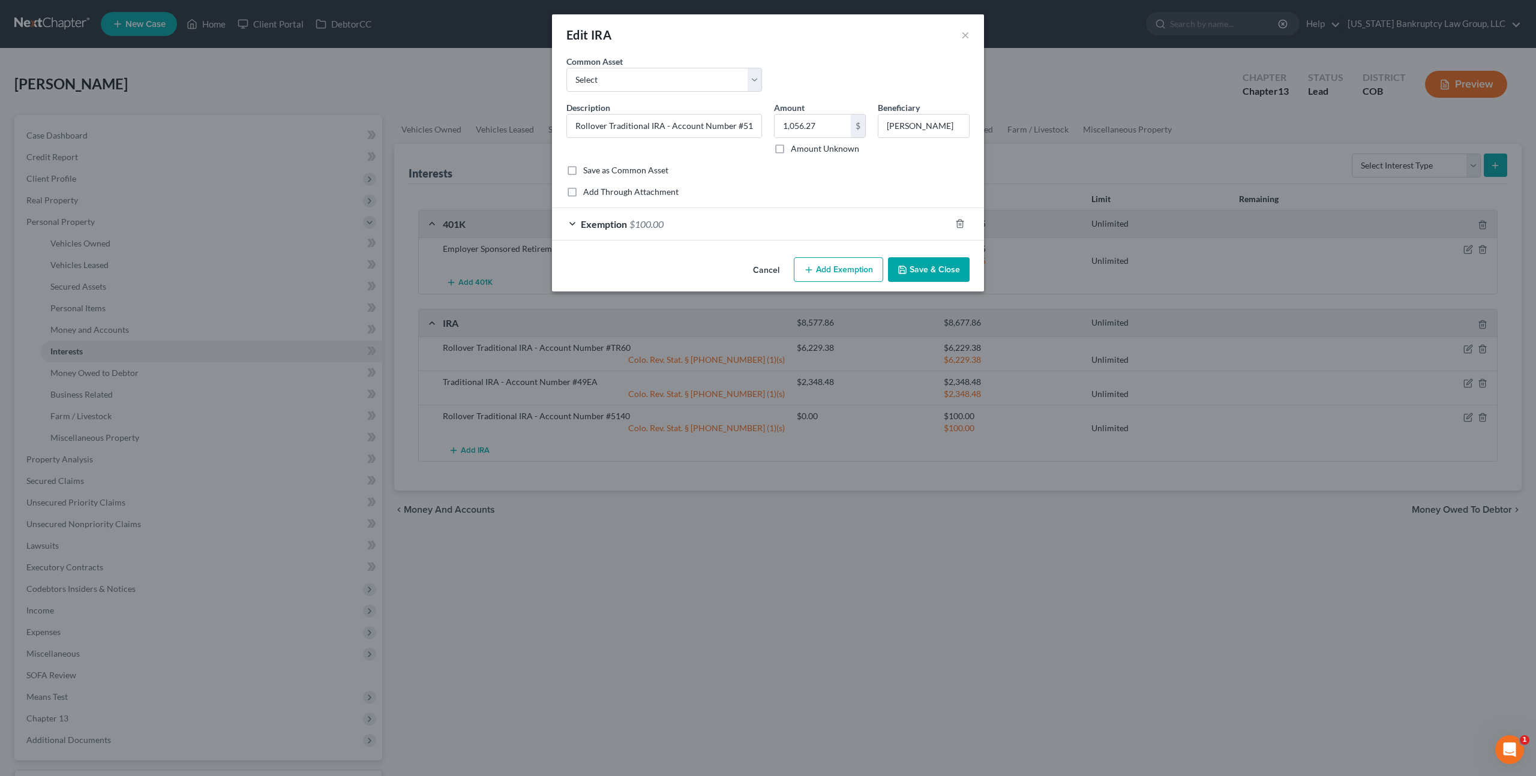
click at [842, 218] on div "Exemption $100.00" at bounding box center [751, 224] width 398 height 32
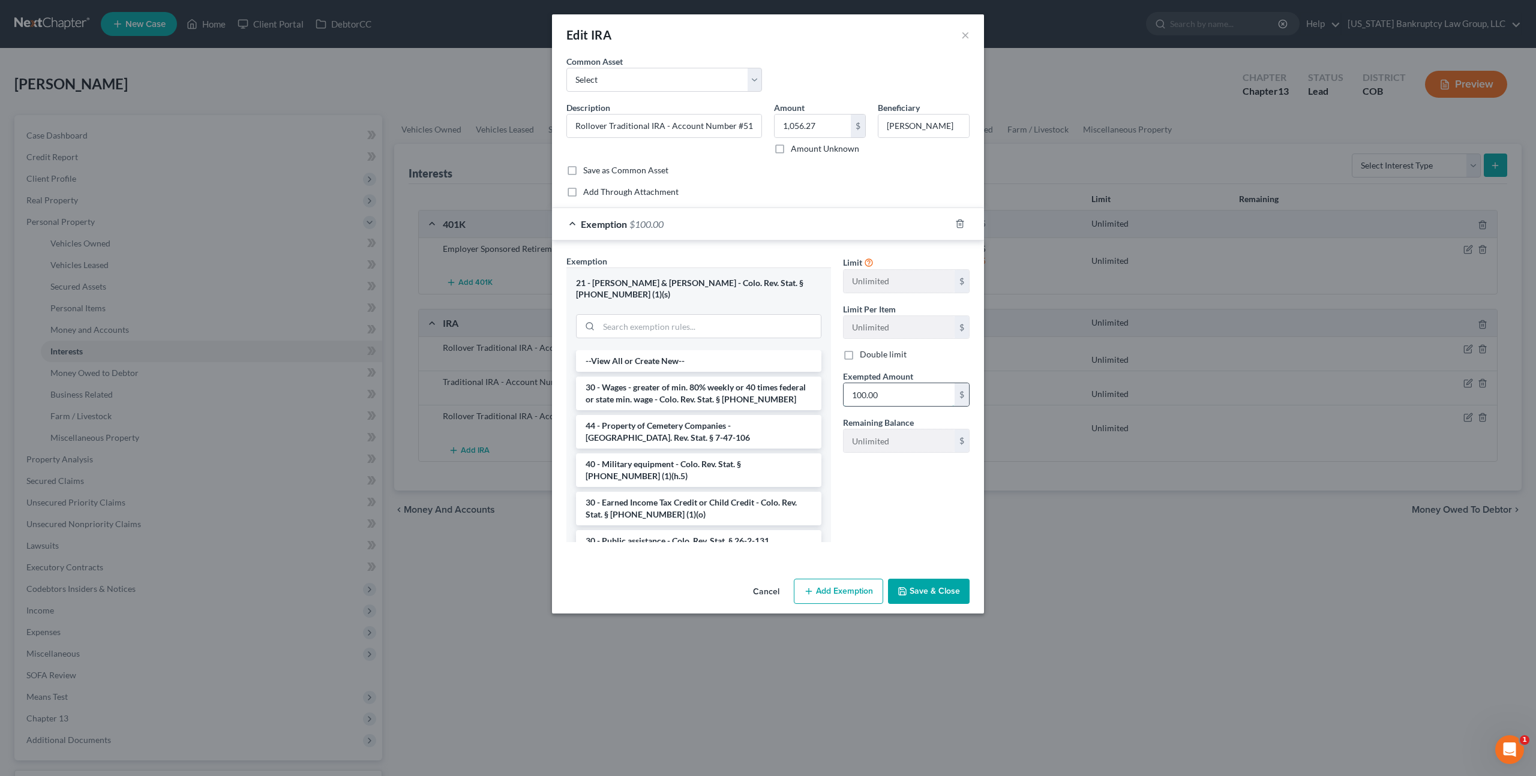
click at [857, 388] on input "100.00" at bounding box center [899, 394] width 111 height 23
type input "1,056.27"
click at [940, 579] on button "Save & Close" at bounding box center [929, 591] width 82 height 25
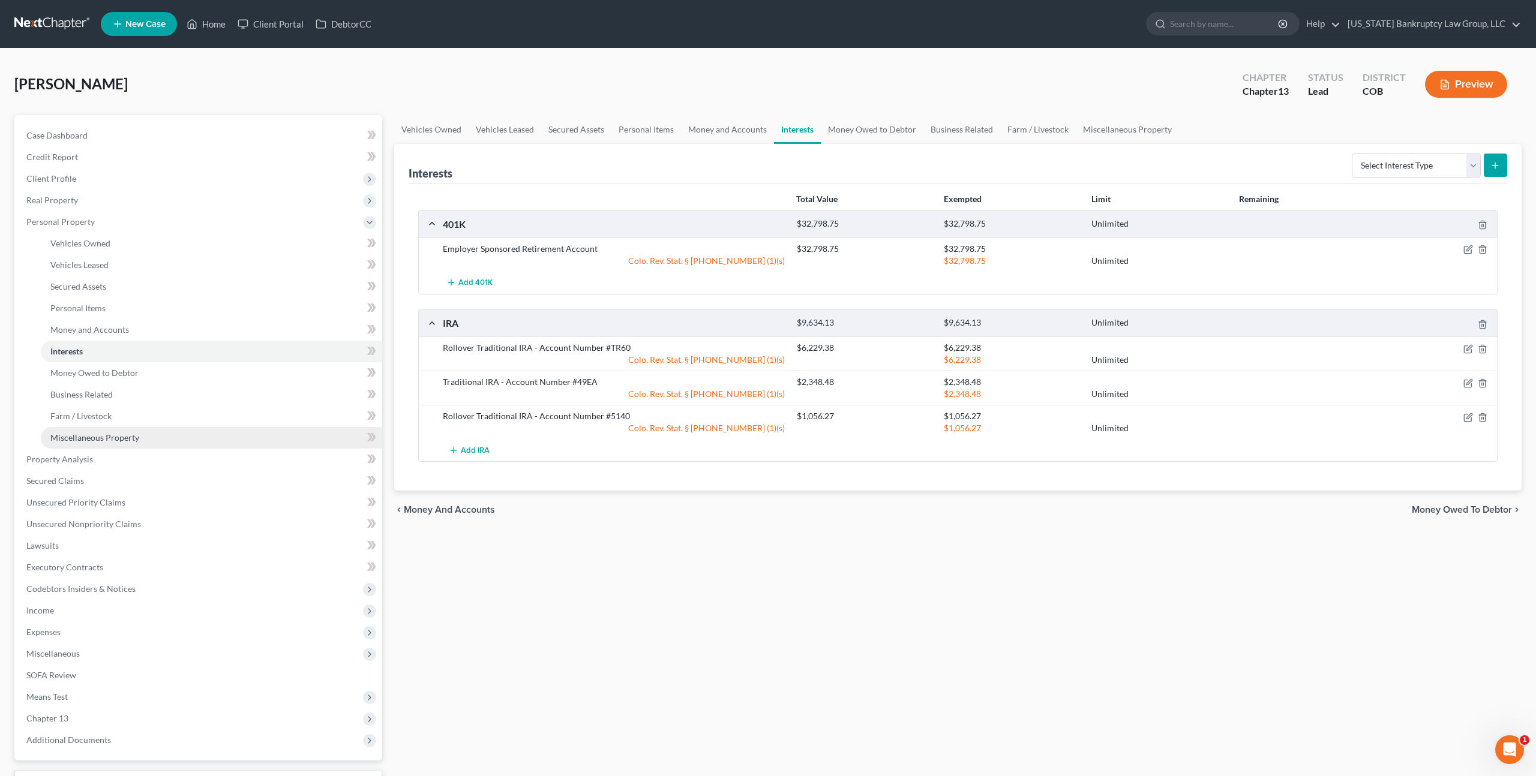
click at [114, 434] on span "Miscellaneous Property" at bounding box center [94, 438] width 89 height 10
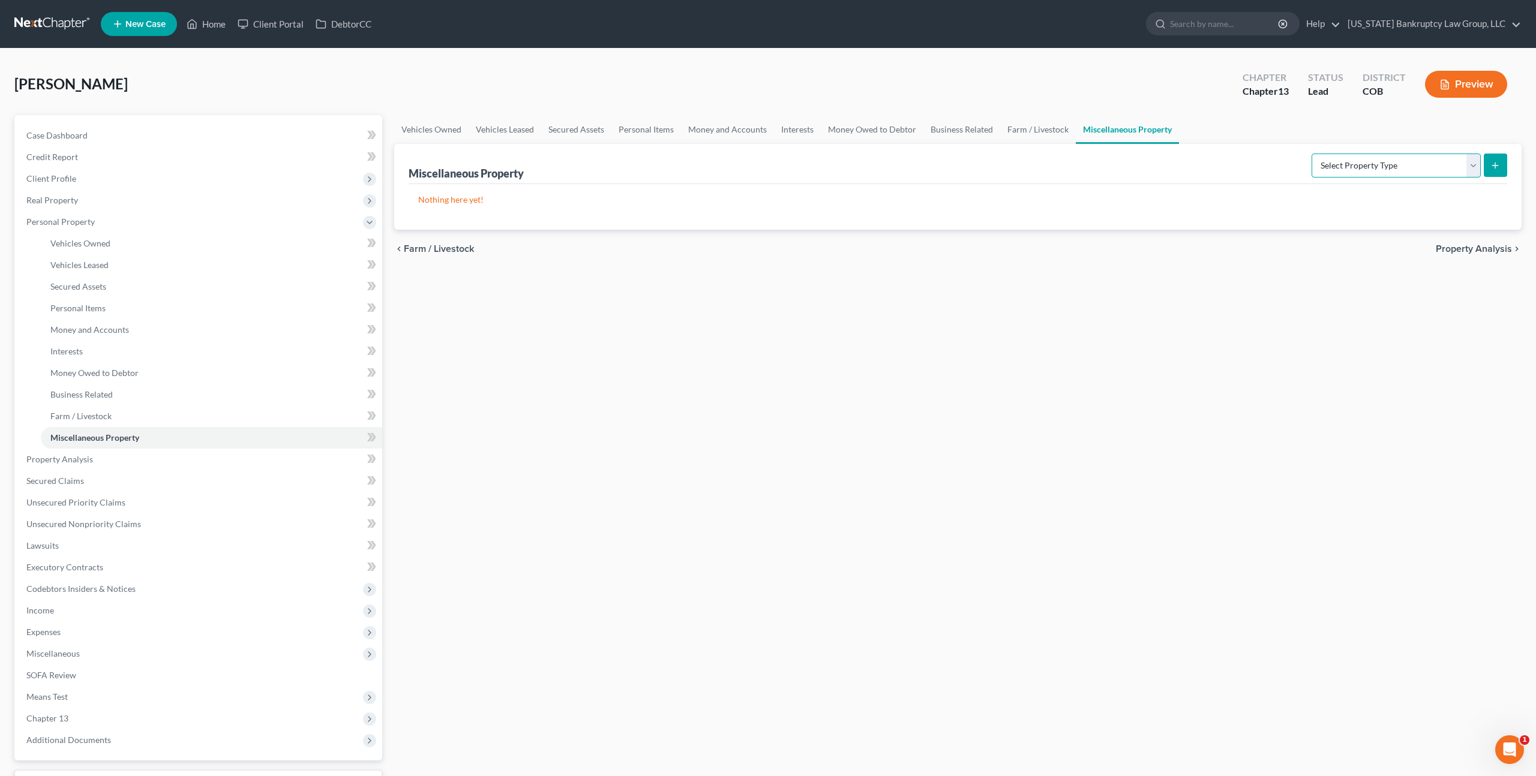
click at [1374, 170] on select "Select Property Type Assigned for Creditor Benefit [DATE] Holding for Another N…" at bounding box center [1396, 166] width 169 height 24
select select "holding_for_another"
click at [1312, 154] on select "Select Property Type Assigned for Creditor Benefit [DATE] Holding for Another N…" at bounding box center [1396, 166] width 169 height 24
click at [1491, 162] on icon "submit" at bounding box center [1495, 166] width 10 height 10
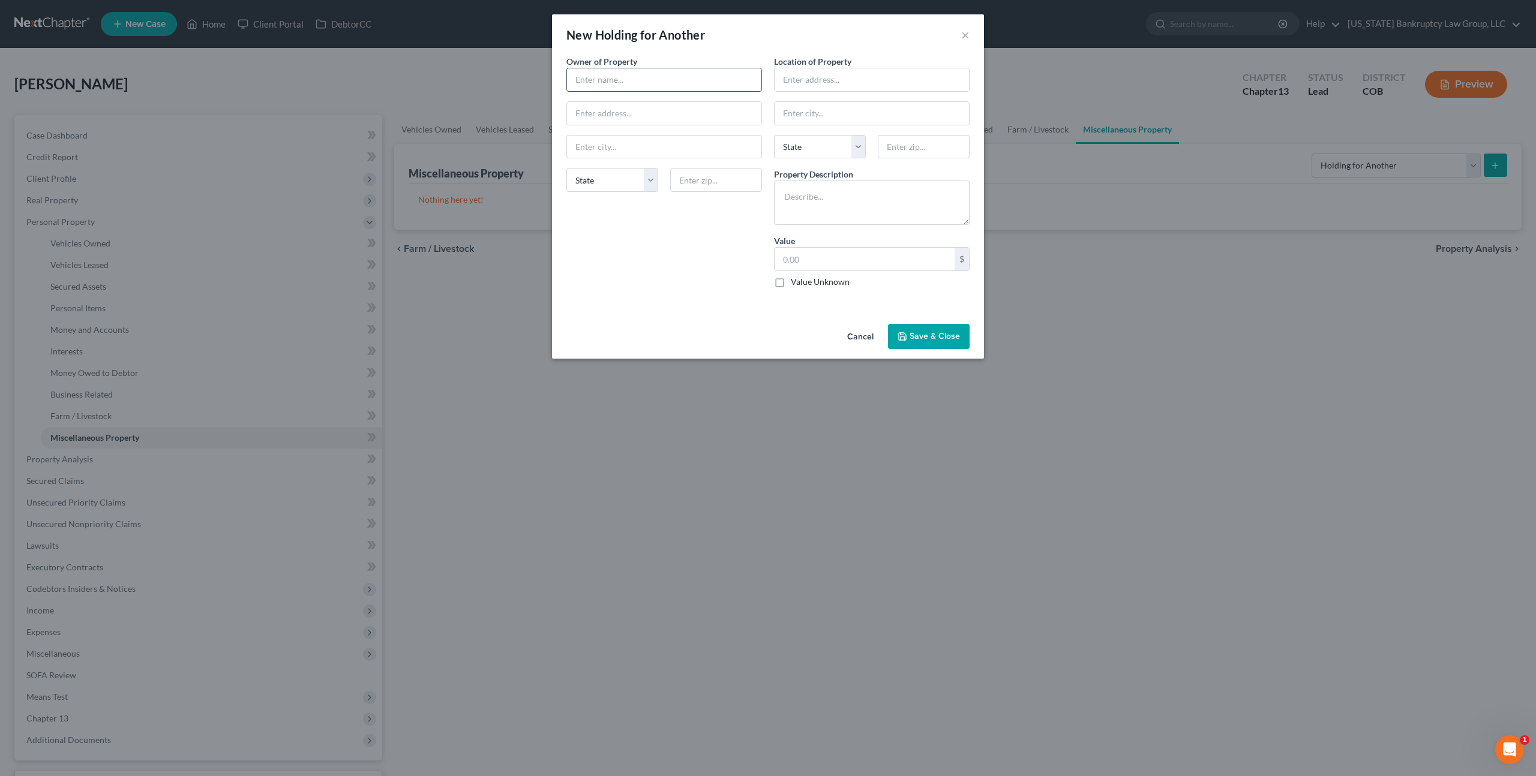
click at [658, 83] on input "text" at bounding box center [664, 79] width 194 height 23
click at [603, 82] on input "text" at bounding box center [664, 79] width 194 height 23
type input "[PERSON_NAME]"
click at [818, 203] on textarea at bounding box center [872, 203] width 196 height 44
type textarea "Miscellaneous trading cards"
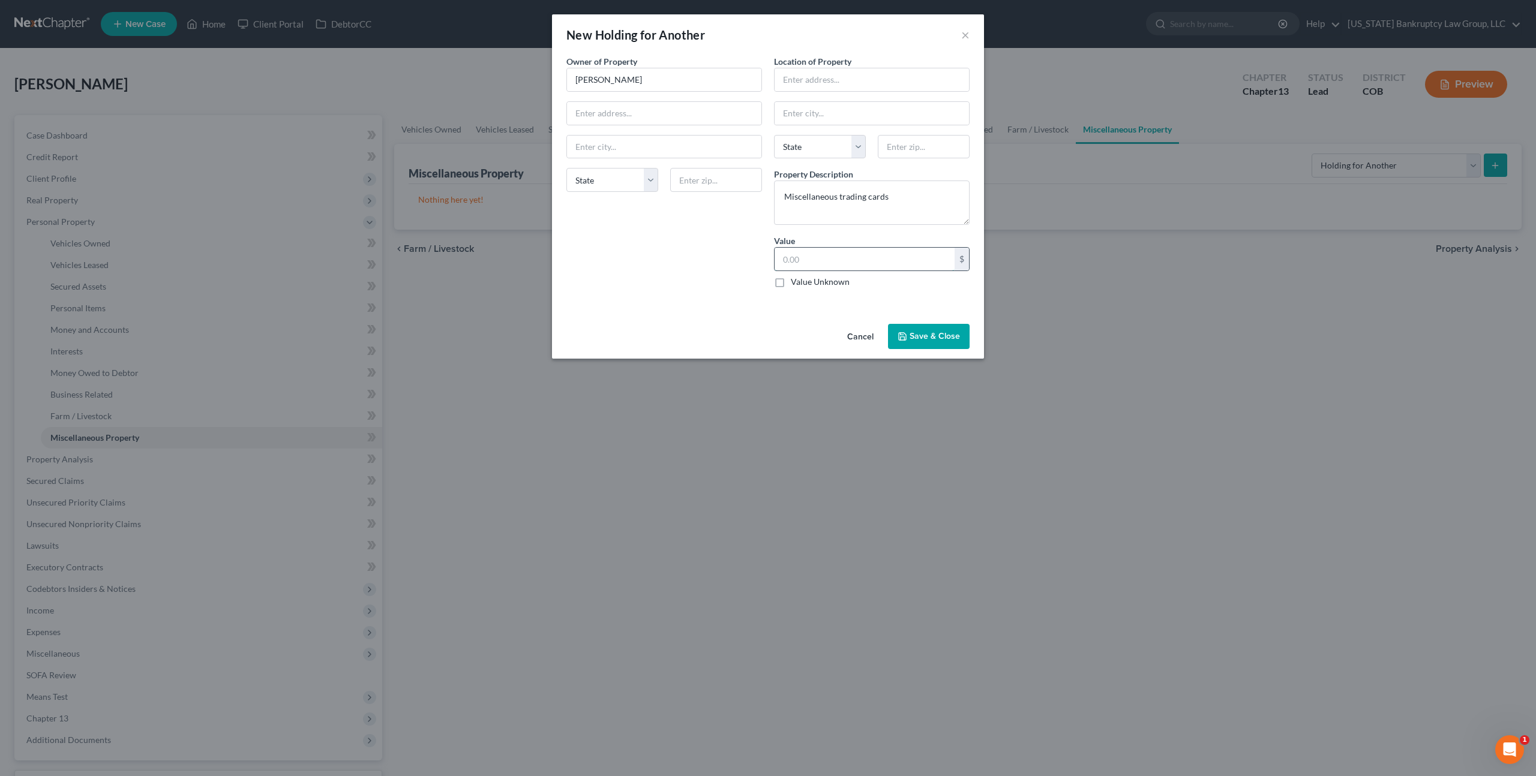
click at [785, 262] on input "text" at bounding box center [865, 259] width 180 height 23
type input "2,000.00"
click at [930, 339] on button "Save & Close" at bounding box center [929, 336] width 82 height 25
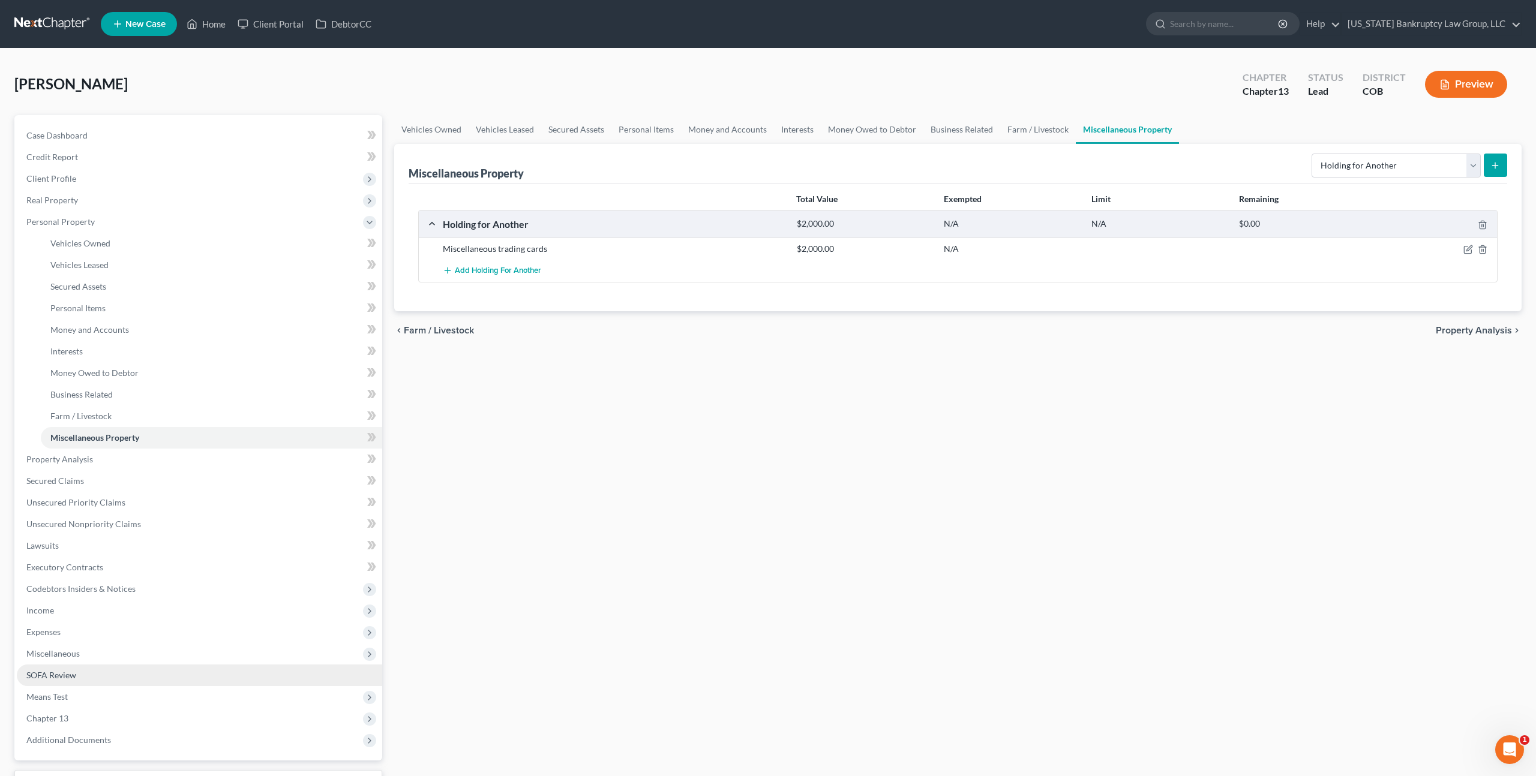
scroll to position [98, 0]
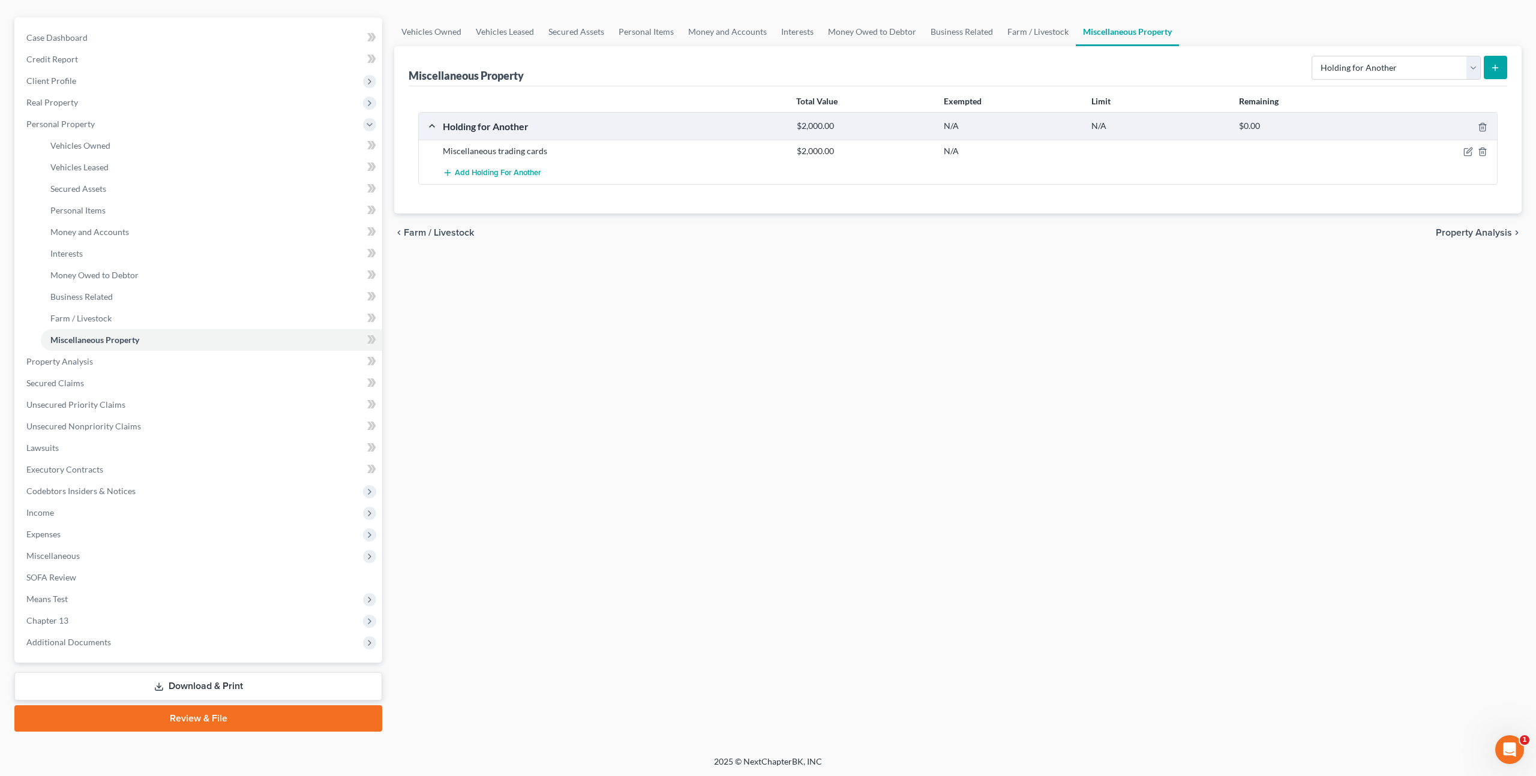
click at [268, 679] on link "Download & Print" at bounding box center [198, 687] width 368 height 28
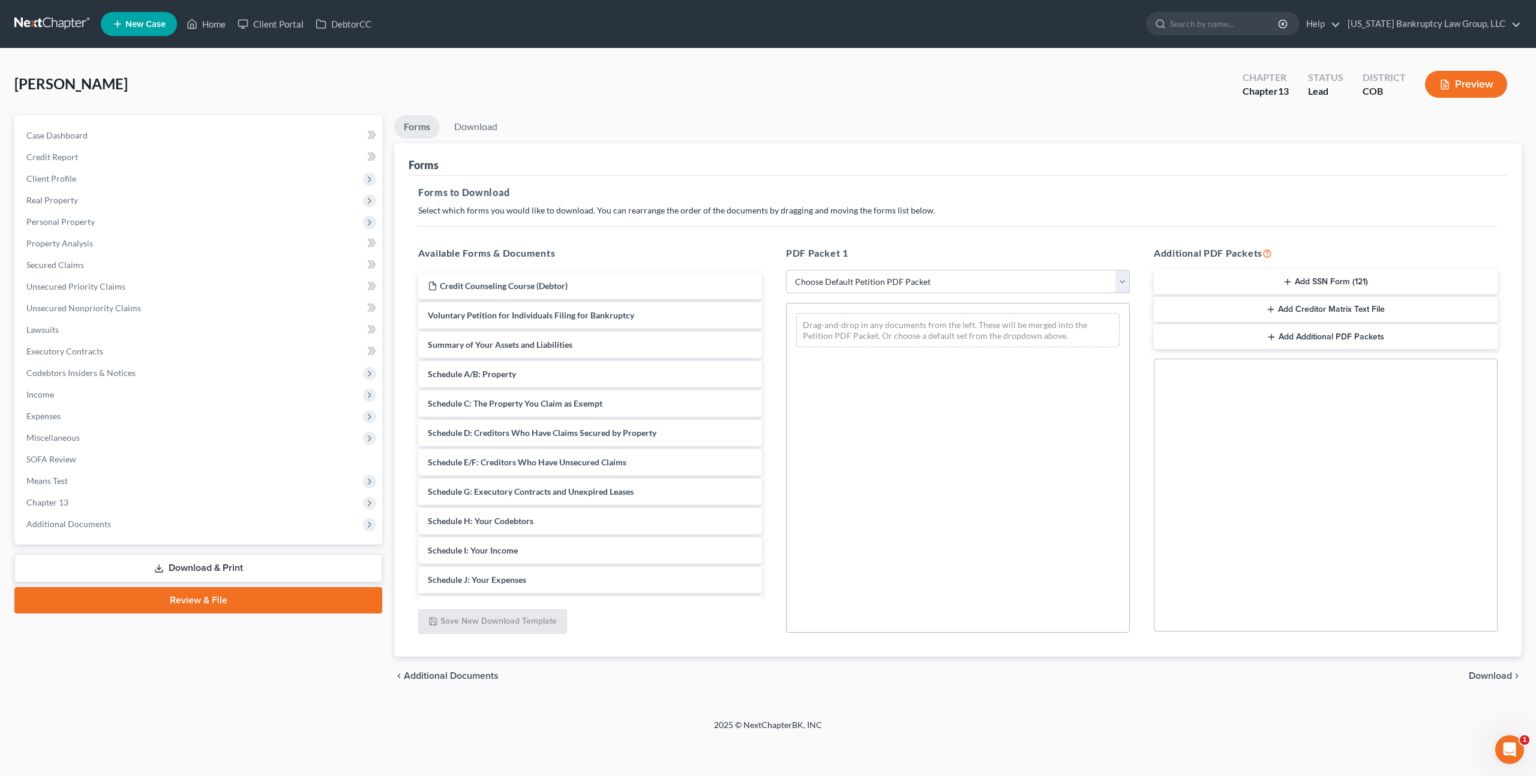
click at [914, 280] on select "Choose Default Petition PDF Packet Complete Bankruptcy Petition (all forms and …" at bounding box center [958, 282] width 344 height 24
select select "0"
click at [786, 270] on select "Choose Default Petition PDF Packet Complete Bankruptcy Petition (all forms and …" at bounding box center [958, 282] width 344 height 24
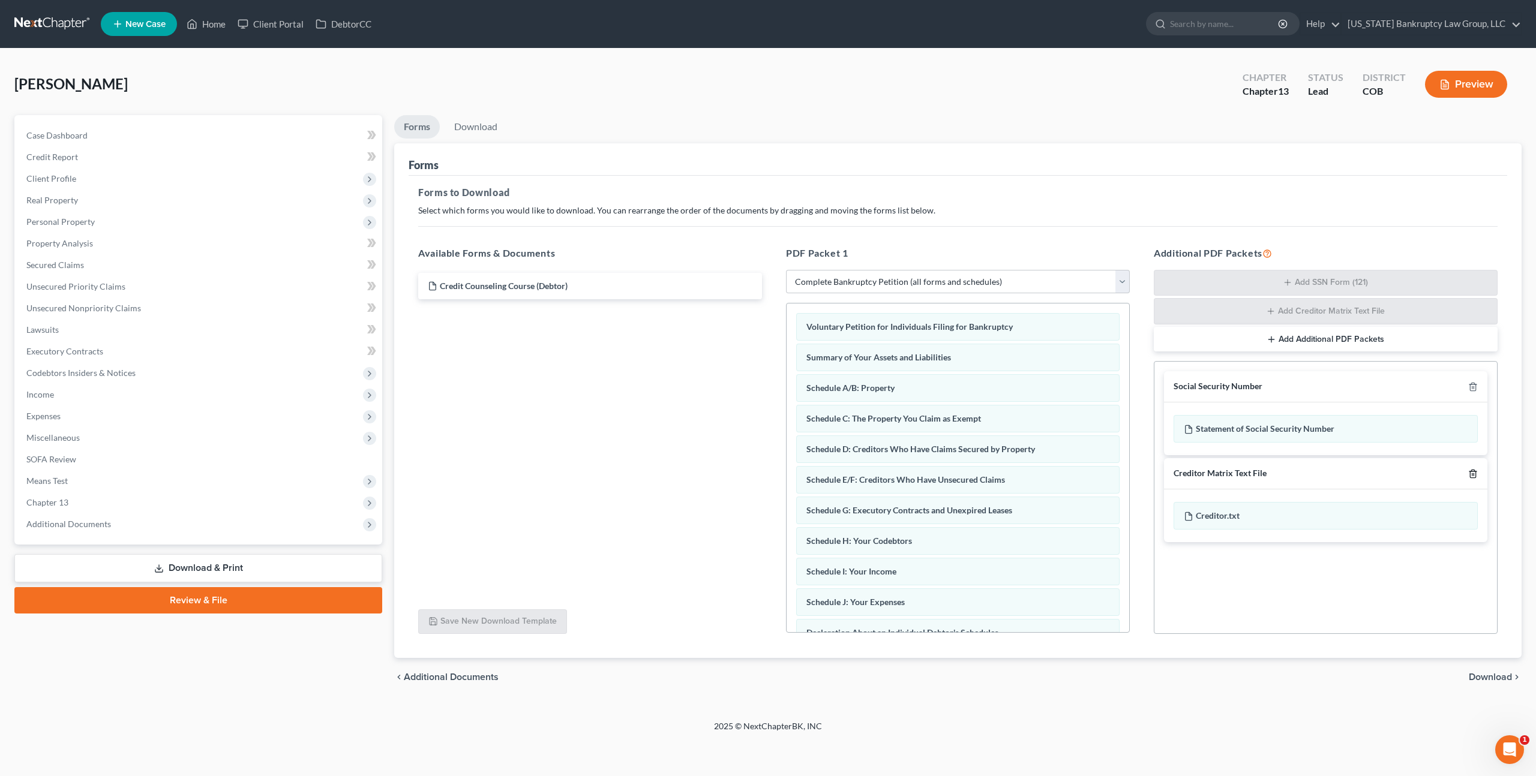
click at [1475, 474] on icon "button" at bounding box center [1473, 474] width 10 height 10
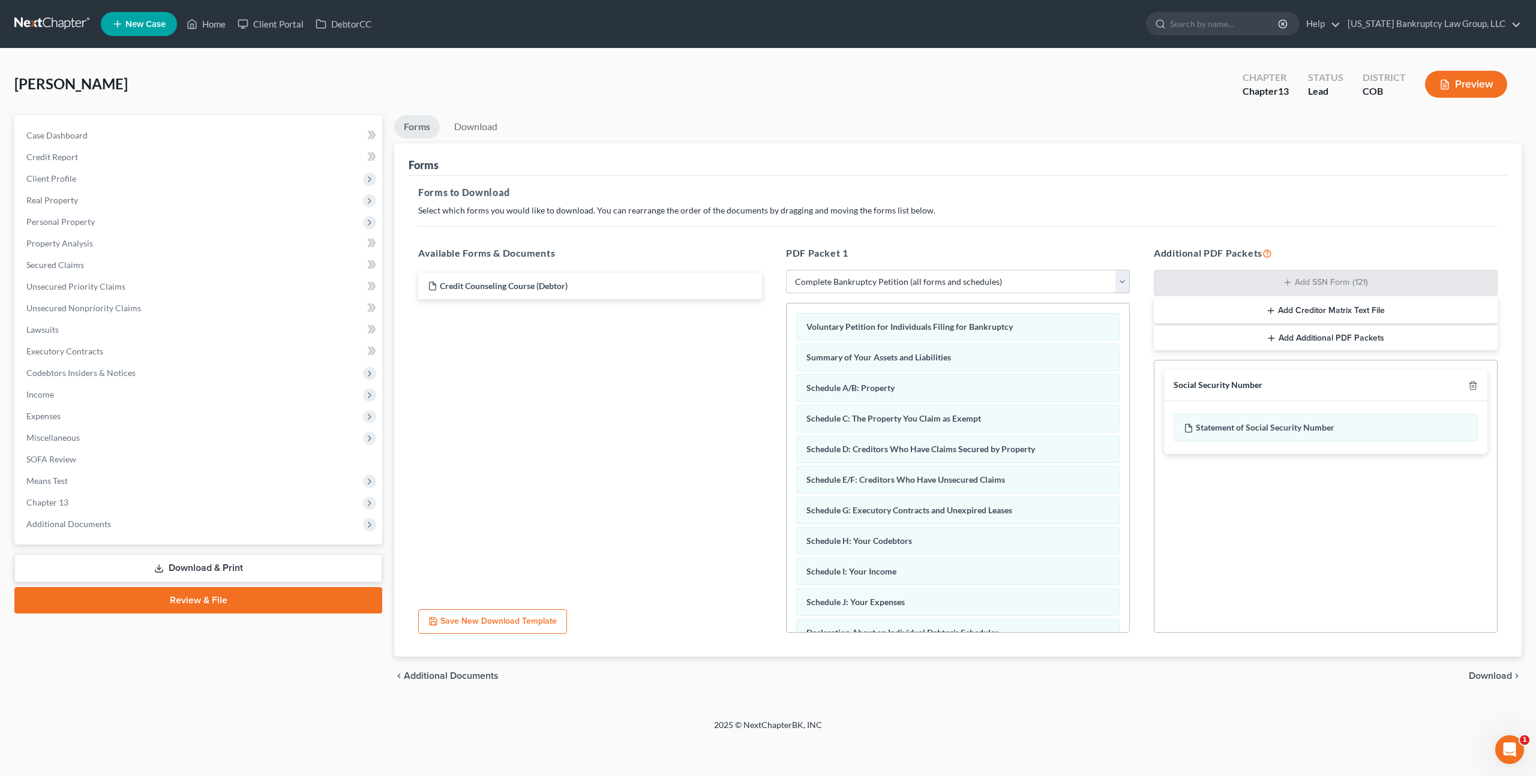
click at [1474, 672] on span "Download" at bounding box center [1490, 676] width 43 height 10
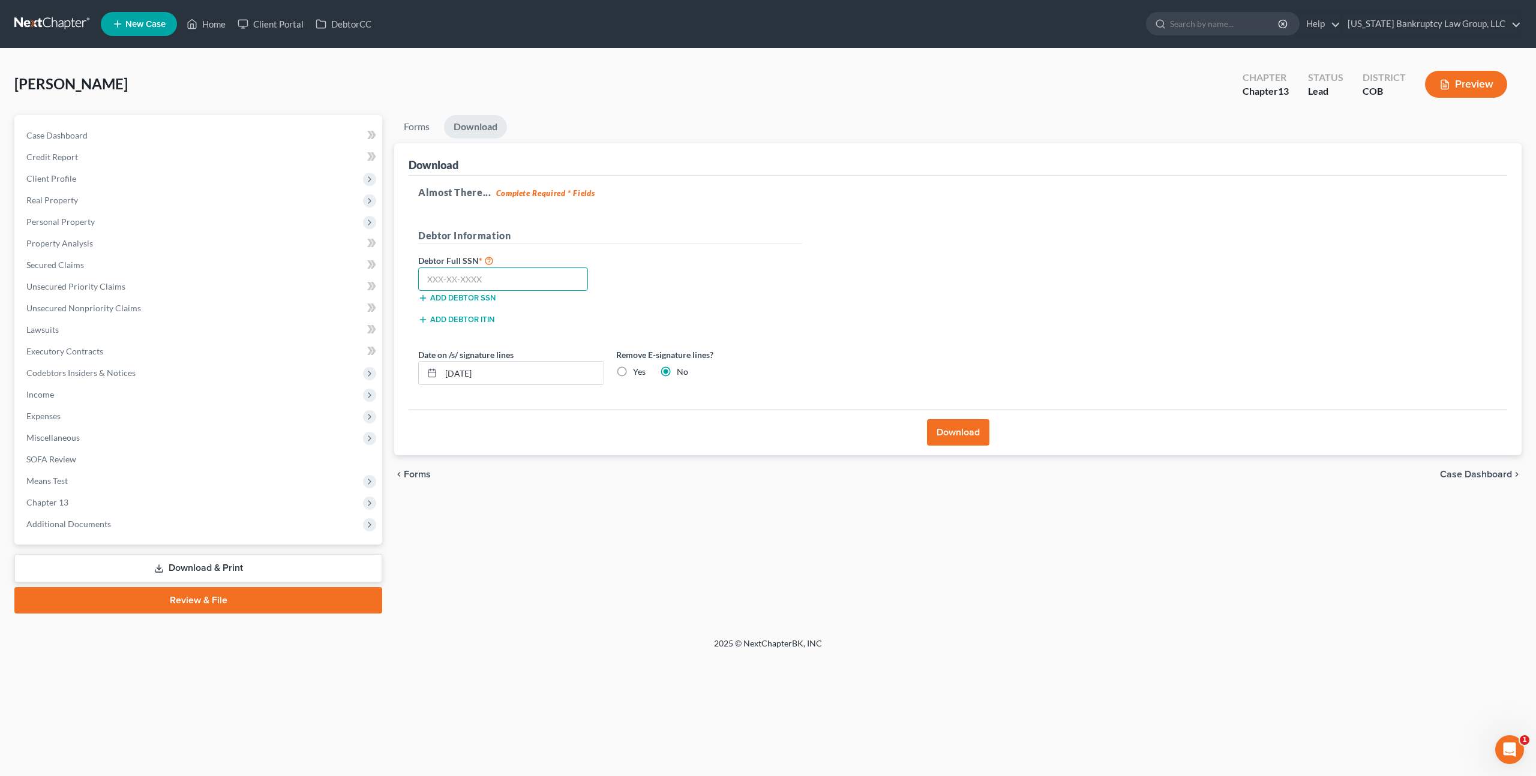
click at [550, 280] on input "text" at bounding box center [503, 280] width 170 height 24
type input "618-68-4120"
click at [958, 426] on button "Download" at bounding box center [958, 432] width 62 height 26
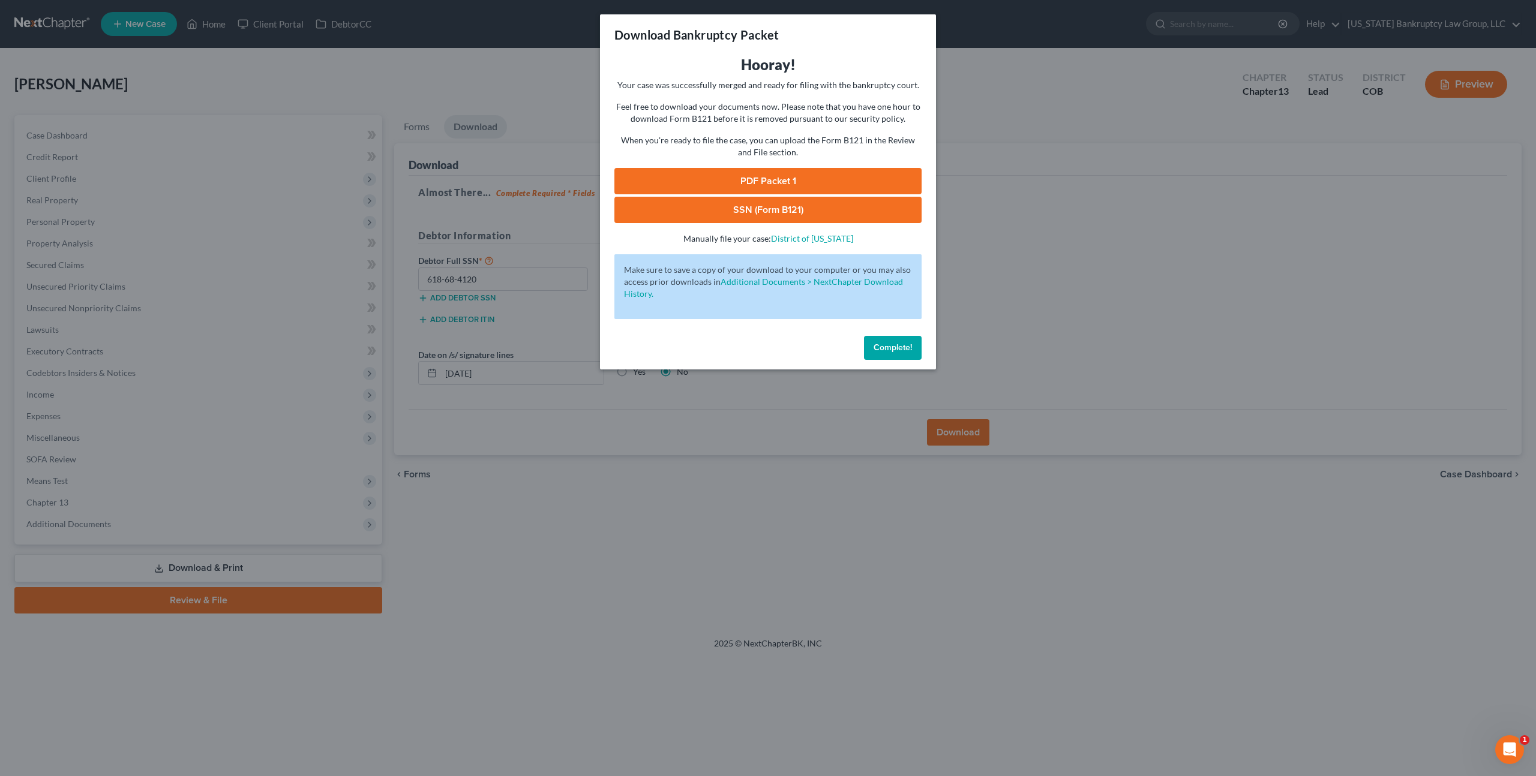
click at [688, 182] on link "PDF Packet 1" at bounding box center [767, 181] width 307 height 26
click at [673, 209] on link "SSN (Form B121)" at bounding box center [767, 210] width 307 height 26
click at [868, 346] on button "Complete!" at bounding box center [893, 348] width 58 height 24
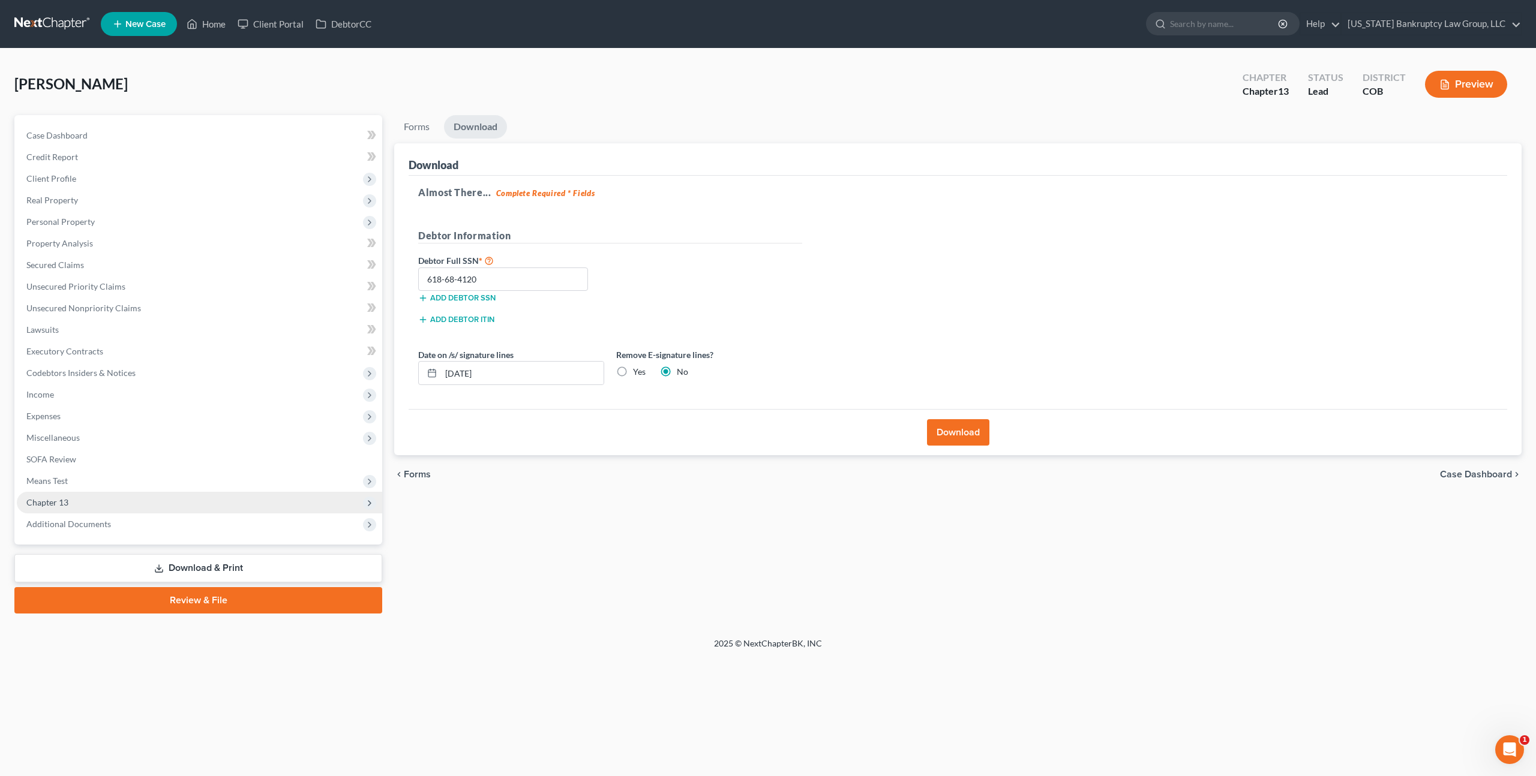
click at [139, 502] on span "Chapter 13" at bounding box center [199, 503] width 365 height 22
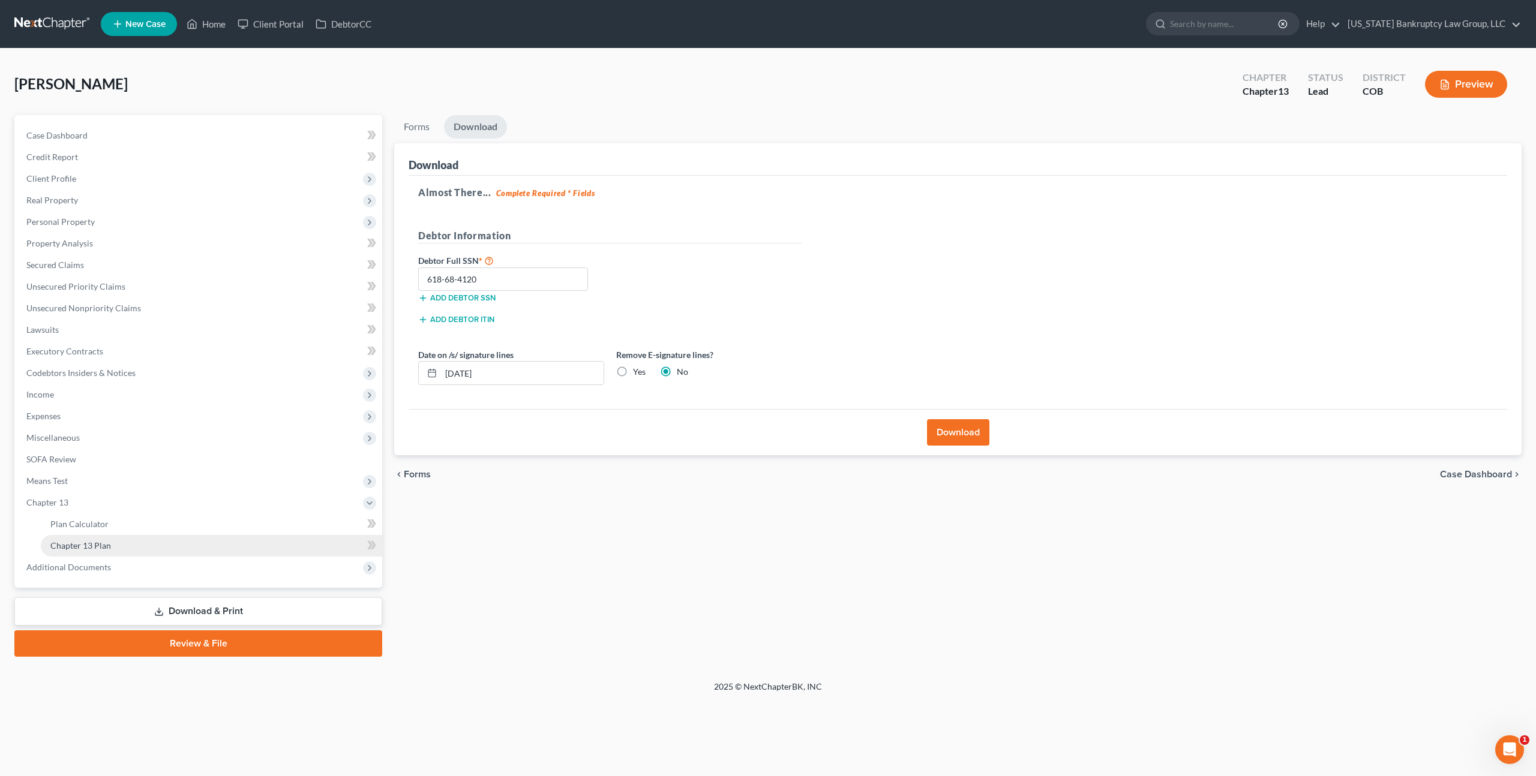
click at [138, 552] on link "Chapter 13 Plan" at bounding box center [211, 546] width 341 height 22
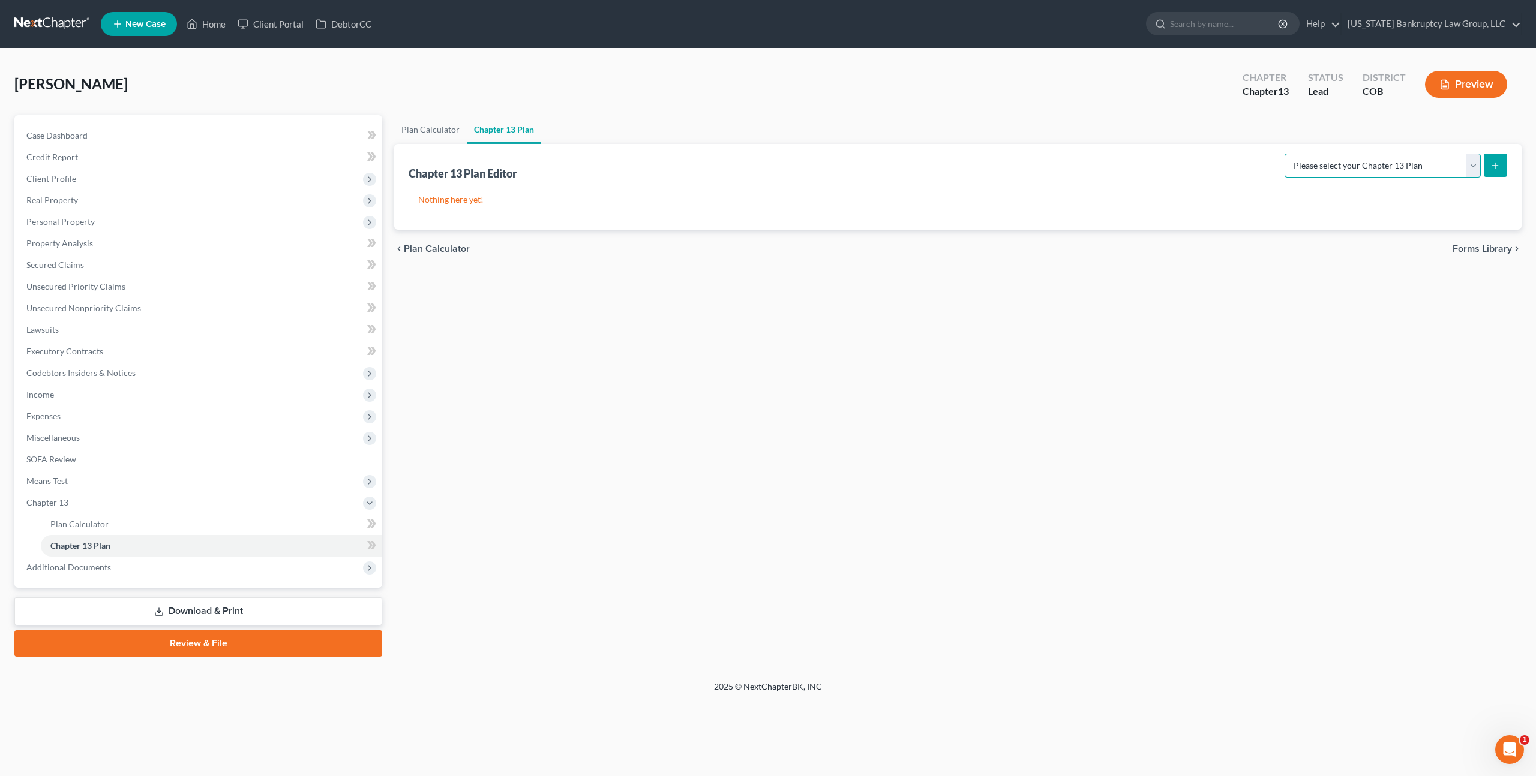
click at [1369, 165] on select "Please select your Chapter 13 Plan District of [US_STATE] - Plan Revised [DATE]…" at bounding box center [1383, 166] width 196 height 24
select select "0"
click at [1285, 154] on select "Please select your Chapter 13 Plan District of [US_STATE] - Plan Revised [DATE]…" at bounding box center [1383, 166] width 196 height 24
click at [1498, 158] on button "submit" at bounding box center [1495, 165] width 23 height 23
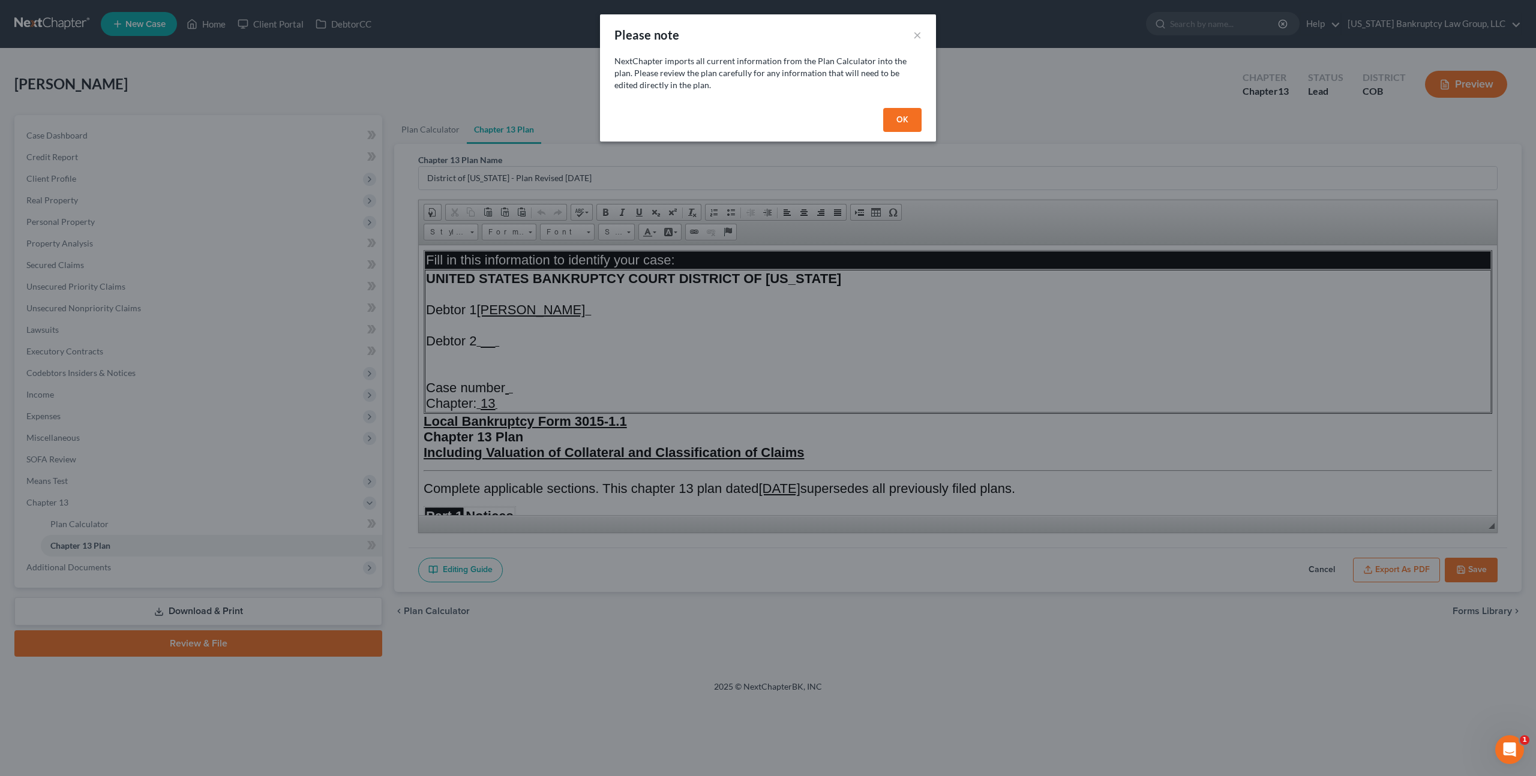
click at [912, 123] on button "OK" at bounding box center [902, 120] width 38 height 24
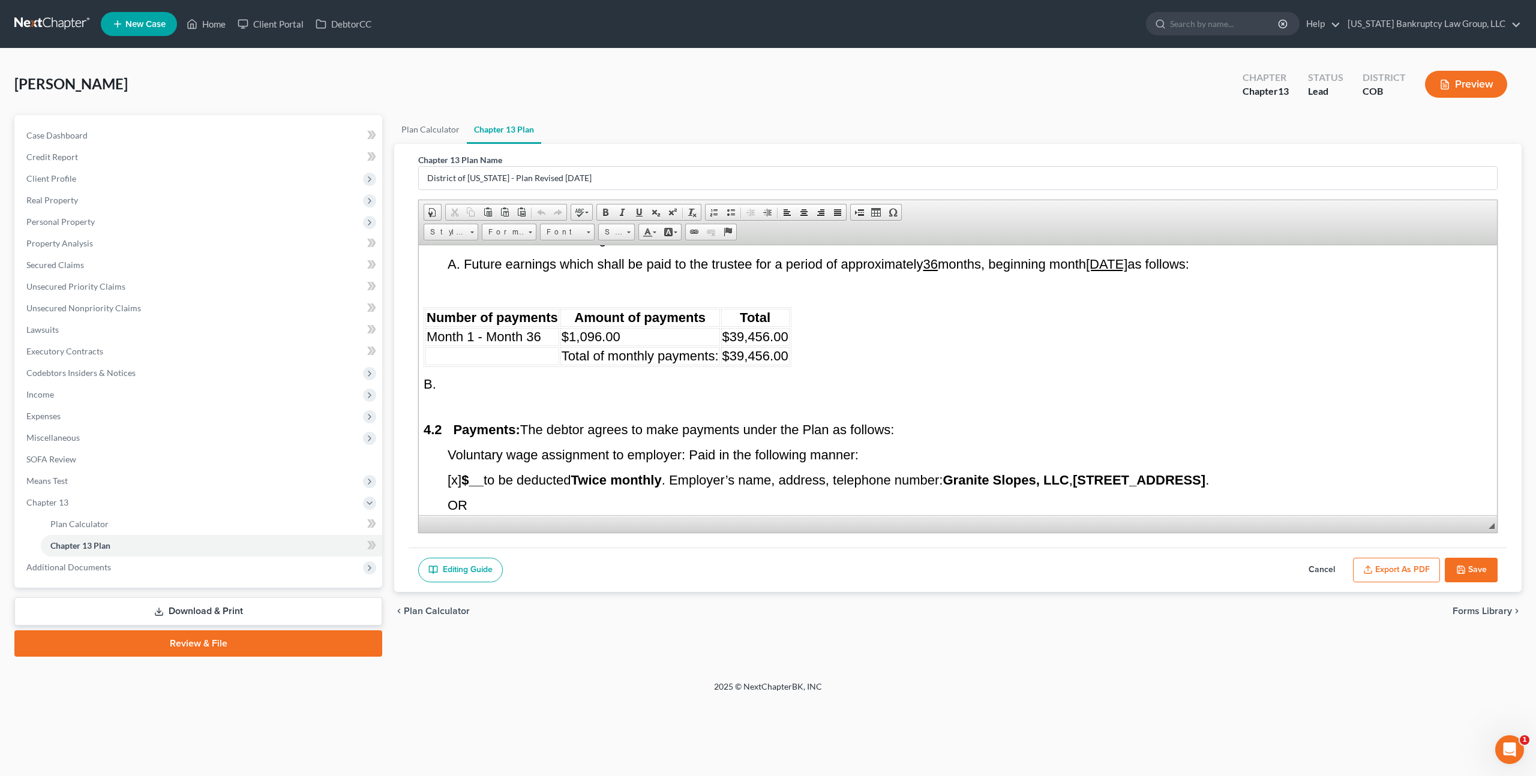
scroll to position [2294, 0]
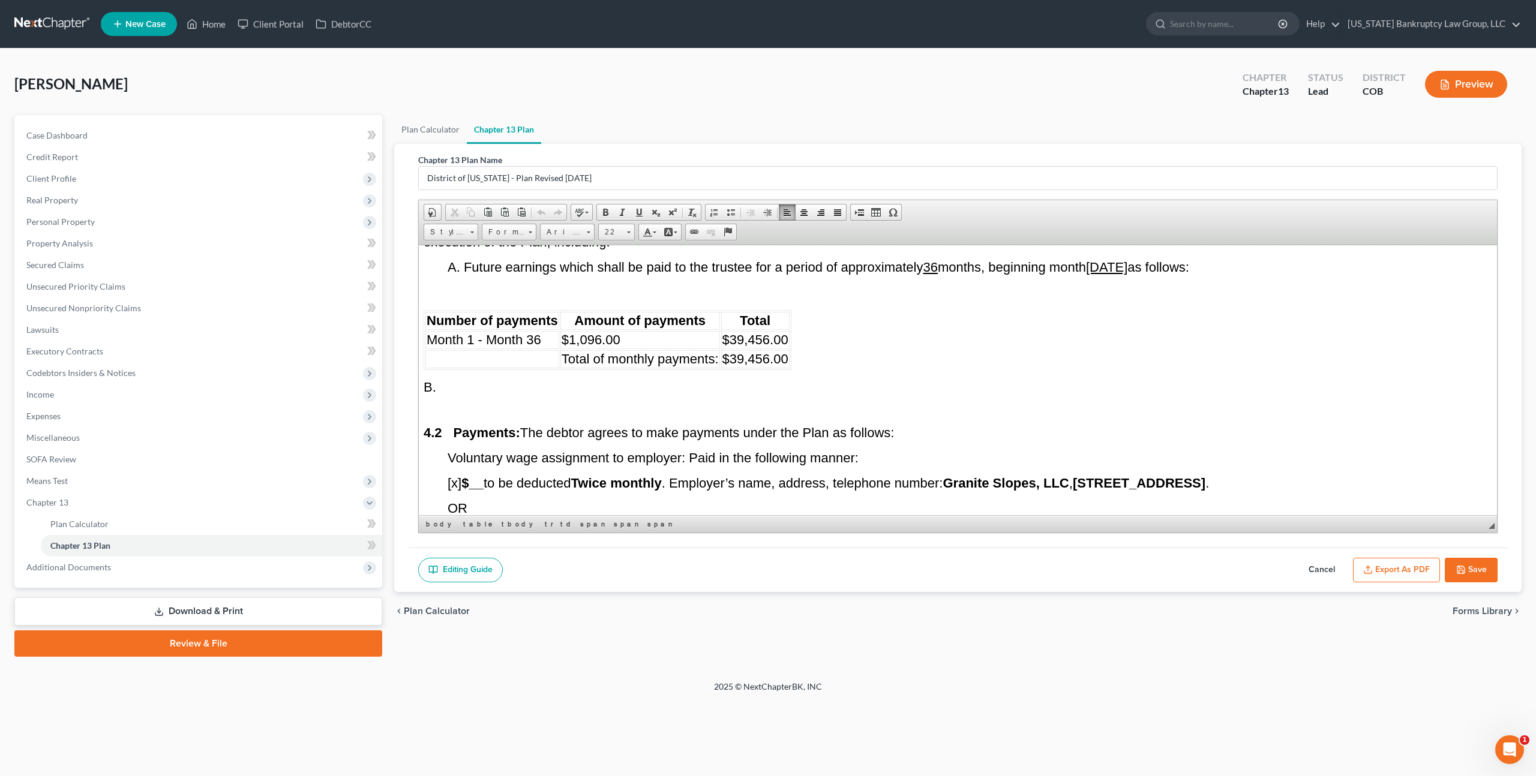
click at [595, 332] on span "$1,096.00" at bounding box center [591, 339] width 59 height 15
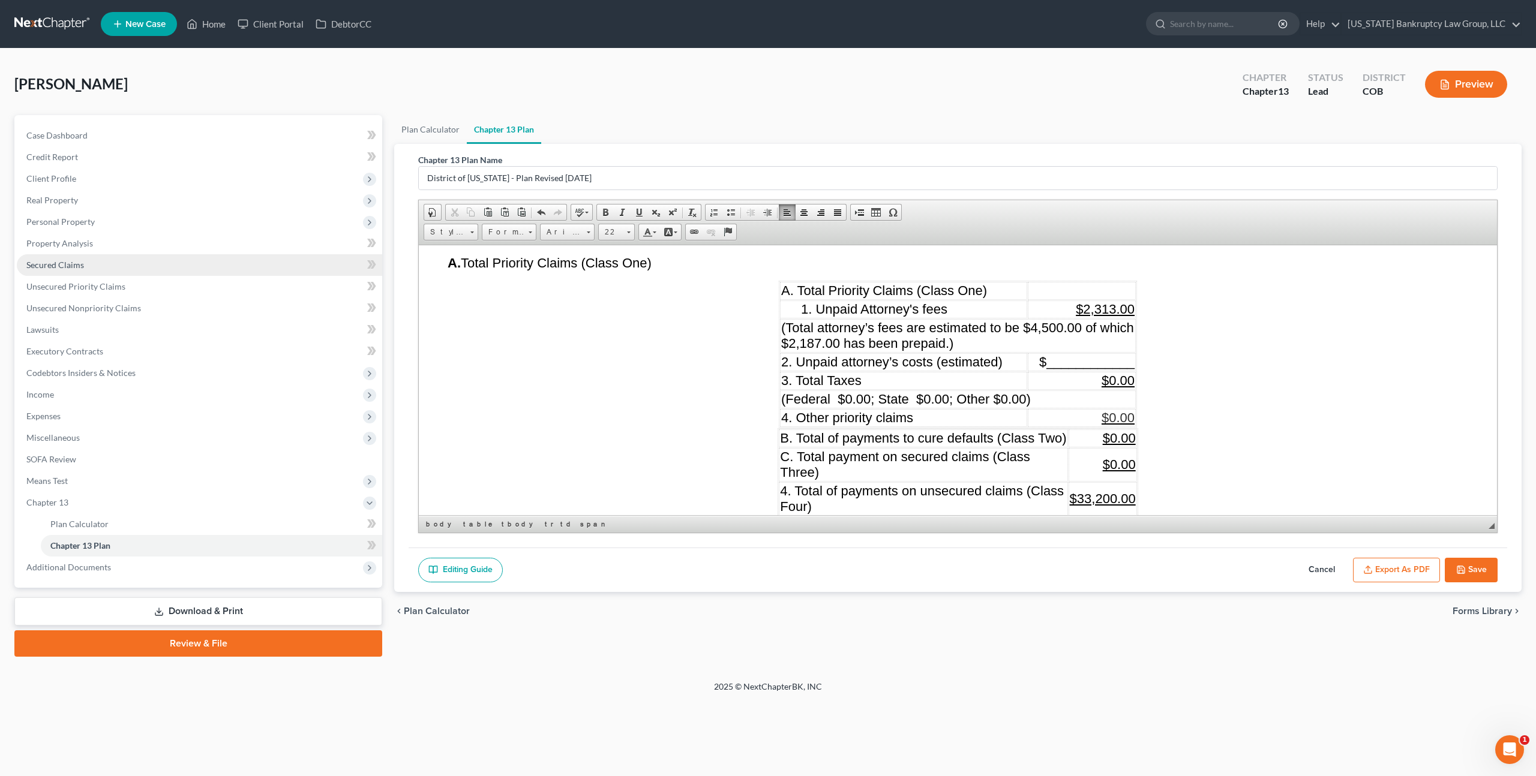
scroll to position [1301, 0]
click at [1136, 352] on td "$ ____________" at bounding box center [1082, 361] width 108 height 18
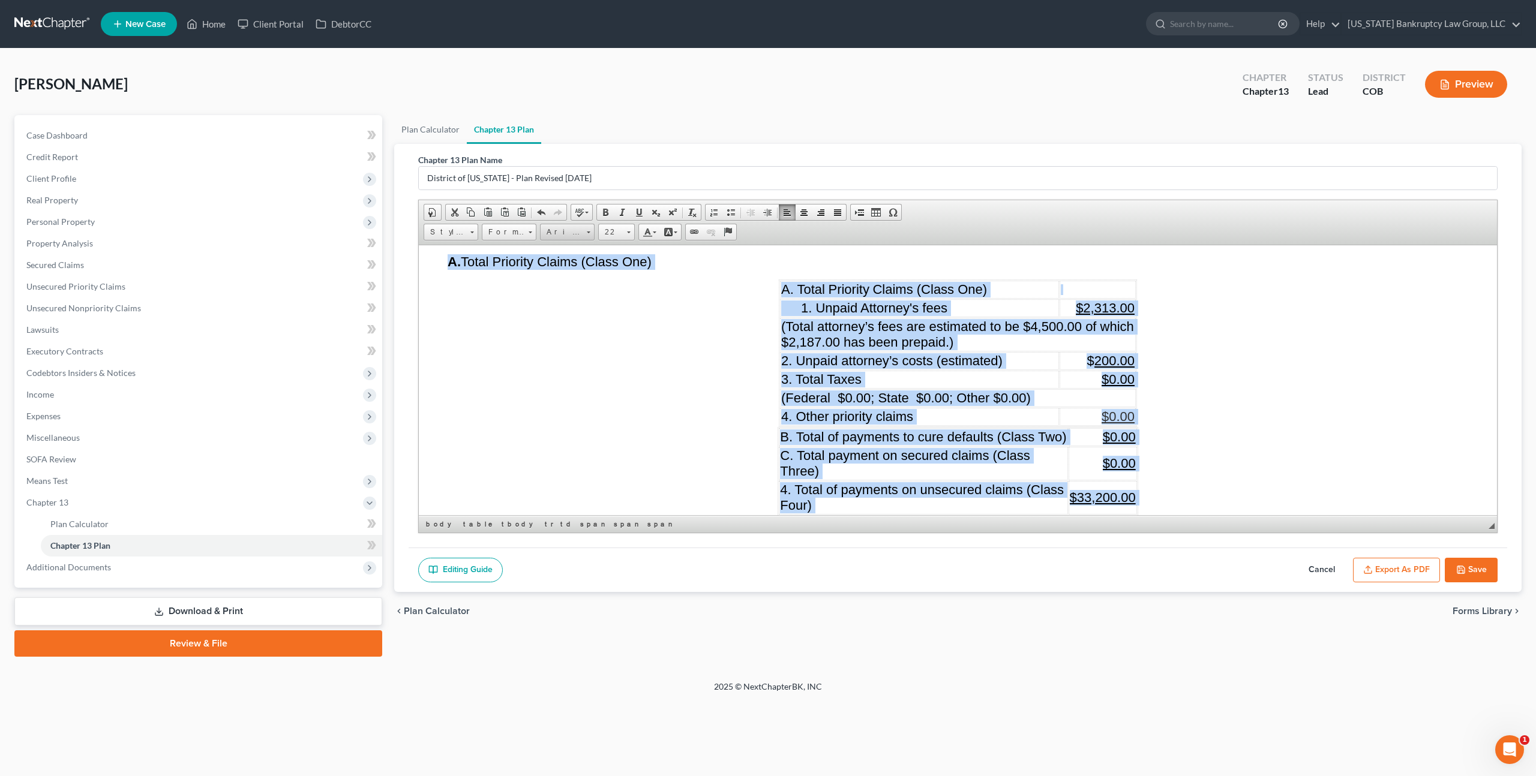
click at [554, 234] on span "Arial" at bounding box center [562, 232] width 42 height 16
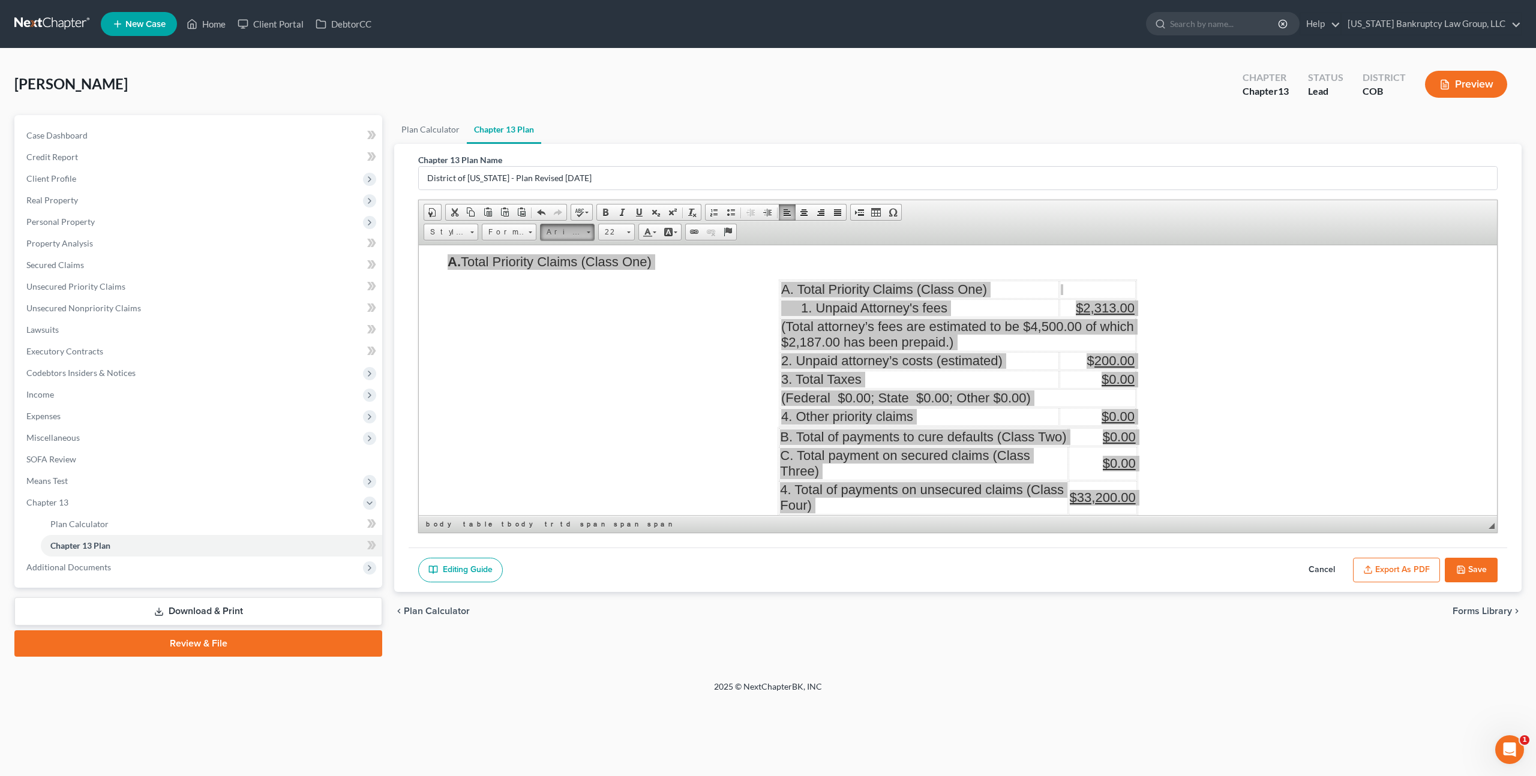
scroll to position [0, 0]
drag, startPoint x: 562, startPoint y: 260, endPoint x: 683, endPoint y: 255, distance: 121.9
click at [562, 260] on span "Arial" at bounding box center [554, 261] width 19 height 10
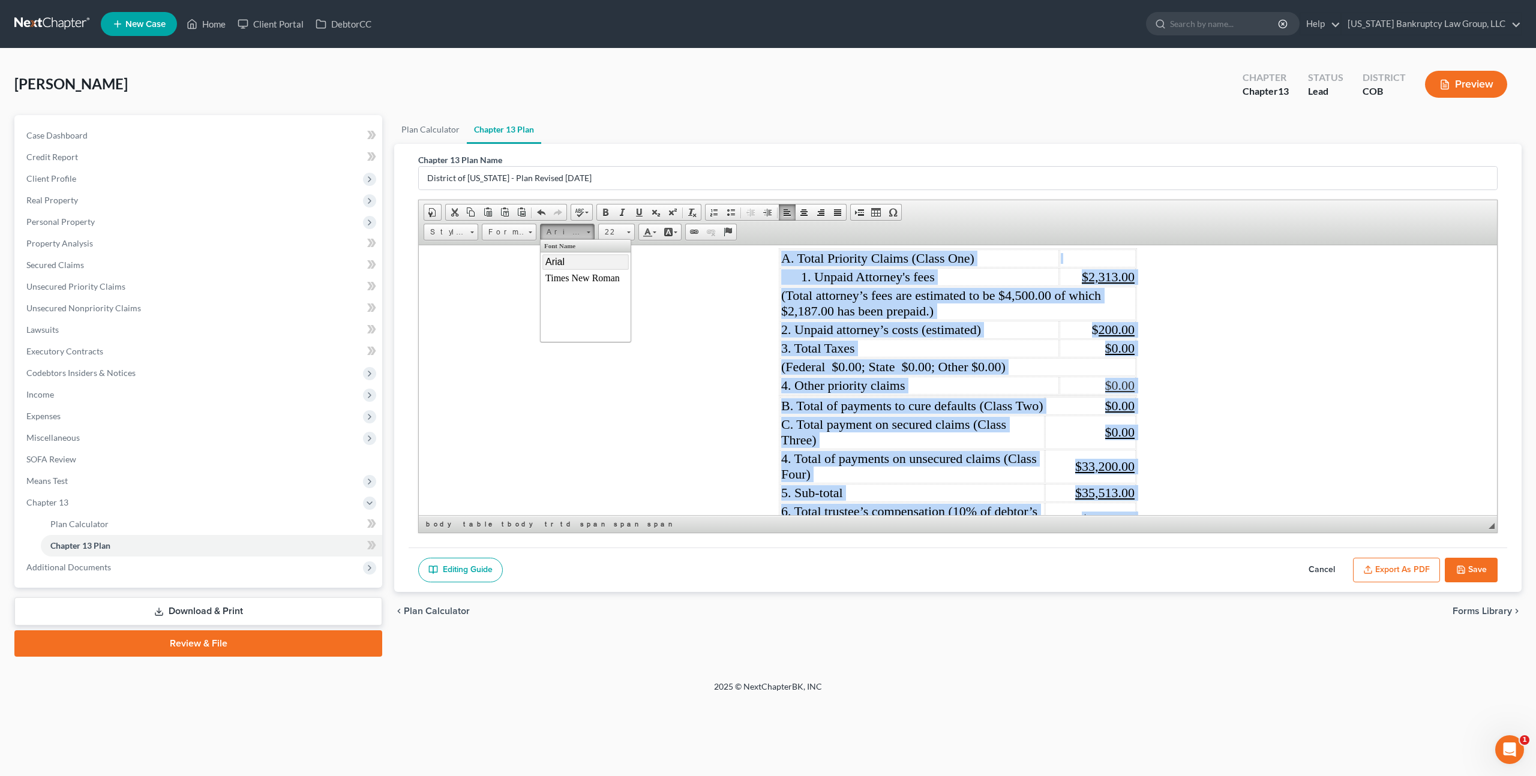
scroll to position [1280, 0]
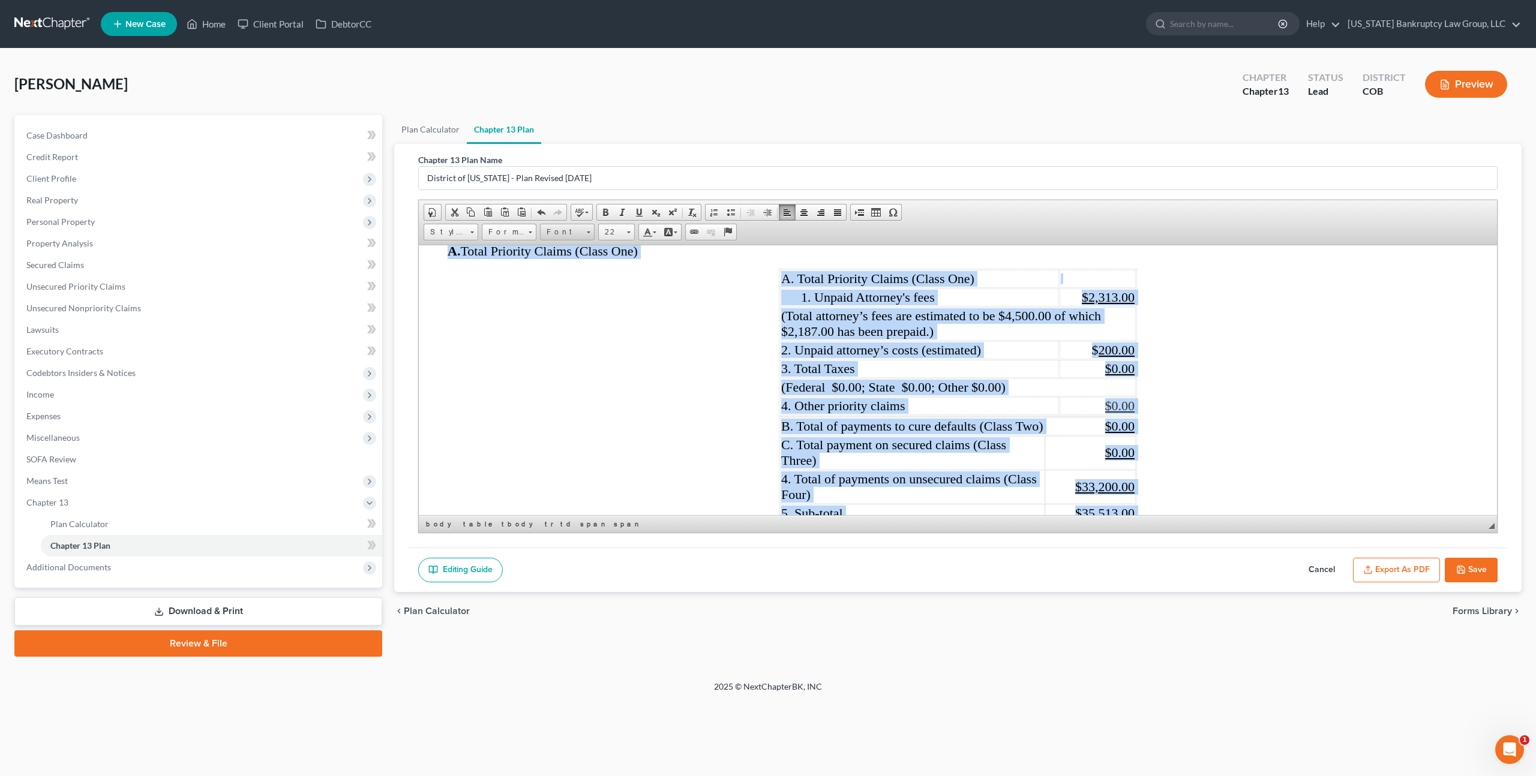
click at [563, 229] on span "Font" at bounding box center [562, 232] width 42 height 16
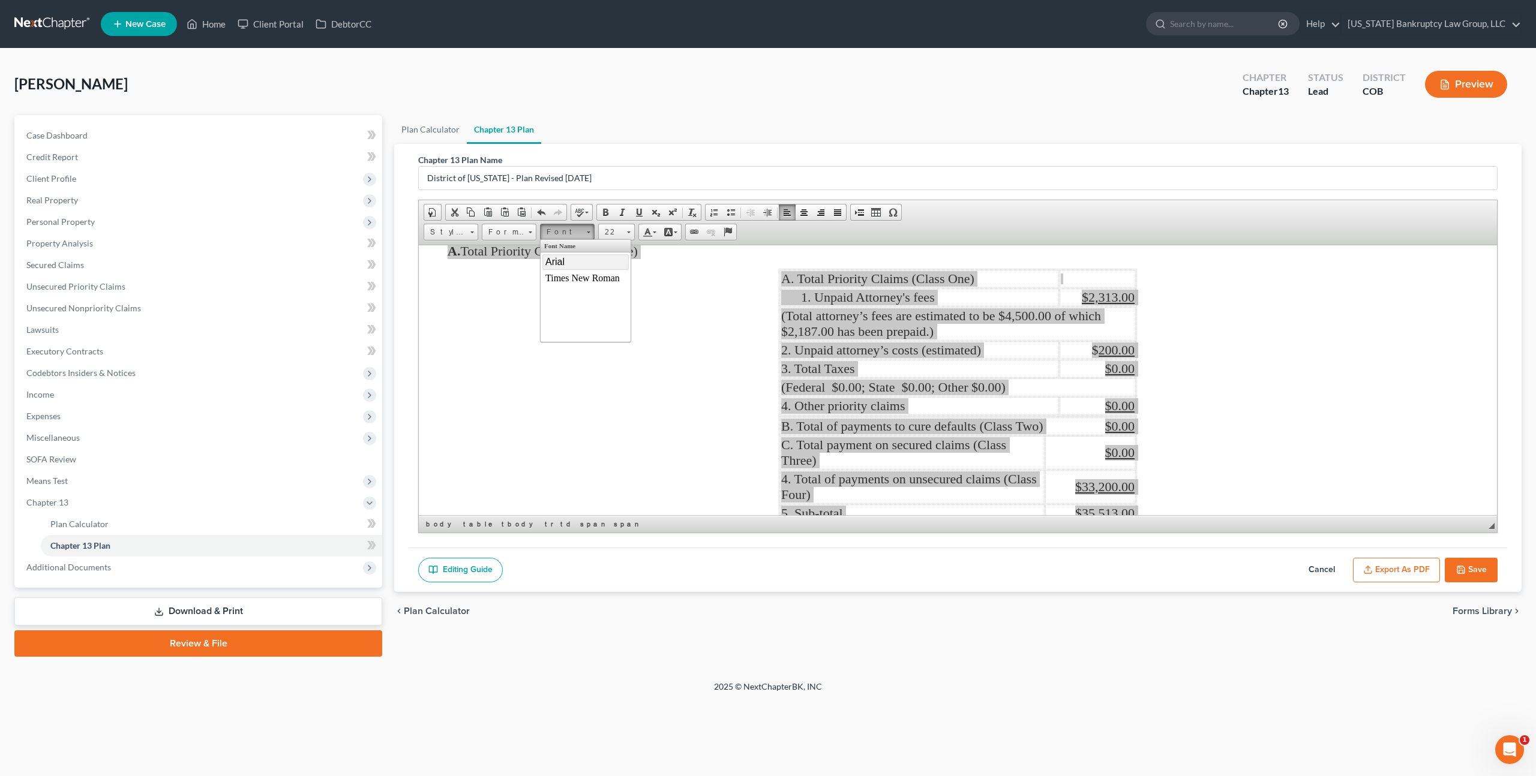
click at [561, 257] on span "Arial" at bounding box center [554, 261] width 19 height 10
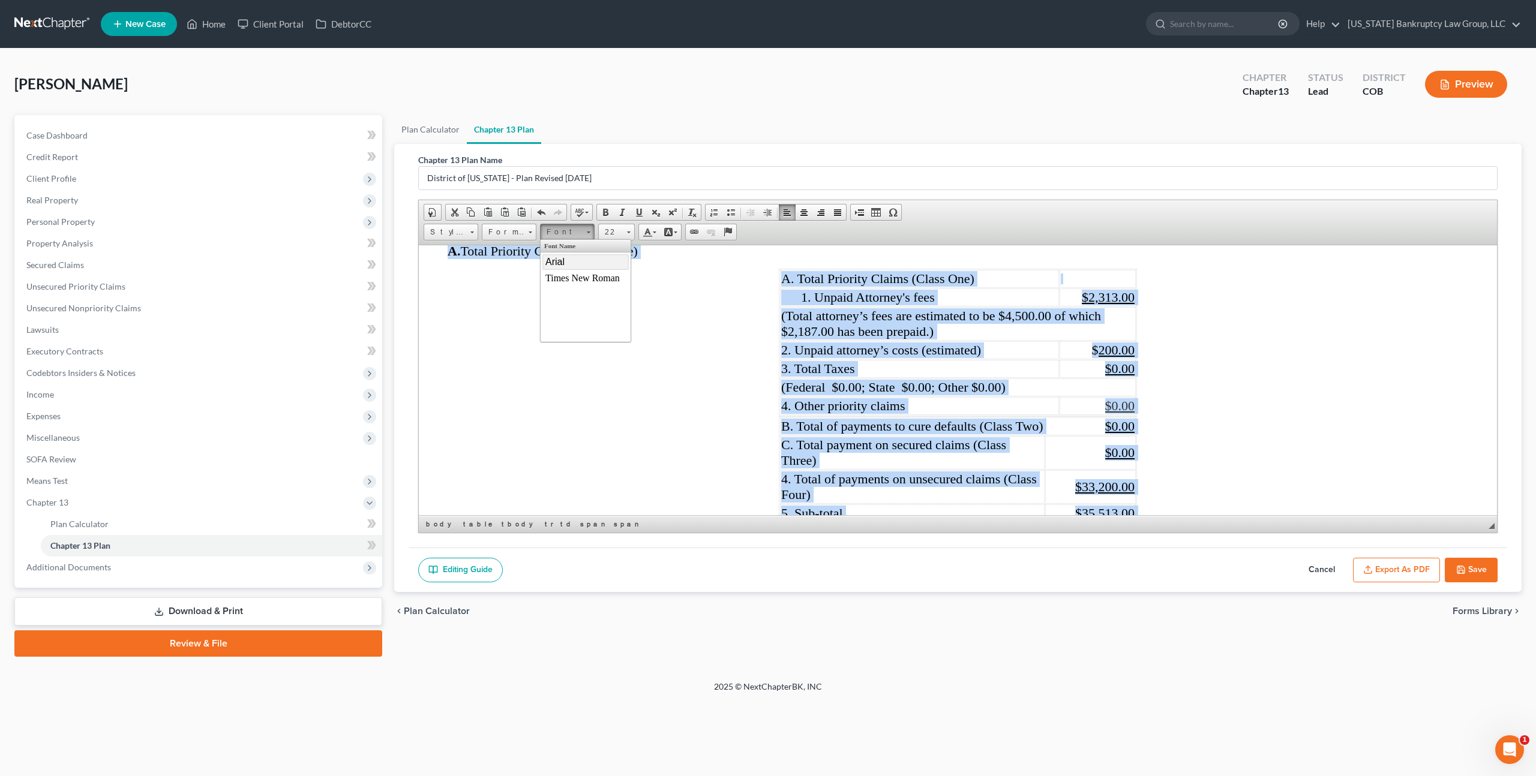
scroll to position [1298, 0]
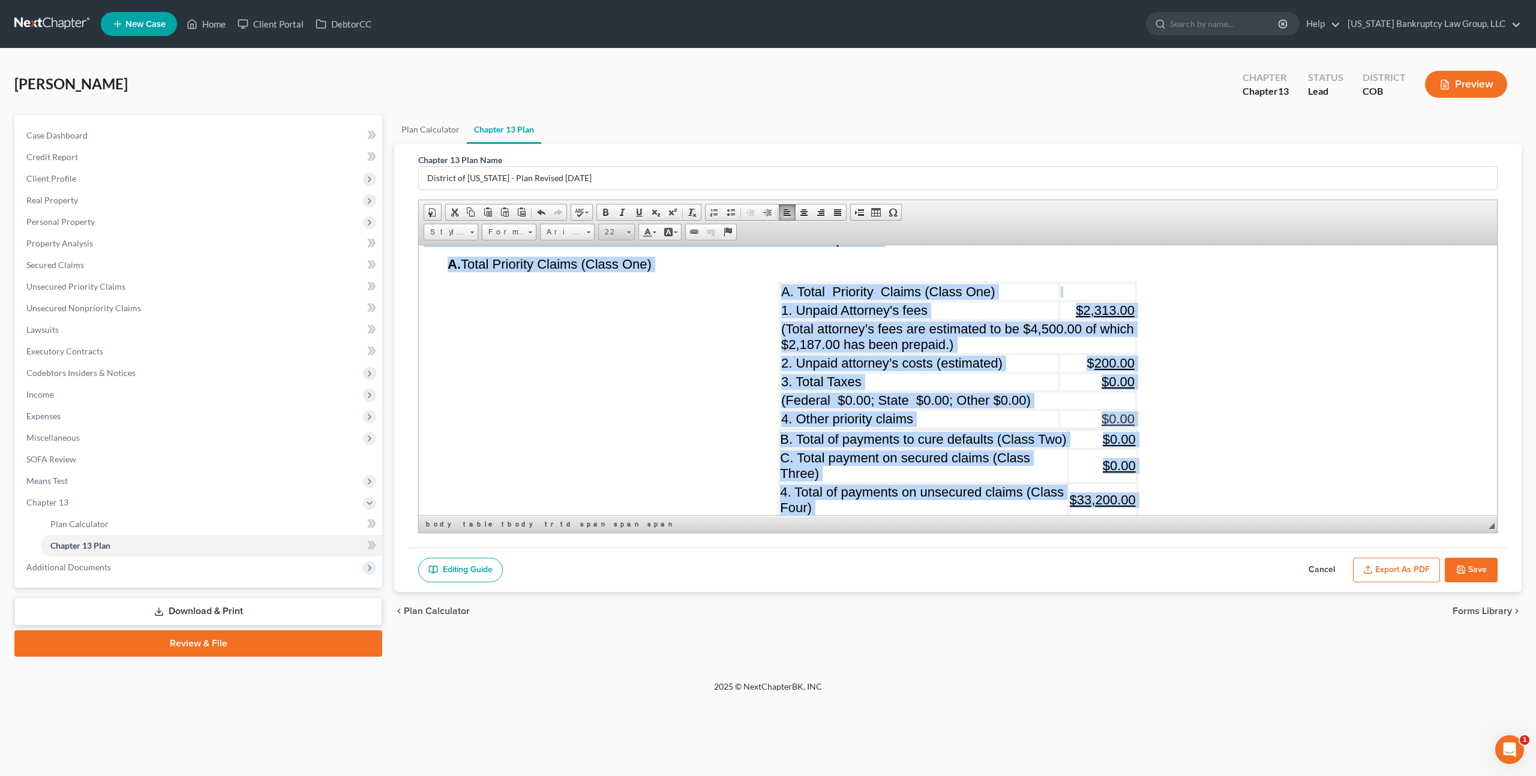
click at [614, 232] on span "22" at bounding box center [611, 232] width 24 height 16
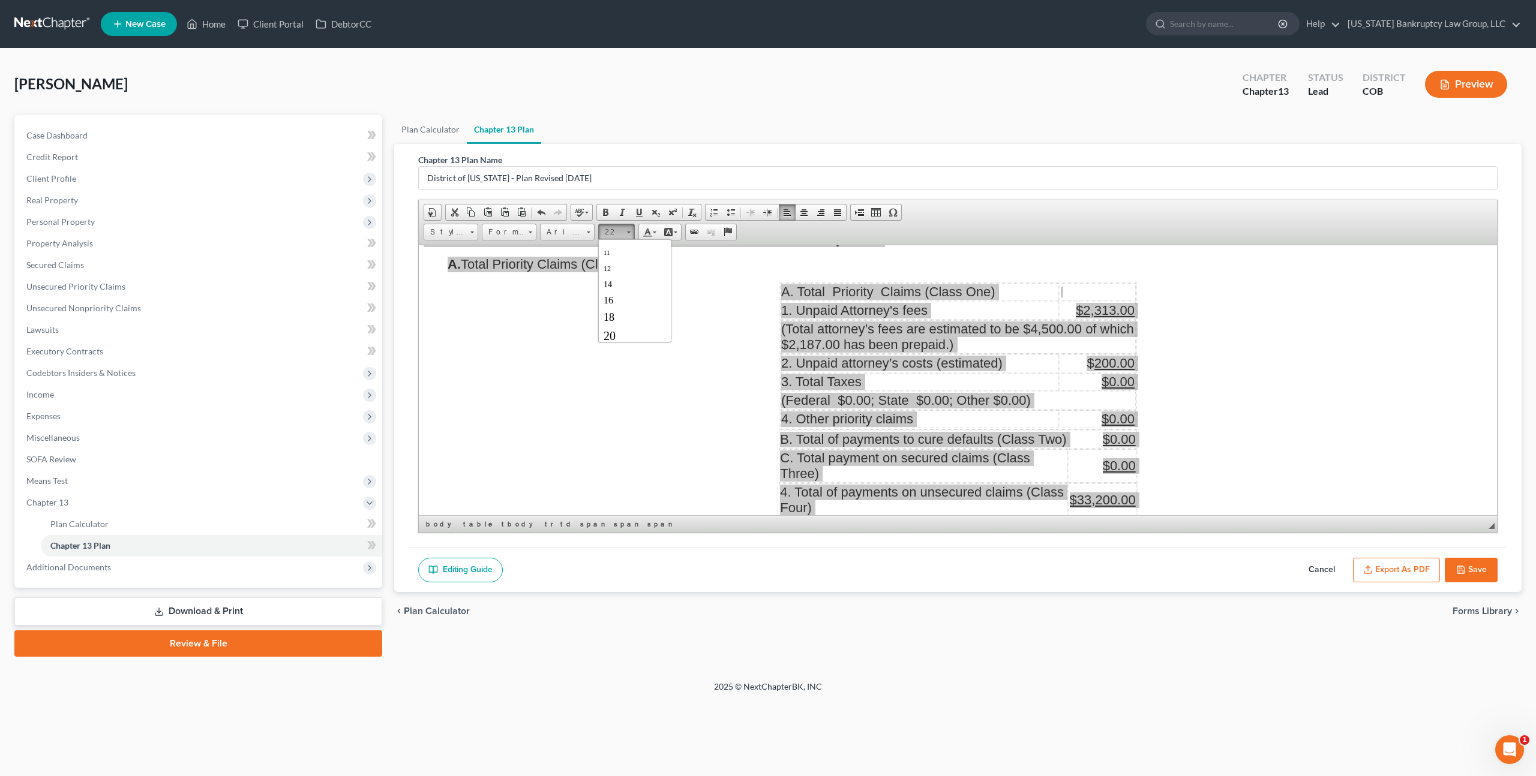
scroll to position [55, 0]
click at [620, 259] on link "11" at bounding box center [635, 256] width 68 height 16
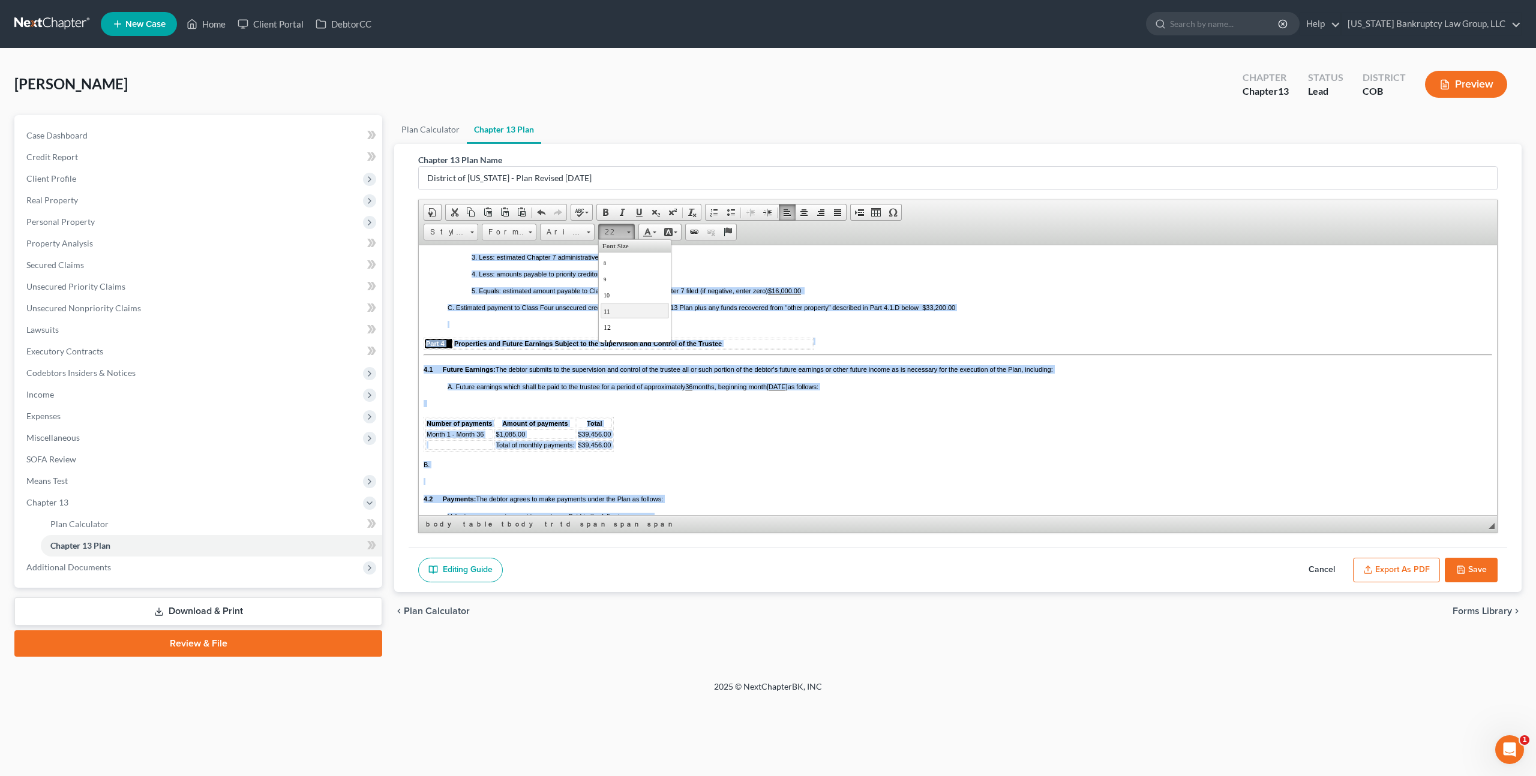
scroll to position [908, 0]
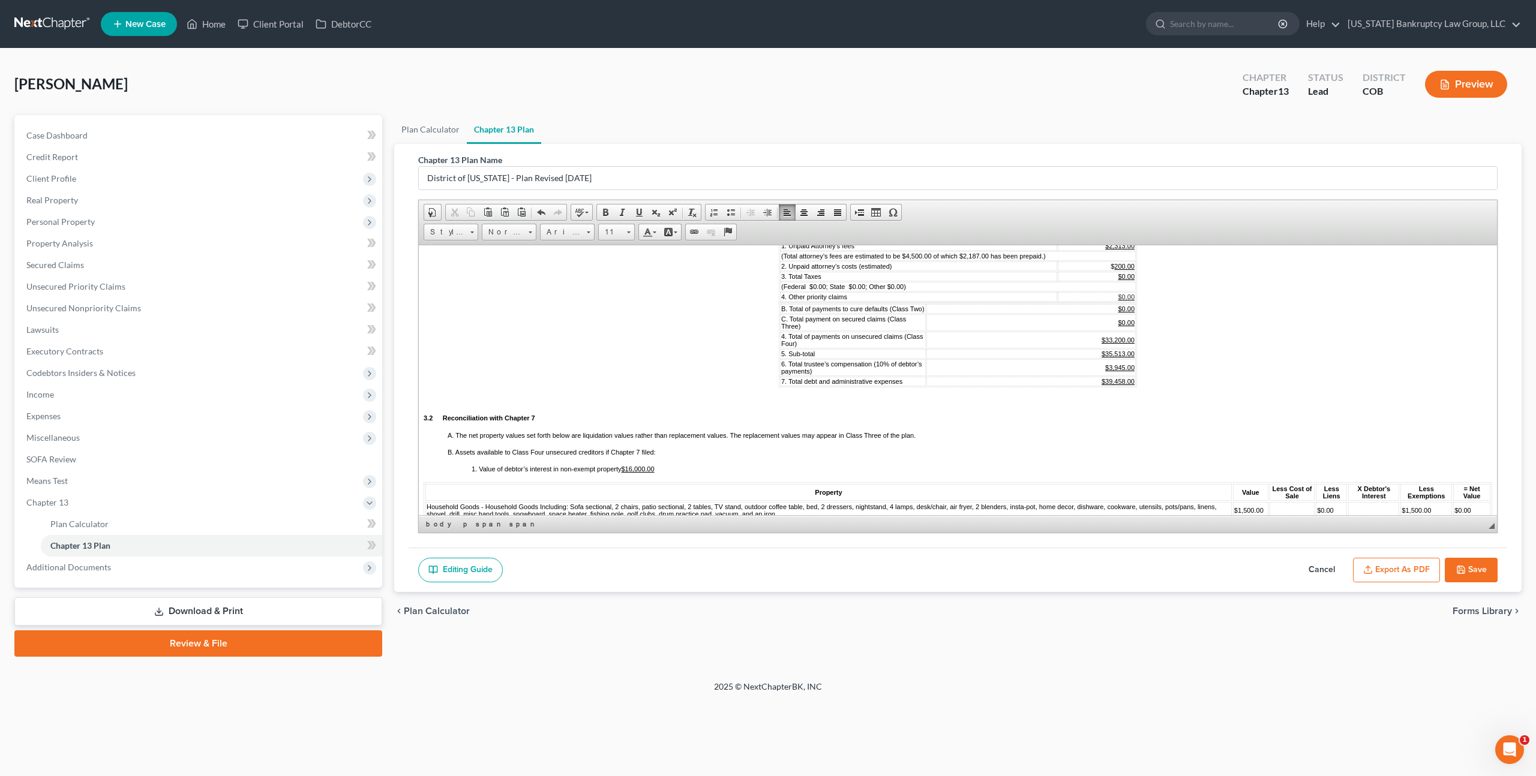
click at [1112, 343] on u "$33,200.00" at bounding box center [1118, 339] width 33 height 7
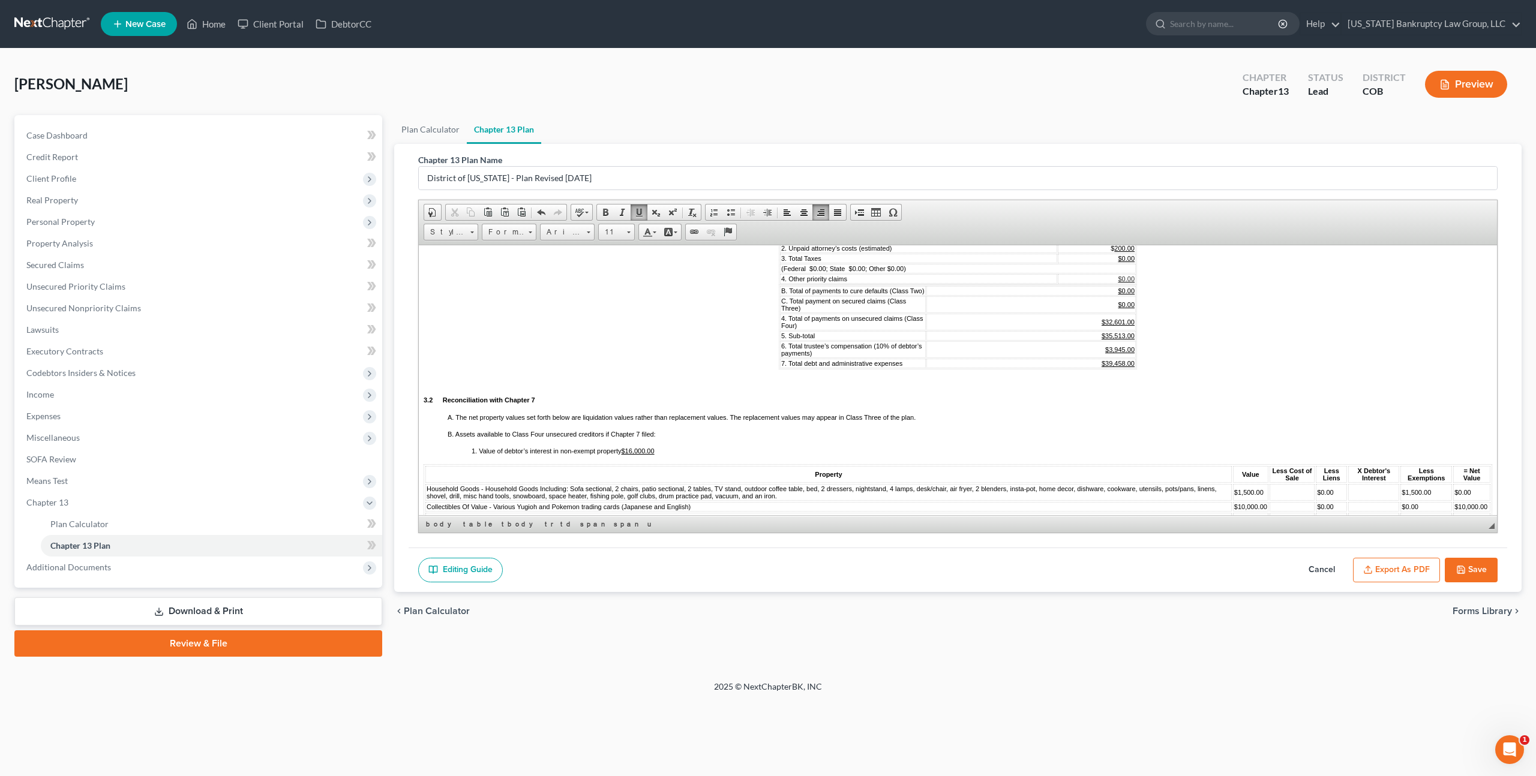
click at [1125, 339] on u "$35,513.00" at bounding box center [1118, 335] width 33 height 7
click at [1125, 353] on u "$3,945.00" at bounding box center [1119, 349] width 29 height 7
click at [1125, 367] on u "$39,458.00" at bounding box center [1118, 362] width 33 height 7
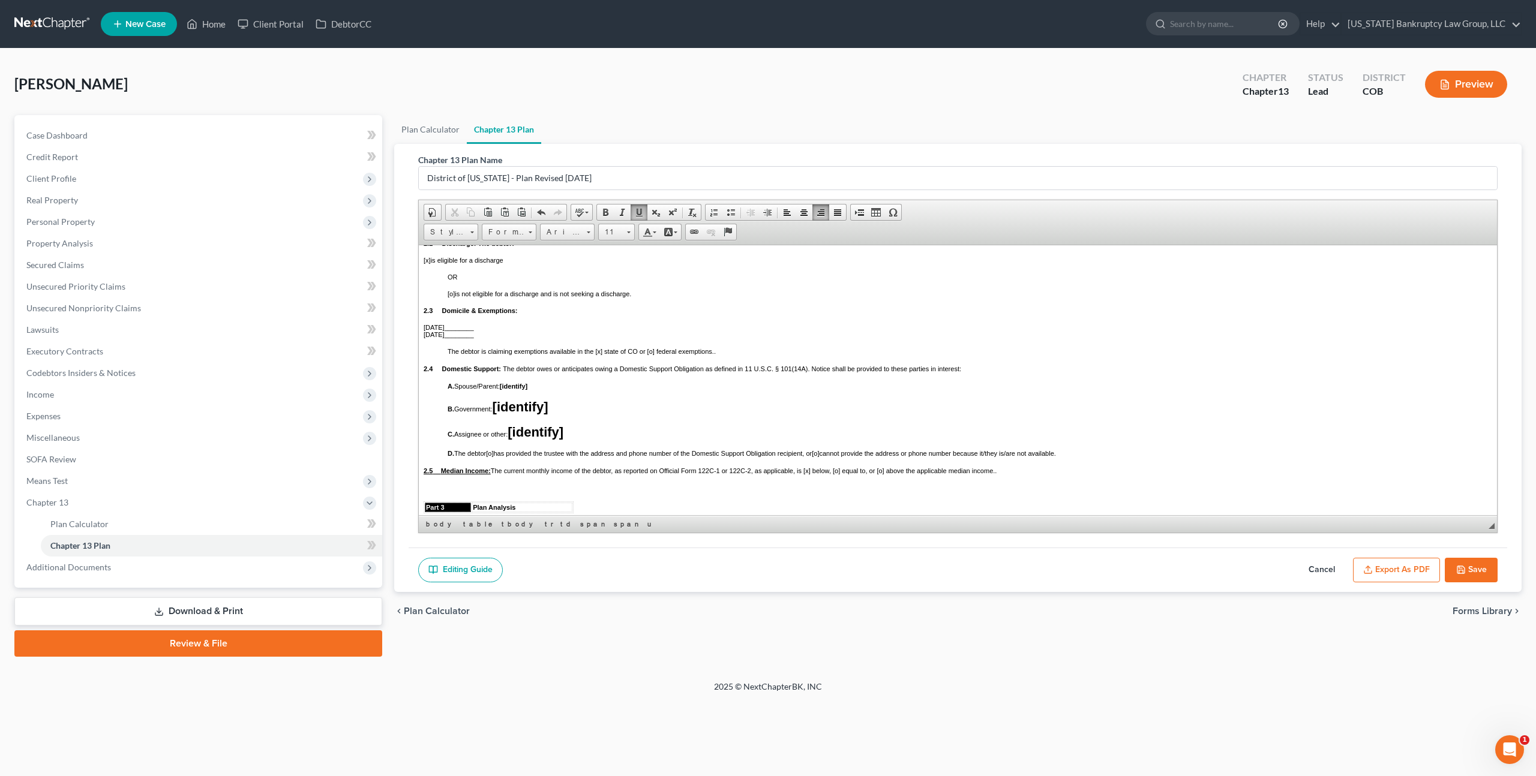
scroll to position [571, 0]
click at [541, 392] on p "A. Spouse/Parent: [identify]" at bounding box center [970, 388] width 1045 height 7
click at [554, 417] on p "B. Government: [identify]" at bounding box center [970, 409] width 1045 height 16
click at [579, 434] on p "C. Assignee or other: [identify]" at bounding box center [970, 426] width 1045 height 16
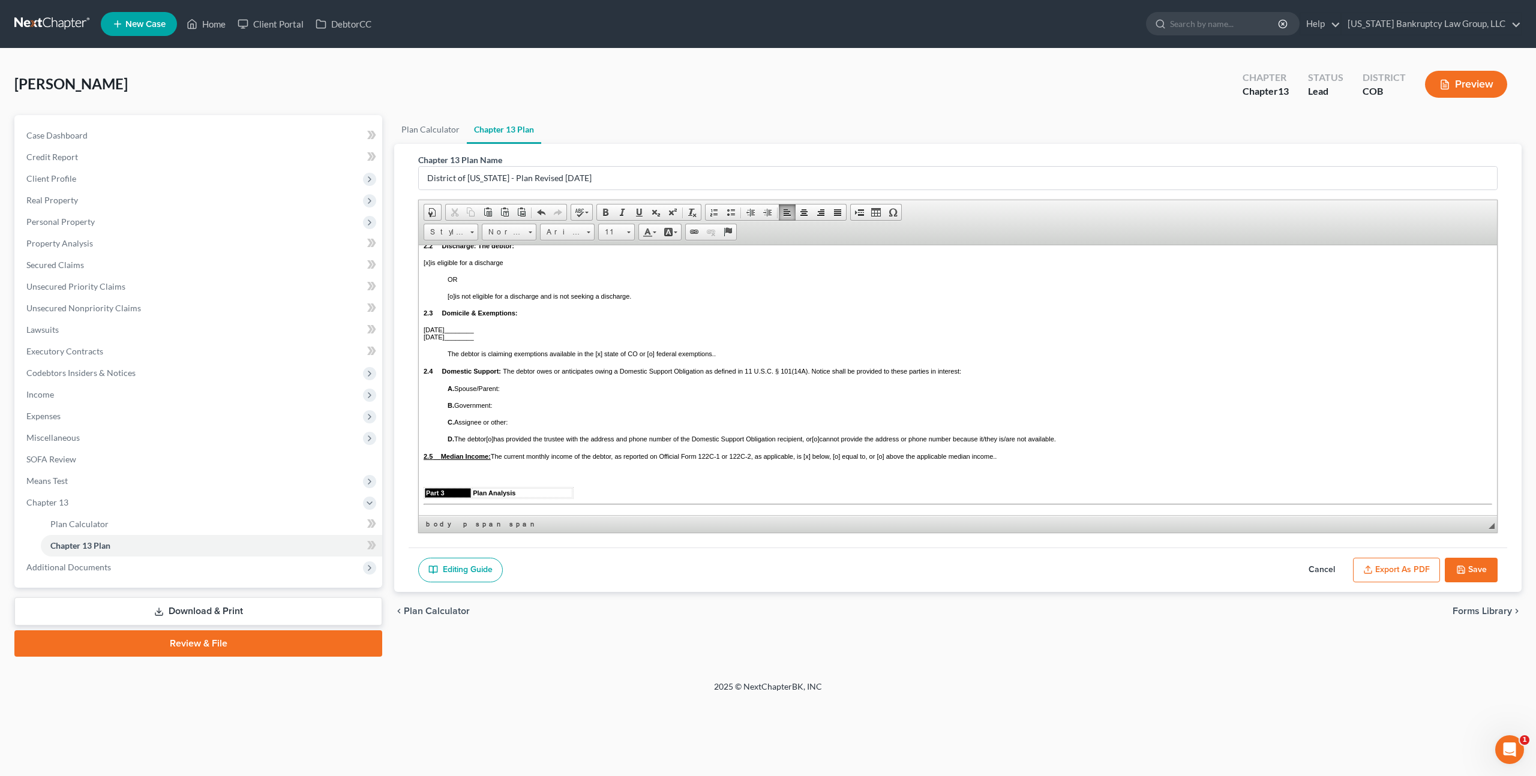
drag, startPoint x: 493, startPoint y: 481, endPoint x: 374, endPoint y: 472, distance: 119.1
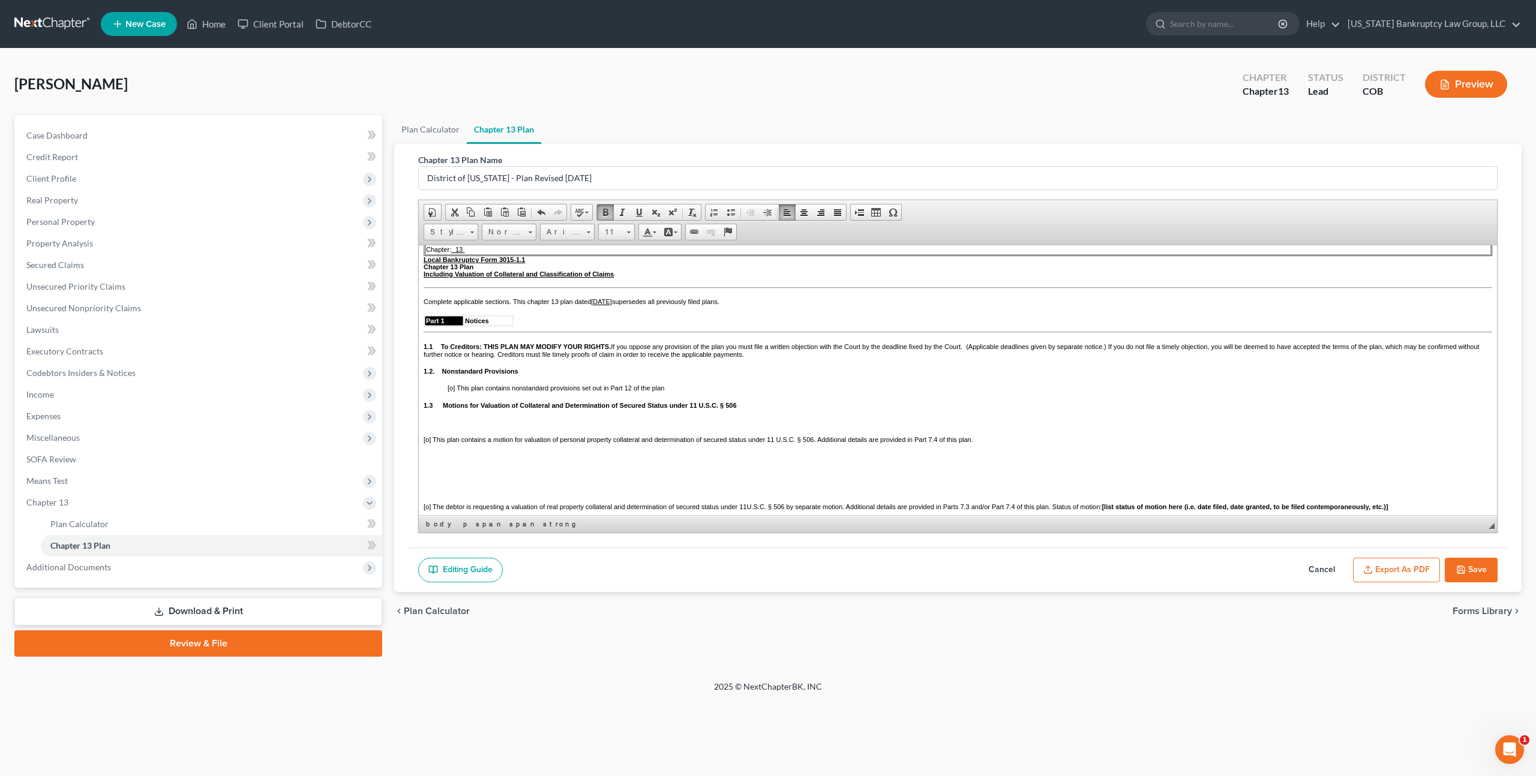
scroll to position [82, 0]
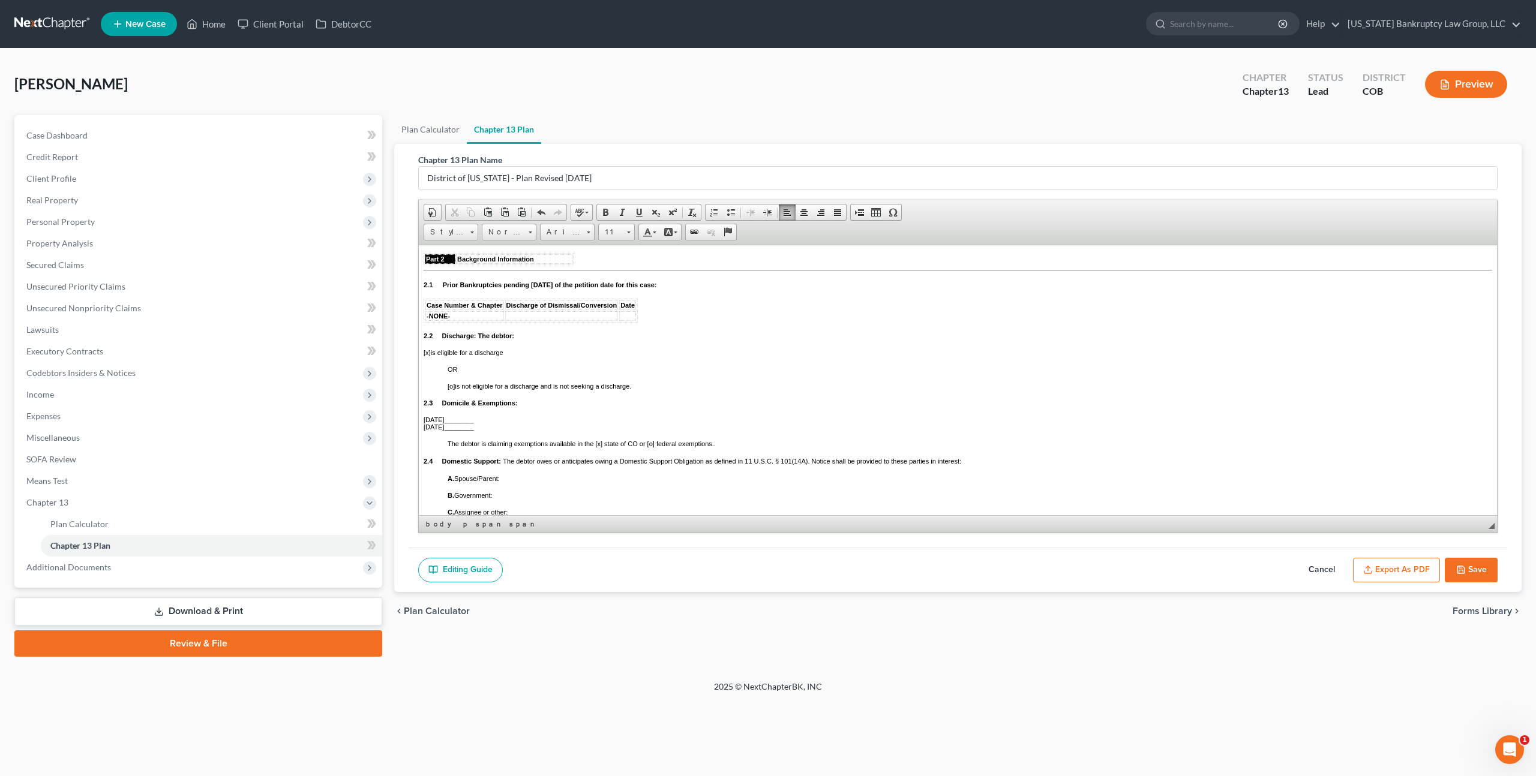
scroll to position [352, 0]
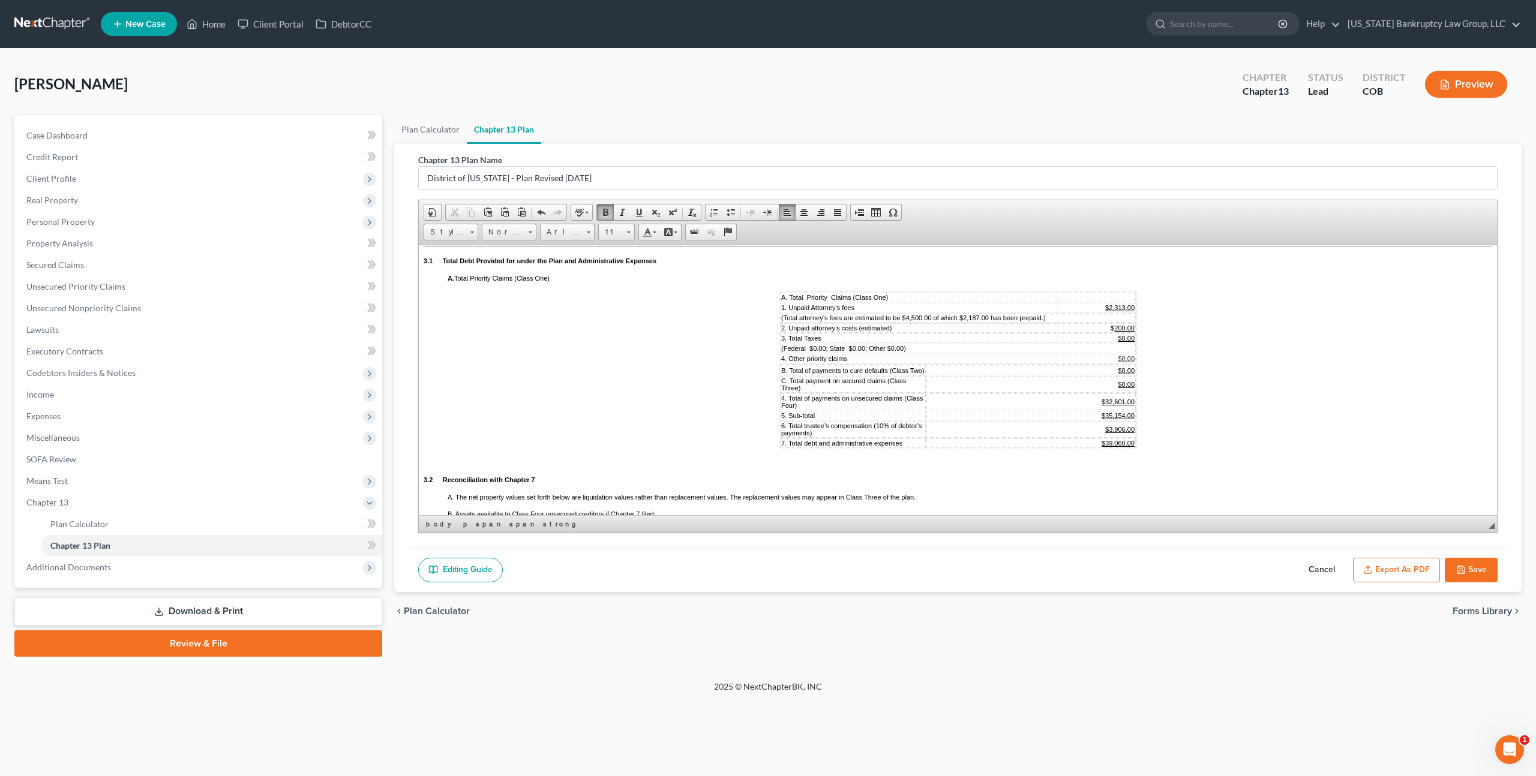
scroll to position [702, 0]
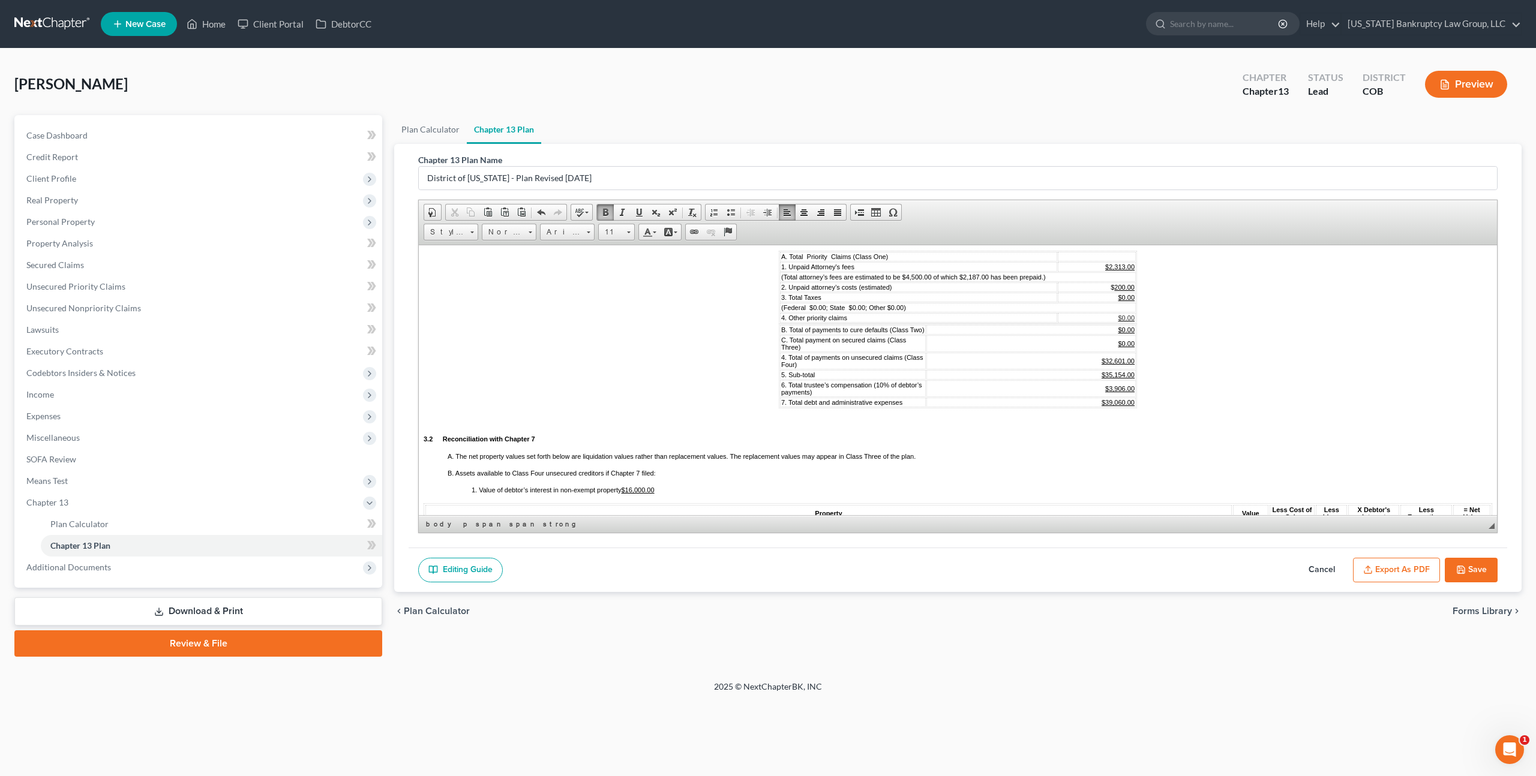
click at [1123, 364] on u "$32,601.00" at bounding box center [1118, 360] width 33 height 7
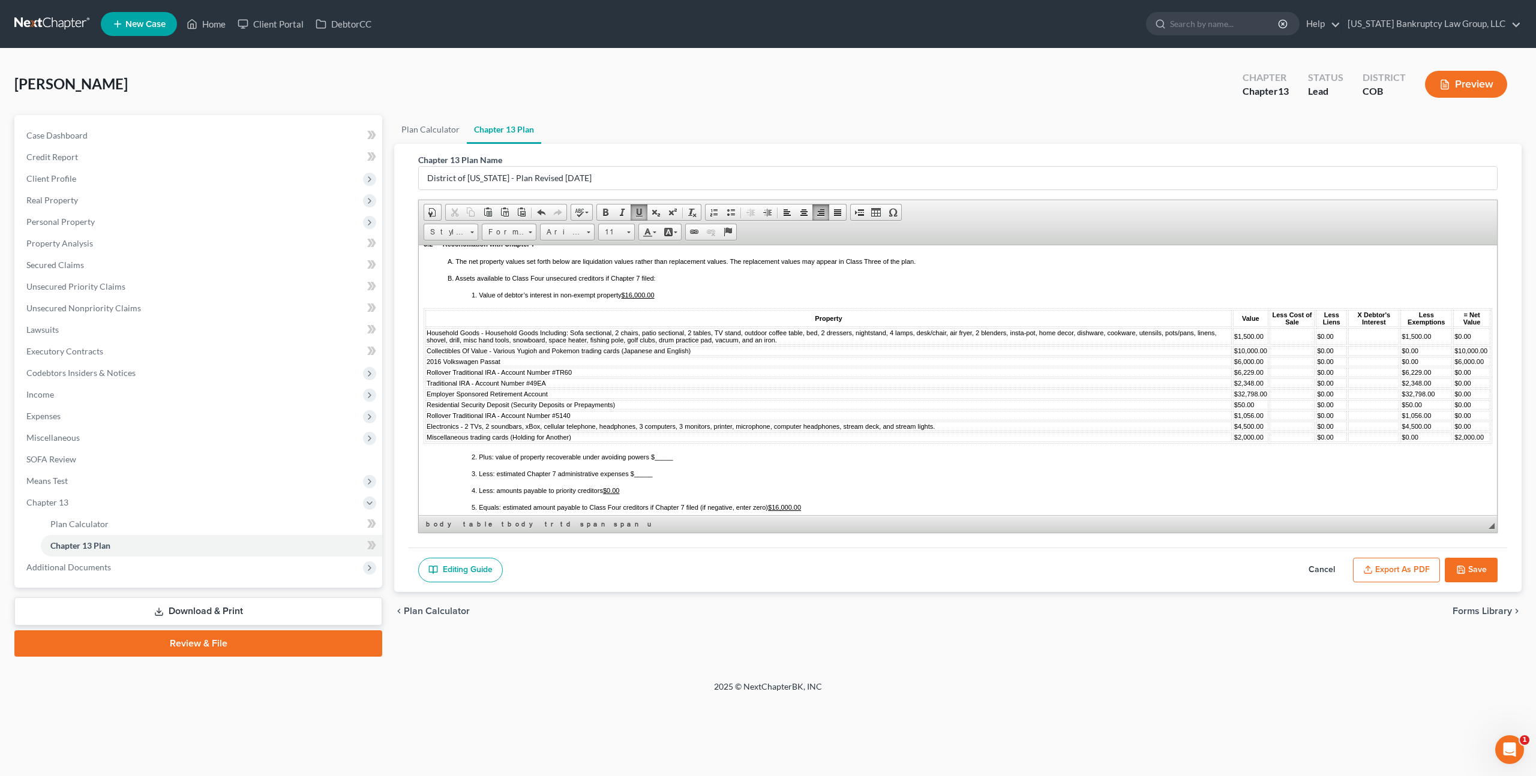
scroll to position [900, 0]
click at [427, 340] on span "Household Goods - Household Goods Including: Sofa sectional, 2 chairs, patio se…" at bounding box center [822, 333] width 790 height 14
click at [525, 427] on span "Delete Rows" at bounding box center [556, 432] width 70 height 15
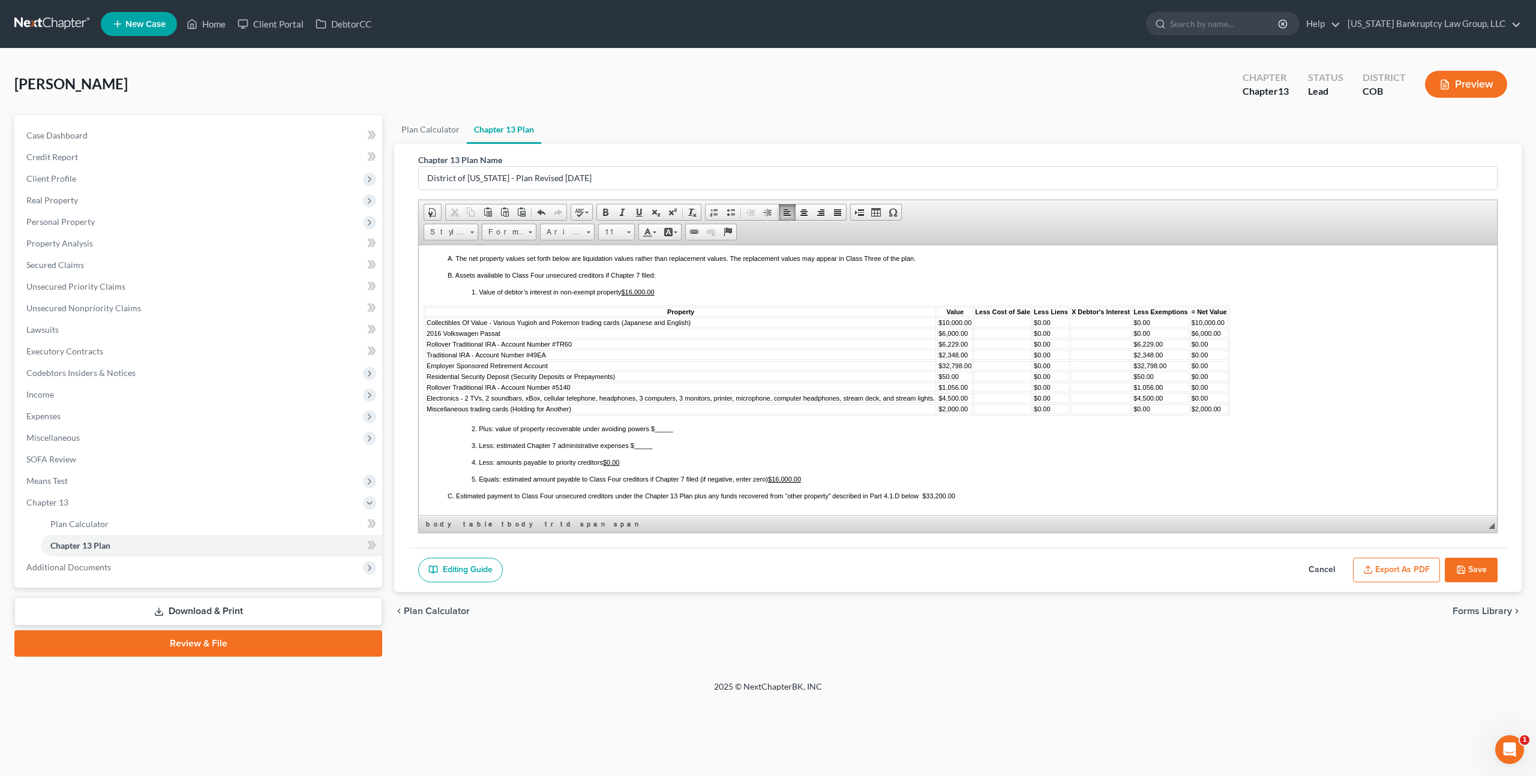
click at [596, 338] on td "2016 Volkswagen Passat" at bounding box center [680, 333] width 511 height 10
click at [428, 337] on span "2016 Volkswagen Passat" at bounding box center [464, 332] width 74 height 7
click at [533, 430] on span "Delete Rows" at bounding box center [556, 434] width 70 height 15
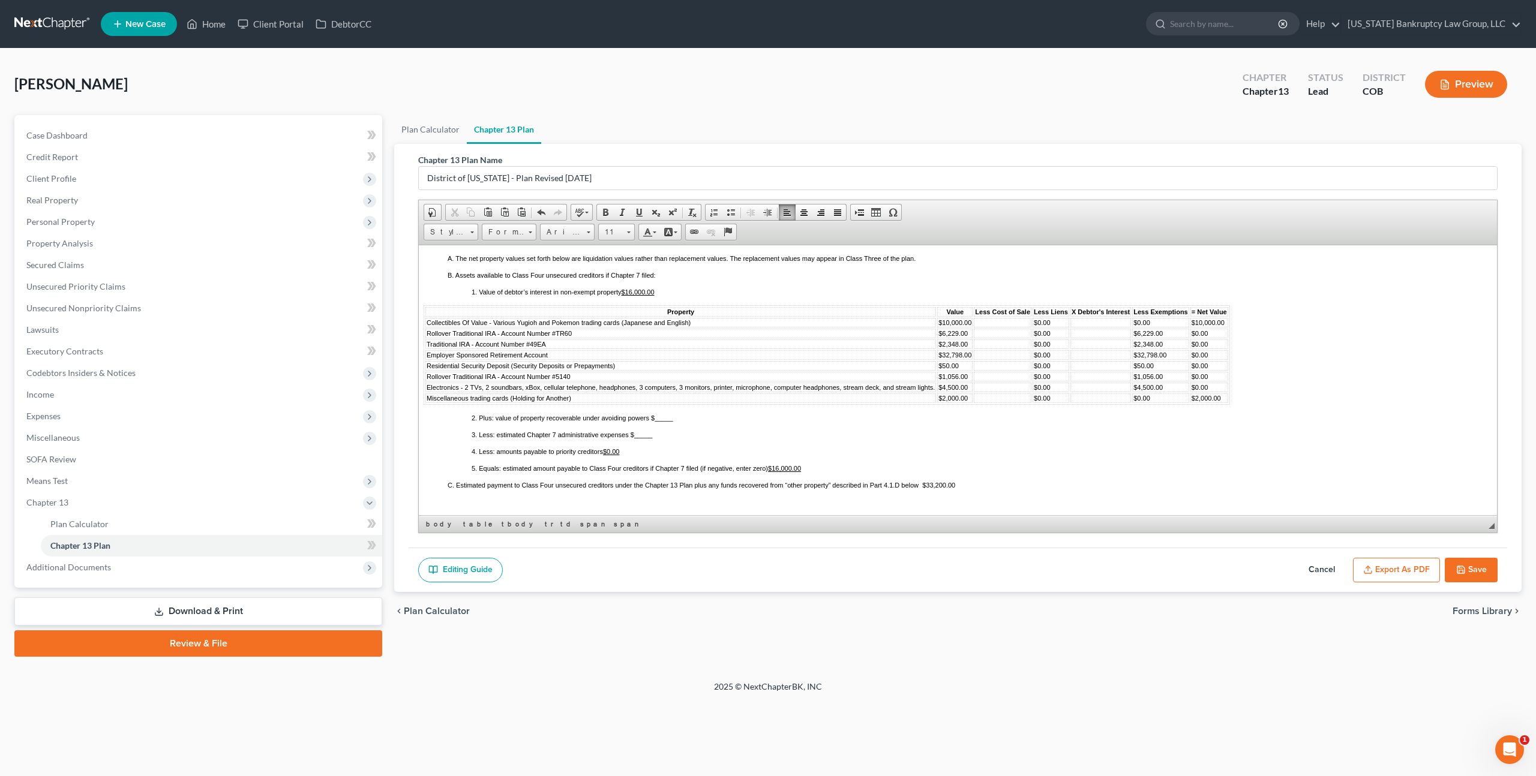
click at [427, 347] on span "Traditional IRA - Account Number #49EA" at bounding box center [486, 343] width 119 height 7
click at [428, 337] on span "Rollover Traditional IRA - Account Number #TR60" at bounding box center [499, 332] width 145 height 7
click at [526, 433] on span "Delete Rows" at bounding box center [556, 437] width 70 height 15
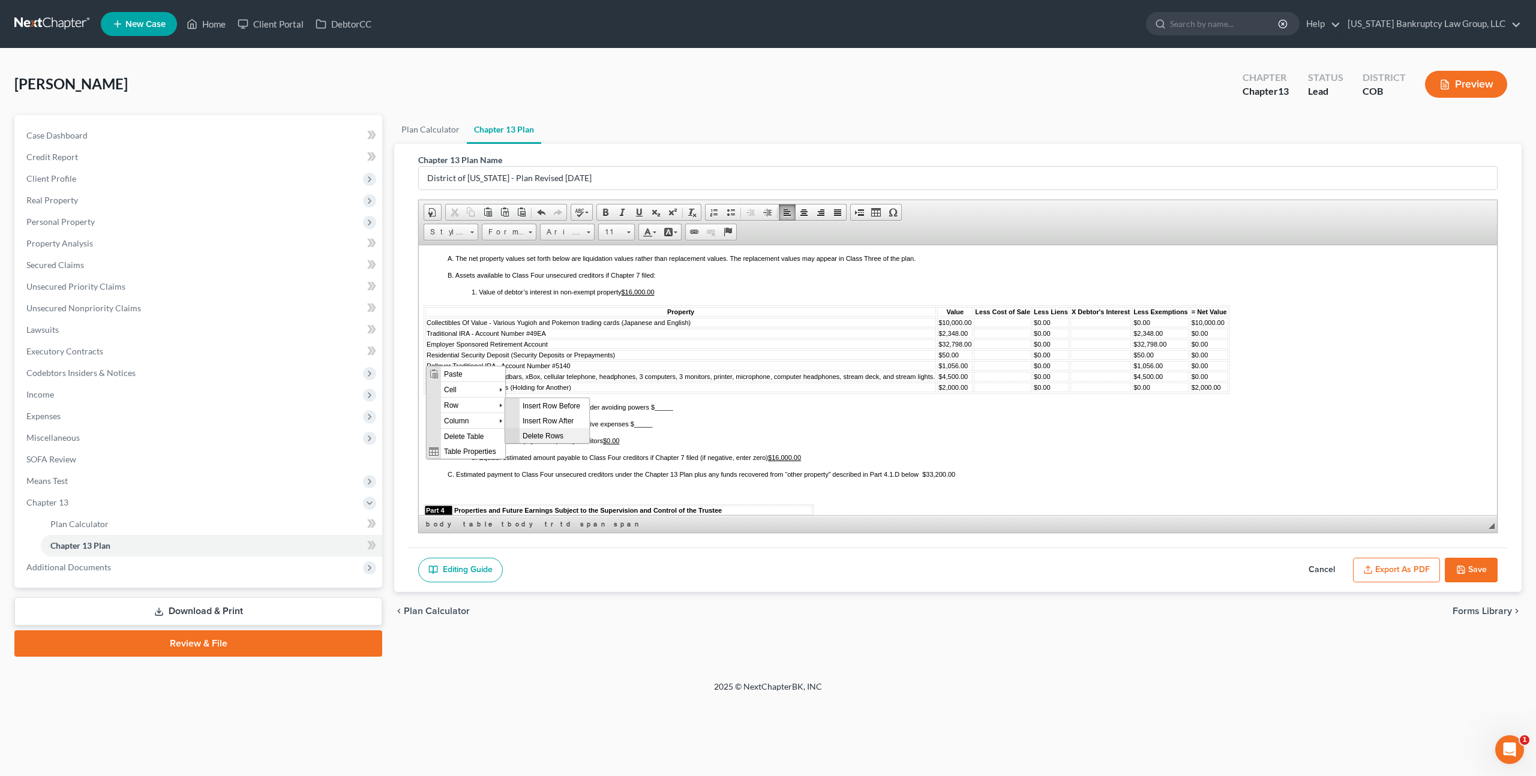
click at [532, 435] on span "Delete Rows" at bounding box center [555, 435] width 70 height 15
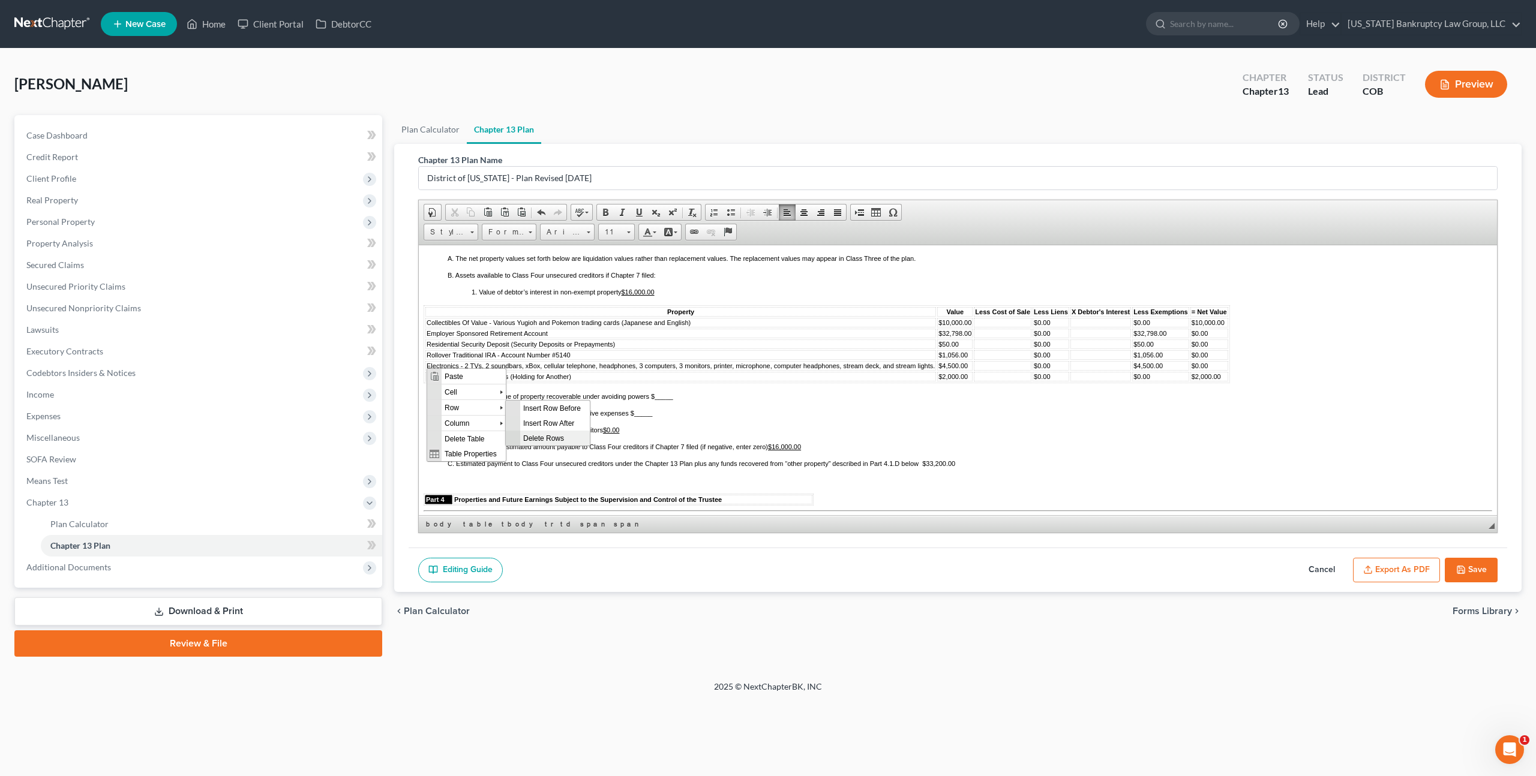
click at [542, 437] on span "Delete Rows" at bounding box center [555, 437] width 70 height 15
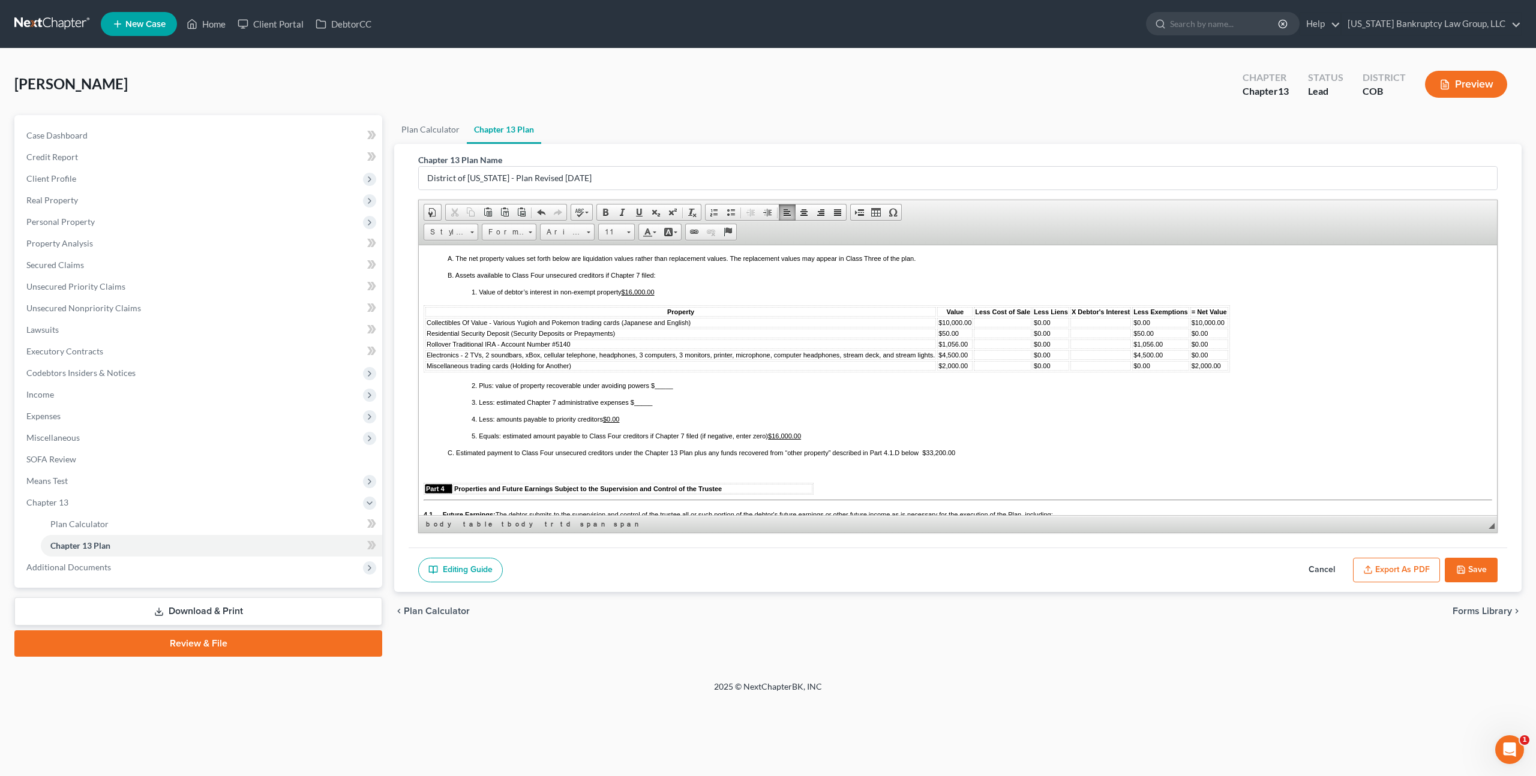
click at [427, 337] on span "Residential Security Deposit (Security Deposits or Prepayments)" at bounding box center [521, 332] width 188 height 7
click at [536, 430] on span "Delete Rows" at bounding box center [555, 436] width 70 height 15
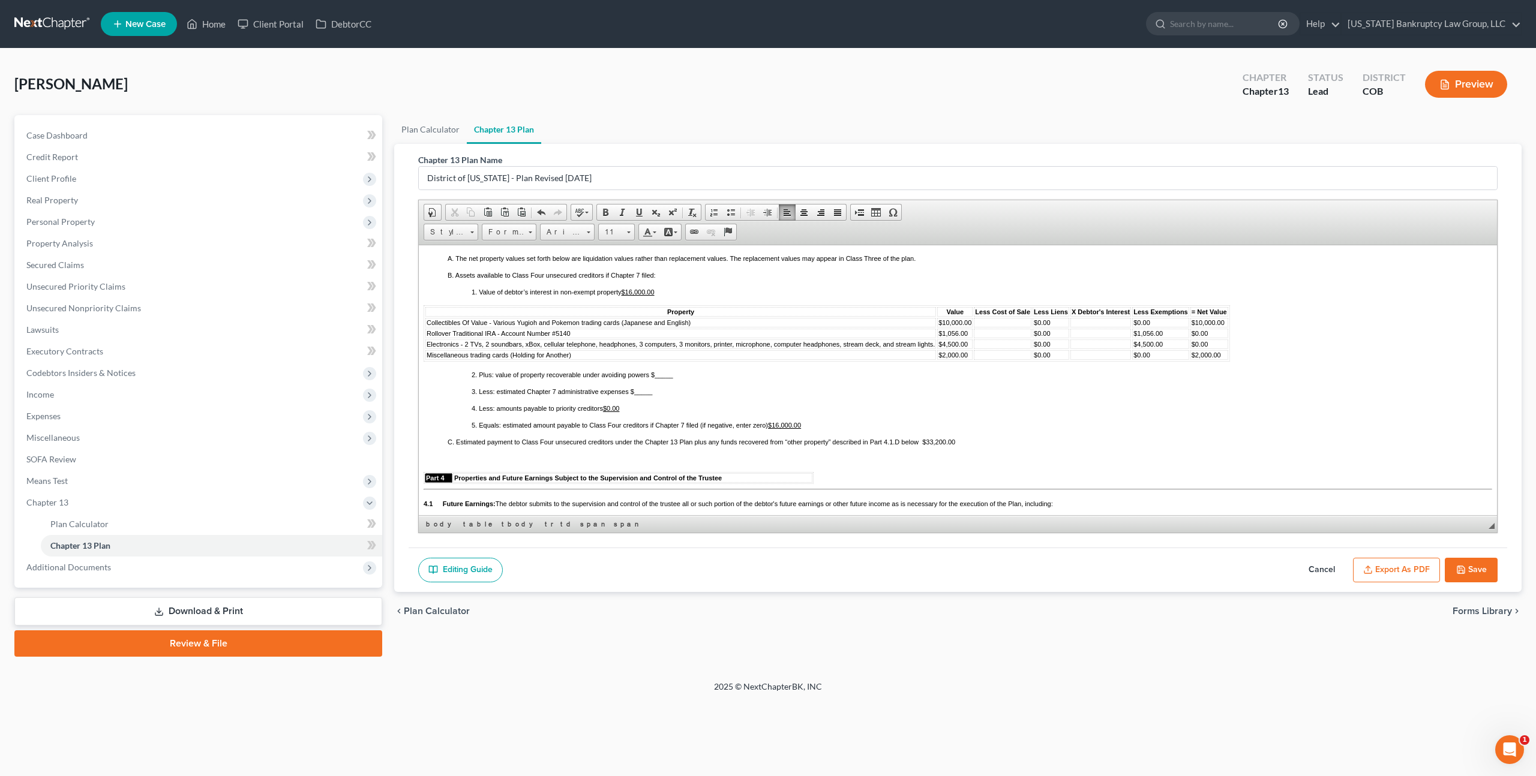
click at [425, 338] on td "Rollover Traditional IRA - Account Number #5140" at bounding box center [680, 333] width 511 height 10
click at [532, 437] on span "Delete Rows" at bounding box center [554, 437] width 70 height 15
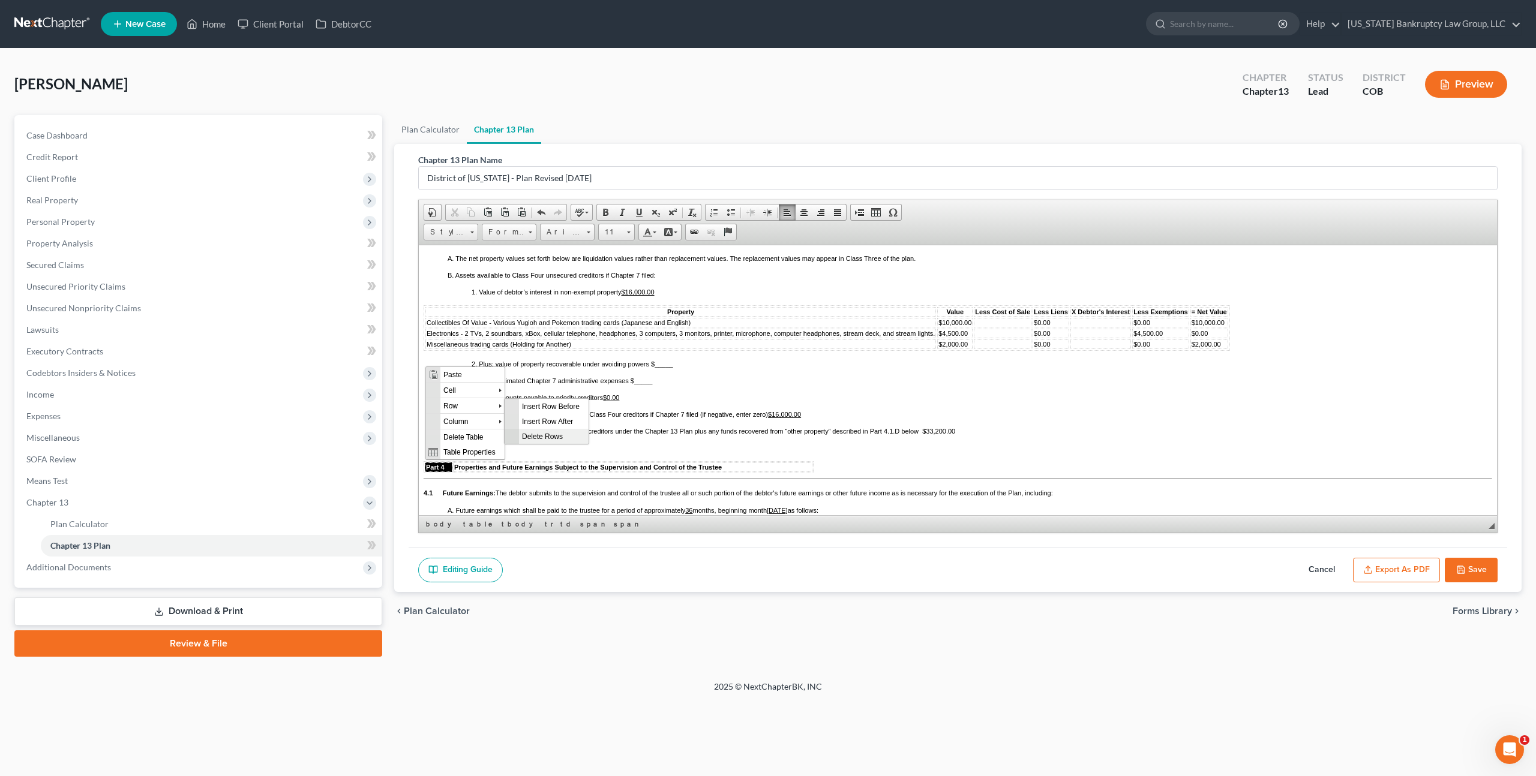
click at [530, 432] on span "Delete Rows" at bounding box center [554, 435] width 70 height 15
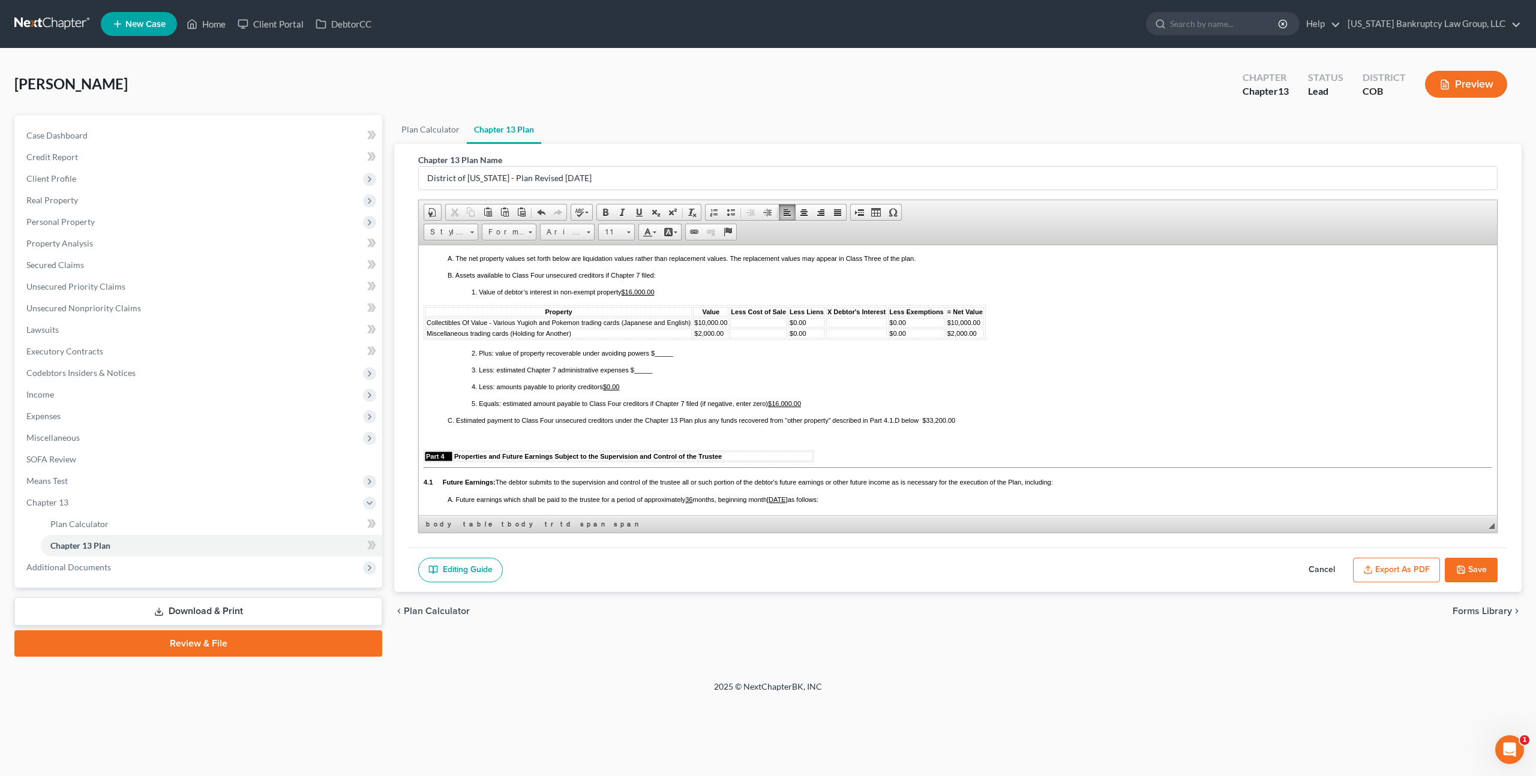
click at [427, 337] on span "Miscellaneous trading cards (Holding for Another)" at bounding box center [499, 332] width 145 height 7
click at [527, 428] on span "Delete Rows" at bounding box center [556, 435] width 70 height 15
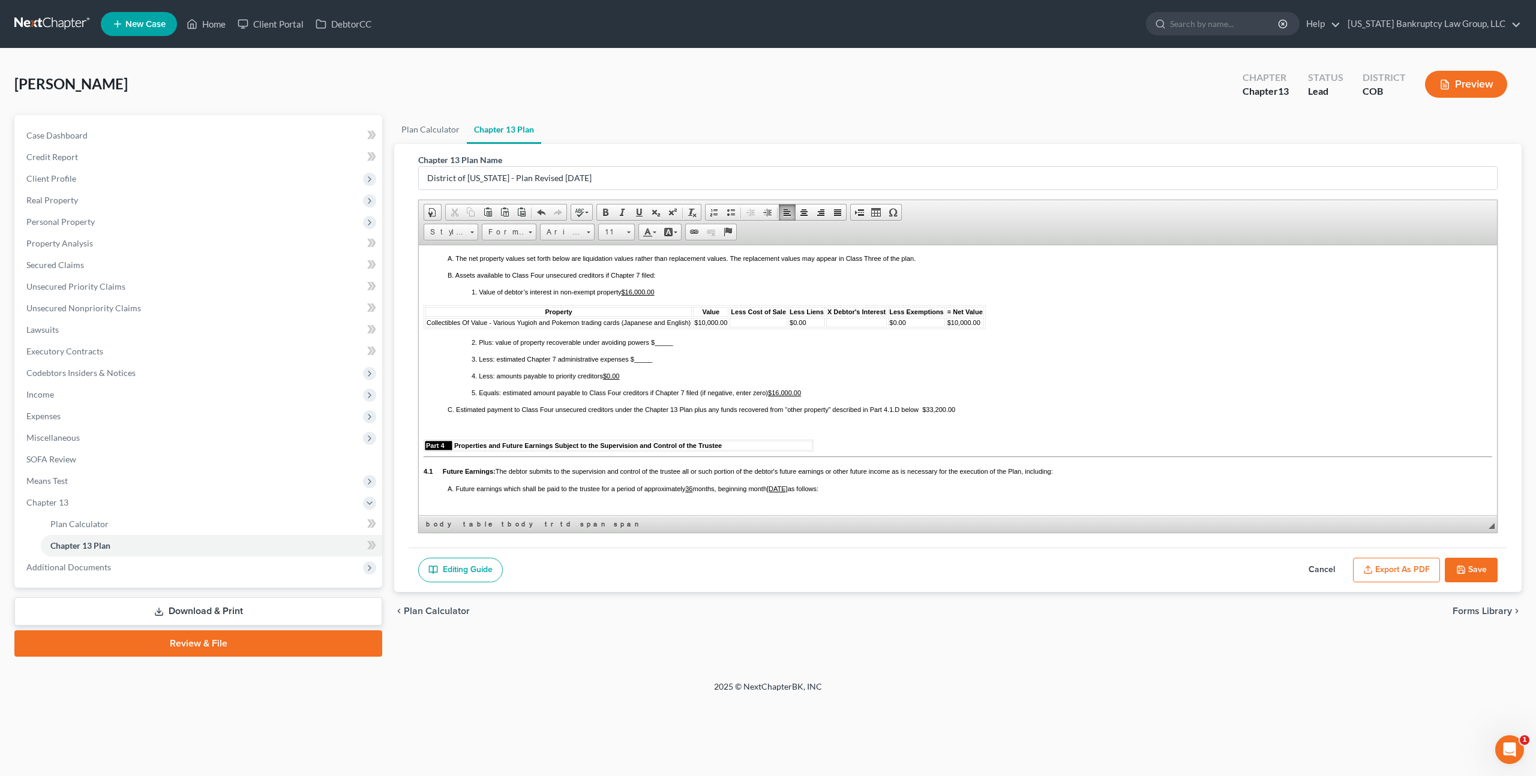
click at [742, 327] on td at bounding box center [759, 322] width 58 height 10
click at [957, 326] on span "$10,000.00" at bounding box center [963, 322] width 33 height 7
click at [739, 327] on td at bounding box center [759, 322] width 58 height 10
click at [634, 295] on u "$16,000.00" at bounding box center [637, 291] width 33 height 7
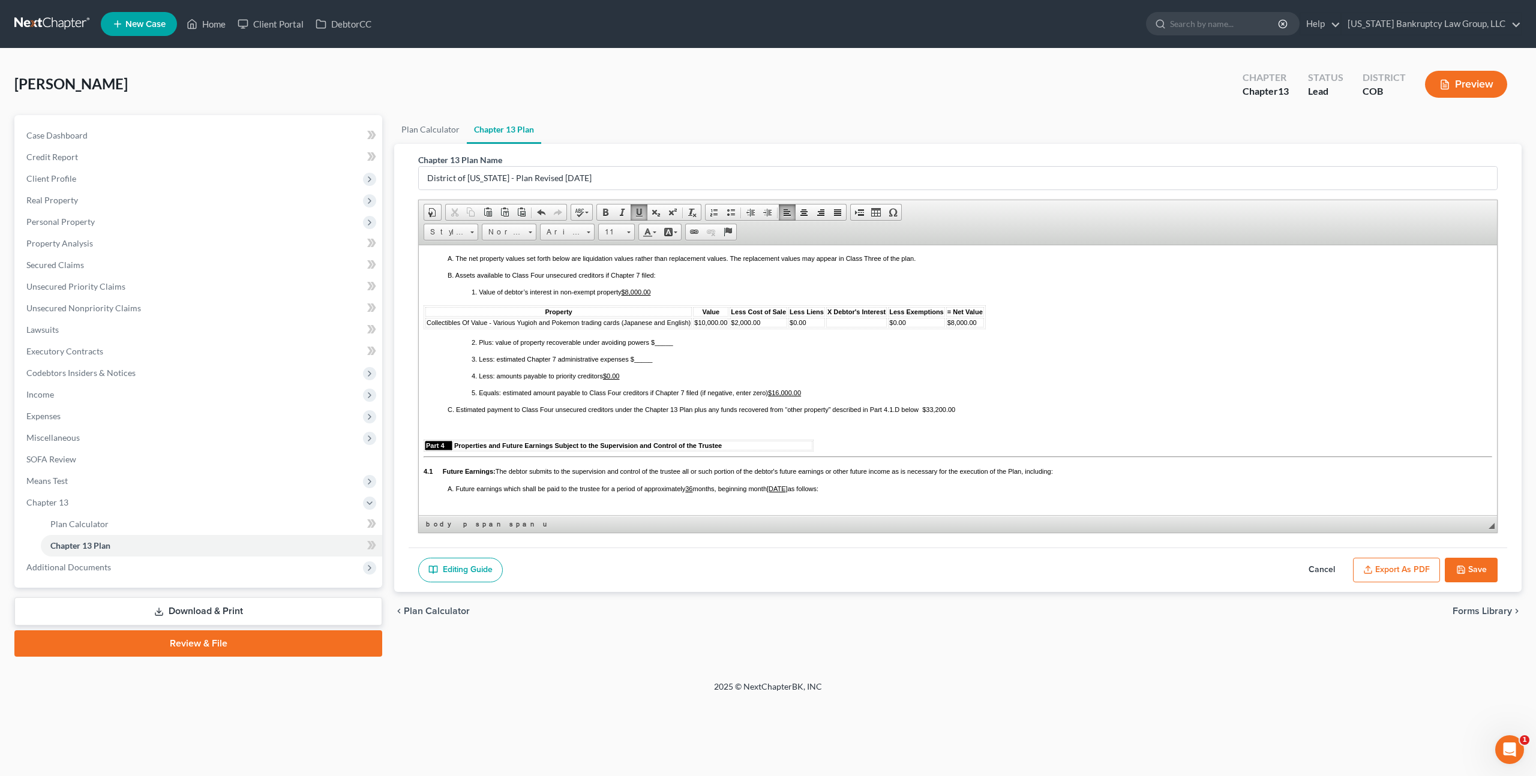
click at [781, 396] on u "$16,000.00" at bounding box center [784, 392] width 33 height 7
click at [946, 413] on span "C. Estimated payment to Class Four unsecured creditors under the Chapter 13 Pla…" at bounding box center [702, 409] width 508 height 7
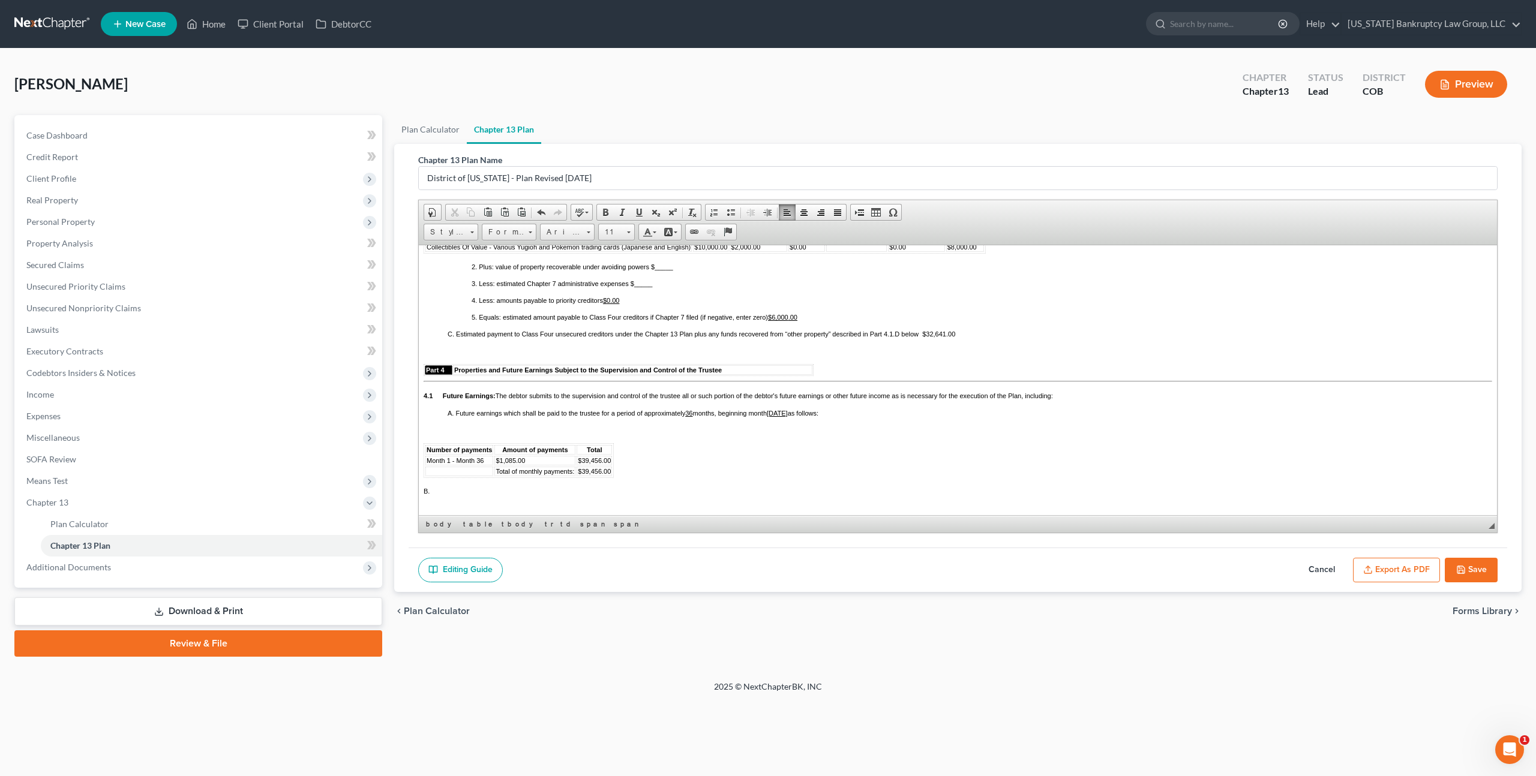
scroll to position [976, 0]
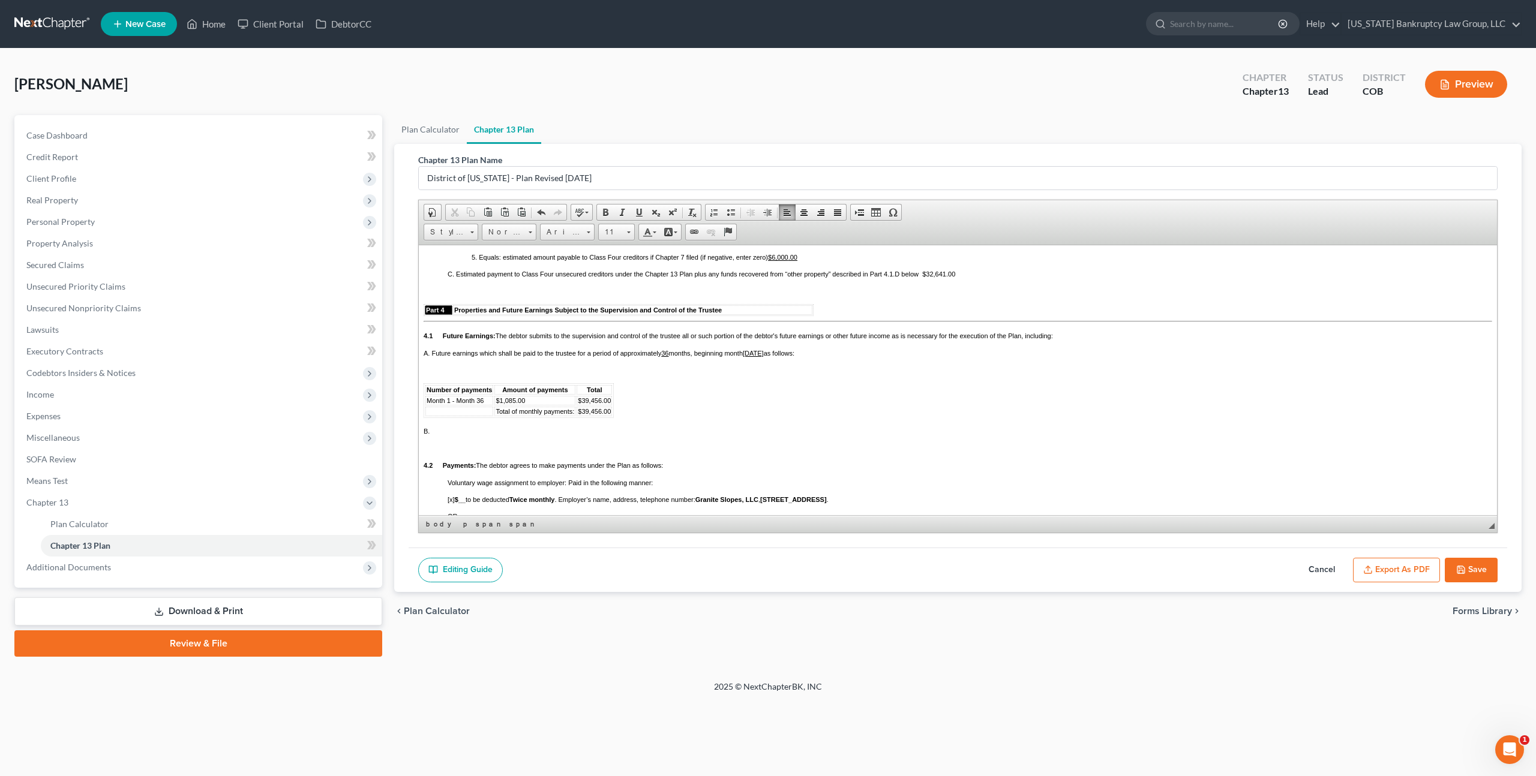
scroll to position [1039, 0]
click at [596, 400] on span "$39,456.00" at bounding box center [594, 396] width 33 height 7
click at [598, 411] on span "$39,456.00" at bounding box center [594, 407] width 33 height 7
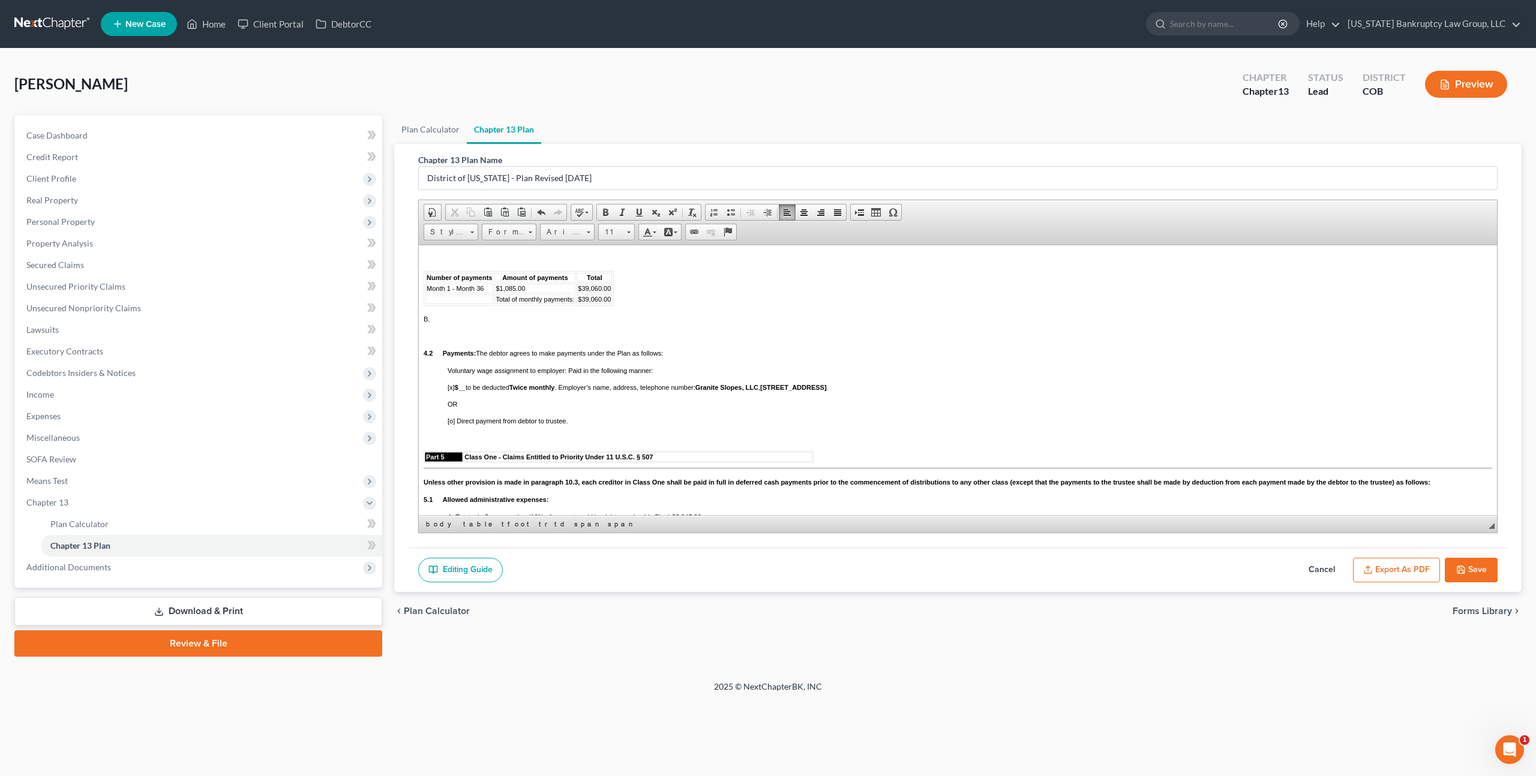
scroll to position [1157, 0]
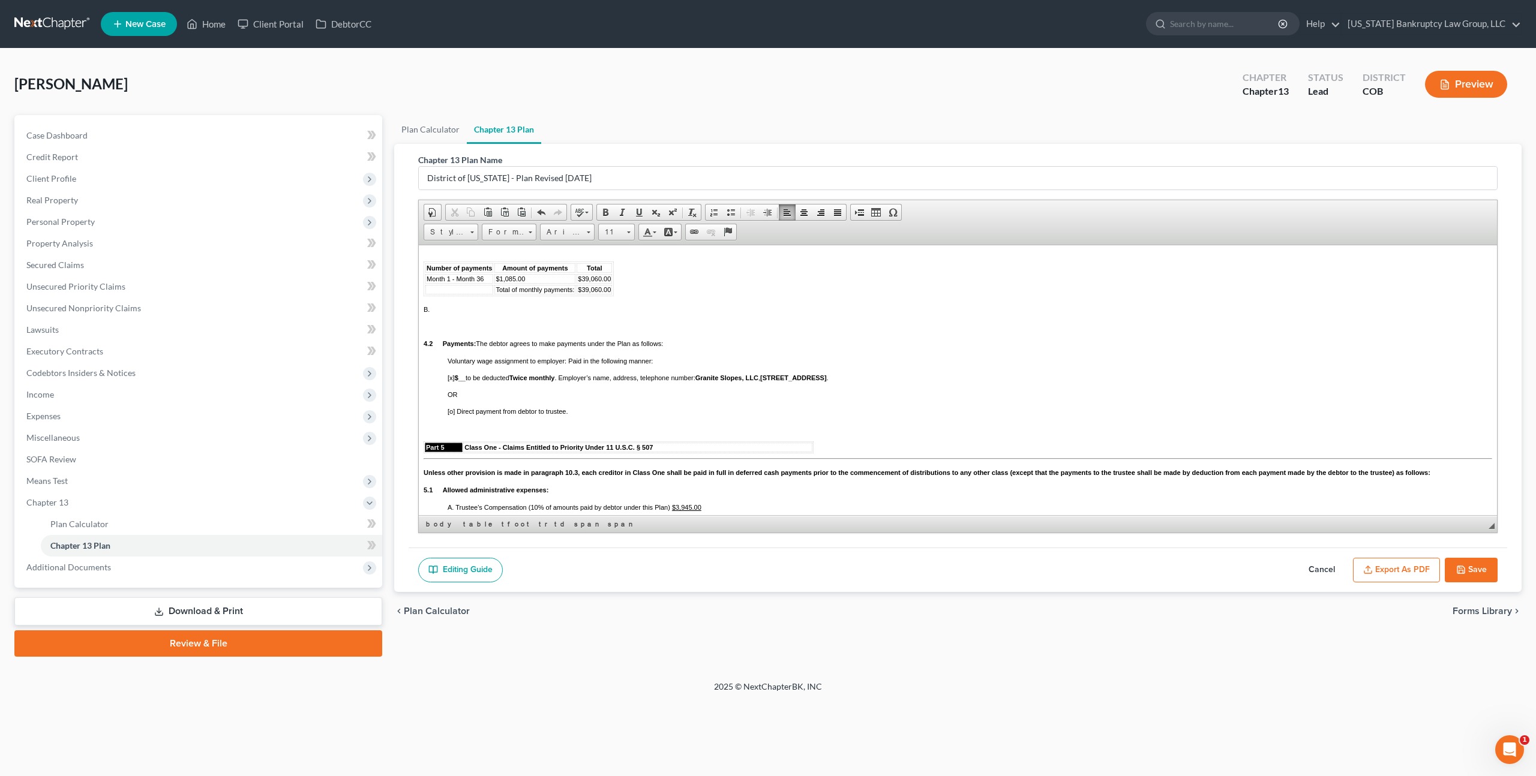
click at [443, 329] on p at bounding box center [958, 325] width 1069 height 7
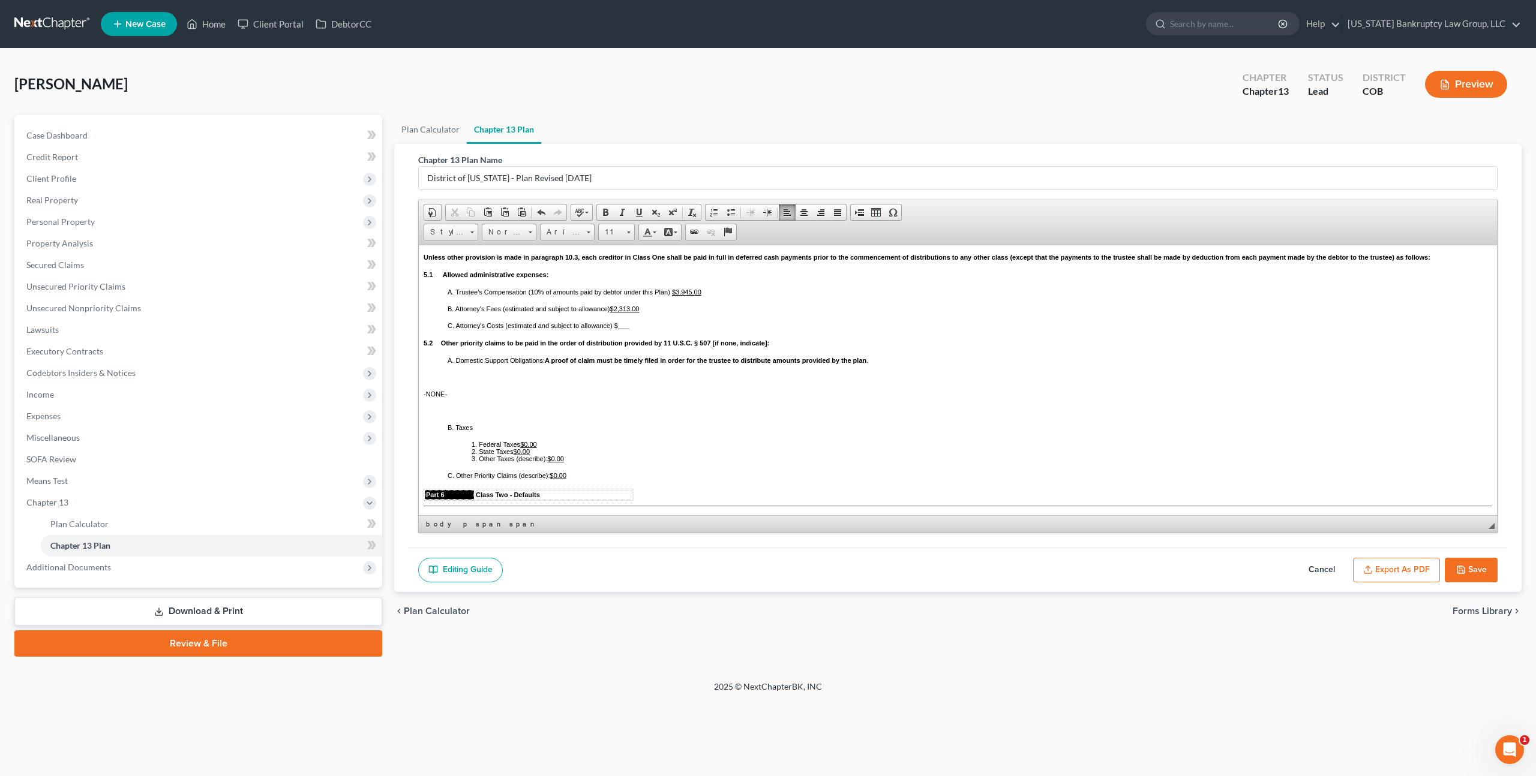
scroll to position [1362, 0]
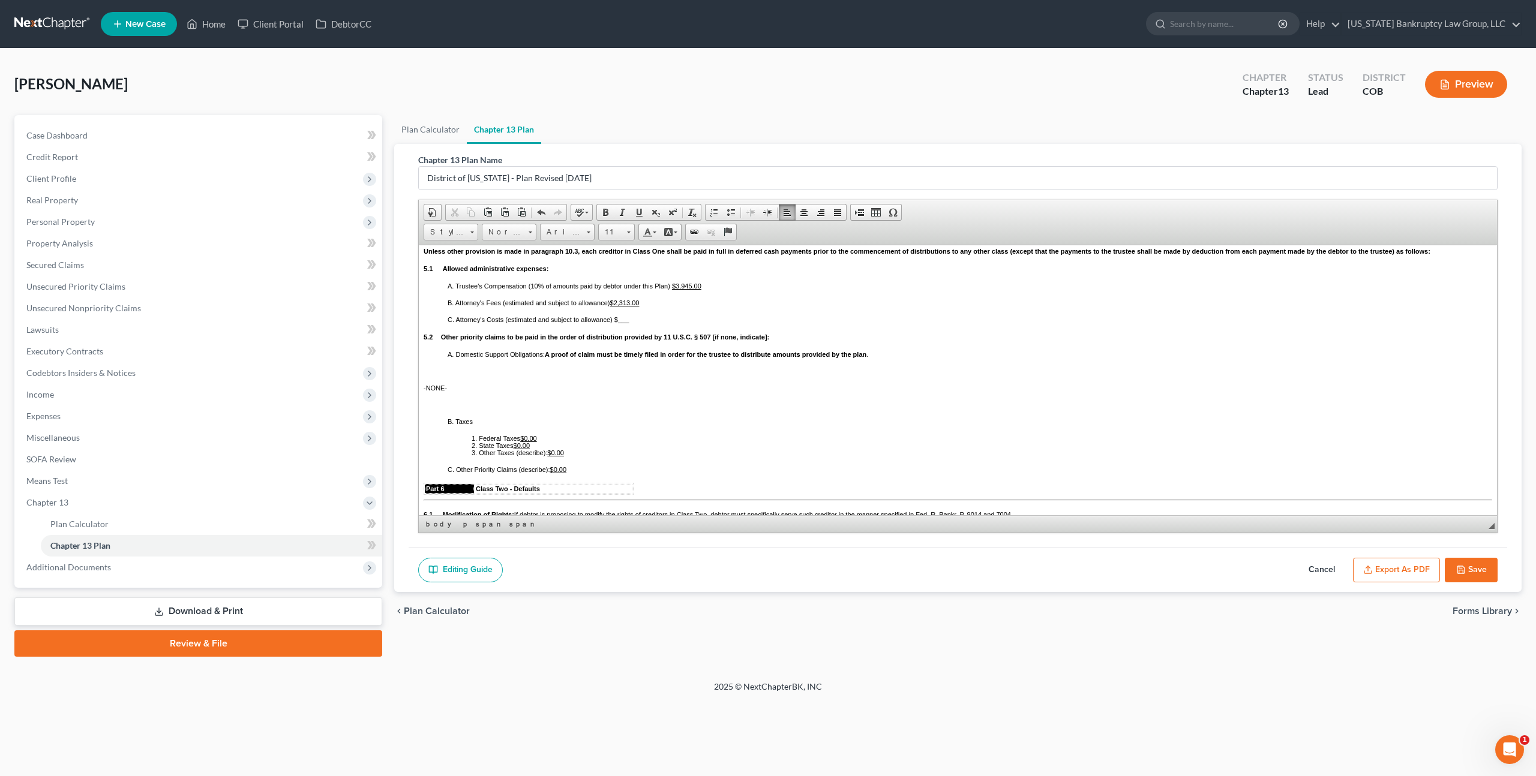
click at [691, 289] on u "$3,945.00" at bounding box center [686, 285] width 29 height 7
click at [632, 323] on p "C. Attorney's Costs (estimated and subject to allowance) $ ___" at bounding box center [970, 319] width 1045 height 7
click at [445, 330] on div "Part 5 Class One - Claims Entitled to Priority Under 11 U.S.C. § 507 Unless oth…" at bounding box center [958, 577] width 1069 height 715
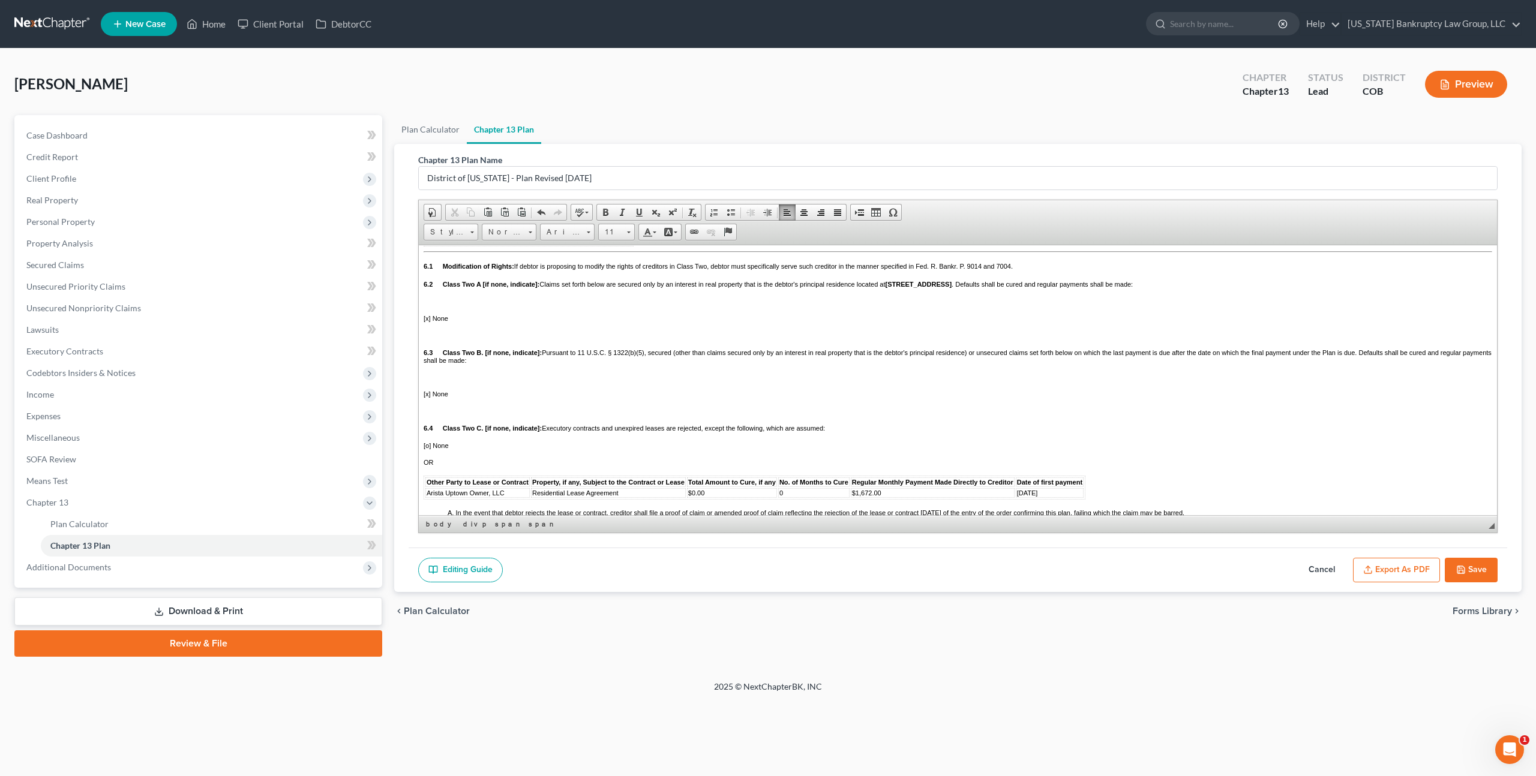
scroll to position [1578, 0]
click at [436, 304] on p at bounding box center [958, 299] width 1069 height 7
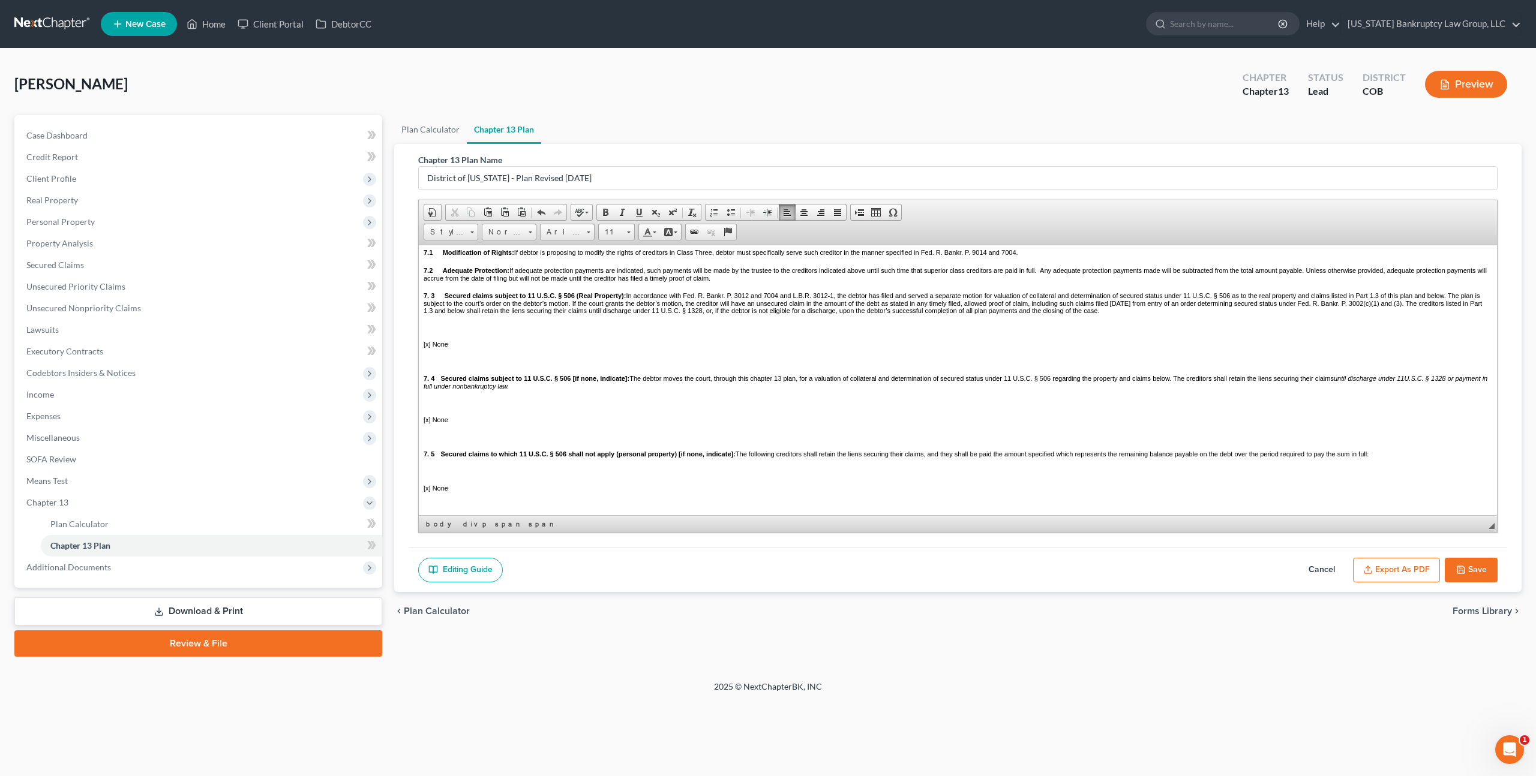
scroll to position [1839, 0]
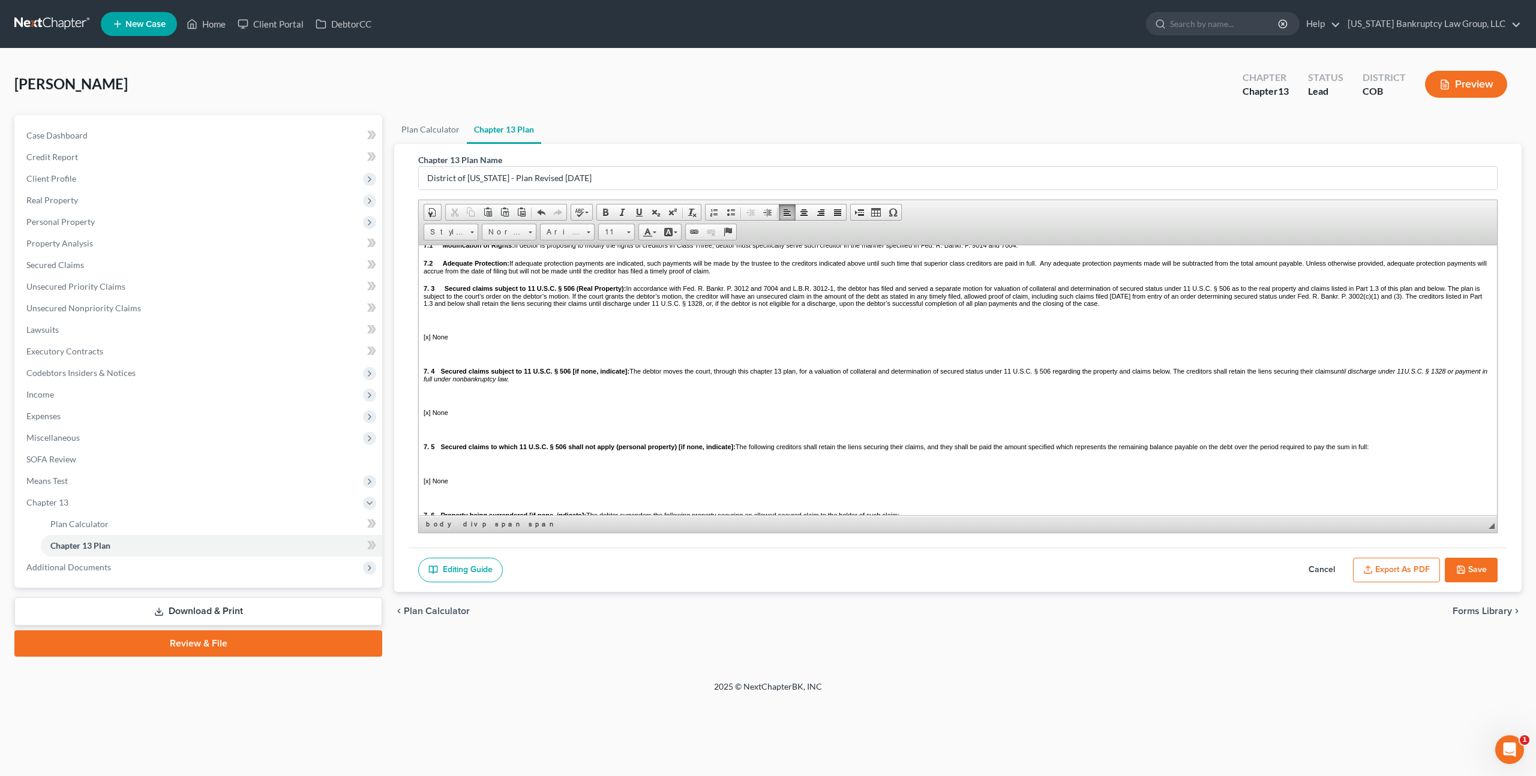
click at [452, 323] on p at bounding box center [958, 319] width 1069 height 7
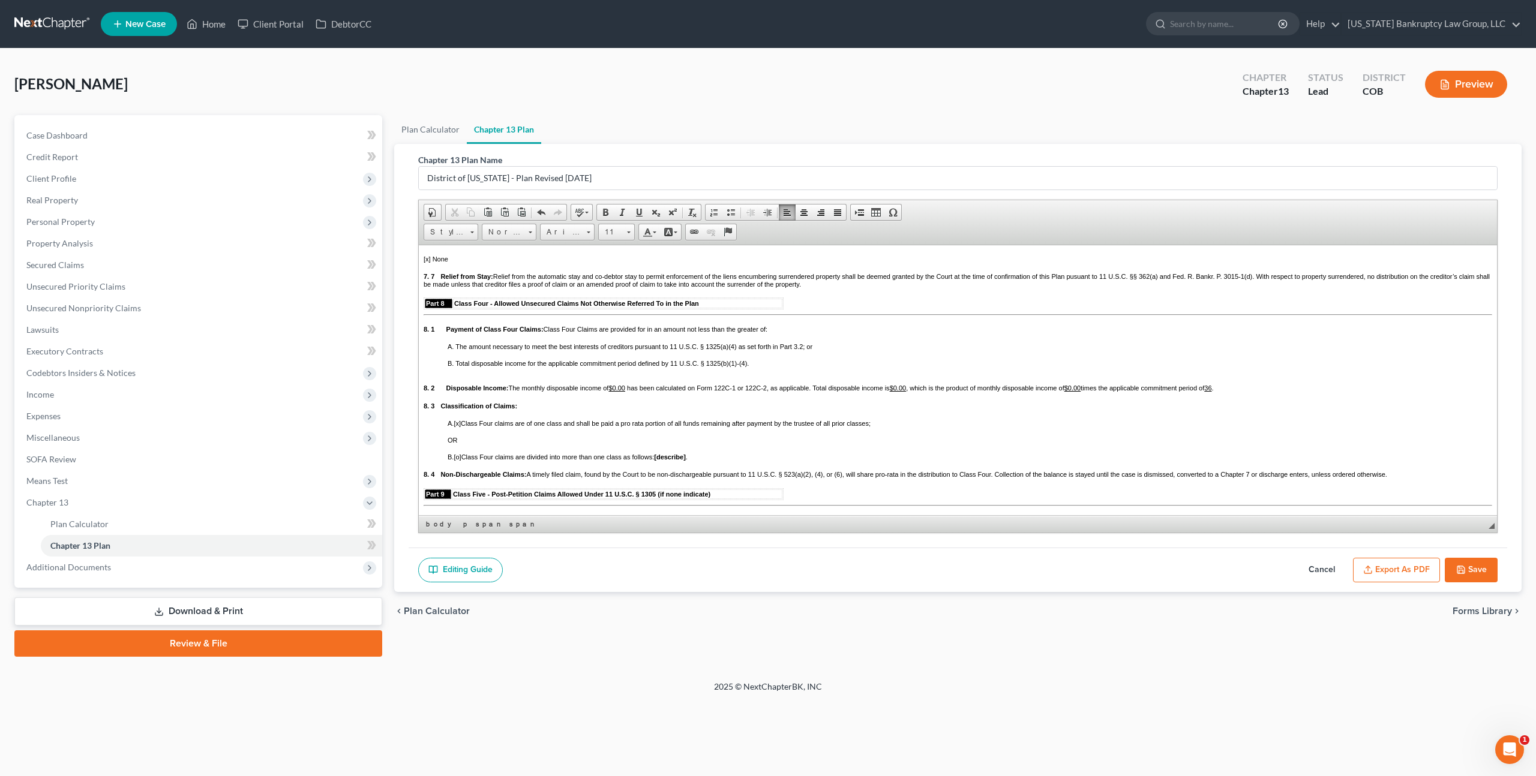
scroll to position [2013, 0]
click at [443, 365] on div "A. The amount necessary to meet the best interests of creditors pursuant to 11 …" at bounding box center [958, 353] width 1069 height 24
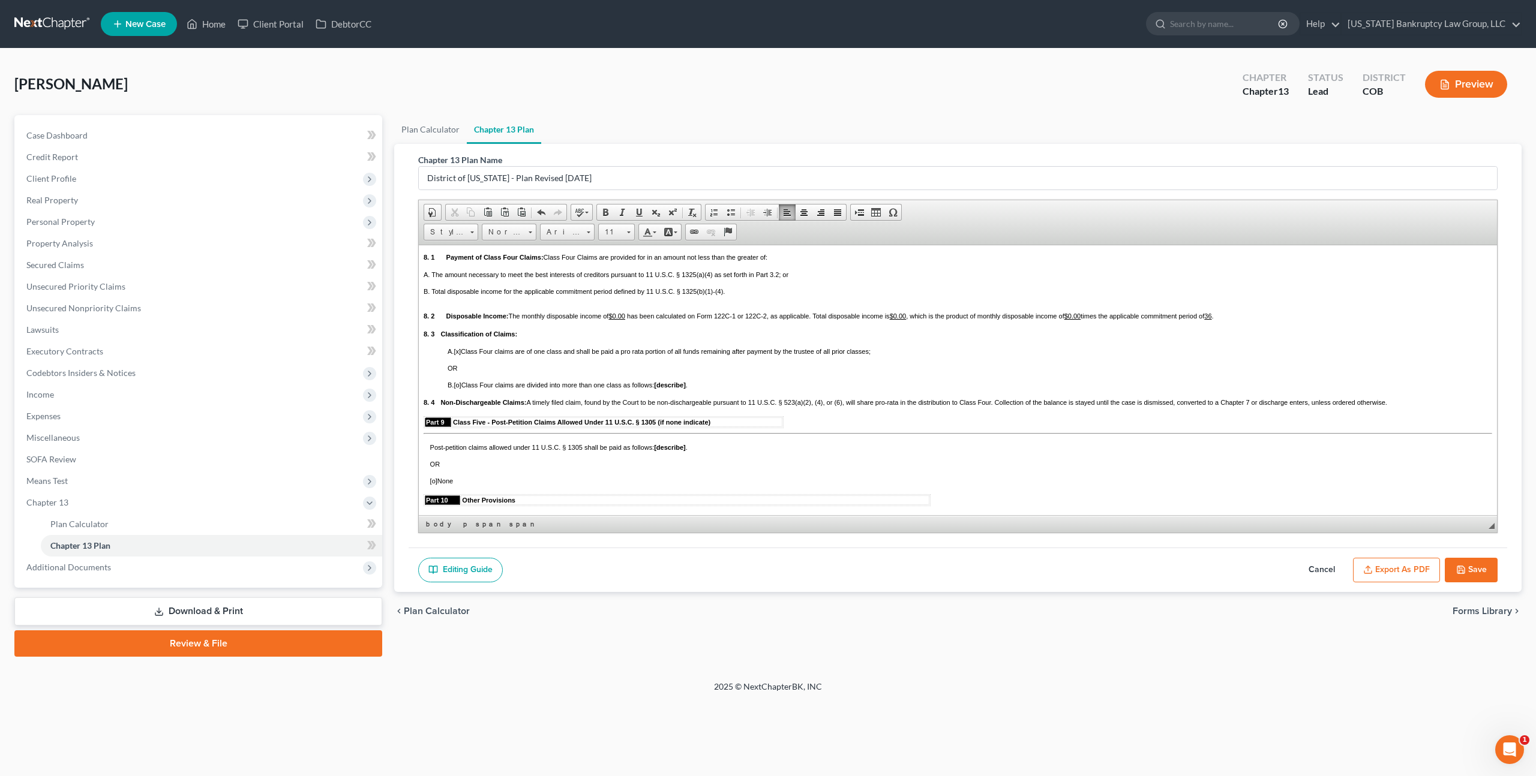
scroll to position [2089, 0]
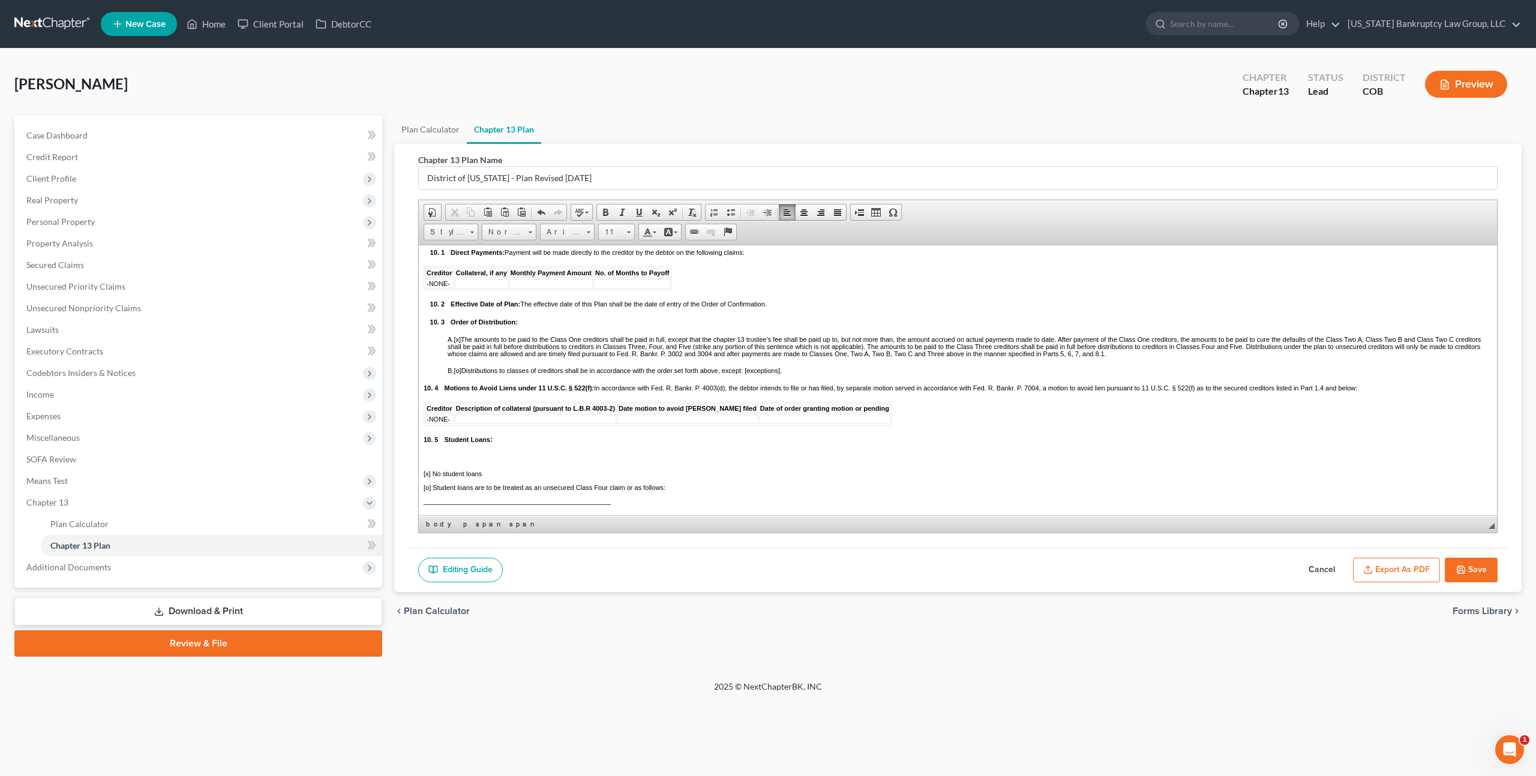
scroll to position [2381, 0]
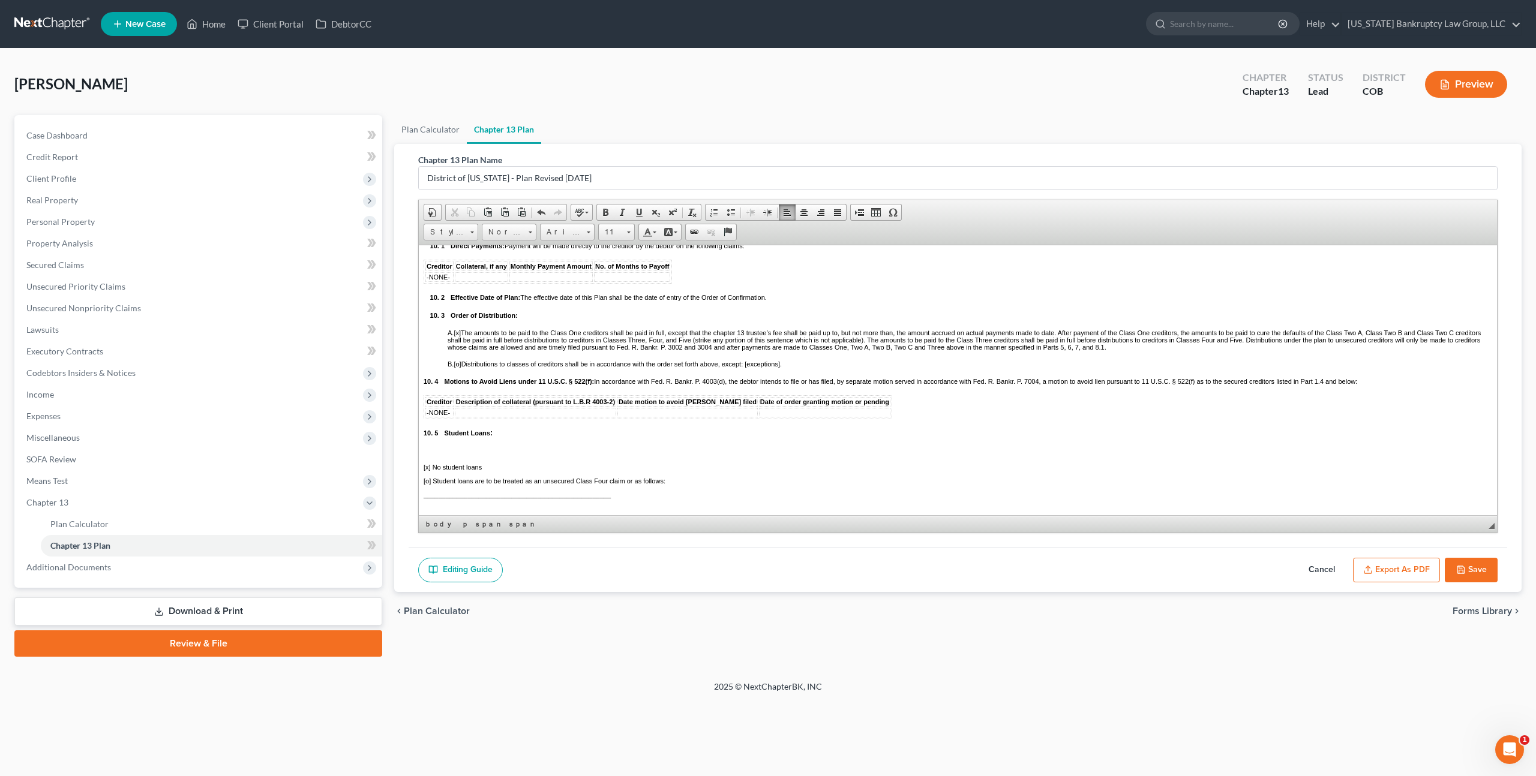
click at [442, 403] on div "A. [x] The amounts to be paid to the Class One creditors shall be paid in full,…" at bounding box center [958, 422] width 1069 height 186
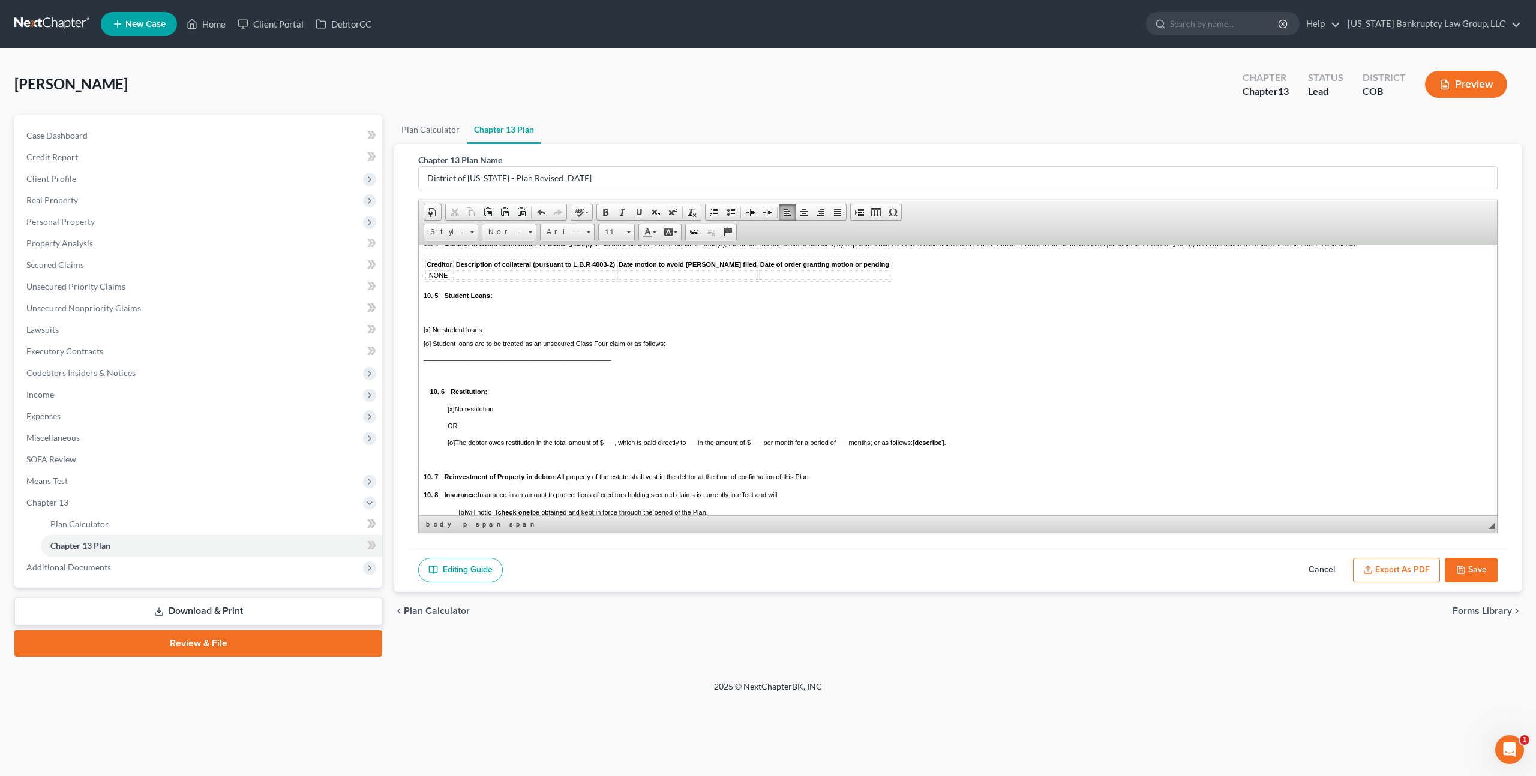
scroll to position [2530, 0]
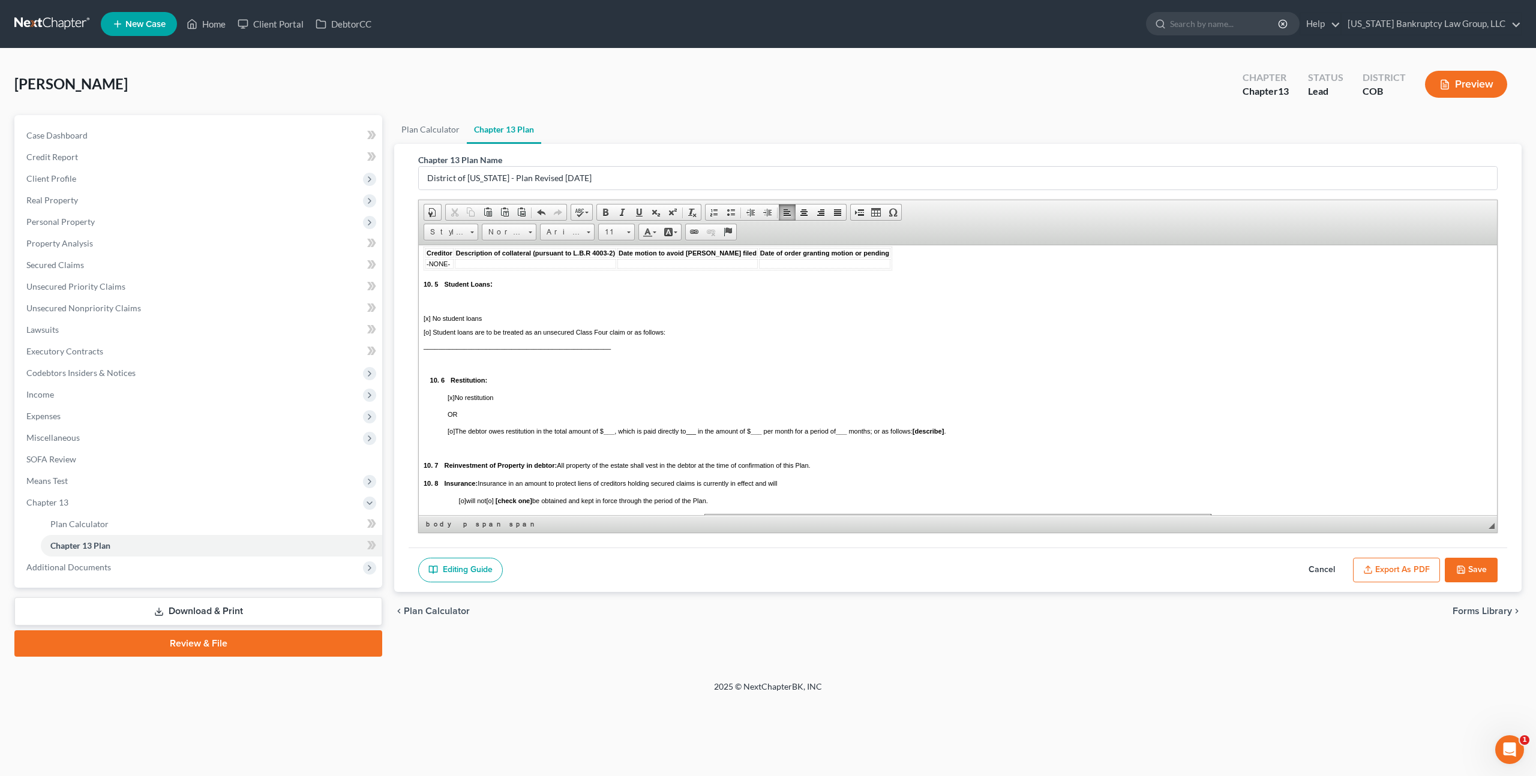
click at [448, 305] on p at bounding box center [958, 301] width 1069 height 7
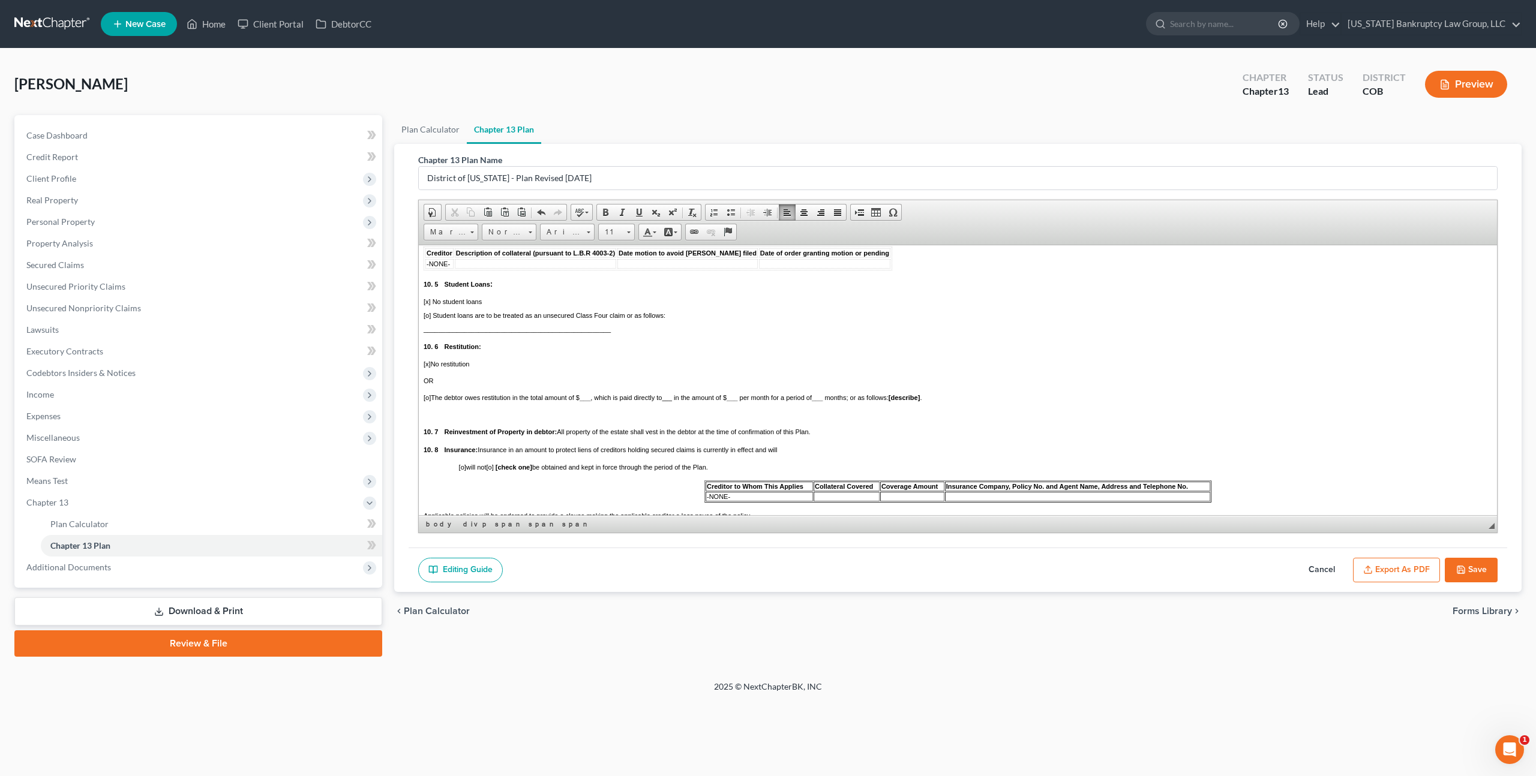
click at [428, 418] on p at bounding box center [958, 413] width 1069 height 7
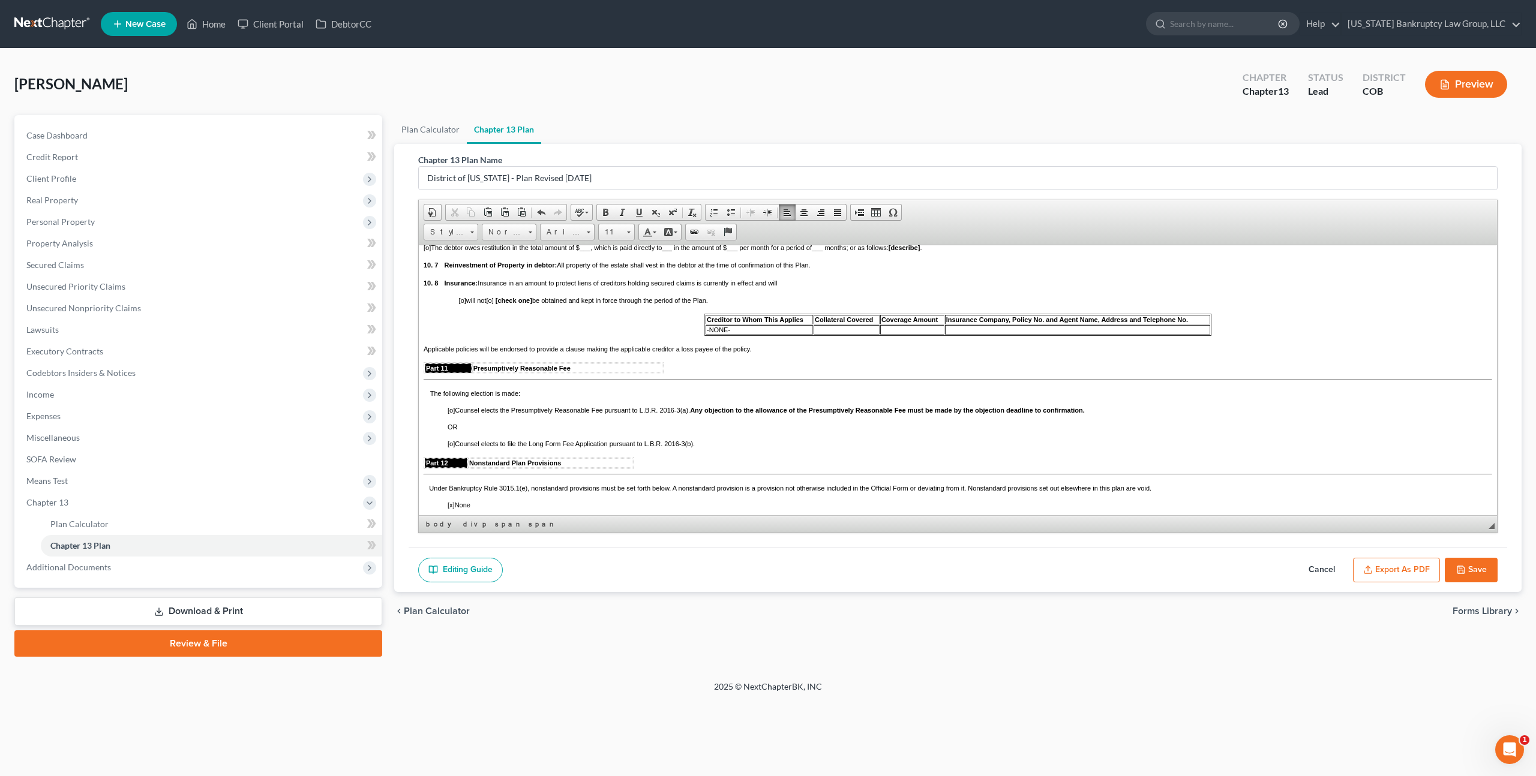
scroll to position [2686, 0]
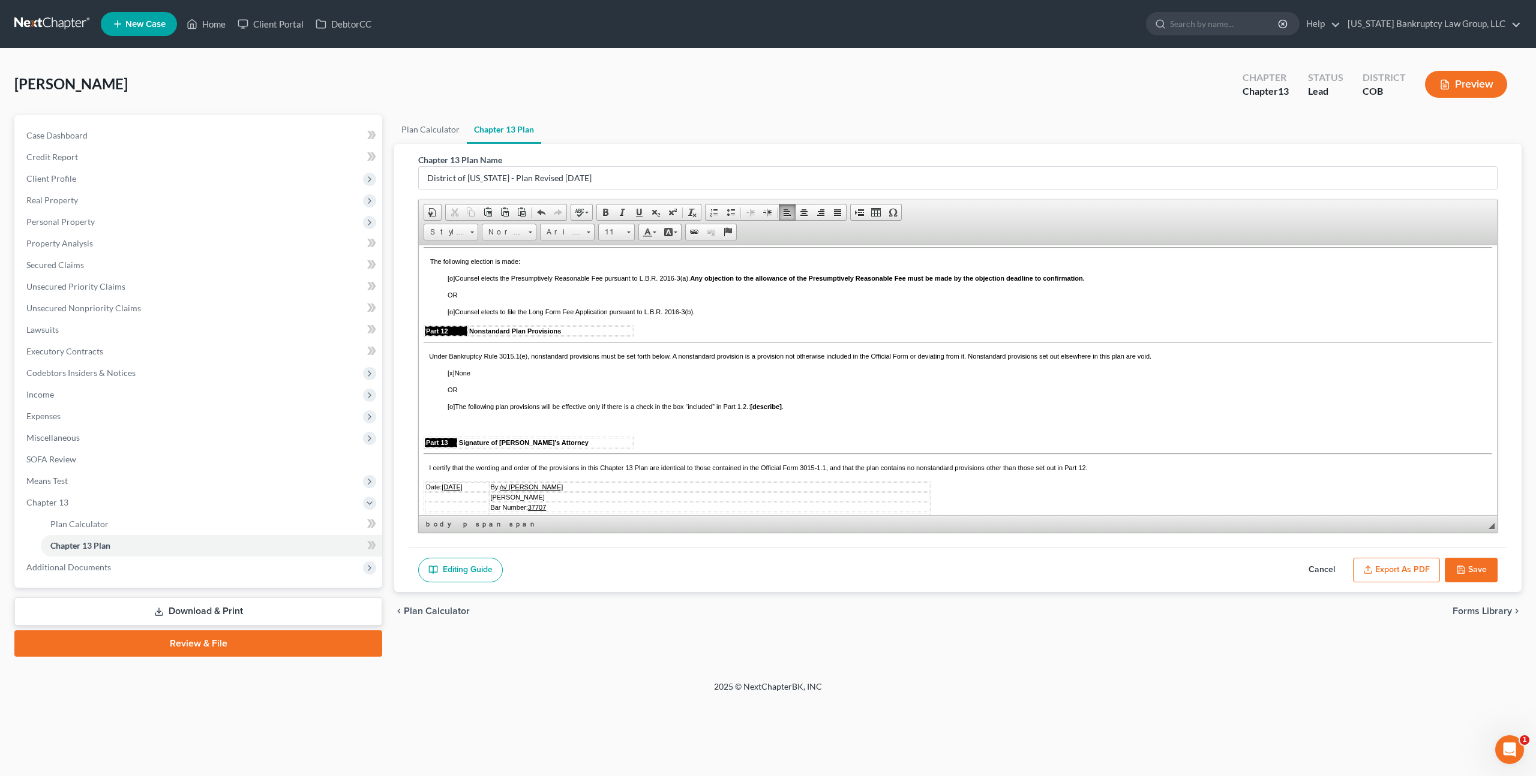
scroll to position [2804, 0]
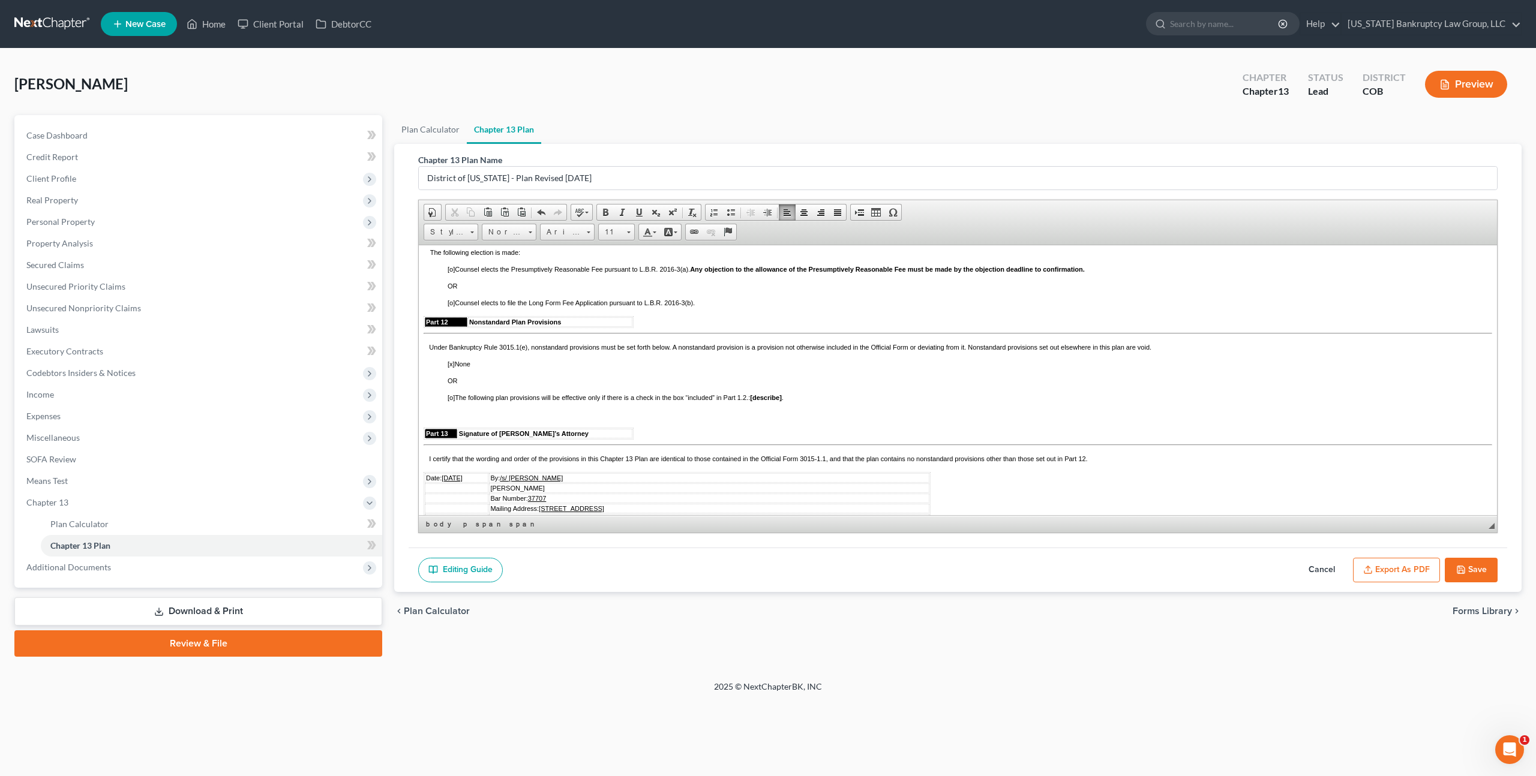
click at [448, 272] on span "[o]" at bounding box center [451, 268] width 7 height 7
click at [445, 450] on div "Under Bankruptcy Rule 3015.1(e), nonstandard provisions must be set forth below…" at bounding box center [958, 540] width 1069 height 395
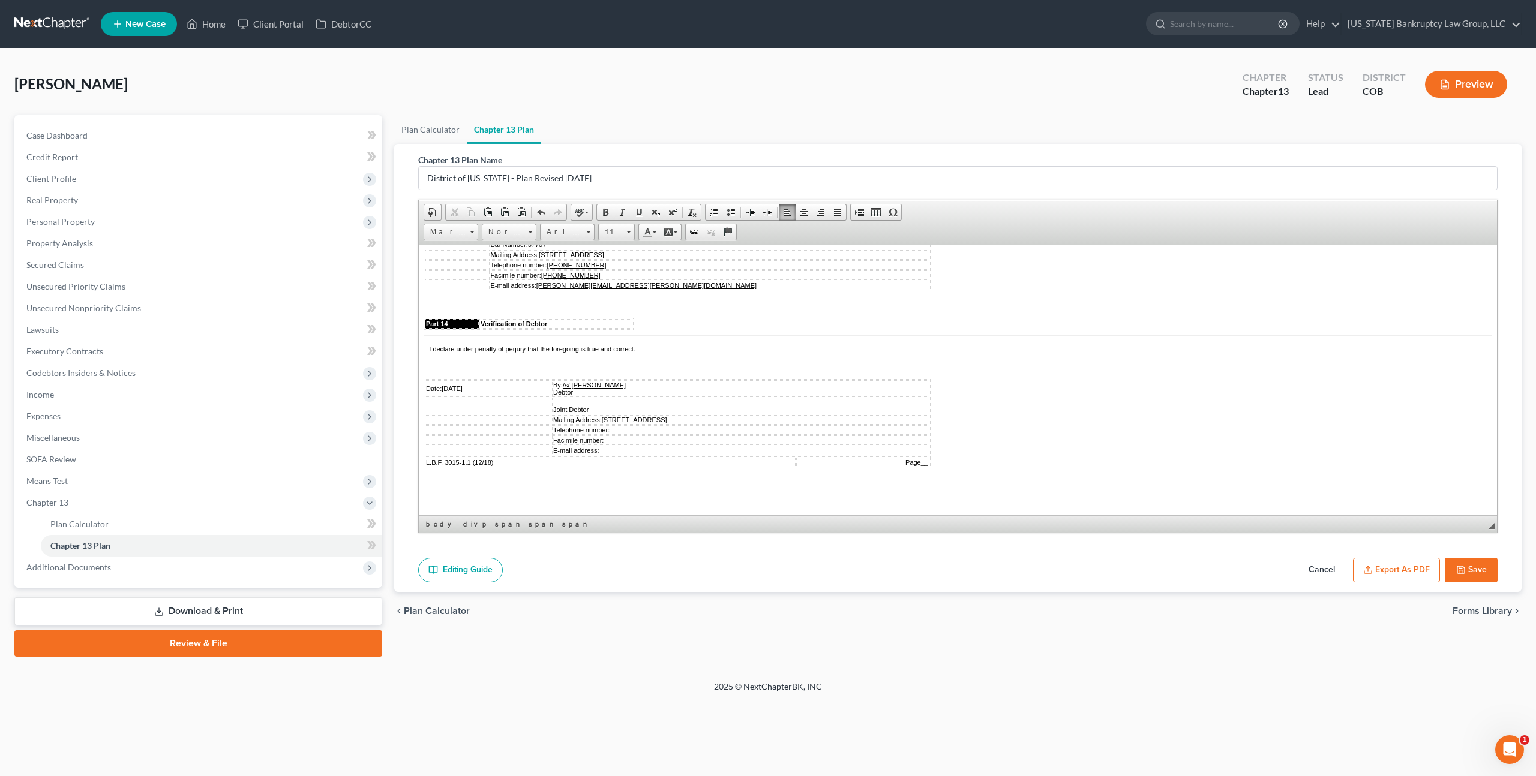
scroll to position [3160, 0]
click at [1466, 568] on button "Save" at bounding box center [1471, 570] width 53 height 25
select select "0"
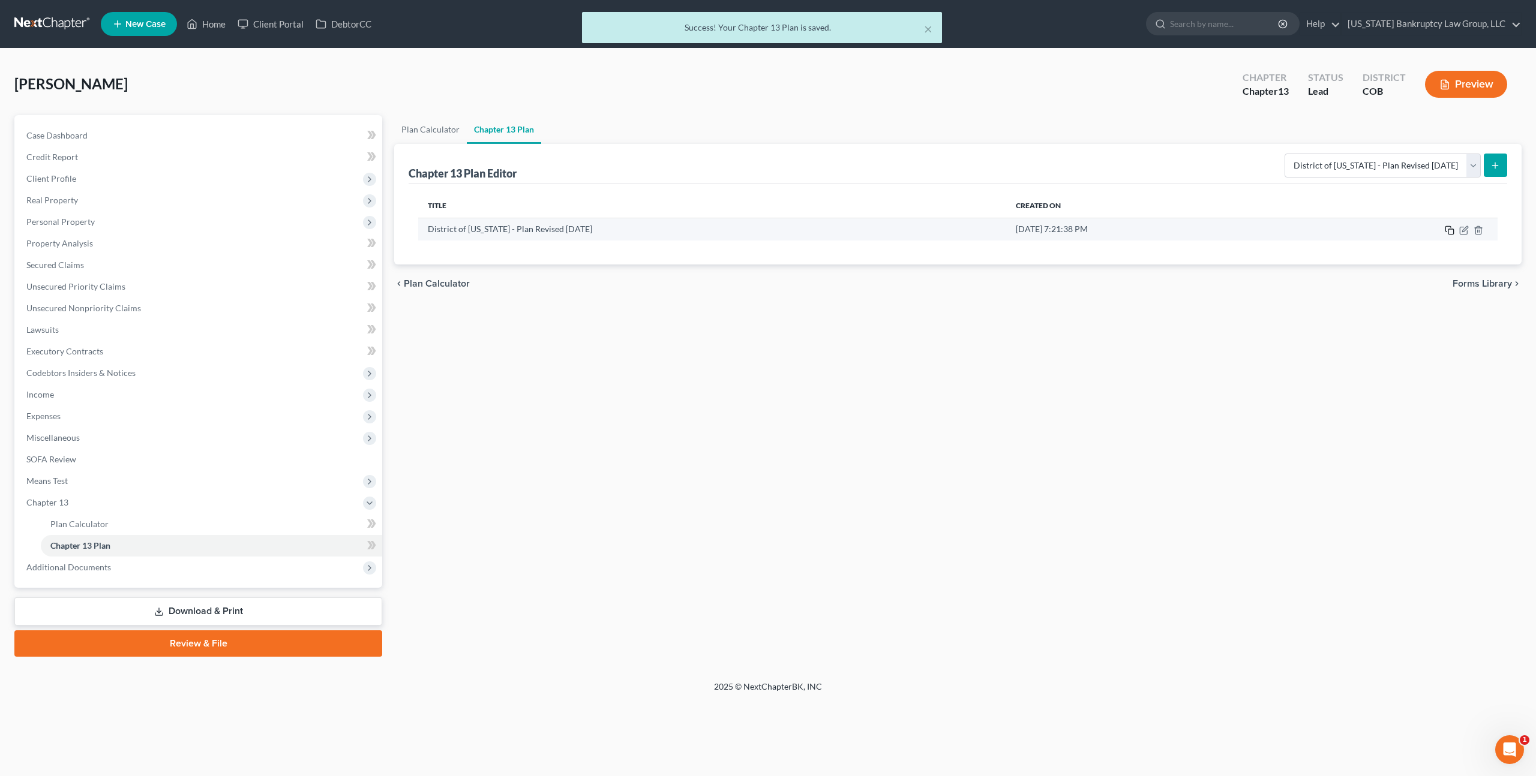
click at [1448, 231] on icon "button" at bounding box center [1450, 231] width 10 height 10
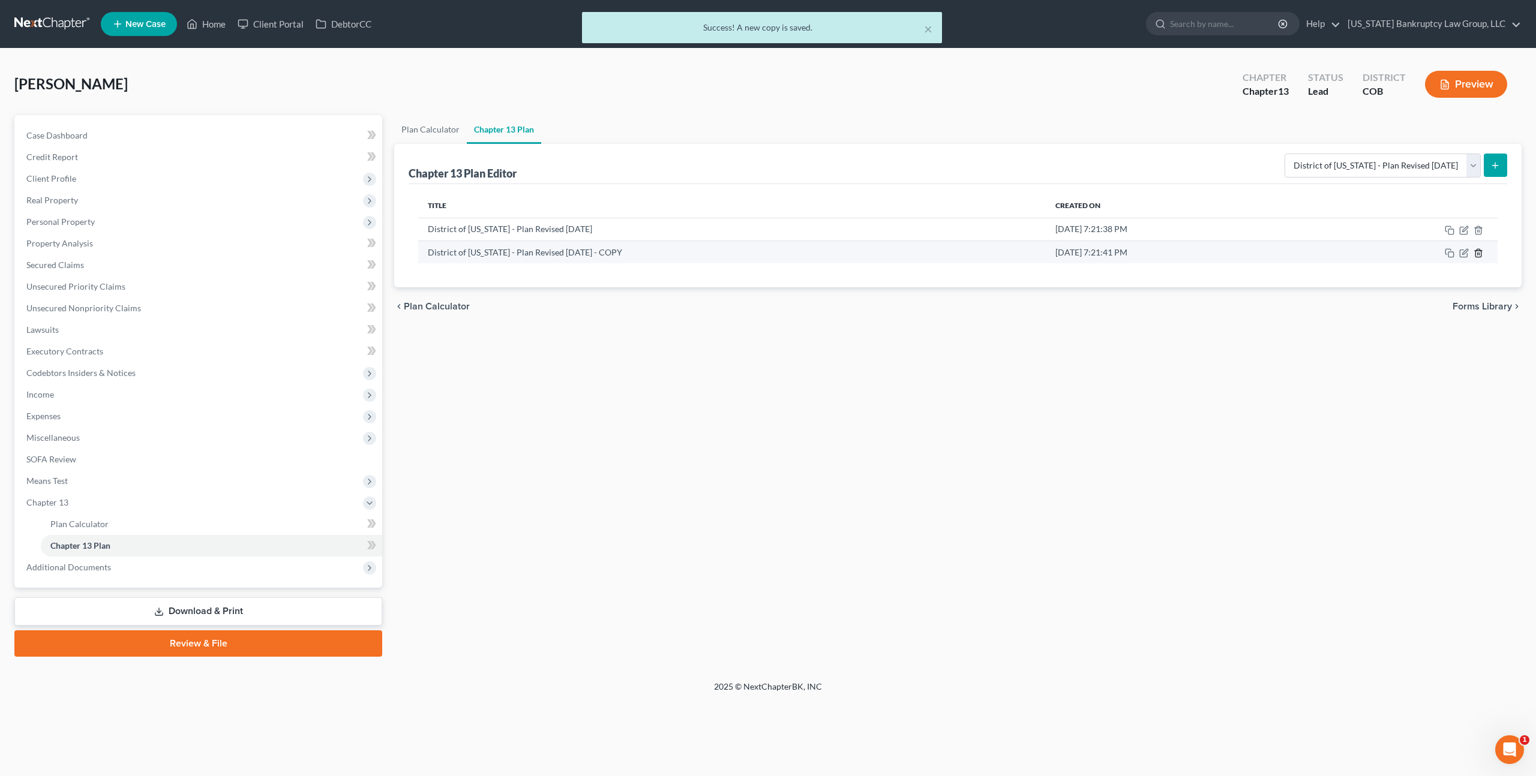
click at [1479, 253] on line "button" at bounding box center [1479, 254] width 0 height 2
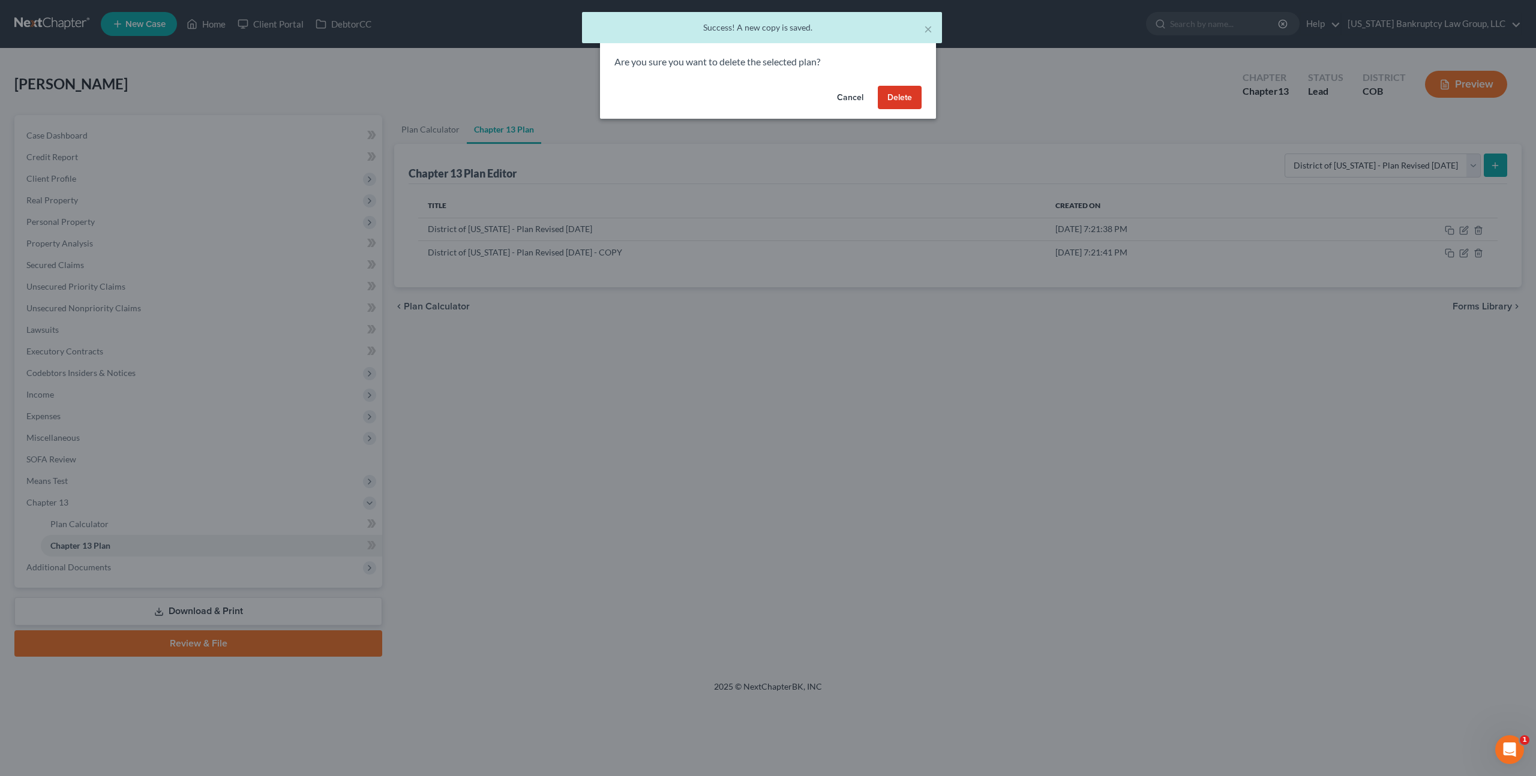
click at [900, 95] on button "Delete" at bounding box center [900, 98] width 44 height 24
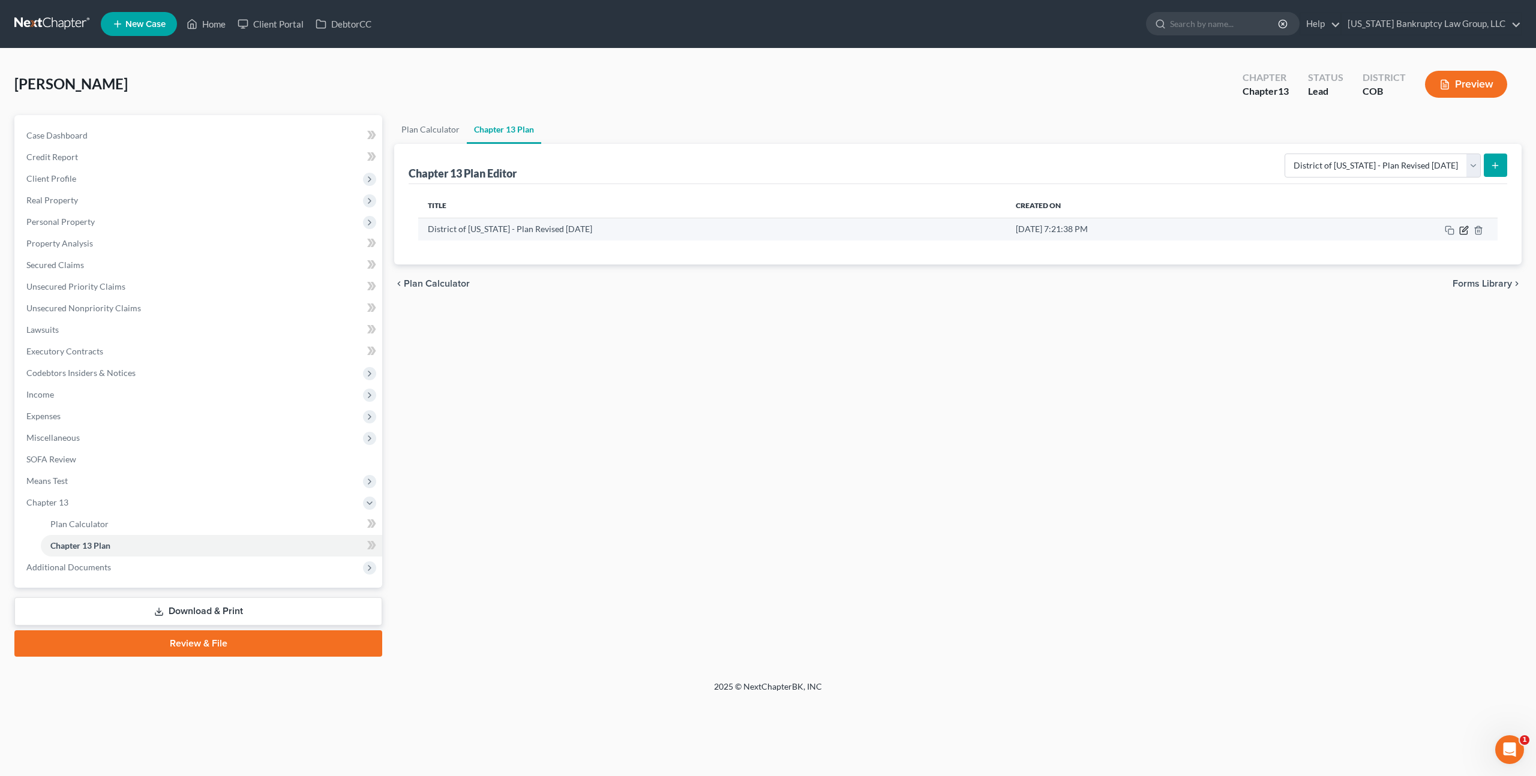
click at [1463, 229] on icon "button" at bounding box center [1464, 228] width 5 height 5
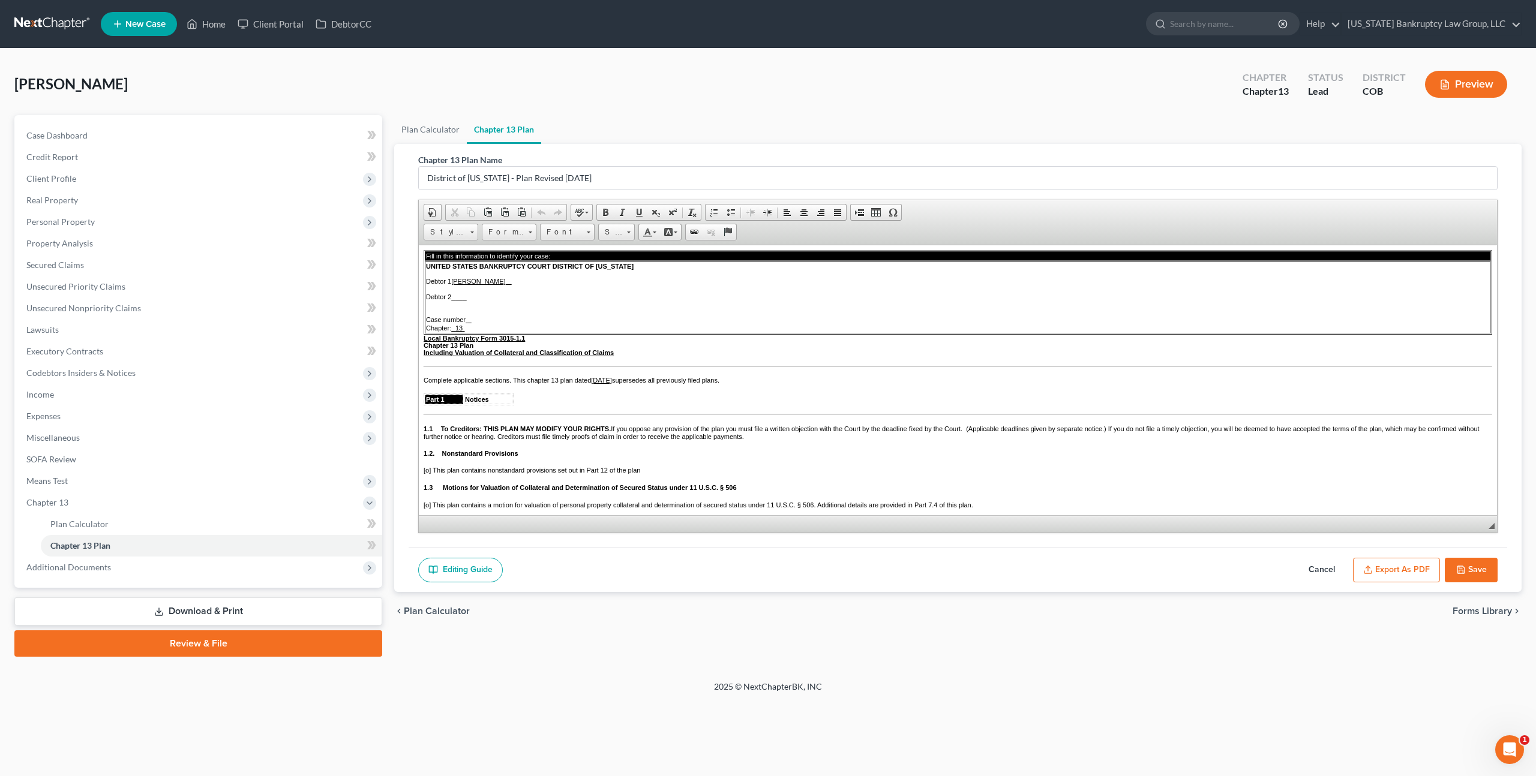
scroll to position [0, 0]
click at [571, 181] on input "District of [US_STATE] - Plan Revised [DATE]" at bounding box center [958, 178] width 1078 height 23
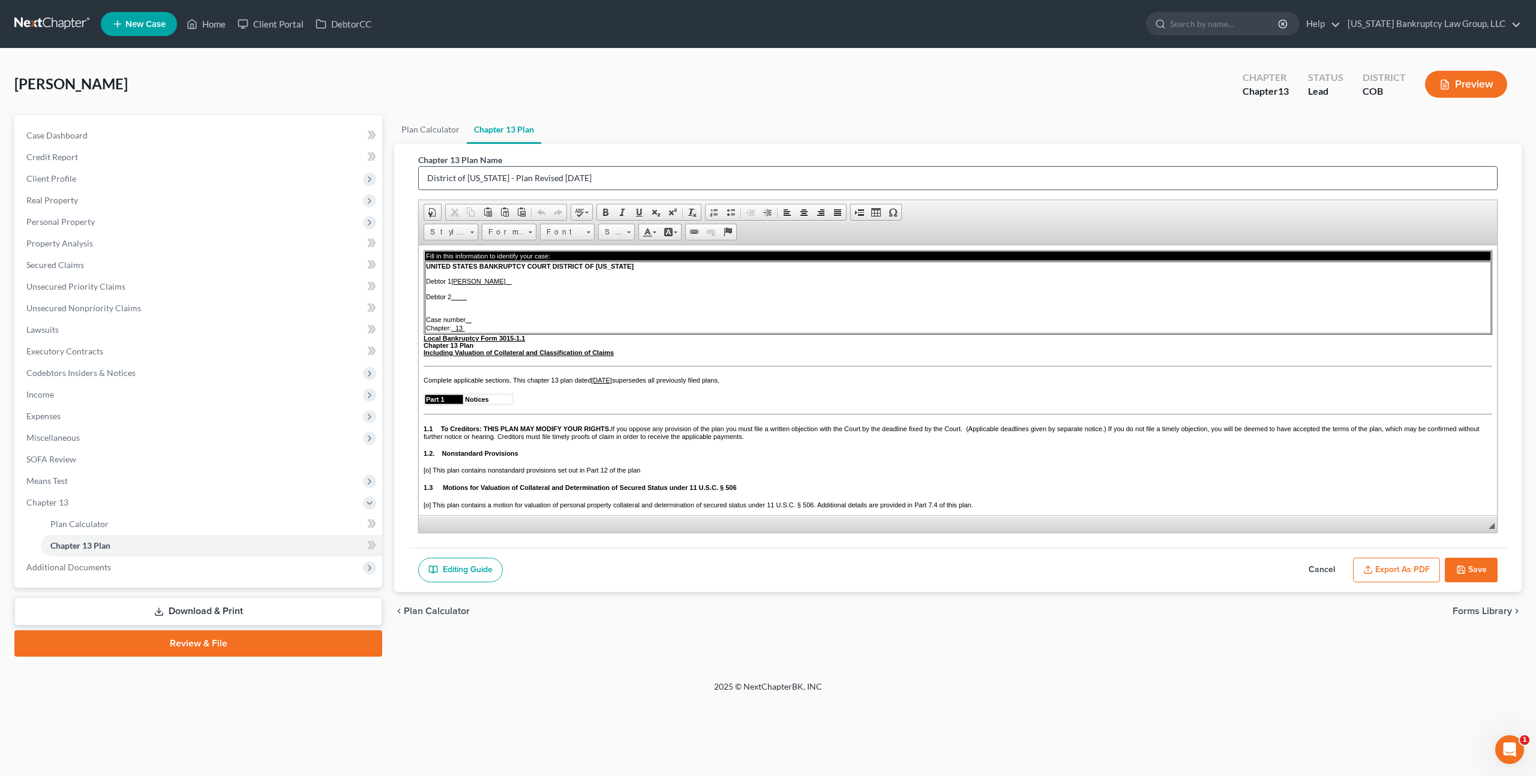
click at [571, 181] on input "District of [US_STATE] - Plan Revised [DATE]" at bounding box center [958, 178] width 1078 height 23
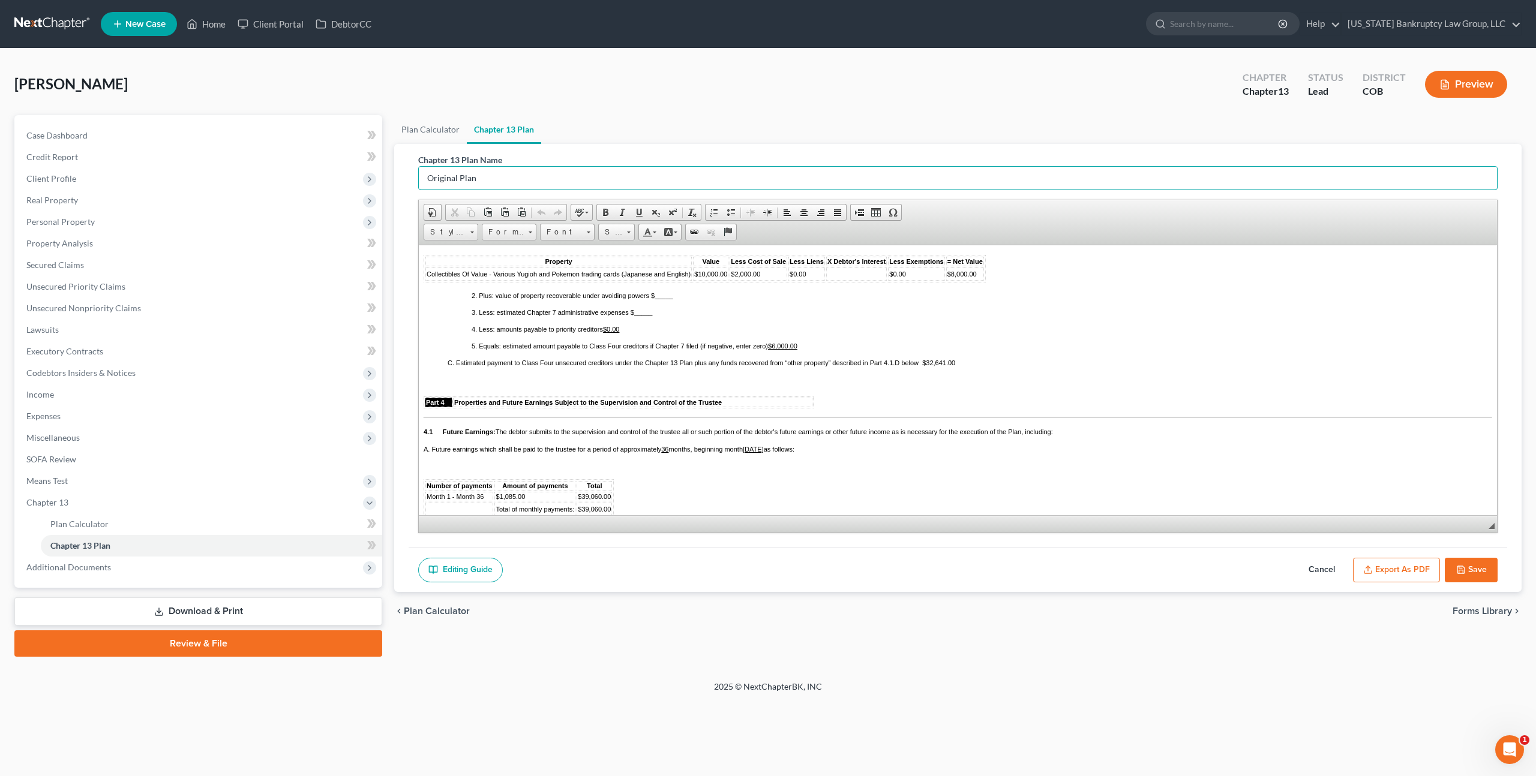
scroll to position [987, 0]
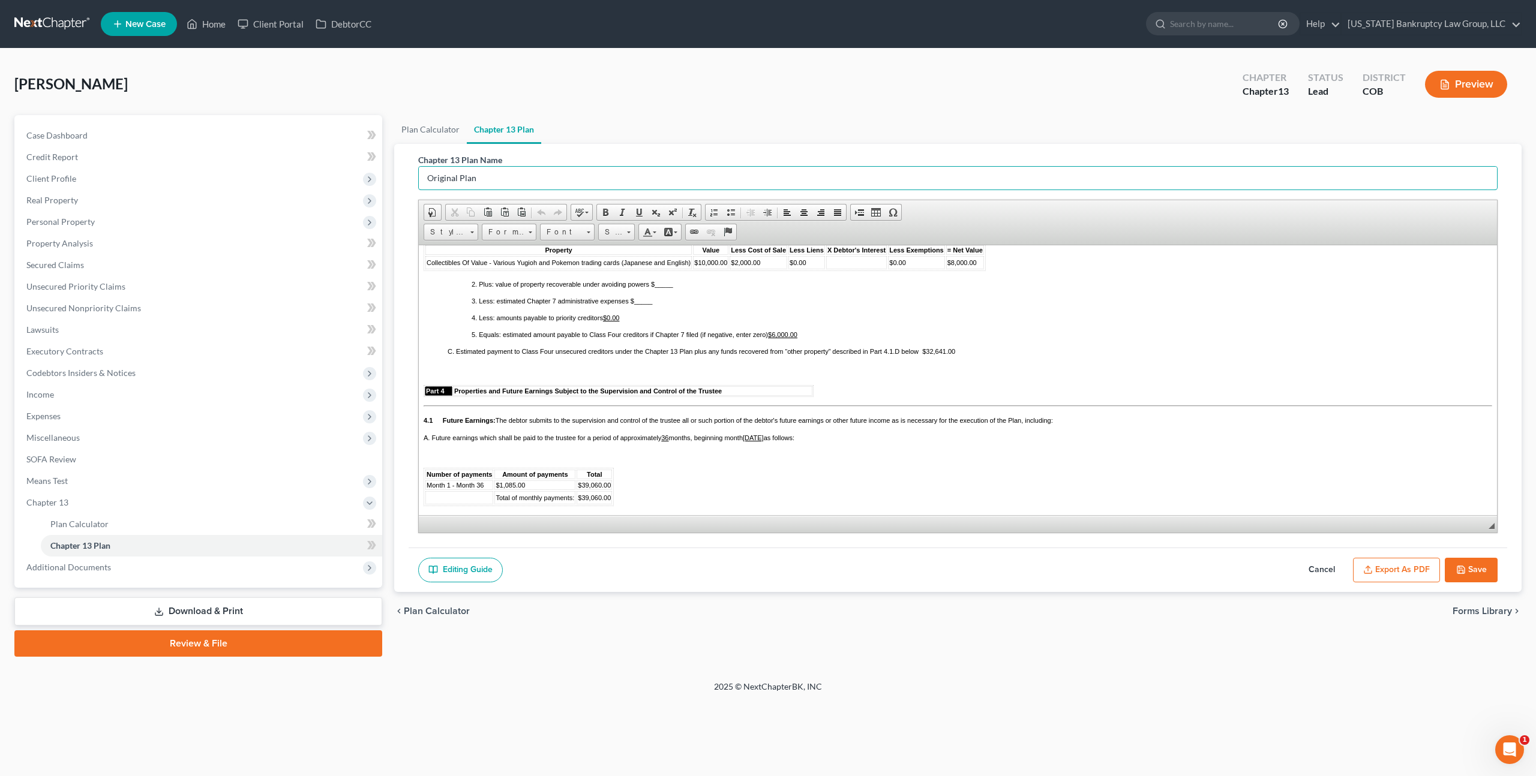
type input "Original Plan"
click at [652, 304] on span "_____" at bounding box center [643, 300] width 19 height 7
click at [782, 338] on u "$6,000.00" at bounding box center [782, 334] width 29 height 7
click at [654, 304] on p "3. Less: estimated Chapter 7 administrative expenses $ _____" at bounding box center [982, 300] width 1021 height 7
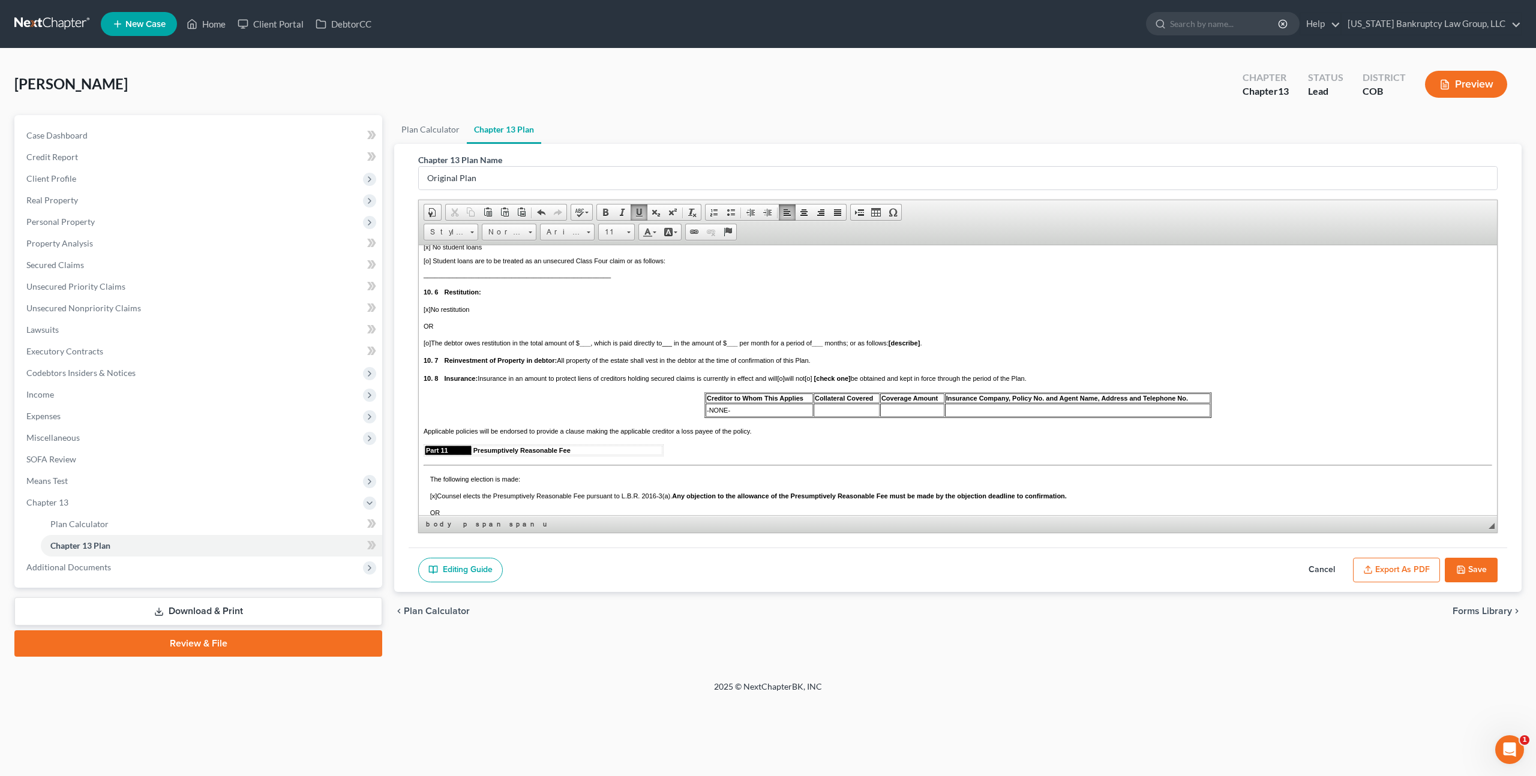
scroll to position [2676, 0]
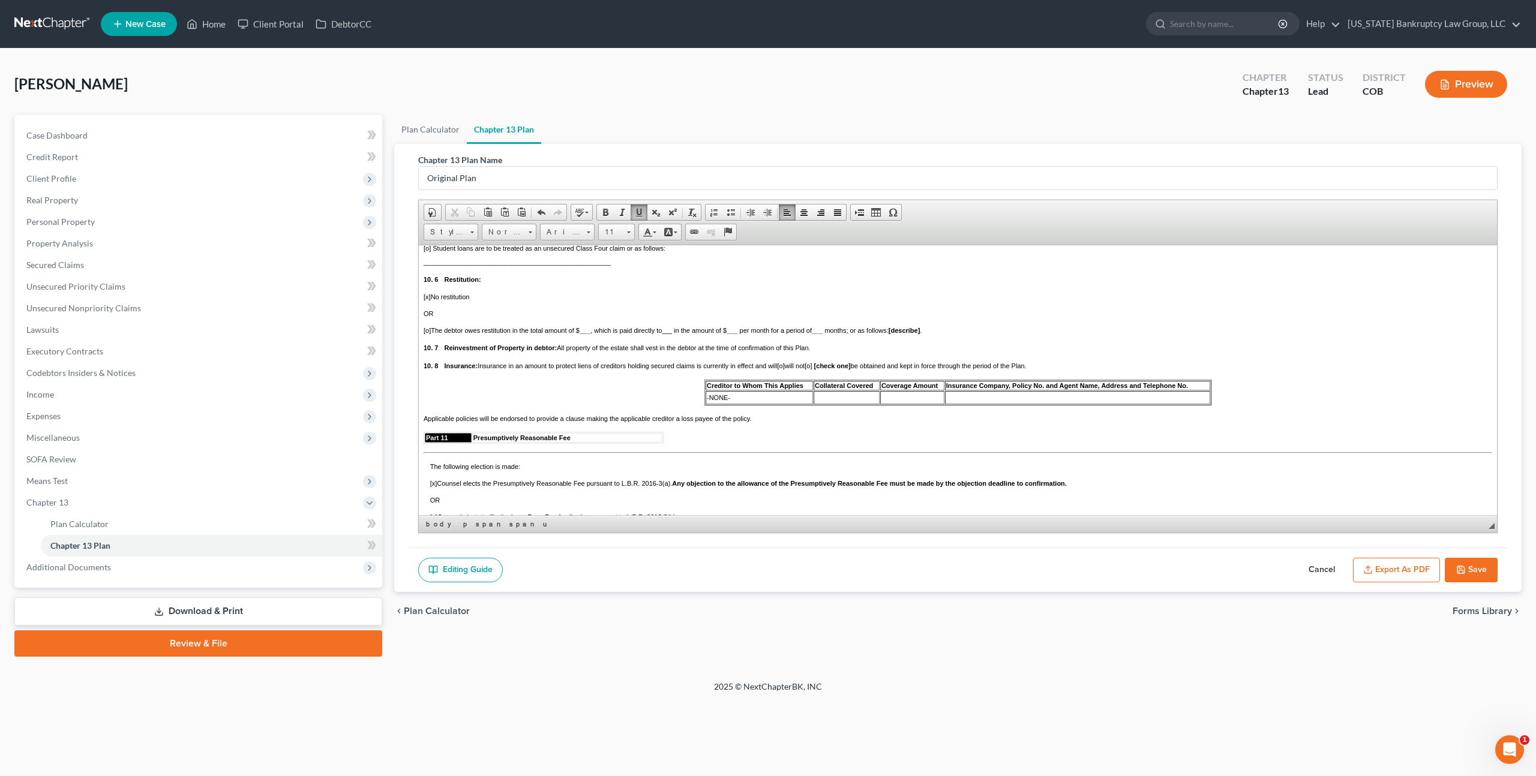
click at [1471, 565] on button "Save" at bounding box center [1471, 570] width 53 height 25
select select "0"
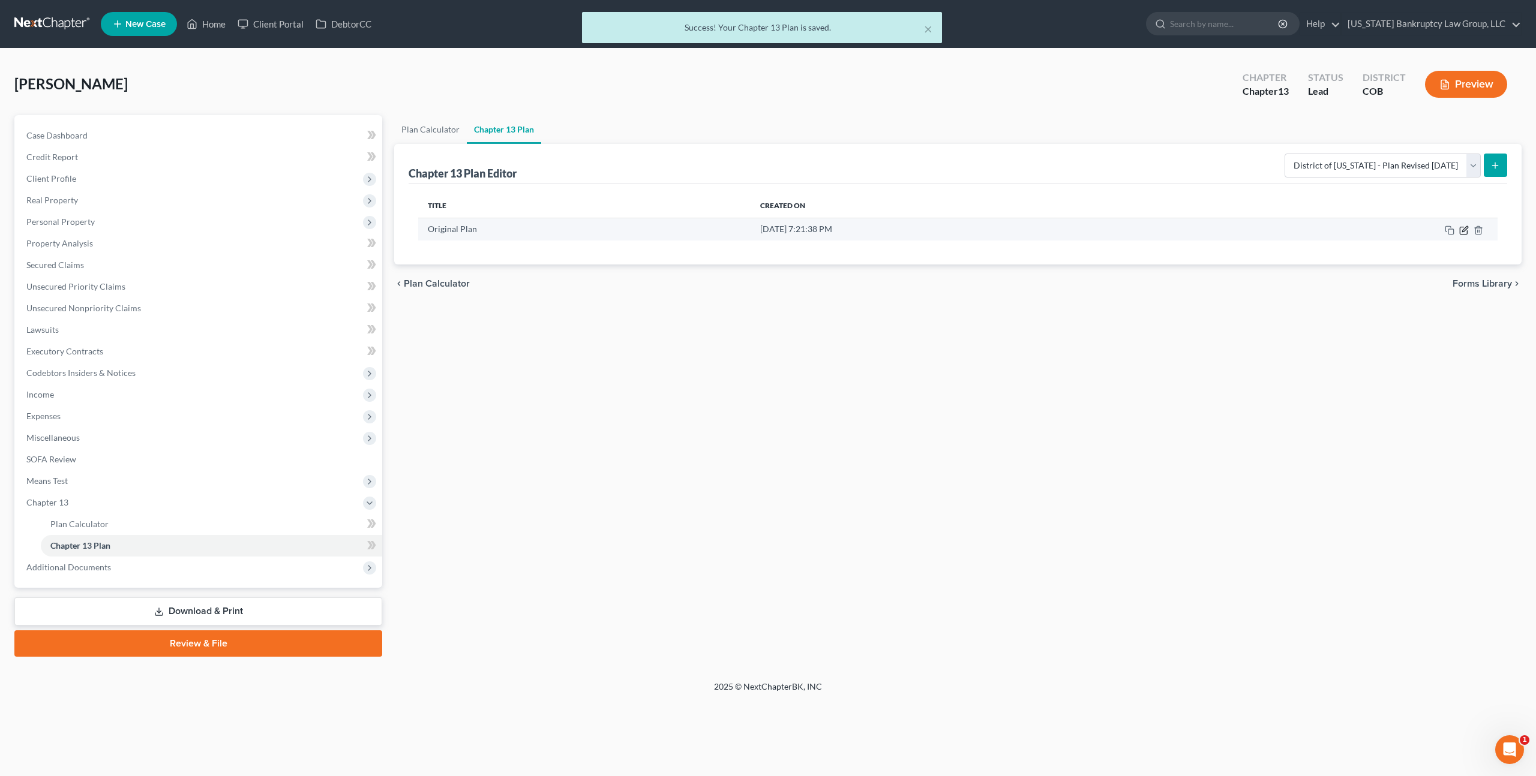
click at [1461, 230] on icon "button" at bounding box center [1464, 231] width 10 height 10
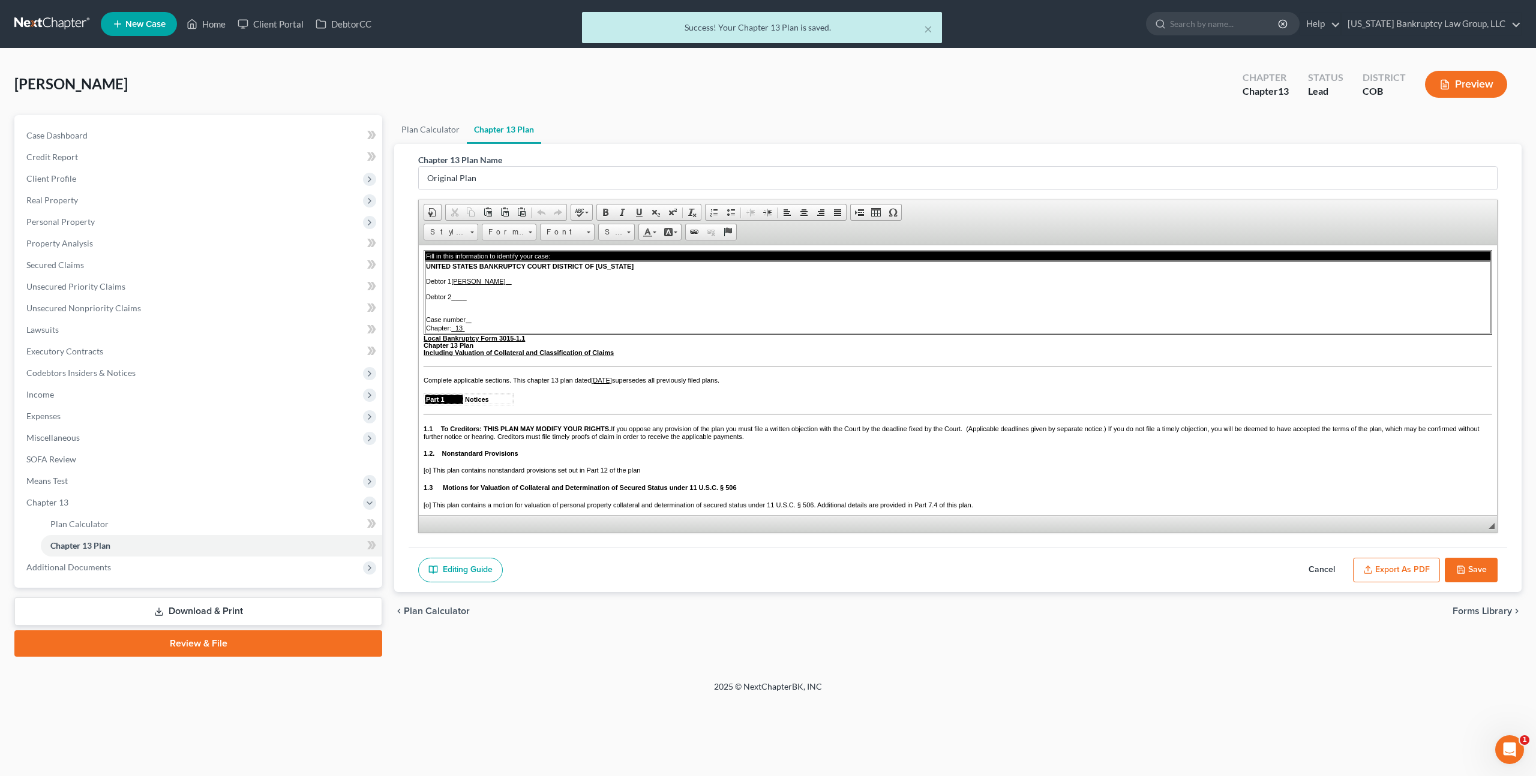
scroll to position [0, 0]
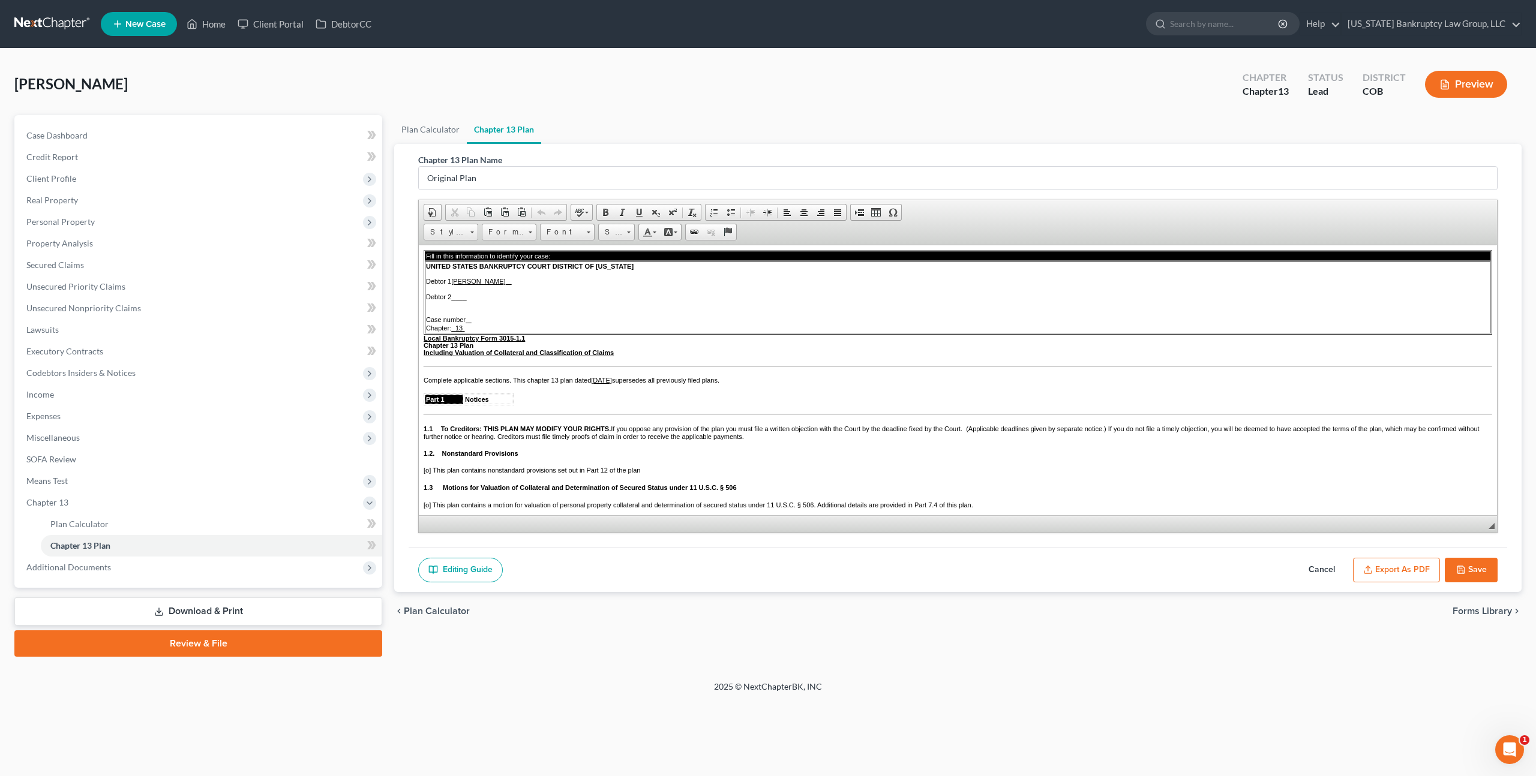
click at [1387, 566] on button "Export as PDF" at bounding box center [1396, 570] width 87 height 25
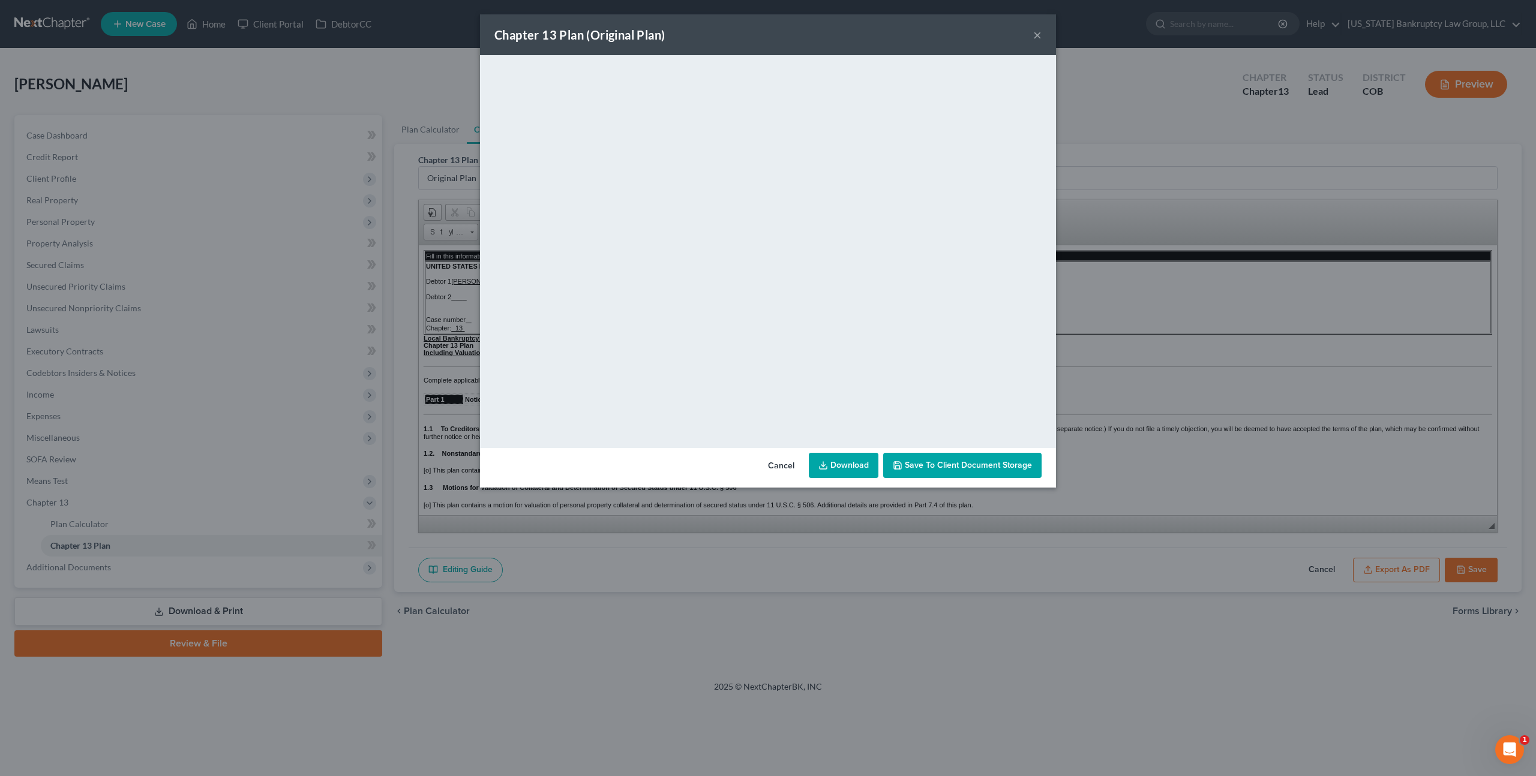
click at [782, 461] on button "Cancel" at bounding box center [781, 466] width 46 height 24
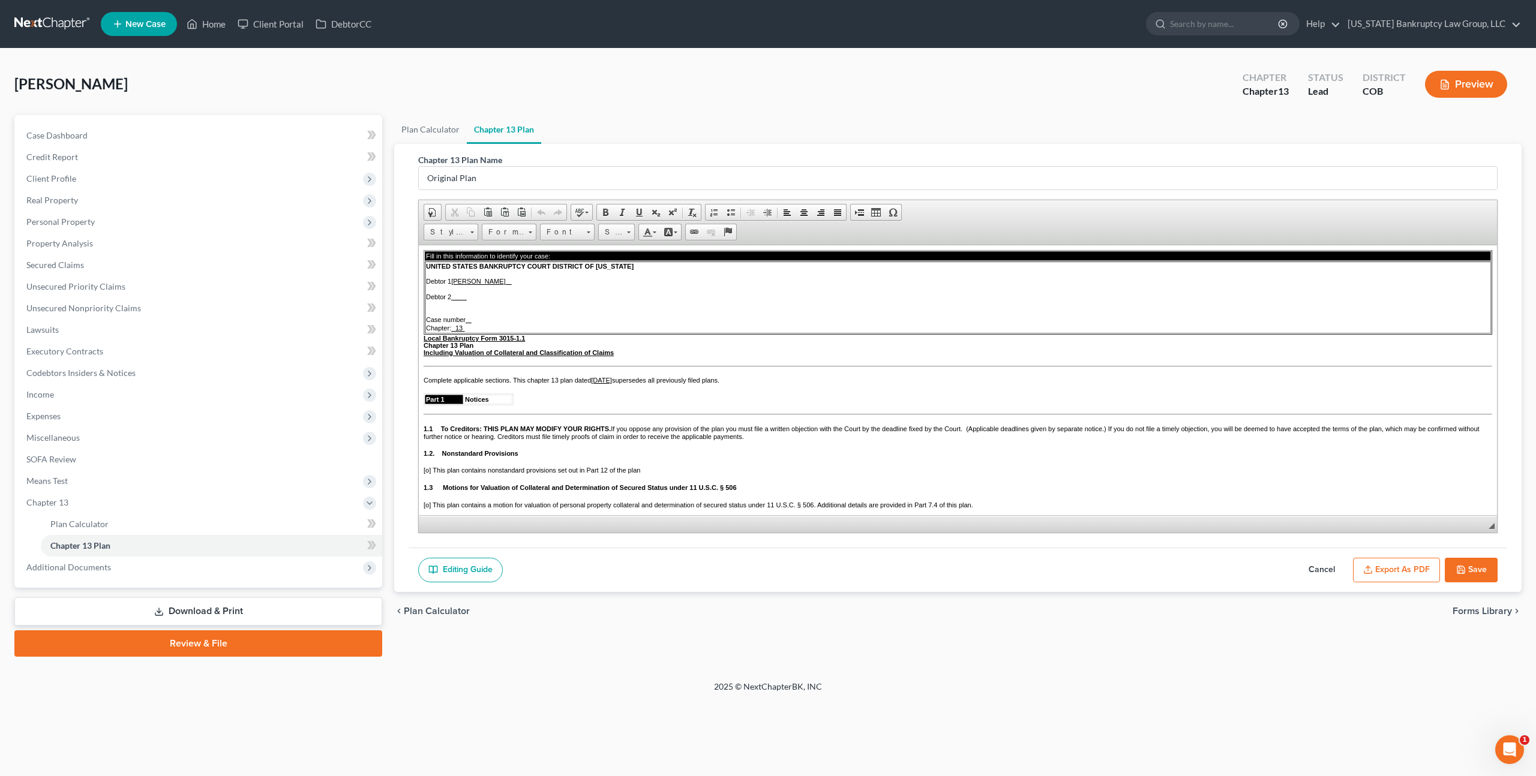
click at [1381, 565] on button "Export as PDF" at bounding box center [1396, 570] width 87 height 25
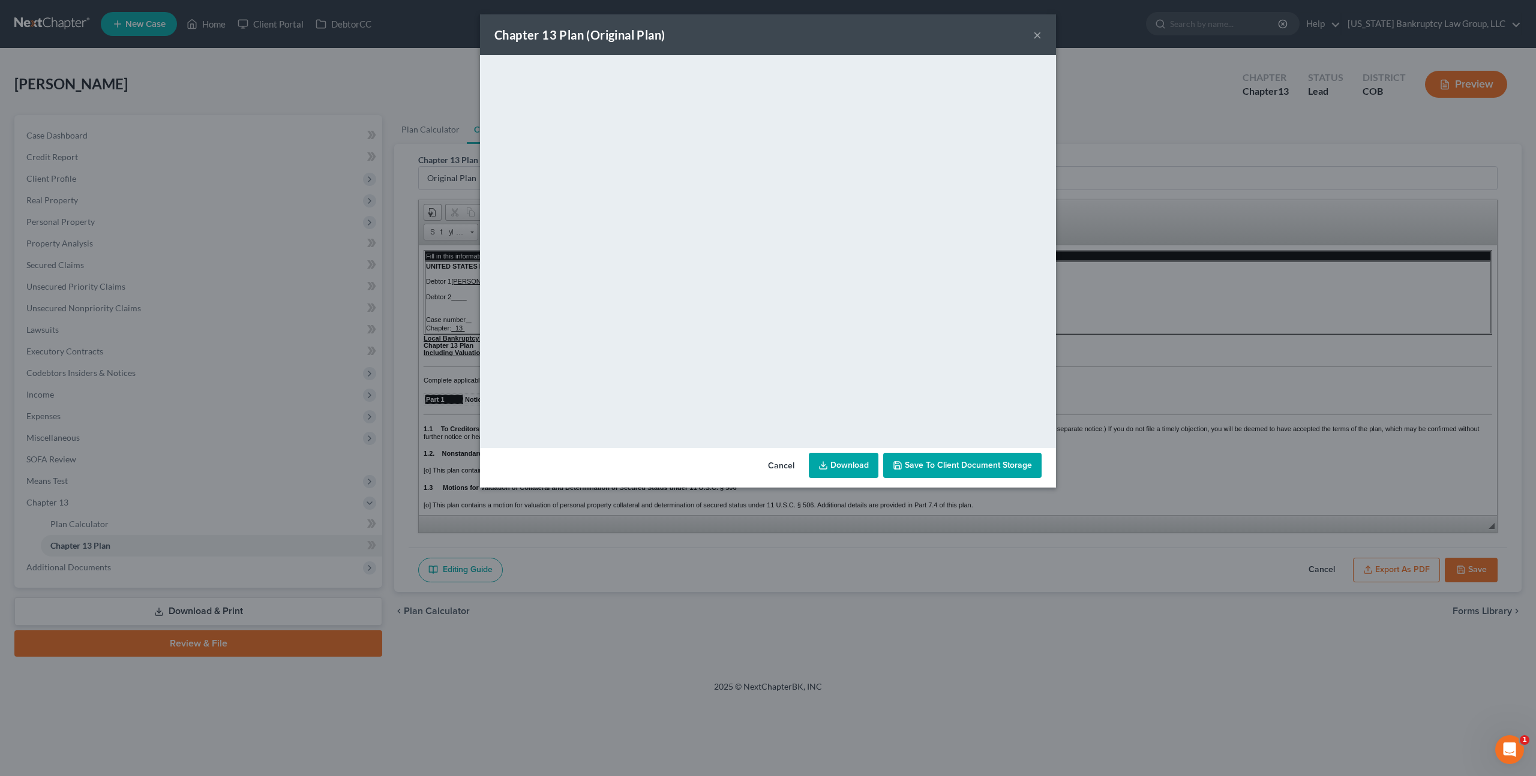
click at [788, 465] on button "Cancel" at bounding box center [781, 466] width 46 height 24
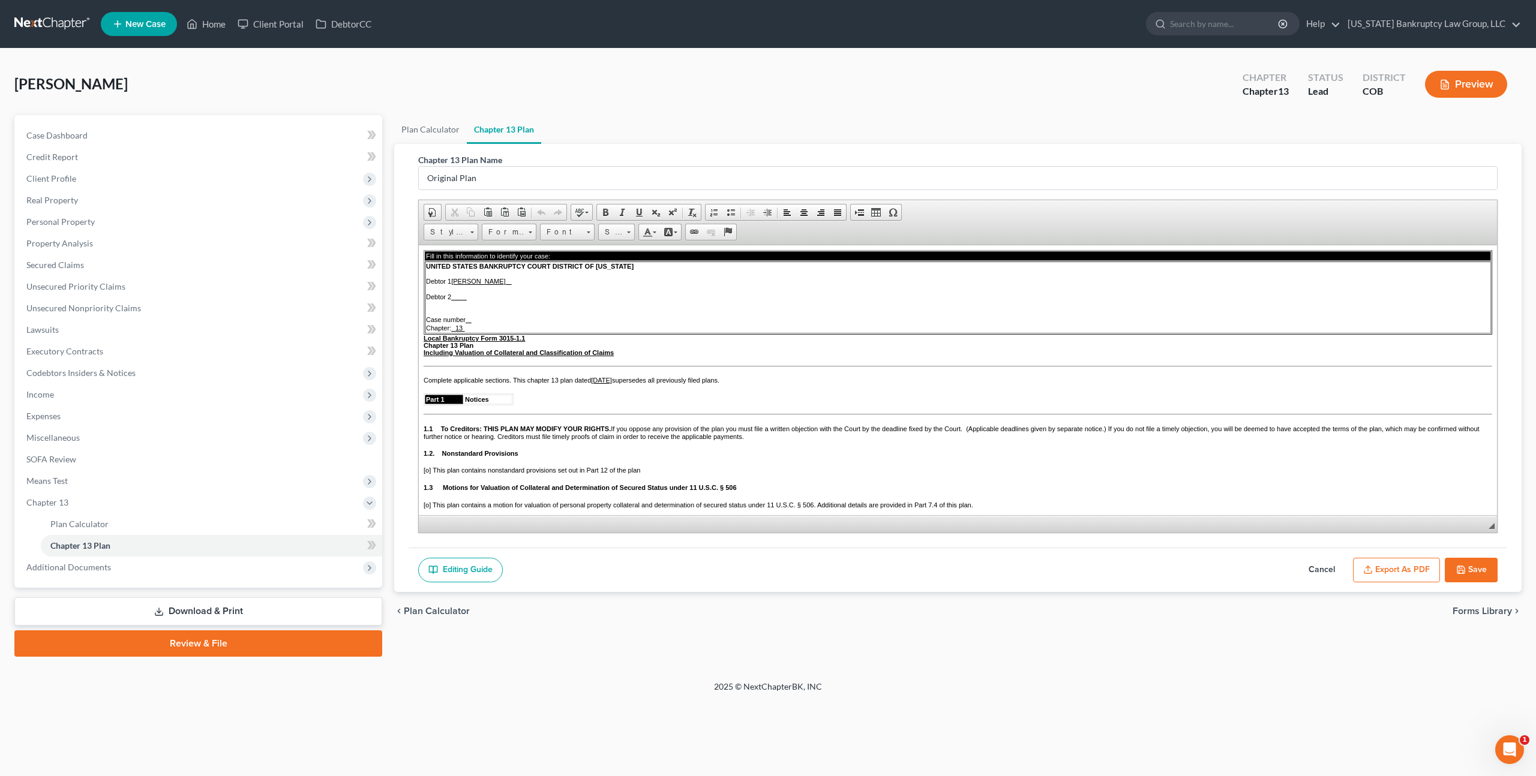
click at [1465, 569] on icon "button" at bounding box center [1461, 570] width 10 height 10
select select "0"
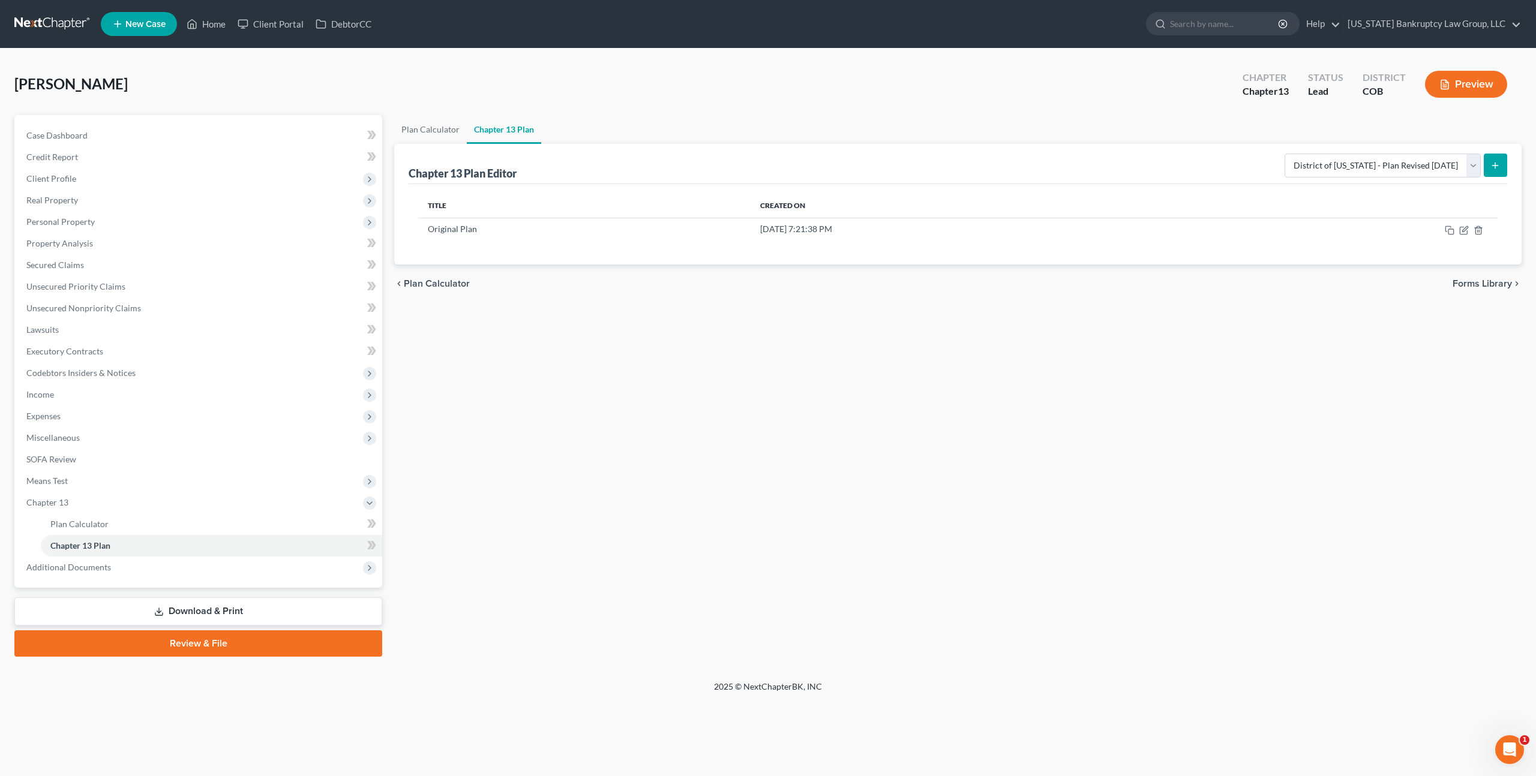
click at [185, 617] on link "Download & Print" at bounding box center [198, 612] width 368 height 28
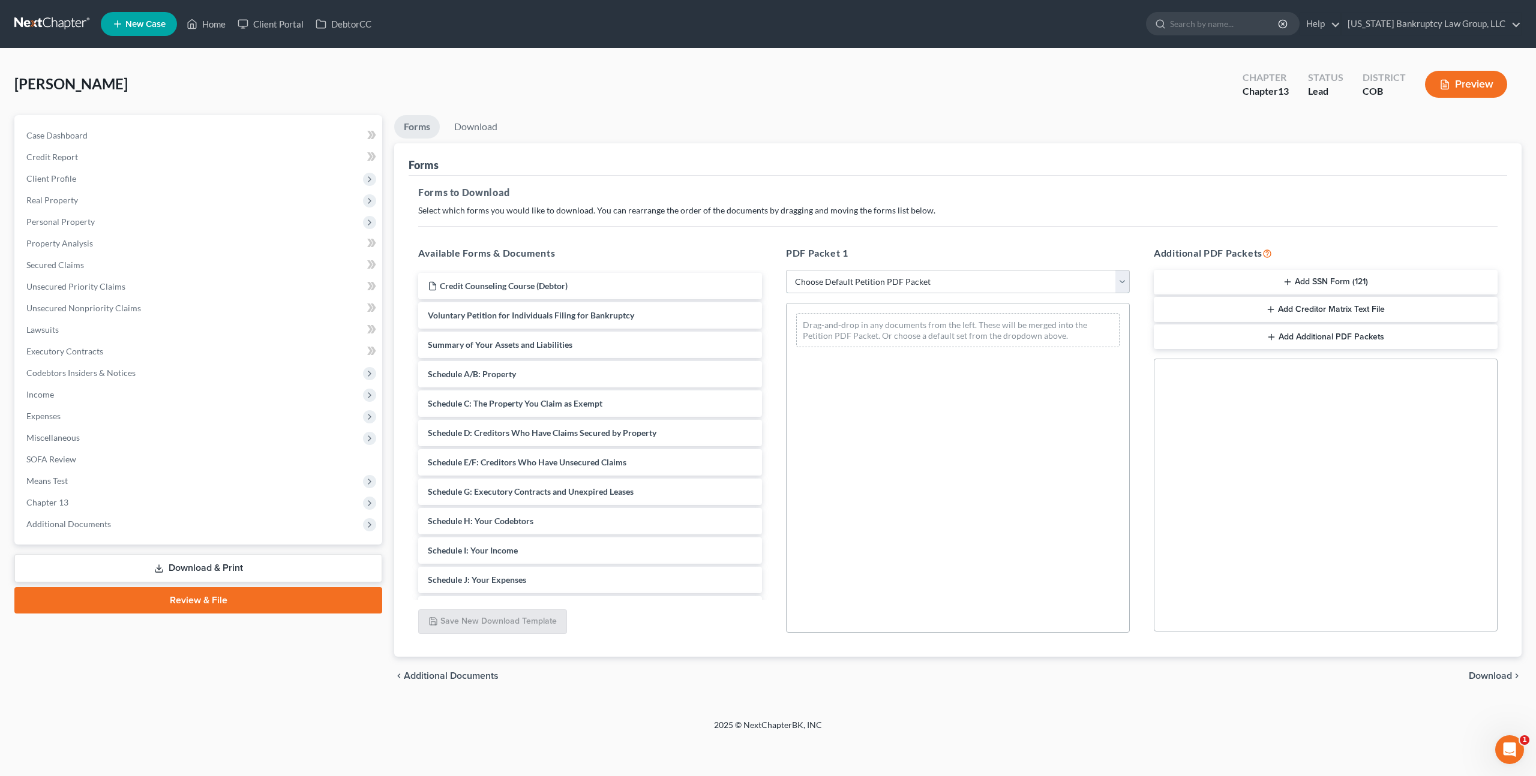
click at [884, 290] on select "Choose Default Petition PDF Packet Complete Bankruptcy Petition (all forms and …" at bounding box center [958, 282] width 344 height 24
select select "3"
click at [786, 270] on select "Choose Default Petition PDF Packet Complete Bankruptcy Petition (all forms and …" at bounding box center [958, 282] width 344 height 24
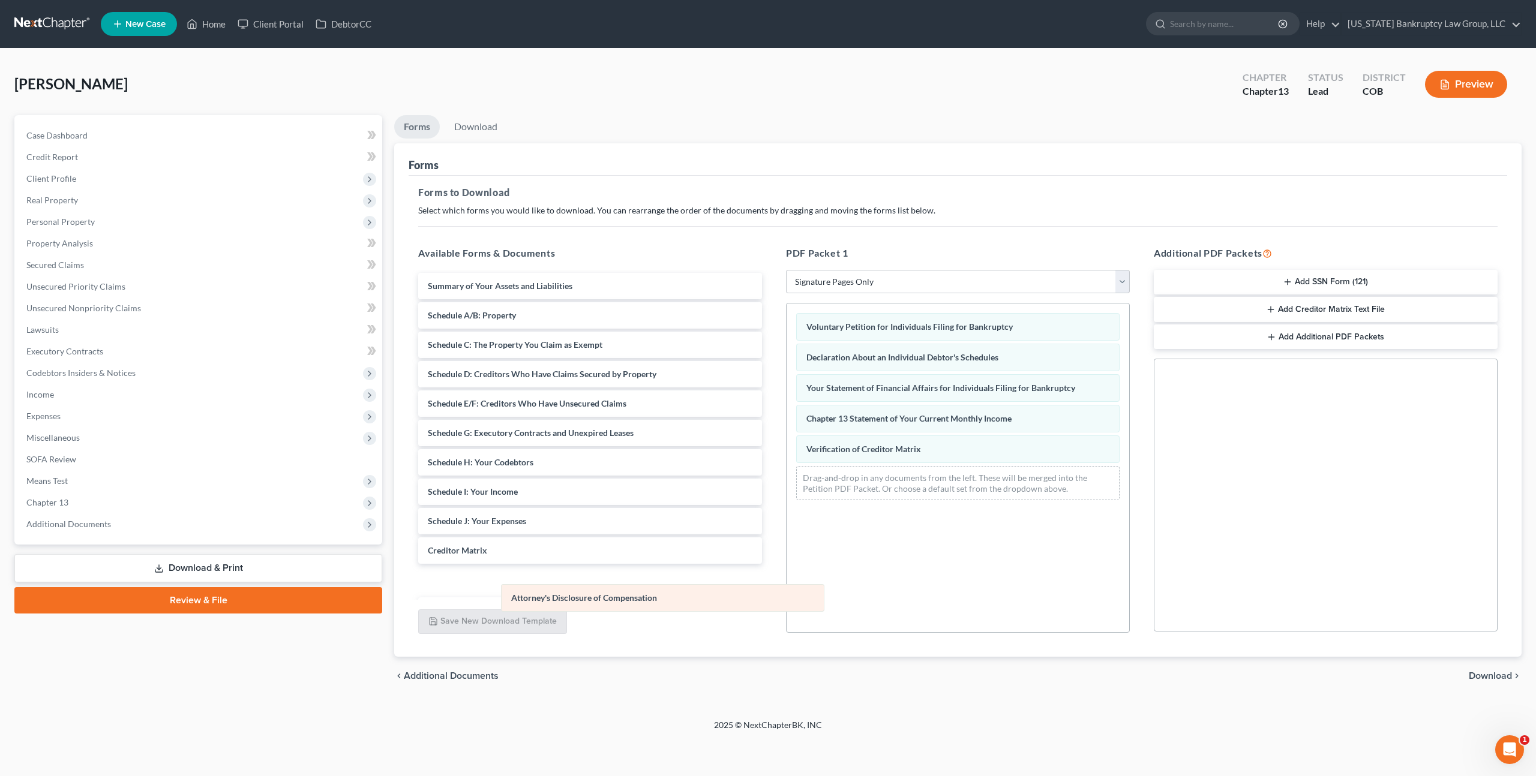
drag, startPoint x: 963, startPoint y: 477, endPoint x: 668, endPoint y: 596, distance: 318.2
click at [787, 510] on div "Attorney's Disclosure of Compensation Voluntary Petition for Individuals Filing…" at bounding box center [958, 407] width 343 height 206
click at [1497, 676] on span "Download" at bounding box center [1490, 676] width 43 height 10
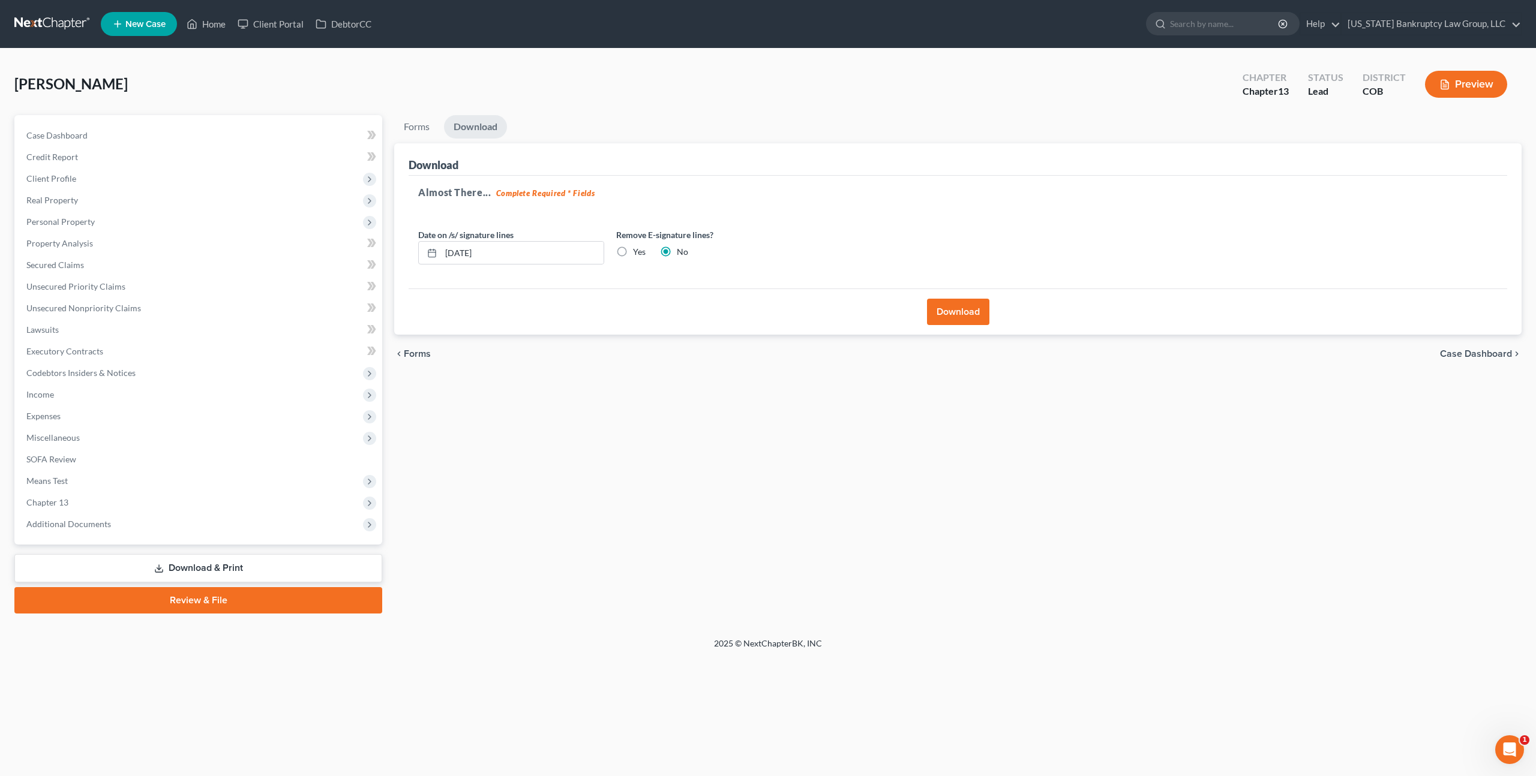
click at [956, 304] on button "Download" at bounding box center [958, 312] width 62 height 26
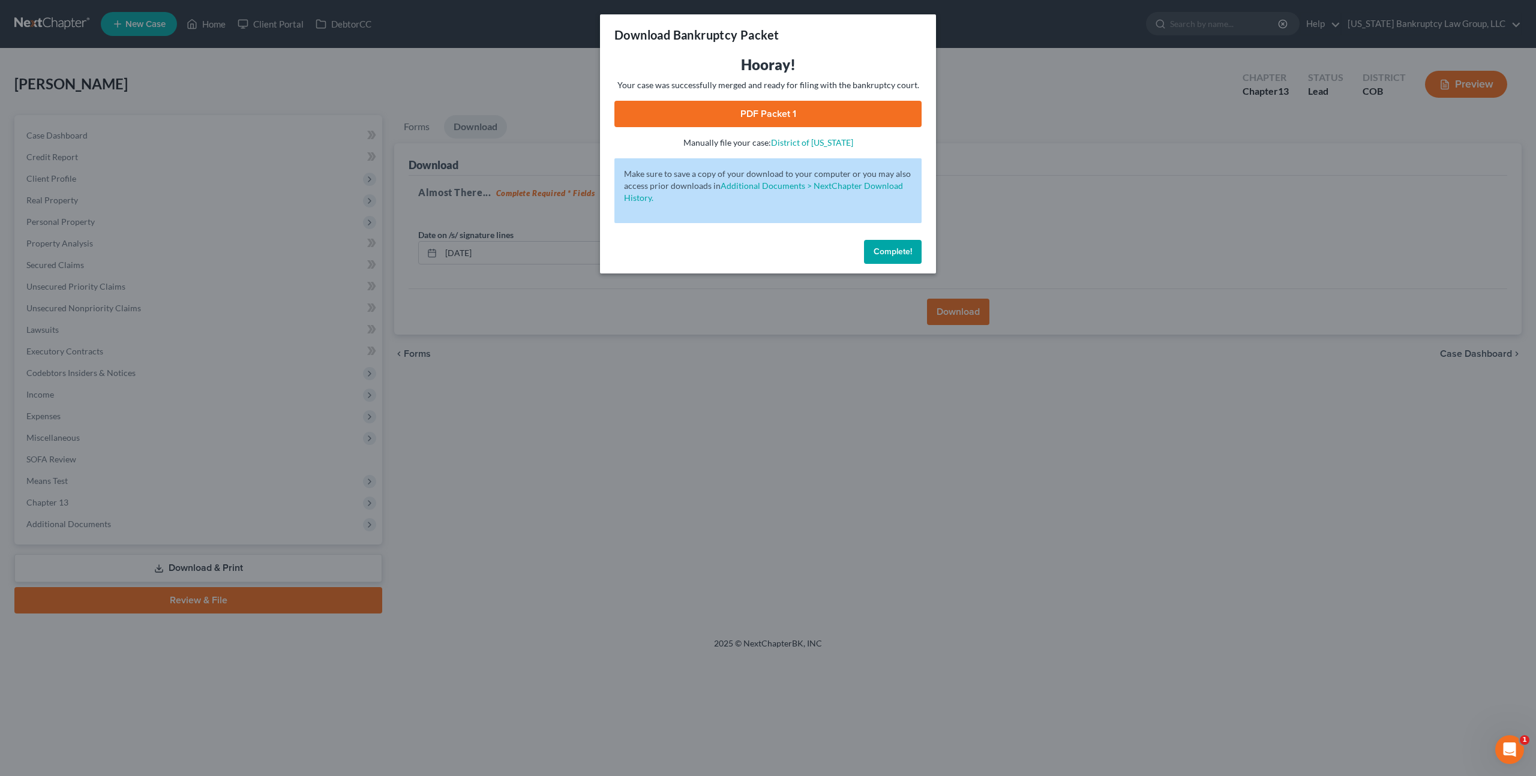
click at [820, 119] on link "PDF Packet 1" at bounding box center [767, 114] width 307 height 26
